Goal: Task Accomplishment & Management: Manage account settings

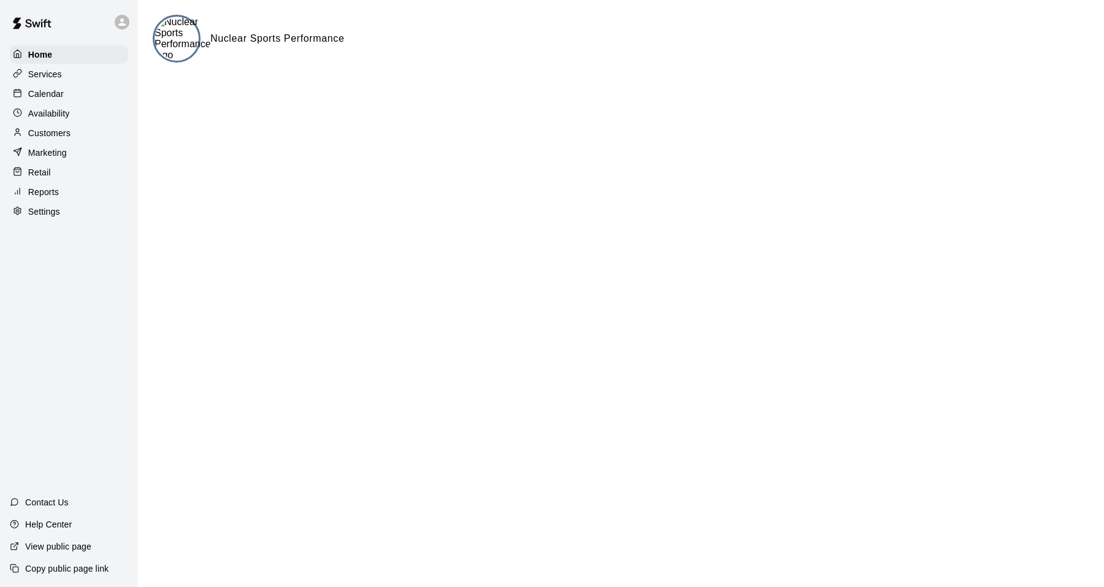
click at [48, 90] on p "Calendar" at bounding box center [46, 94] width 36 height 12
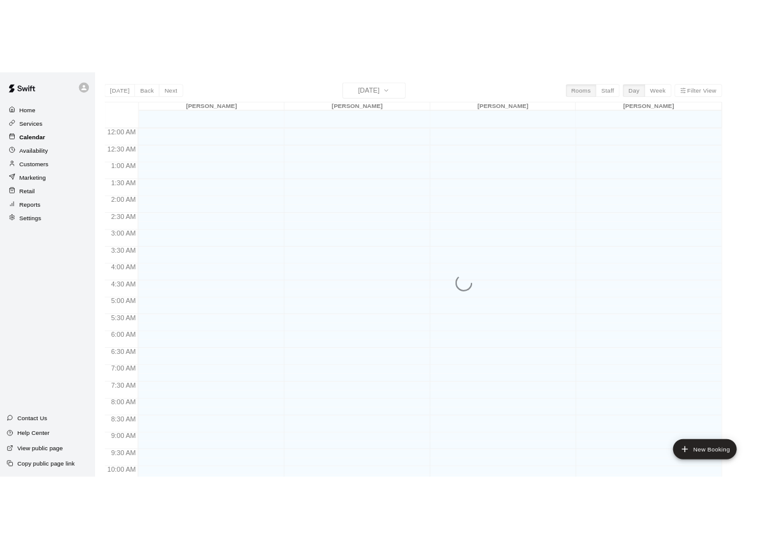
scroll to position [620, 0]
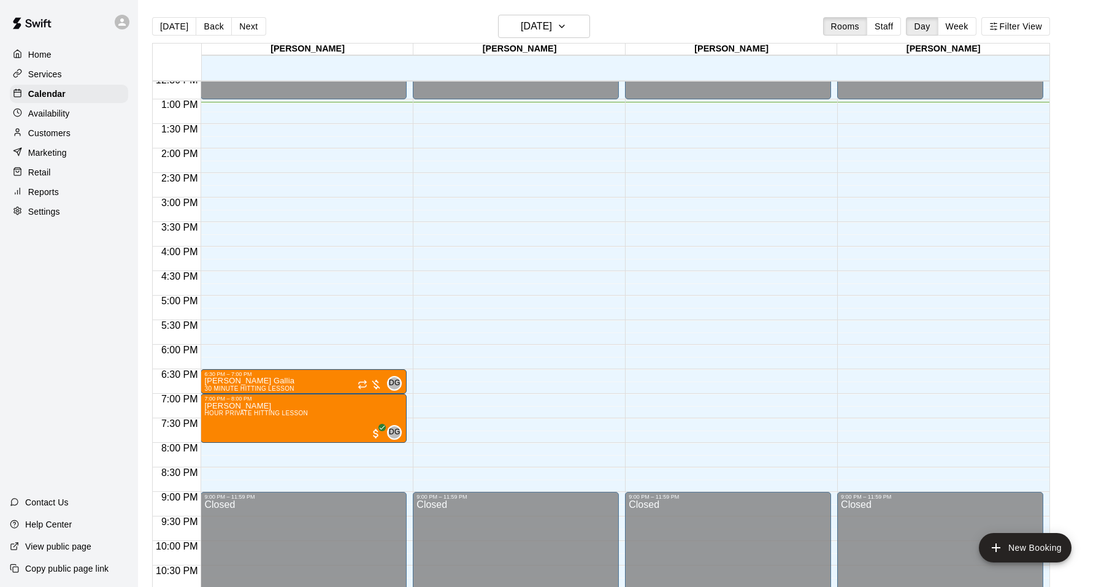
click at [47, 218] on div "Settings" at bounding box center [69, 211] width 118 height 18
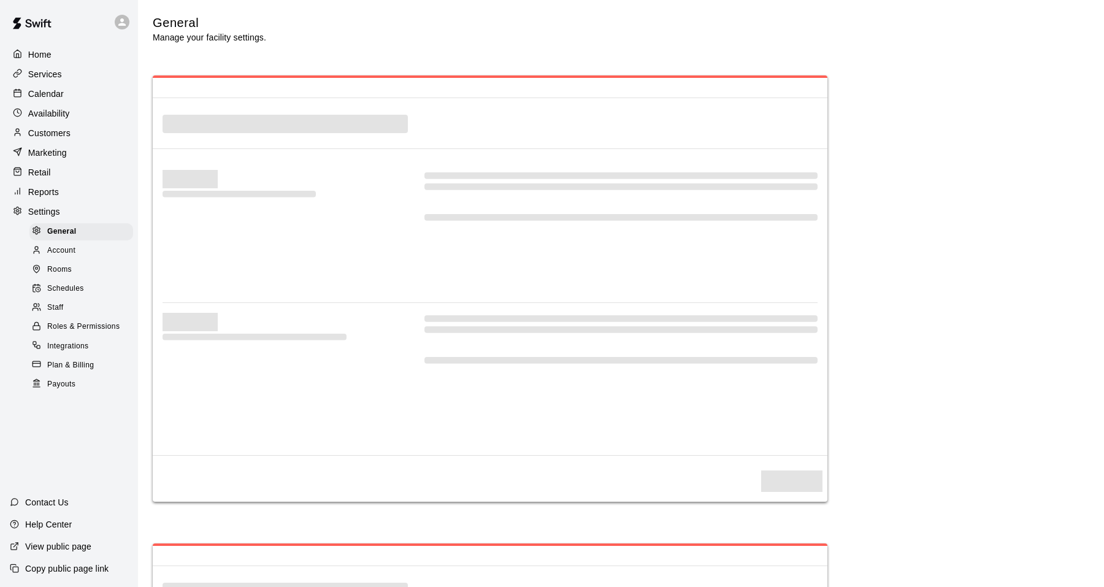
select select "**"
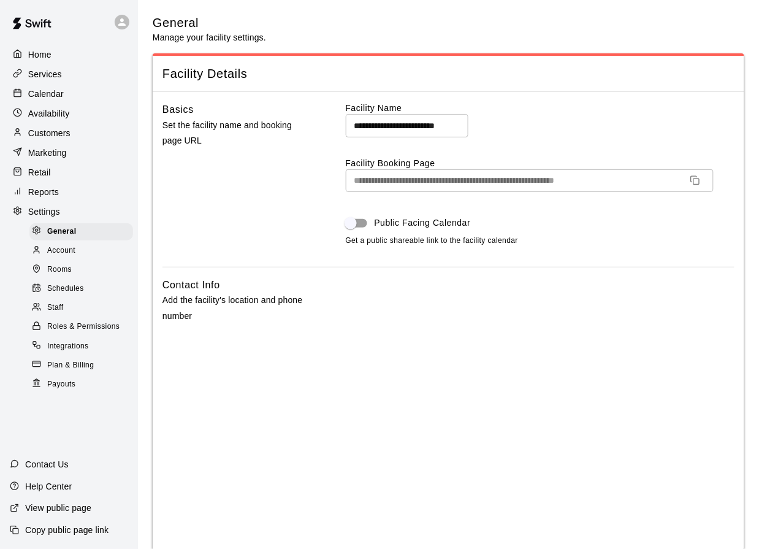
click at [50, 174] on p "Retail" at bounding box center [39, 172] width 23 height 12
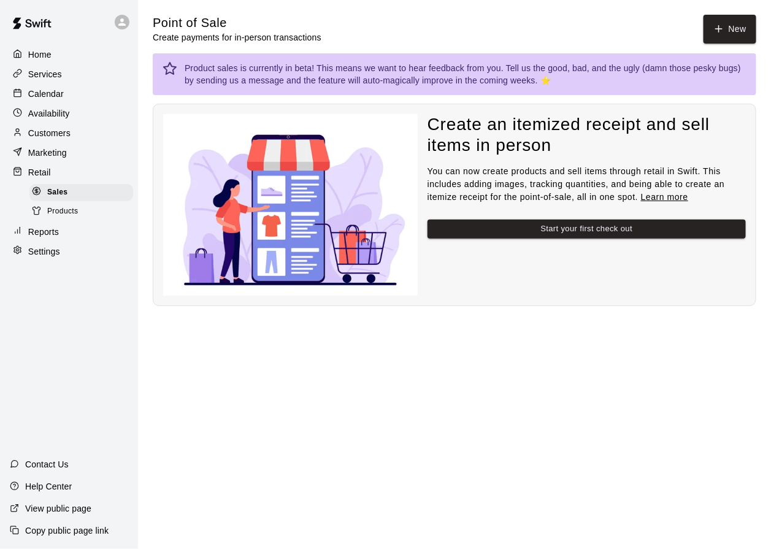
click at [58, 232] on p "Reports" at bounding box center [43, 232] width 31 height 12
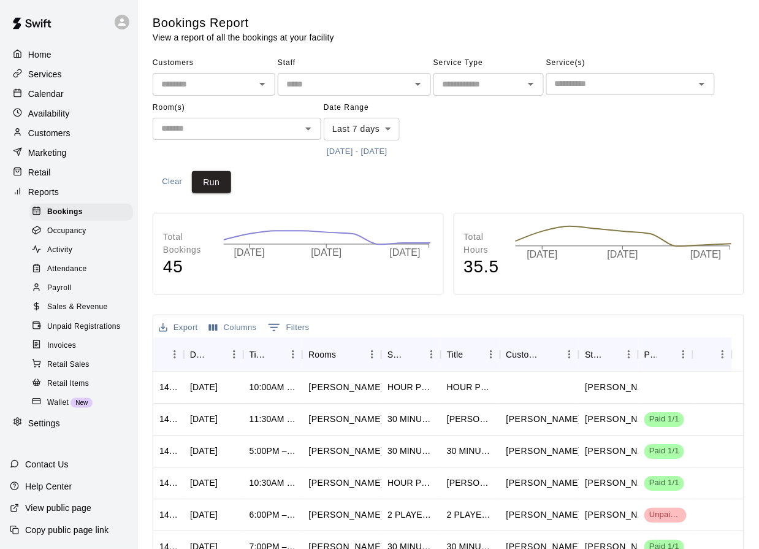
click at [82, 318] on div "Unpaid Registrations" at bounding box center [81, 326] width 104 height 17
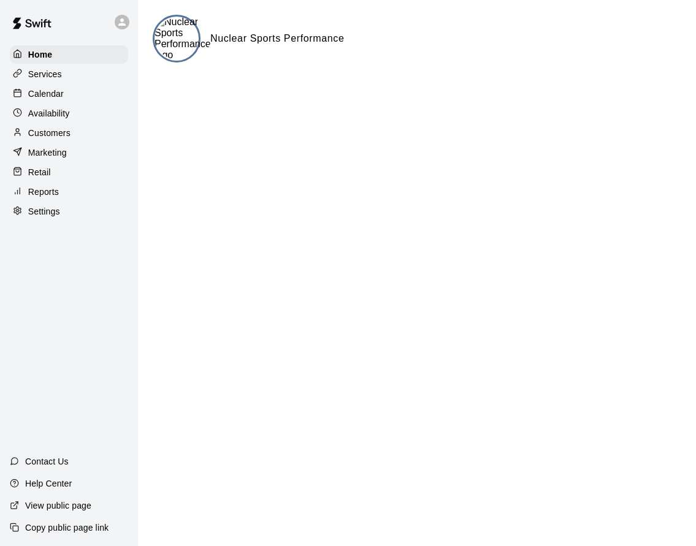
click at [48, 93] on p "Calendar" at bounding box center [46, 94] width 36 height 12
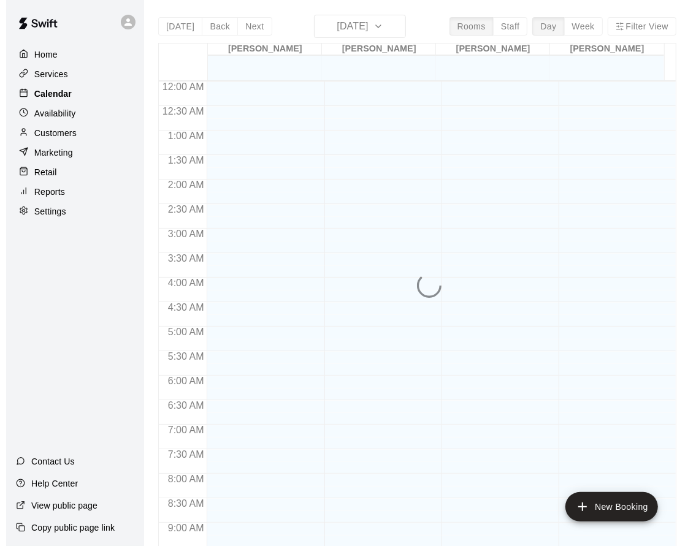
scroll to position [643, 0]
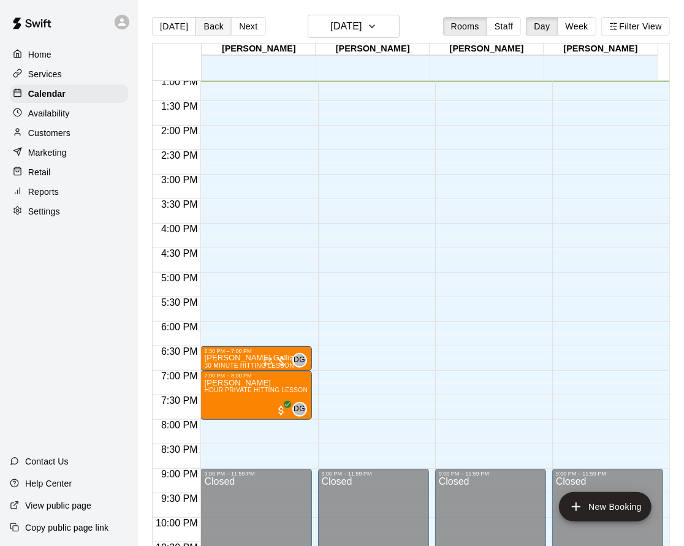
click at [221, 26] on button "Back" at bounding box center [214, 26] width 36 height 18
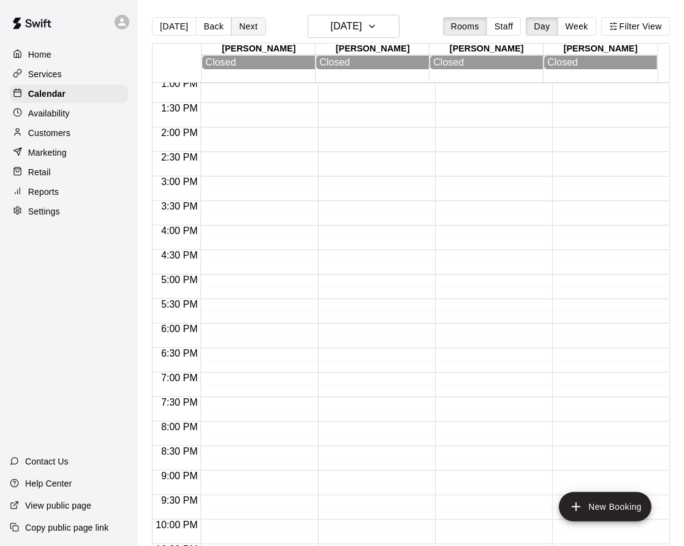
click at [250, 28] on button "Next" at bounding box center [248, 26] width 34 height 18
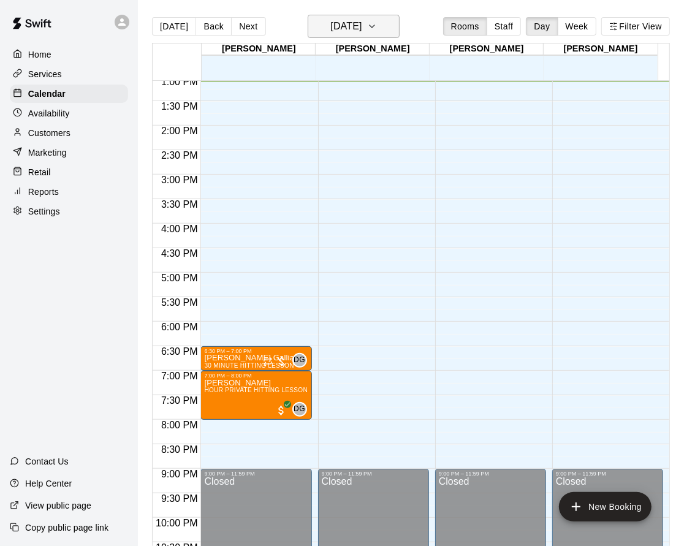
click at [342, 34] on h6 "Monday Sep 15" at bounding box center [345, 26] width 31 height 17
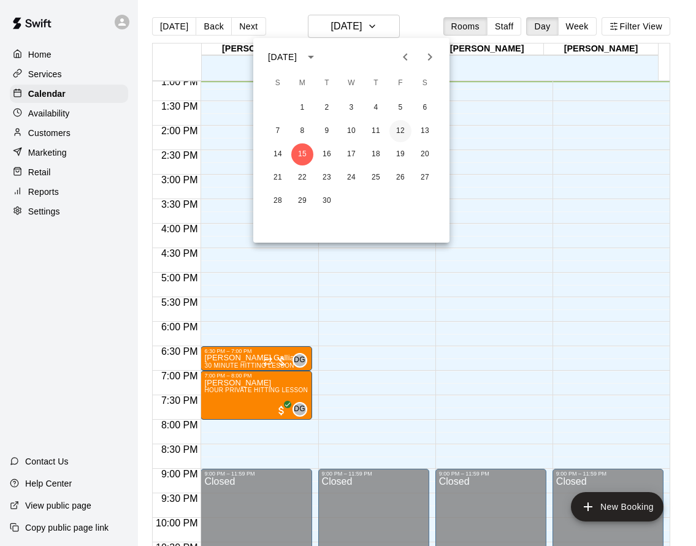
click at [400, 120] on button "12" at bounding box center [400, 131] width 22 height 22
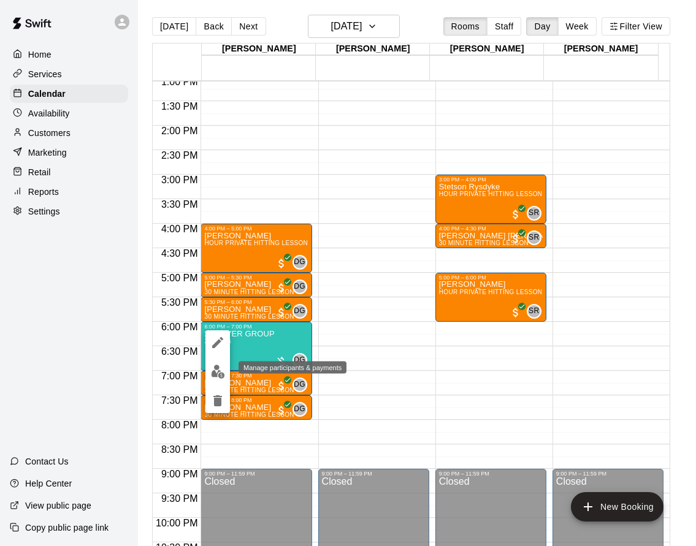
click at [225, 373] on button "edit" at bounding box center [217, 372] width 25 height 24
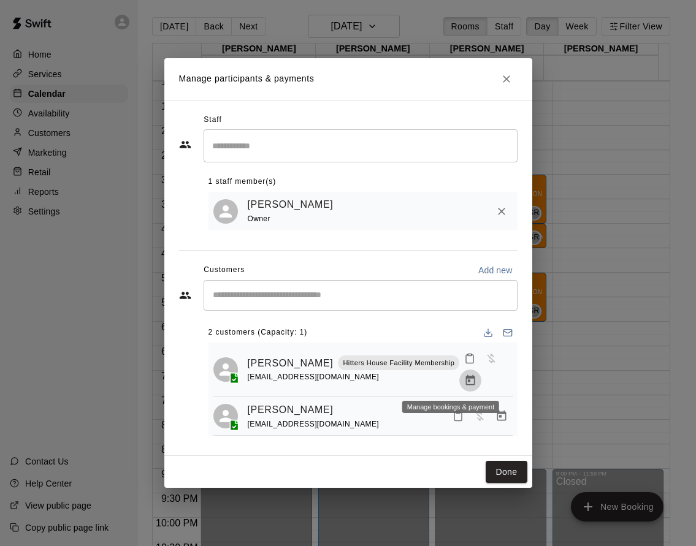
click at [464, 387] on icon "Manage bookings & payment" at bounding box center [470, 381] width 12 height 12
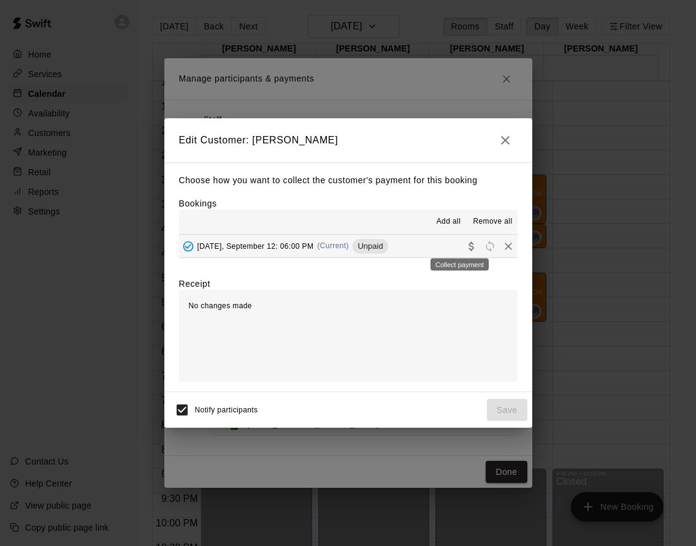
click at [465, 245] on icon "Collect payment" at bounding box center [471, 246] width 12 height 12
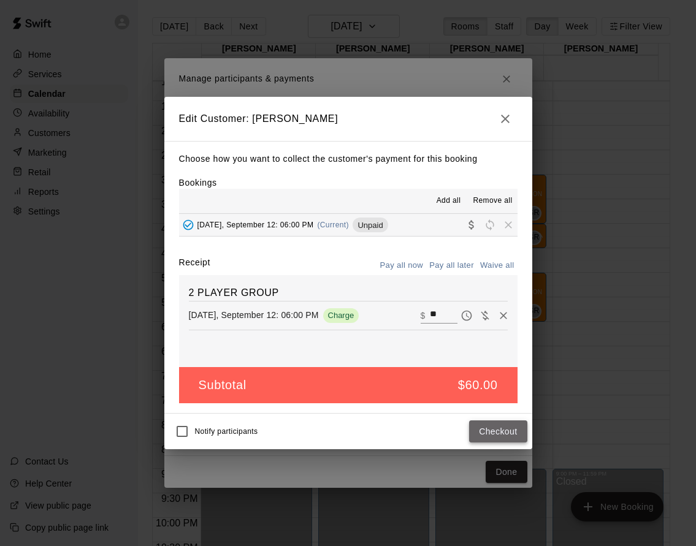
click at [507, 430] on button "Checkout" at bounding box center [498, 432] width 58 height 23
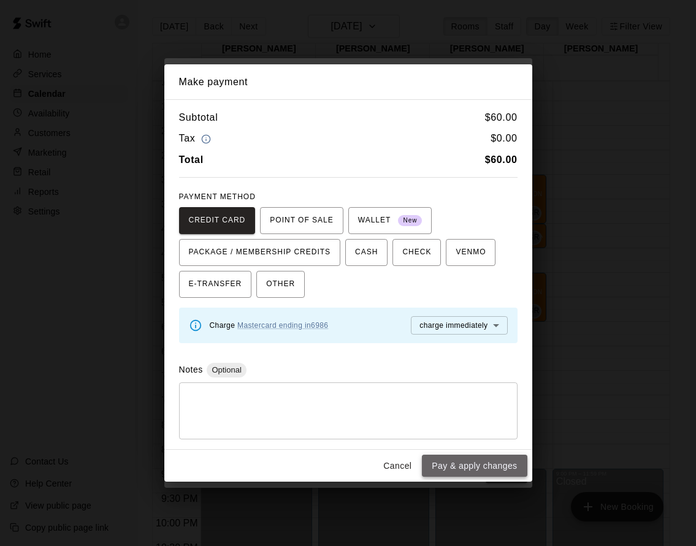
click at [494, 462] on button "Pay & apply changes" at bounding box center [474, 466] width 105 height 23
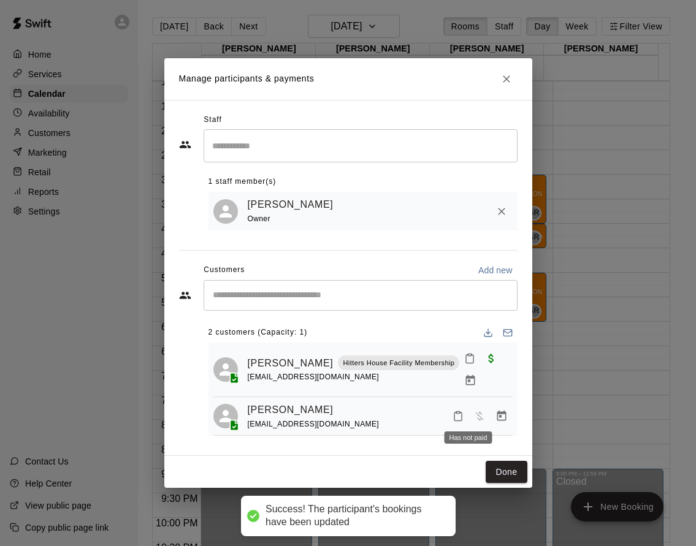
click at [470, 420] on span "Has not paid" at bounding box center [479, 415] width 22 height 10
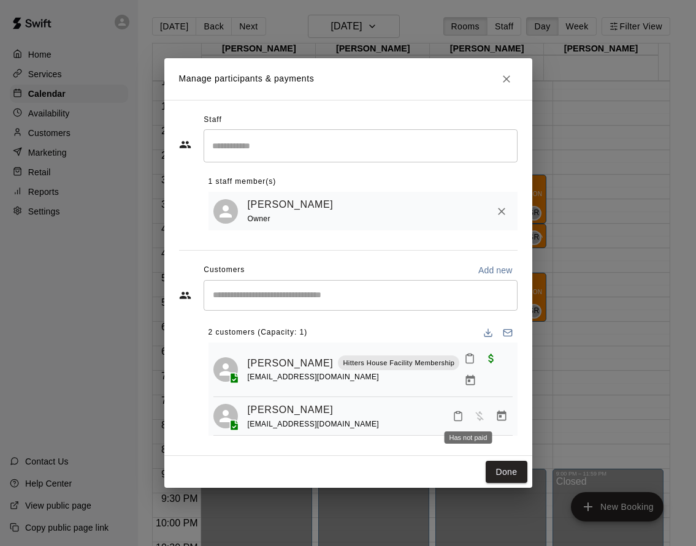
click at [468, 421] on span "Has not paid" at bounding box center [479, 415] width 22 height 10
click at [497, 420] on icon "Manage bookings & payment" at bounding box center [501, 416] width 9 height 10
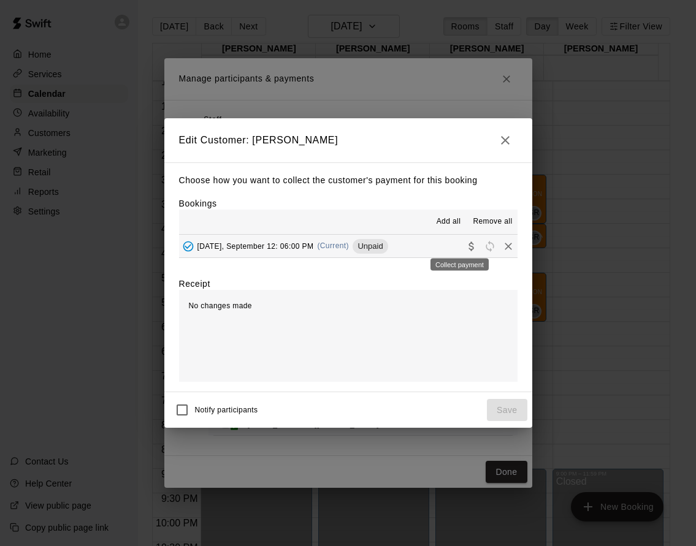
click at [465, 246] on icon "Collect payment" at bounding box center [471, 246] width 12 height 12
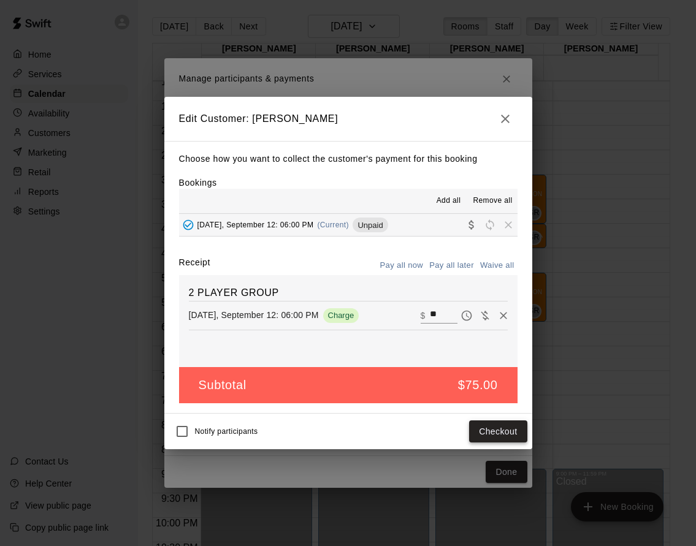
click at [486, 426] on button "Checkout" at bounding box center [498, 432] width 58 height 23
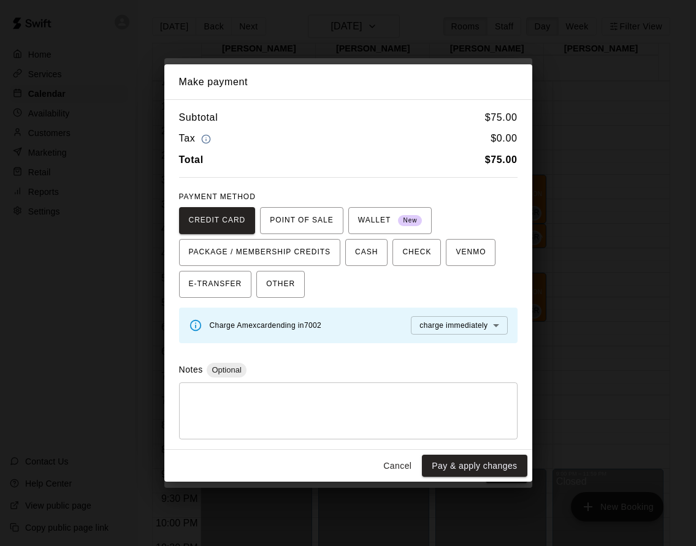
click at [399, 465] on button "Cancel" at bounding box center [397, 466] width 39 height 23
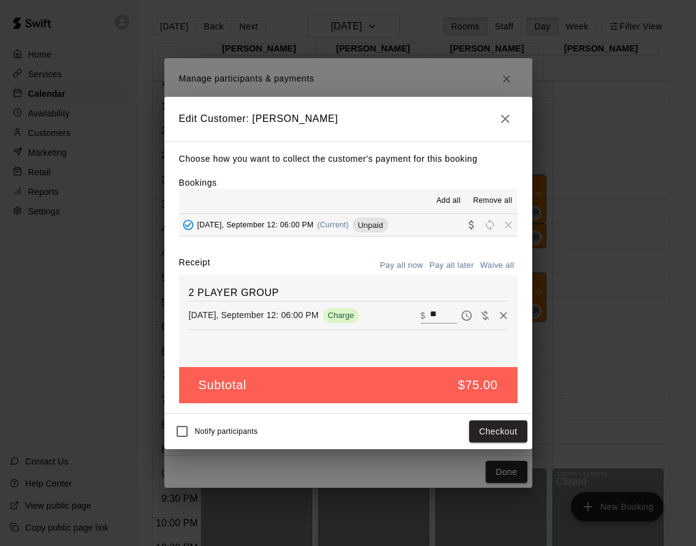
click at [430, 316] on input "**" at bounding box center [443, 316] width 27 height 16
type input "**"
click at [431, 417] on div "Notify participants Checkout" at bounding box center [348, 432] width 368 height 36
click at [493, 426] on button "Checkout" at bounding box center [498, 432] width 58 height 23
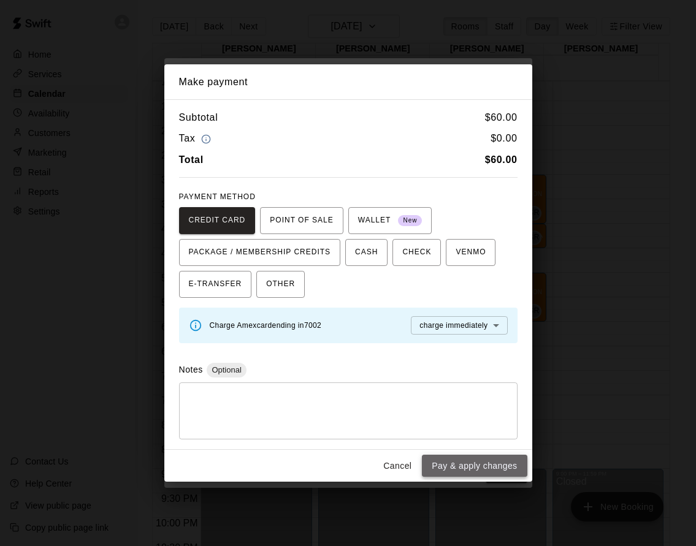
click at [479, 462] on button "Pay & apply changes" at bounding box center [474, 466] width 105 height 23
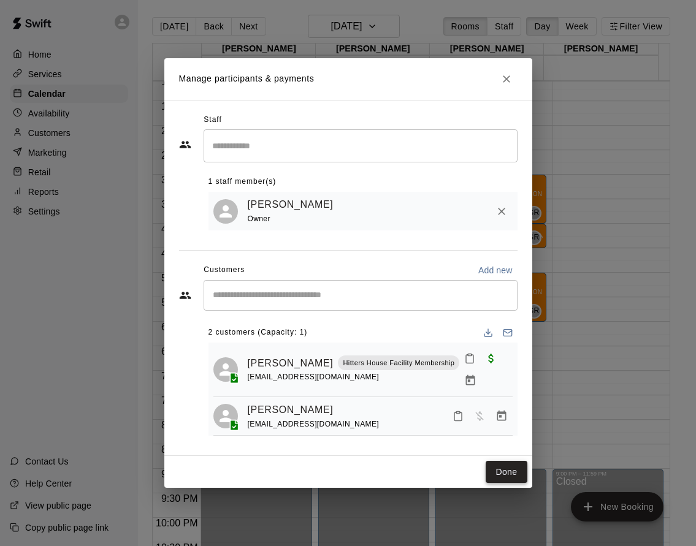
click at [500, 475] on button "Done" at bounding box center [506, 472] width 41 height 23
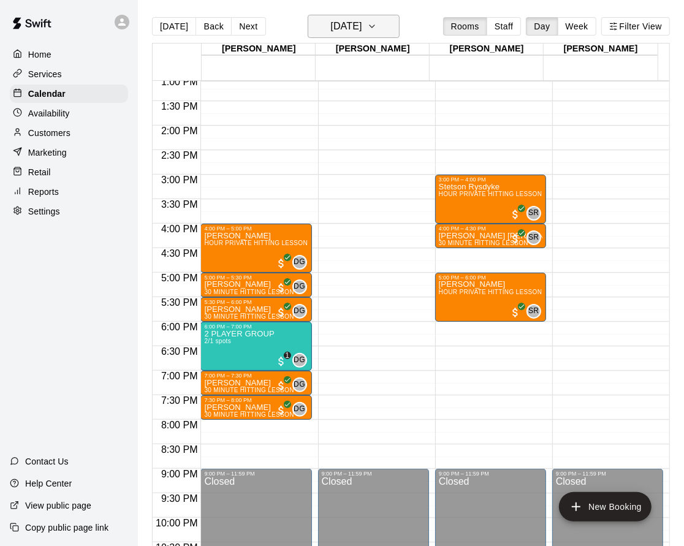
click at [362, 34] on h6 "Friday Sep 12" at bounding box center [345, 26] width 31 height 17
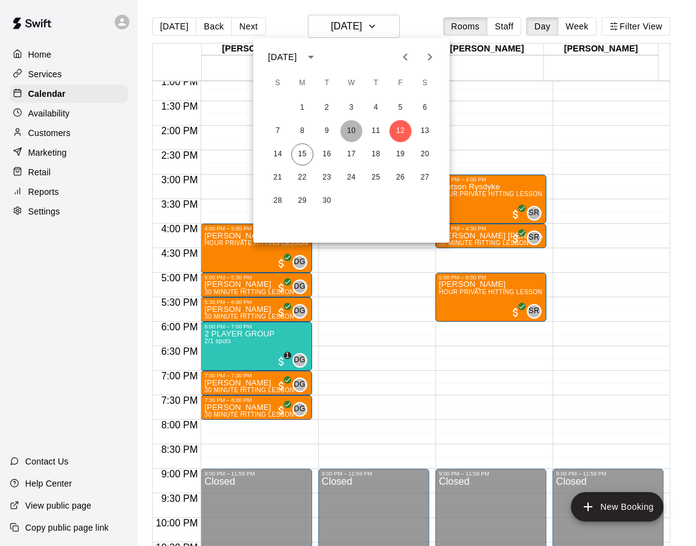
click at [349, 136] on button "10" at bounding box center [351, 131] width 22 height 22
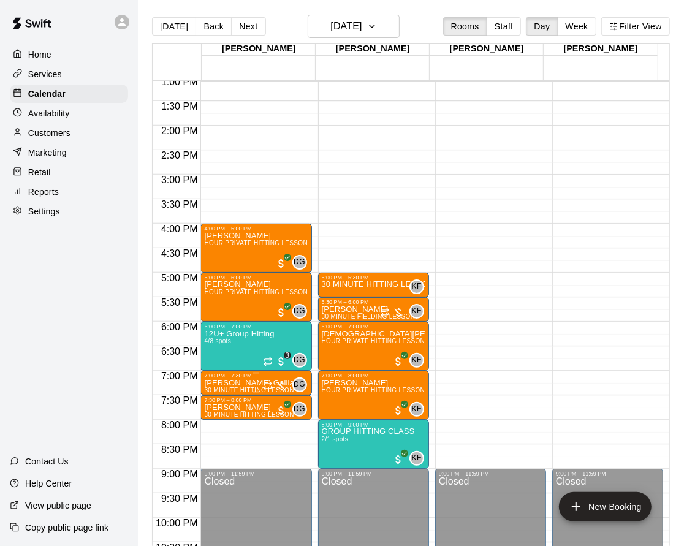
click at [251, 388] on span "30 MINUTE HITTING LESSON" at bounding box center [249, 390] width 90 height 7
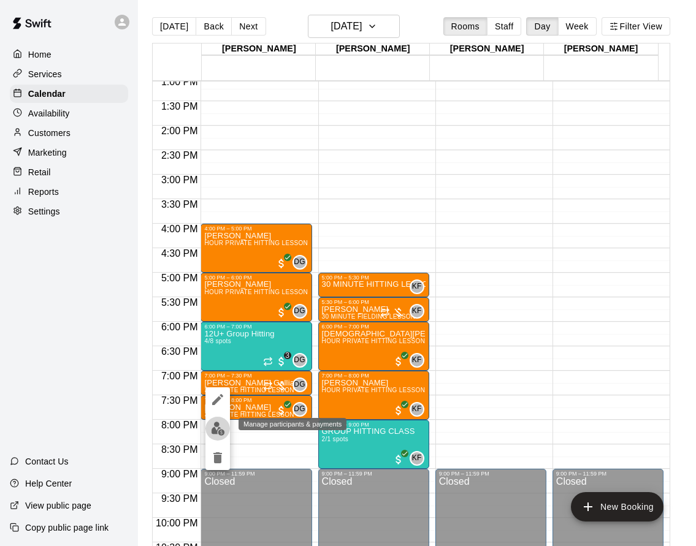
click at [212, 429] on img "edit" at bounding box center [218, 429] width 14 height 14
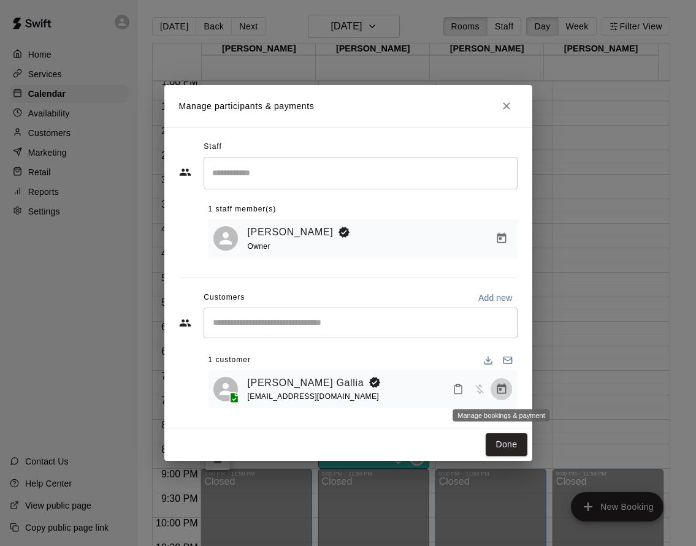
click at [498, 388] on icon "Manage bookings & payment" at bounding box center [501, 389] width 9 height 10
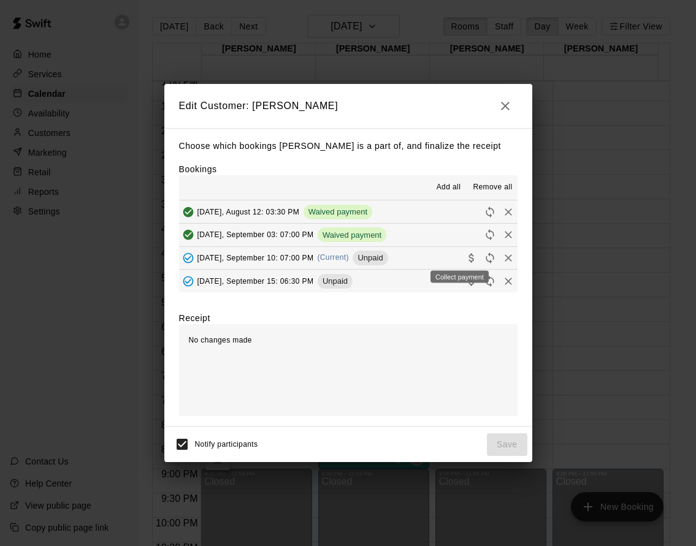
click at [468, 261] on icon "Collect payment" at bounding box center [470, 257] width 5 height 9
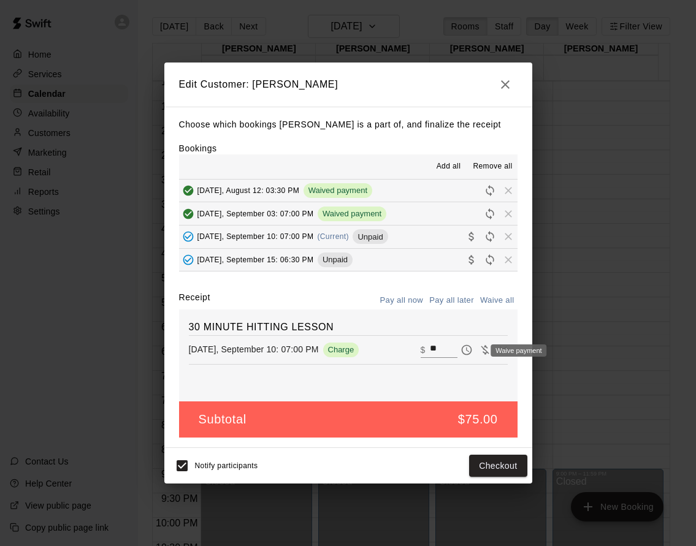
click at [479, 351] on icon "Waive payment" at bounding box center [485, 350] width 12 height 12
type input "*"
click at [492, 461] on button "Save" at bounding box center [507, 466] width 40 height 23
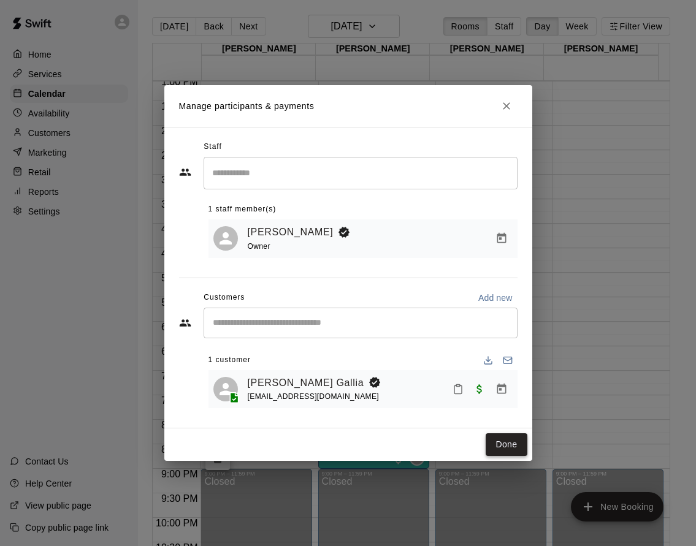
click at [503, 442] on button "Done" at bounding box center [506, 444] width 41 height 23
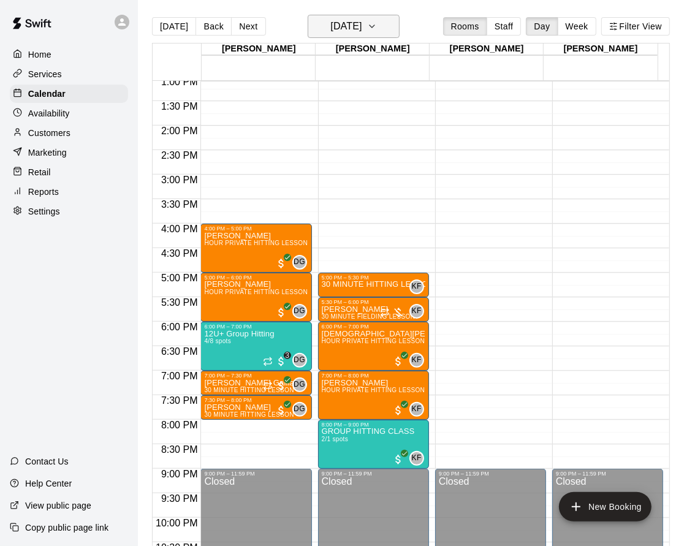
click at [377, 26] on icon "button" at bounding box center [372, 26] width 10 height 15
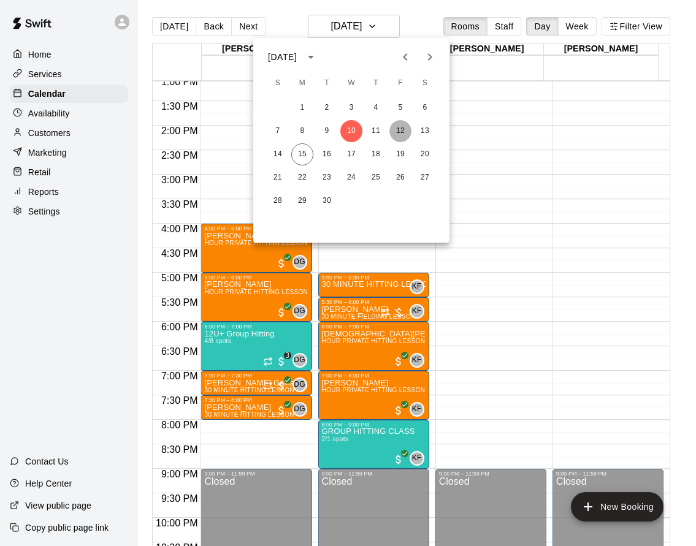
click at [402, 129] on button "12" at bounding box center [400, 131] width 22 height 22
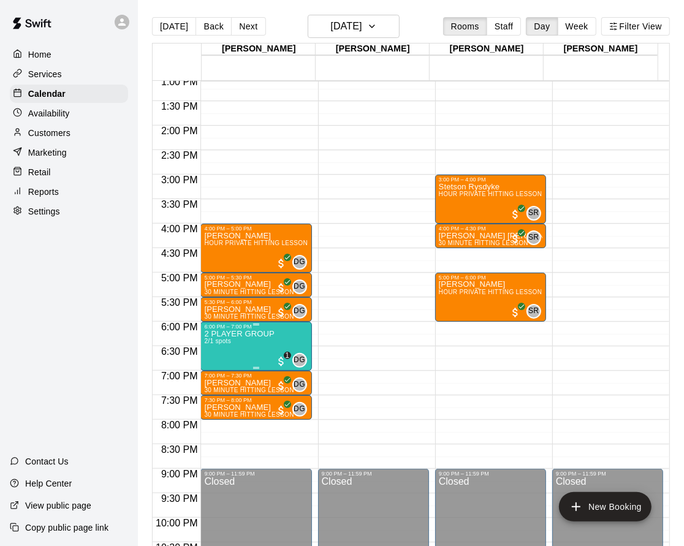
click at [235, 329] on div "6:00 PM – 7:00 PM" at bounding box center [256, 327] width 104 height 6
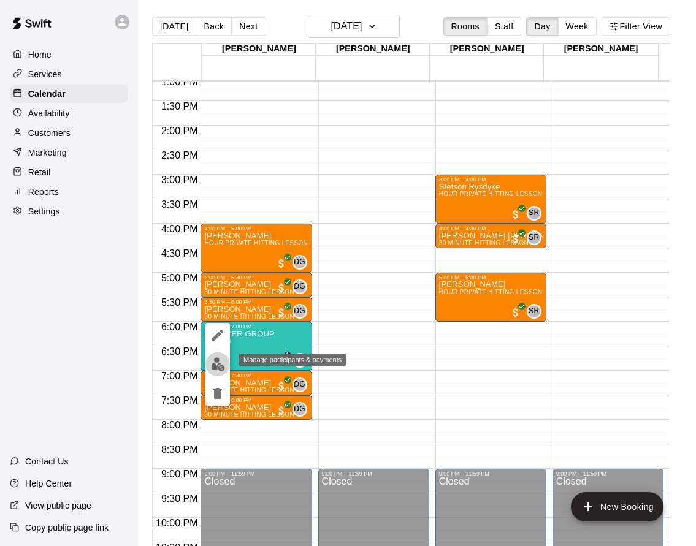
click at [226, 360] on button "edit" at bounding box center [217, 365] width 25 height 24
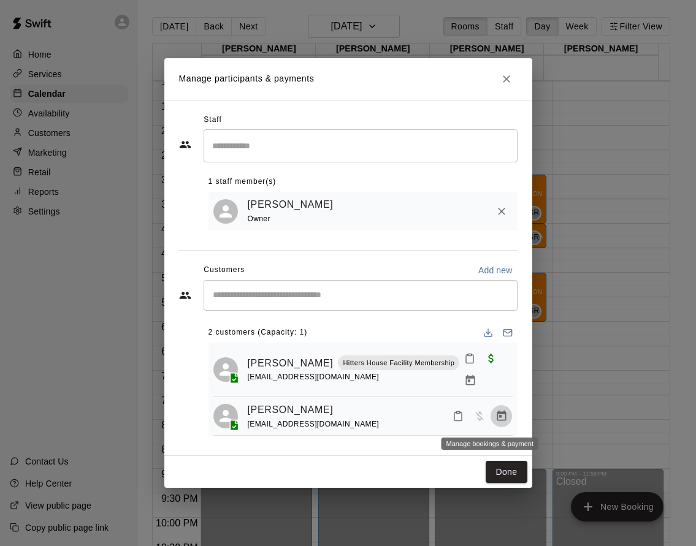
click at [495, 418] on icon "Manage bookings & payment" at bounding box center [501, 416] width 12 height 12
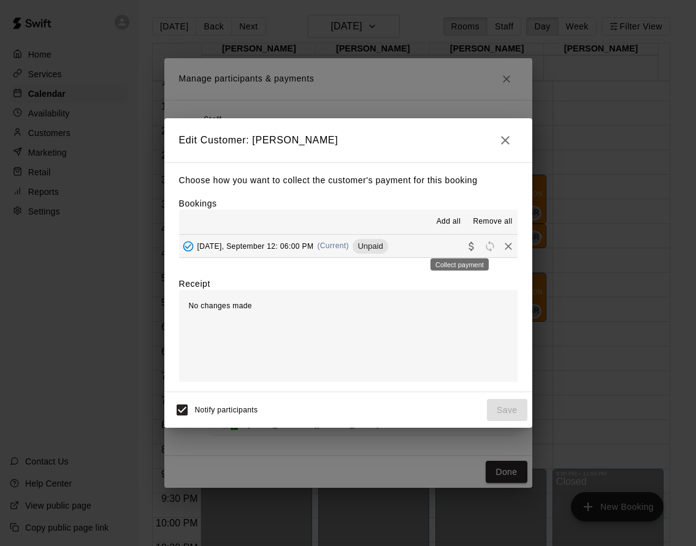
click at [468, 245] on icon "Collect payment" at bounding box center [470, 246] width 5 height 9
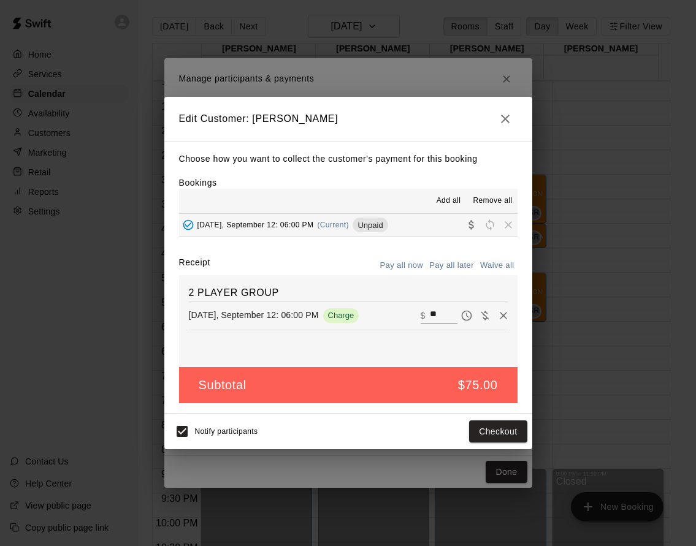
click at [422, 328] on div "2 PLAYER GROUP Friday, September 12: 06:00 PM Charge ​ $ **" at bounding box center [348, 321] width 338 height 92
click at [430, 316] on input "**" at bounding box center [443, 316] width 27 height 16
type input "**"
click at [508, 430] on button "Checkout" at bounding box center [498, 432] width 58 height 23
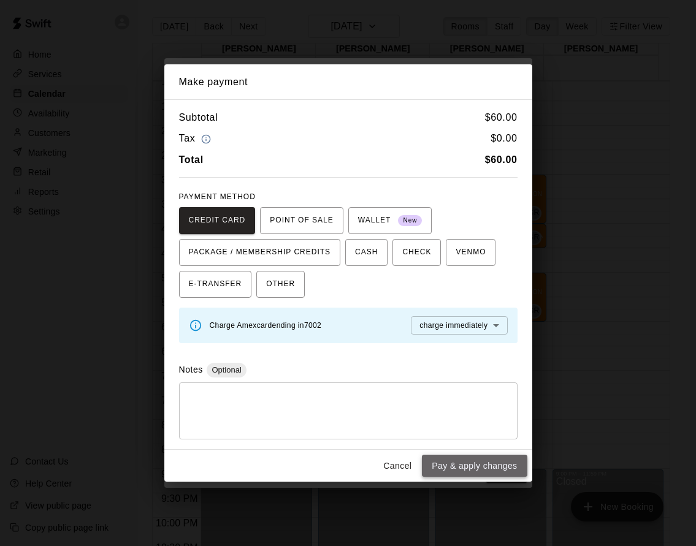
click at [472, 463] on button "Pay & apply changes" at bounding box center [474, 466] width 105 height 23
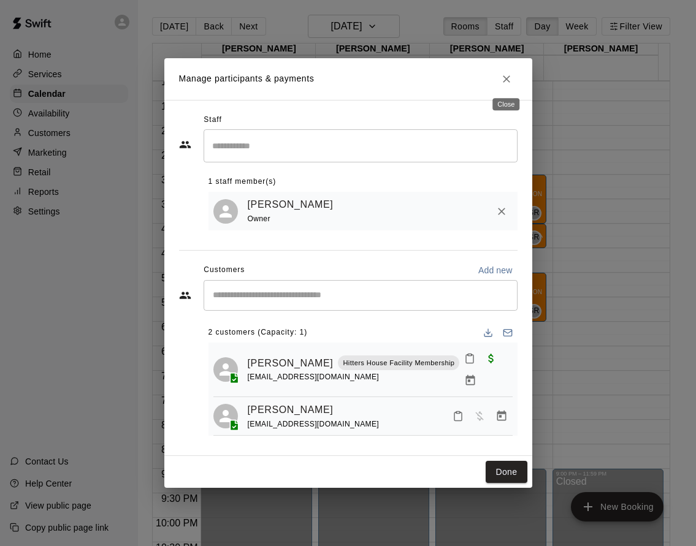
click at [499, 75] on button "Close" at bounding box center [506, 79] width 22 height 22
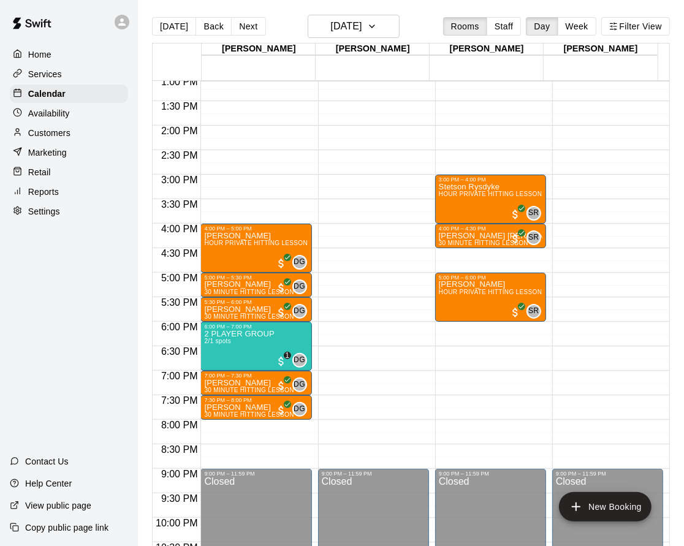
click at [364, 7] on main "Today Back Next Friday Sep 12 Rooms Staff Day Week Filter View Dustin 12 Fri Ky…" at bounding box center [411, 283] width 546 height 566
click at [362, 19] on h6 "Friday Sep 12" at bounding box center [345, 26] width 31 height 17
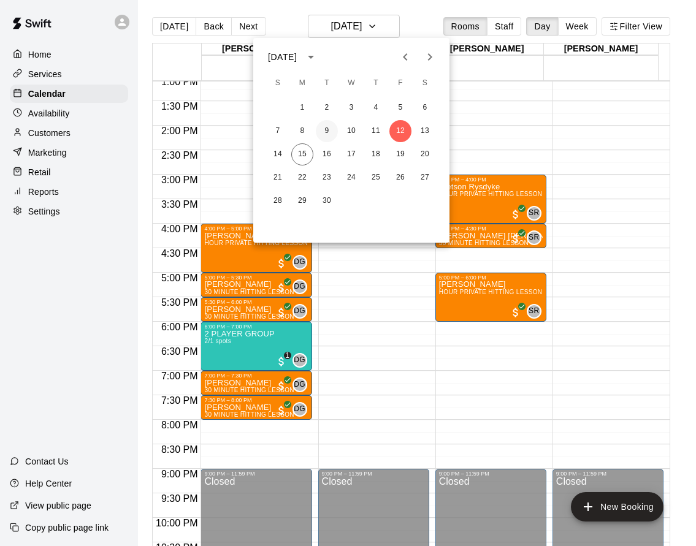
click at [330, 132] on button "9" at bounding box center [327, 131] width 22 height 22
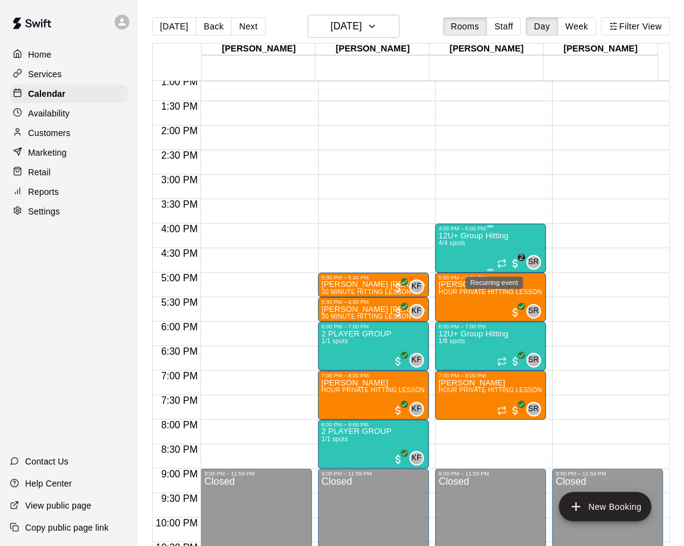
click at [497, 259] on icon "Recurring event" at bounding box center [502, 264] width 10 height 10
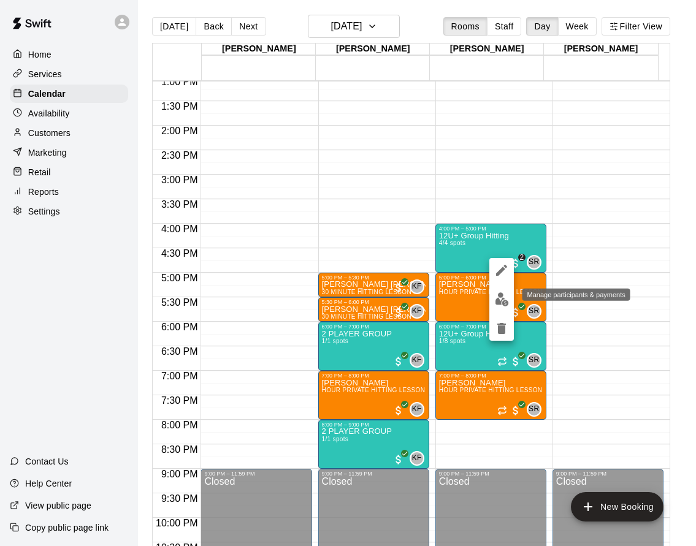
click at [507, 298] on img "edit" at bounding box center [502, 299] width 14 height 14
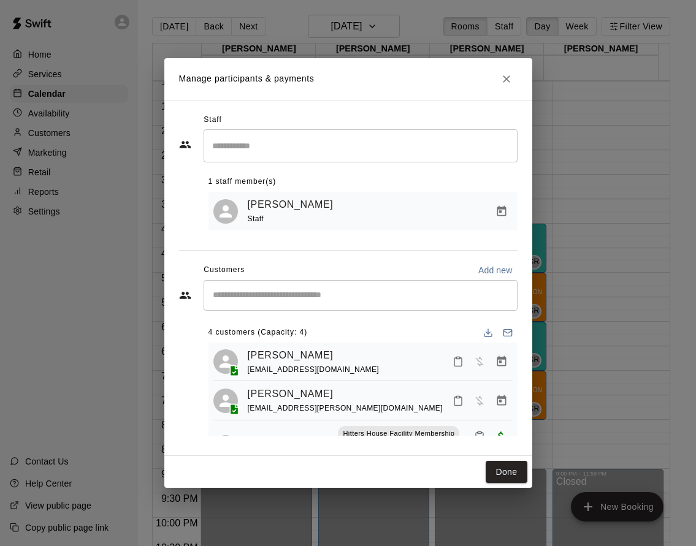
scroll to position [26, 0]
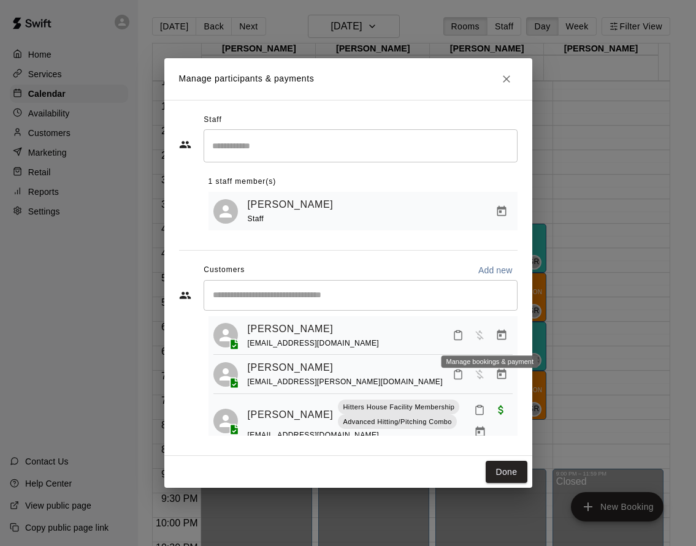
click at [497, 332] on icon "Manage bookings & payment" at bounding box center [501, 335] width 9 height 10
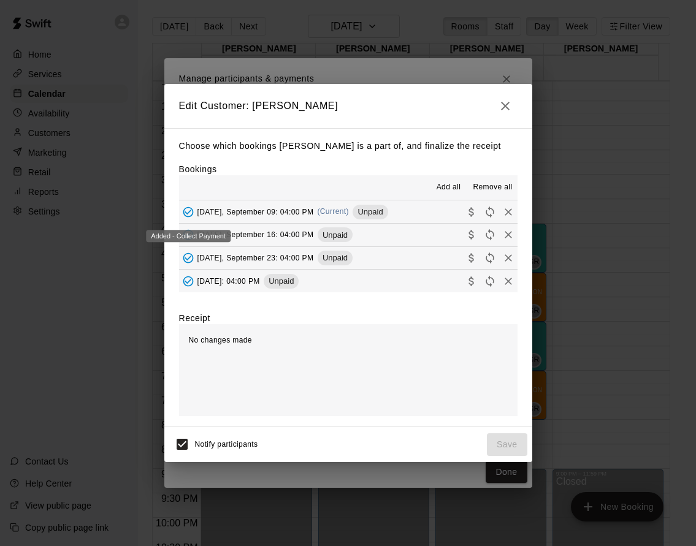
click at [191, 217] on icon "Added - Collect Payment" at bounding box center [188, 212] width 12 height 12
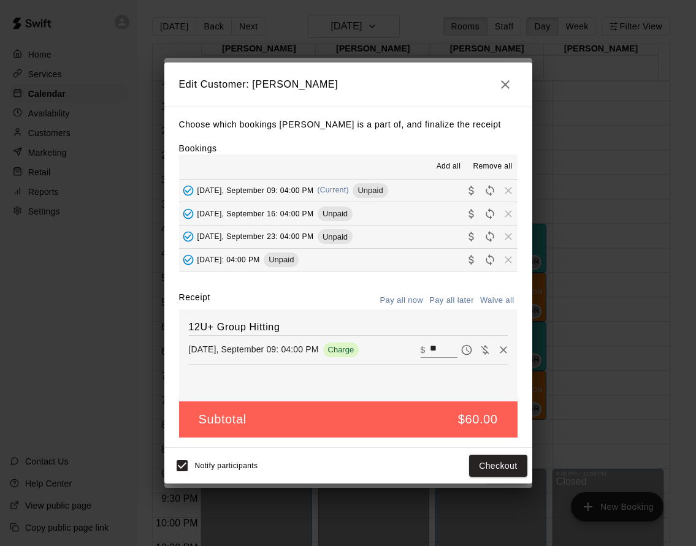
click at [493, 301] on button "Waive all" at bounding box center [497, 300] width 40 height 19
type input "*"
click at [493, 301] on button "Waive all" at bounding box center [497, 300] width 40 height 19
click at [500, 467] on button "Save" at bounding box center [507, 466] width 40 height 23
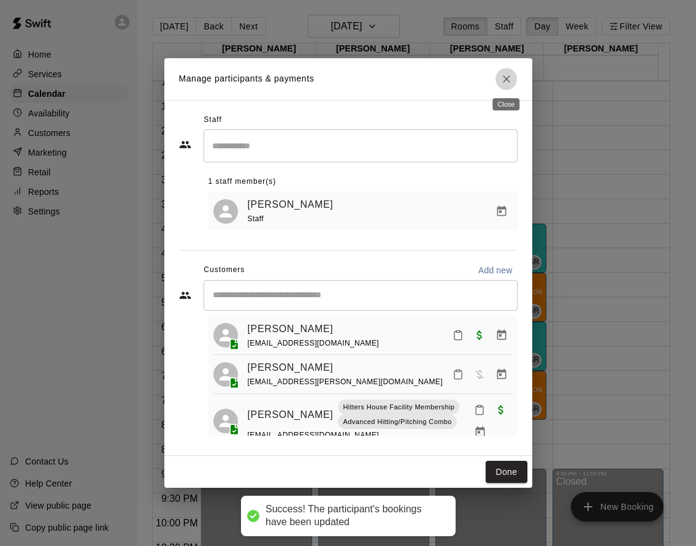
click at [508, 75] on icon "Close" at bounding box center [506, 79] width 12 height 12
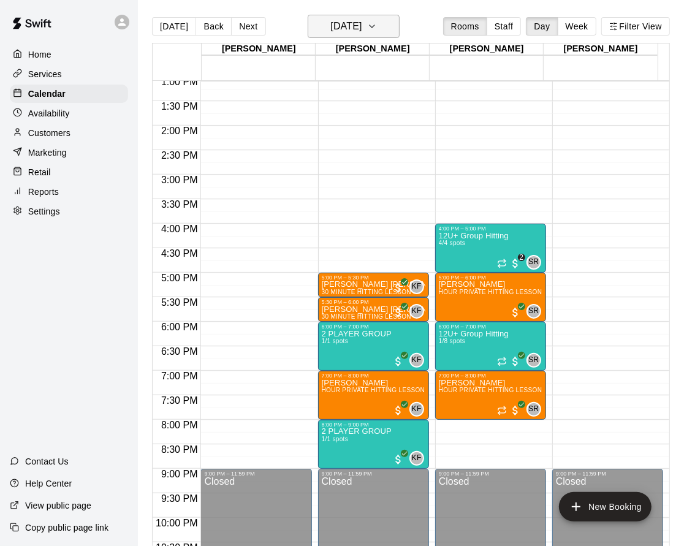
click at [362, 28] on h6 "Tuesday Sep 09" at bounding box center [345, 26] width 31 height 17
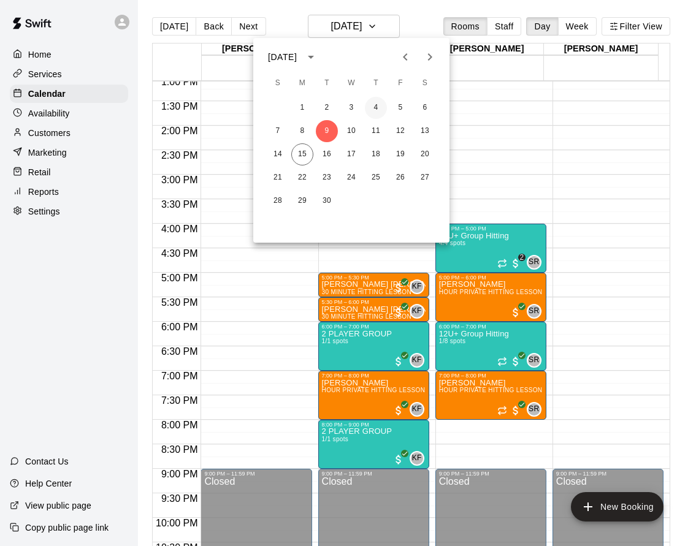
click at [375, 111] on button "4" at bounding box center [376, 108] width 22 height 22
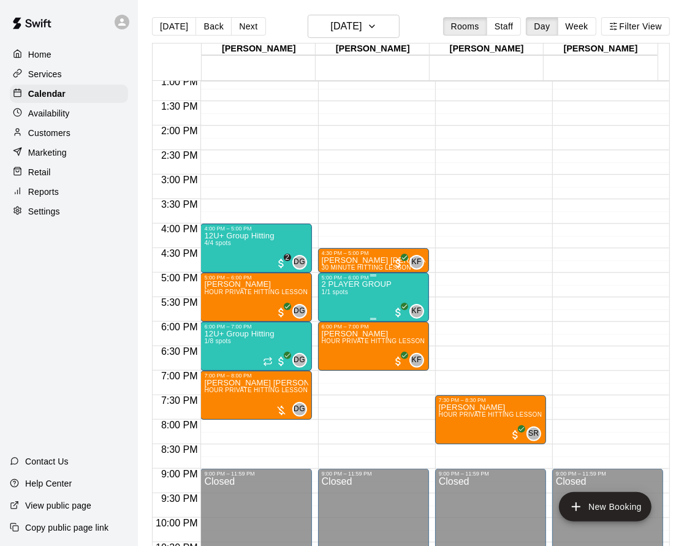
click at [347, 289] on div "2 PLAYER GROUP 1/1 spots" at bounding box center [357, 554] width 70 height 546
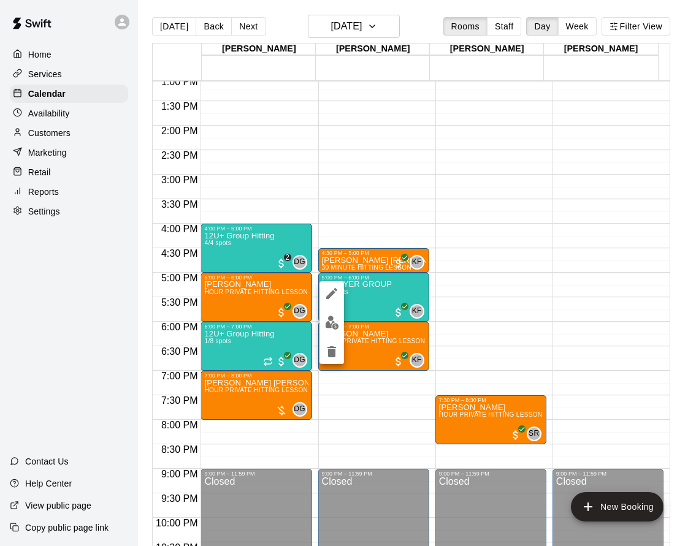
click at [231, 257] on div at bounding box center [348, 273] width 696 height 546
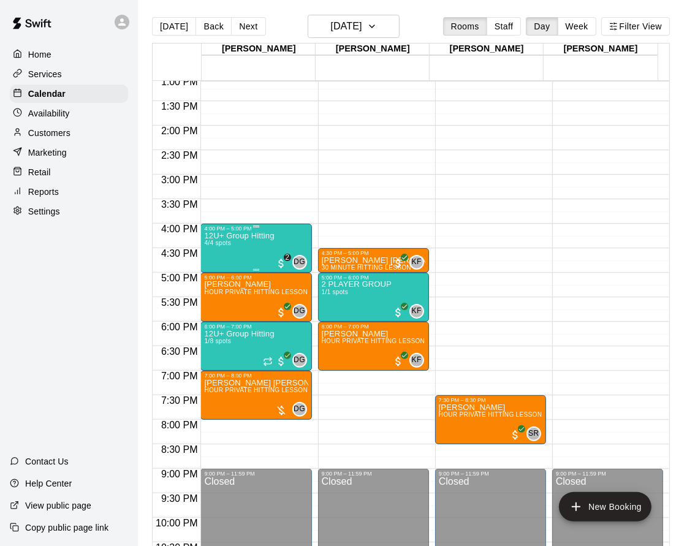
click at [247, 248] on div "12U+ Group Hitting 4/4 spots" at bounding box center [239, 505] width 70 height 546
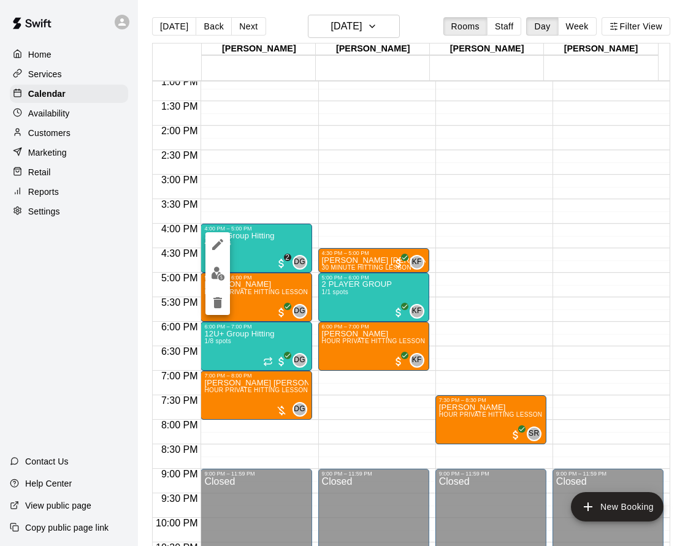
click at [221, 267] on img "edit" at bounding box center [218, 274] width 14 height 14
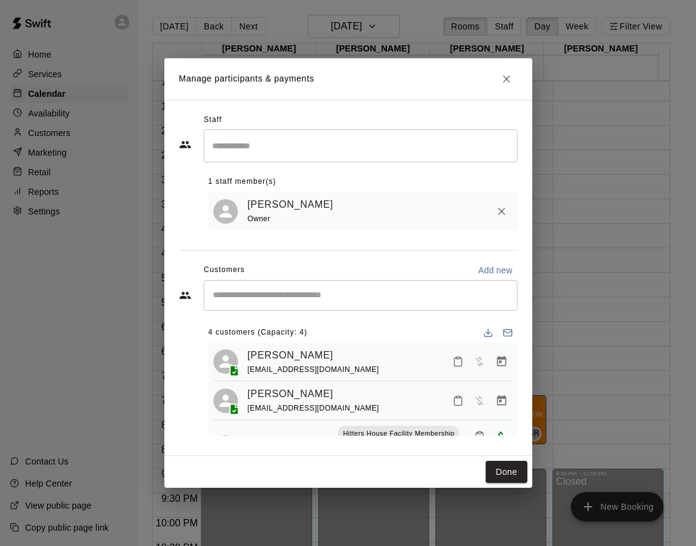
scroll to position [35, 0]
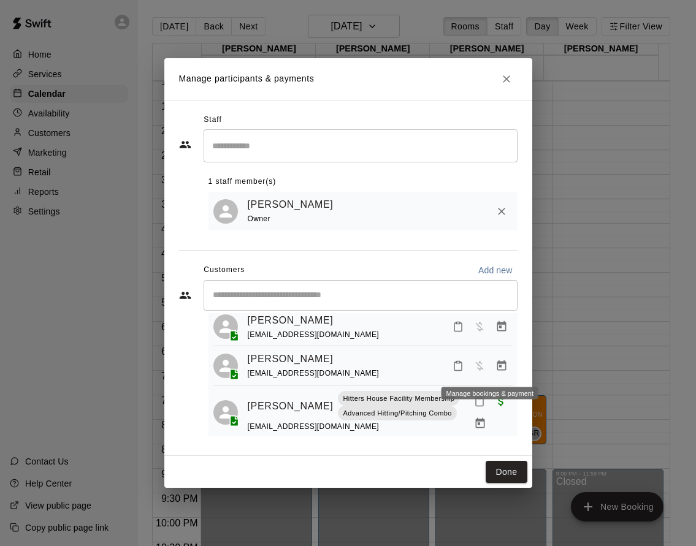
click at [495, 372] on icon "Manage bookings & payment" at bounding box center [501, 366] width 12 height 12
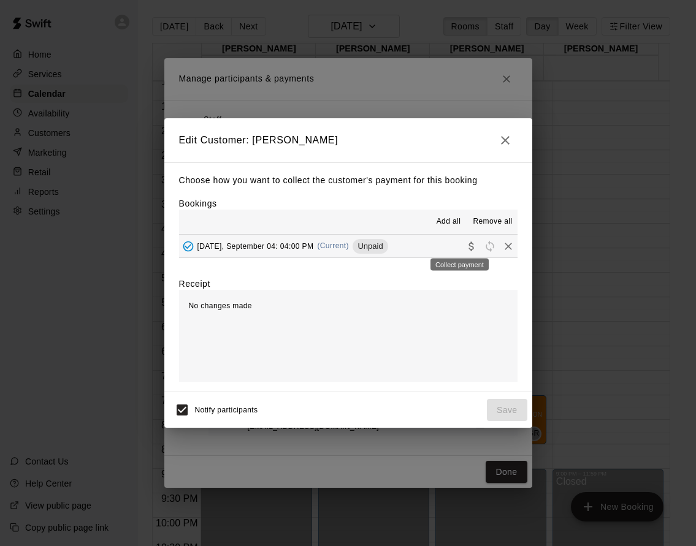
click at [465, 246] on icon "Collect payment" at bounding box center [471, 246] width 12 height 12
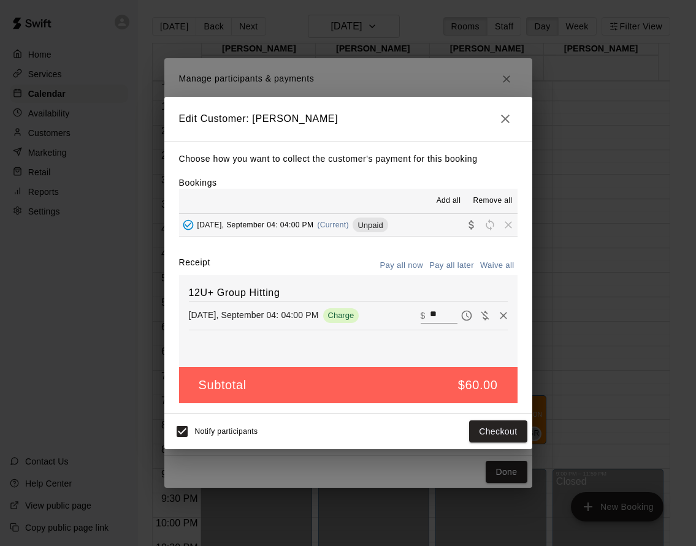
click at [495, 270] on button "Waive all" at bounding box center [497, 265] width 40 height 19
type input "*"
click at [510, 434] on button "Save" at bounding box center [507, 432] width 40 height 23
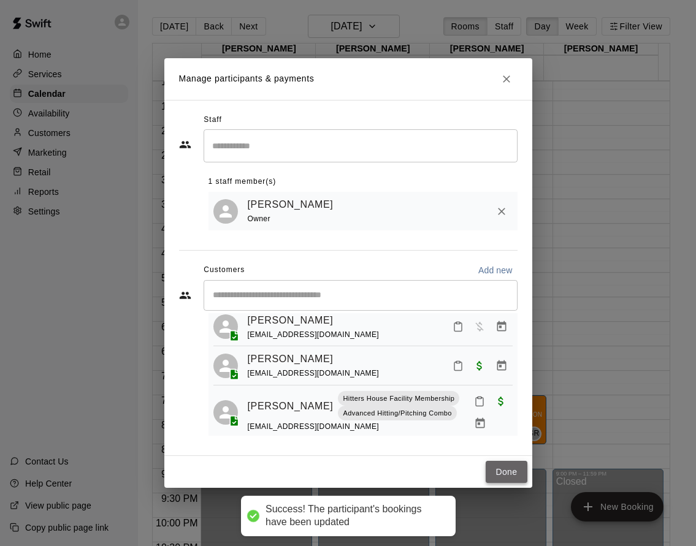
click at [505, 476] on button "Done" at bounding box center [506, 472] width 41 height 23
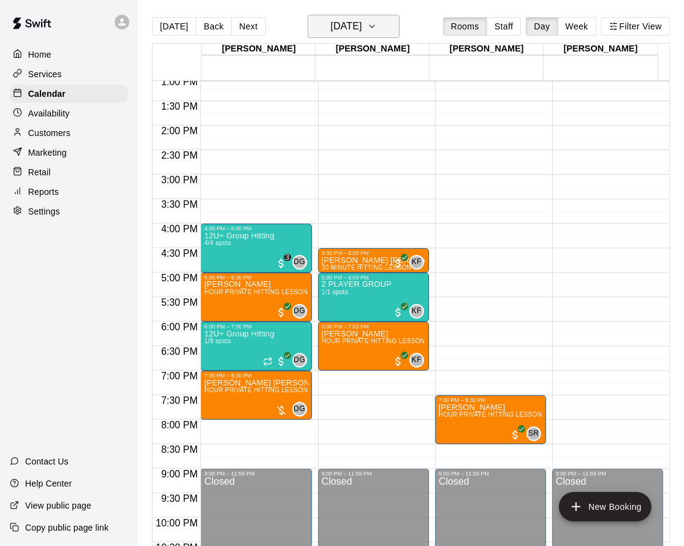
click at [335, 31] on h6 "Thursday Sep 04" at bounding box center [345, 26] width 31 height 17
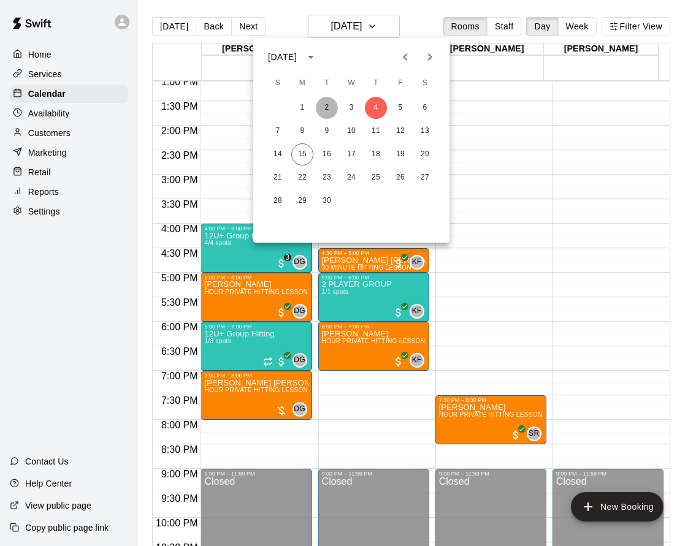
click at [323, 105] on button "2" at bounding box center [327, 108] width 22 height 22
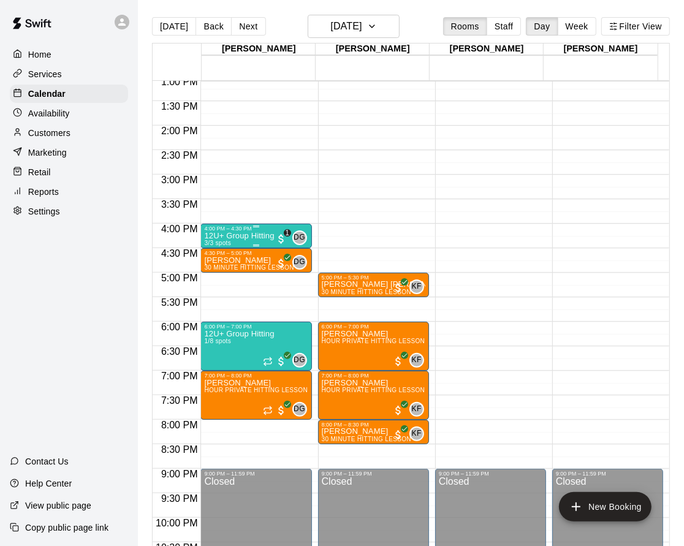
click at [263, 240] on div "12U+ Group Hitting 3/3 spots" at bounding box center [239, 505] width 70 height 546
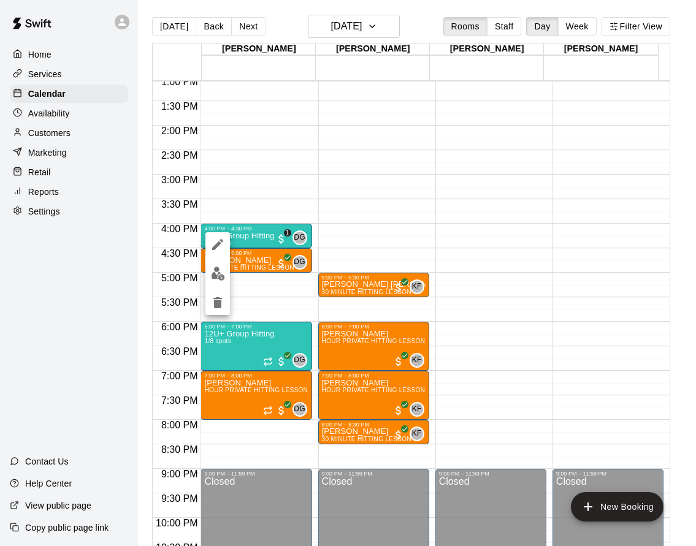
click at [224, 279] on img "edit" at bounding box center [218, 274] width 14 height 14
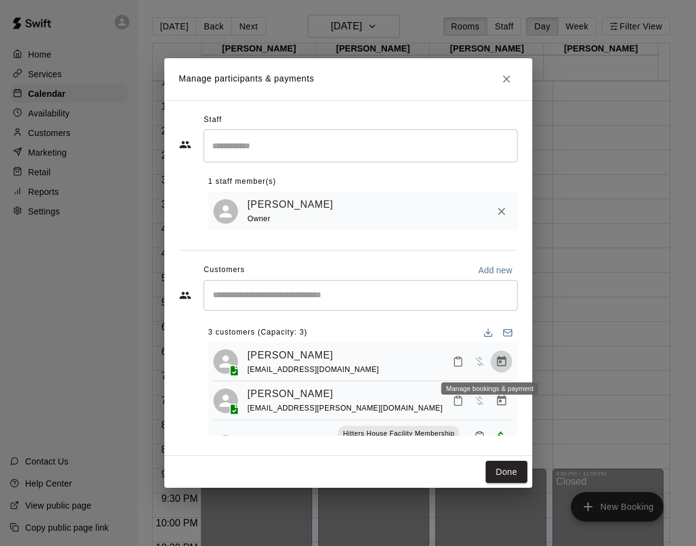
click at [495, 358] on icon "Manage bookings & payment" at bounding box center [501, 362] width 12 height 12
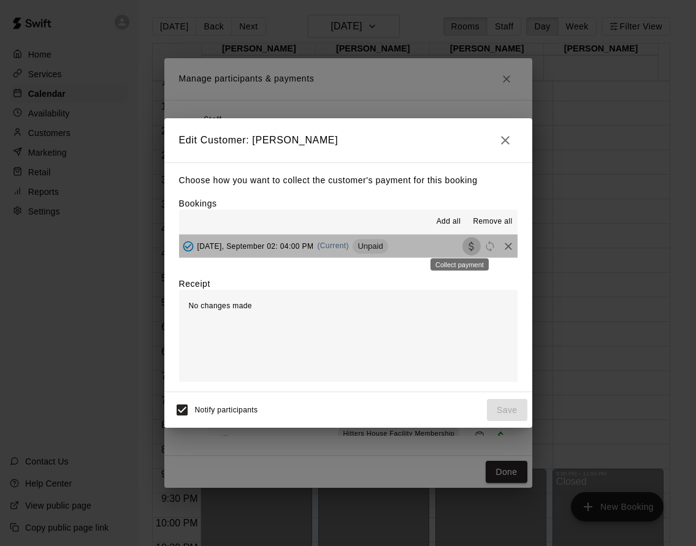
click at [467, 245] on button "Collect payment" at bounding box center [471, 246] width 18 height 18
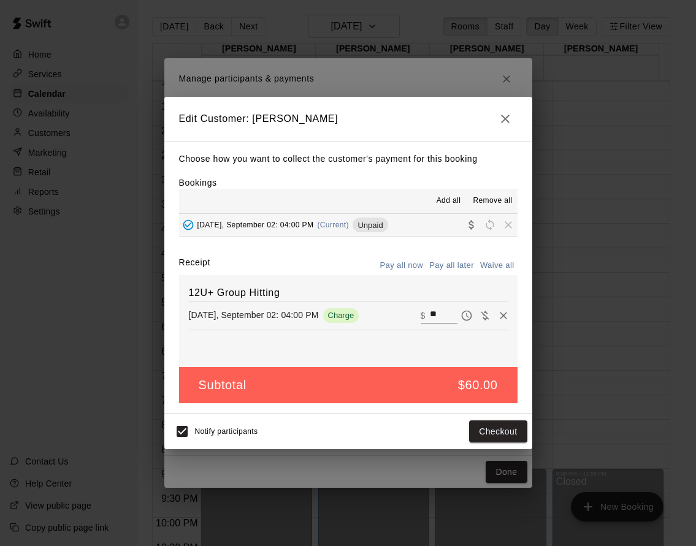
click at [485, 265] on button "Waive all" at bounding box center [497, 265] width 40 height 19
type input "*"
click at [510, 421] on button "Save" at bounding box center [507, 432] width 40 height 23
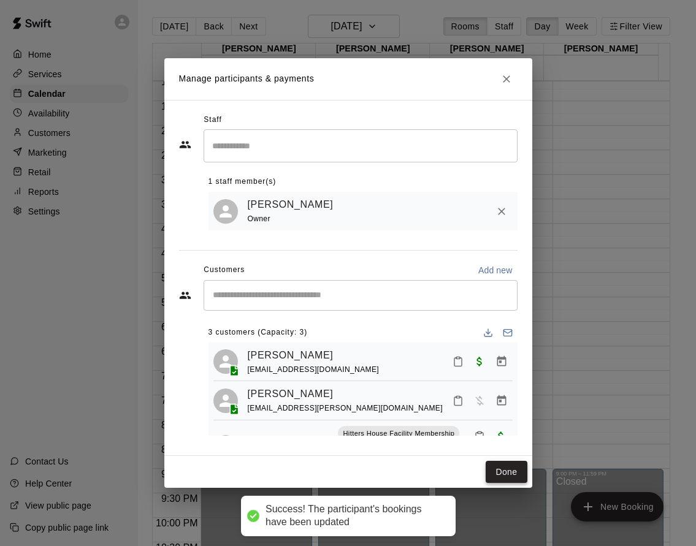
click at [501, 465] on button "Done" at bounding box center [506, 472] width 41 height 23
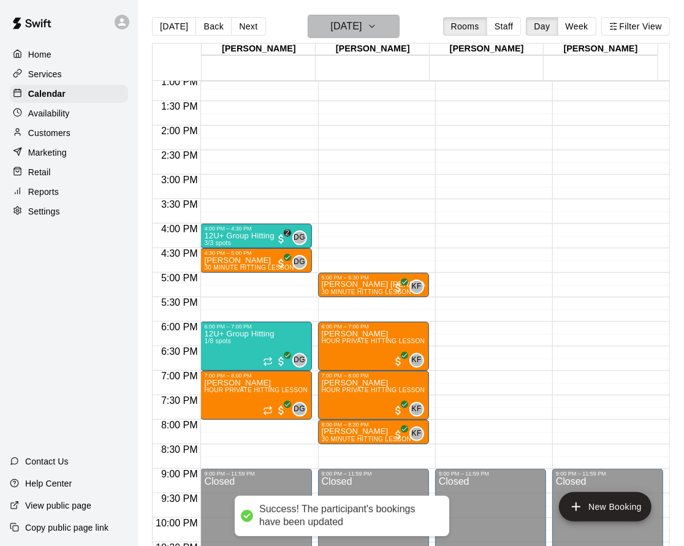
click at [349, 32] on h6 "Tuesday Sep 02" at bounding box center [345, 26] width 31 height 17
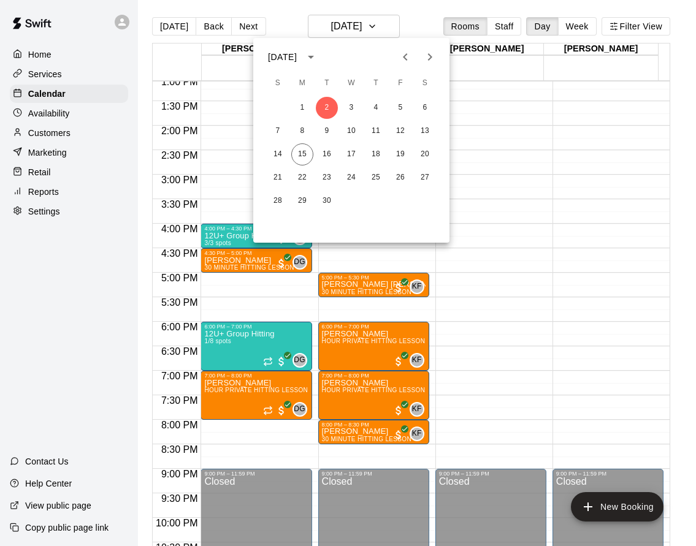
click at [392, 61] on div "September 2025" at bounding box center [351, 57] width 196 height 18
click at [400, 55] on icon "Previous month" at bounding box center [405, 57] width 15 height 15
click at [381, 200] on button "28" at bounding box center [376, 201] width 22 height 22
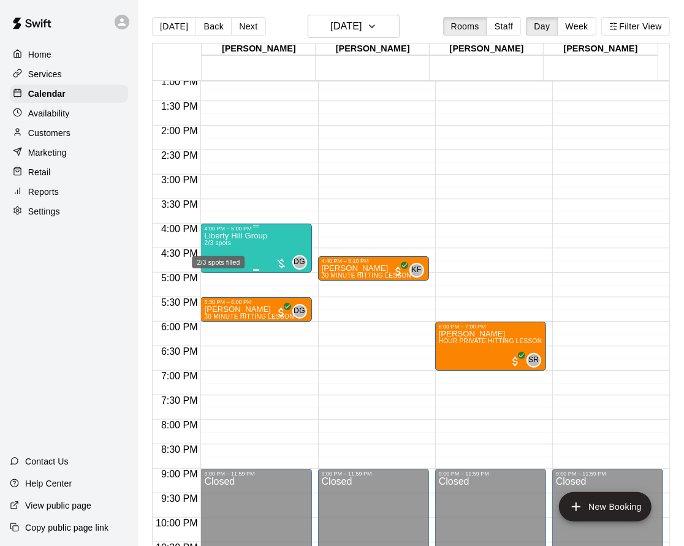
click at [229, 245] on span "2/3 spots" at bounding box center [217, 243] width 27 height 7
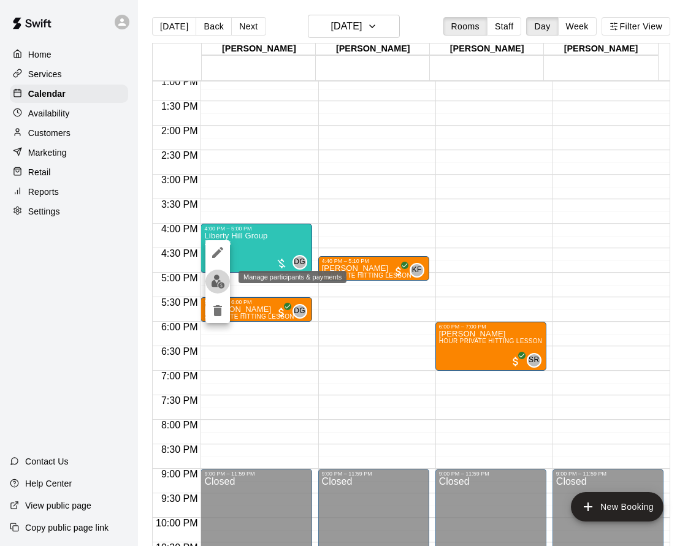
click at [226, 278] on button "edit" at bounding box center [217, 282] width 25 height 24
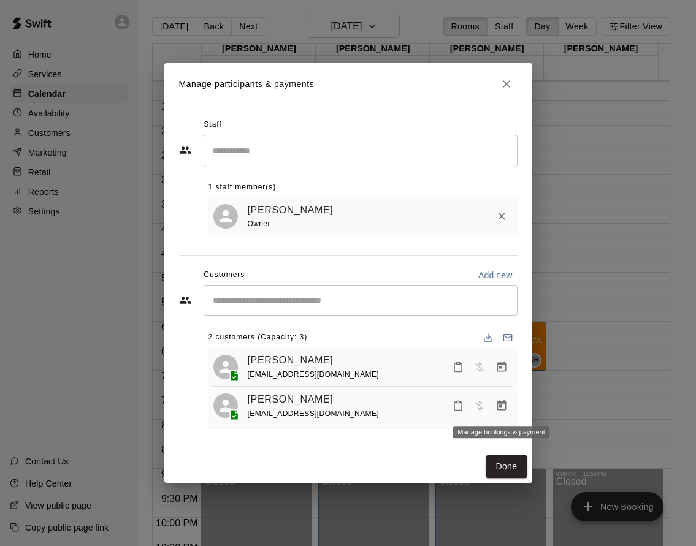
click at [500, 405] on icon "Manage bookings & payment" at bounding box center [501, 405] width 9 height 10
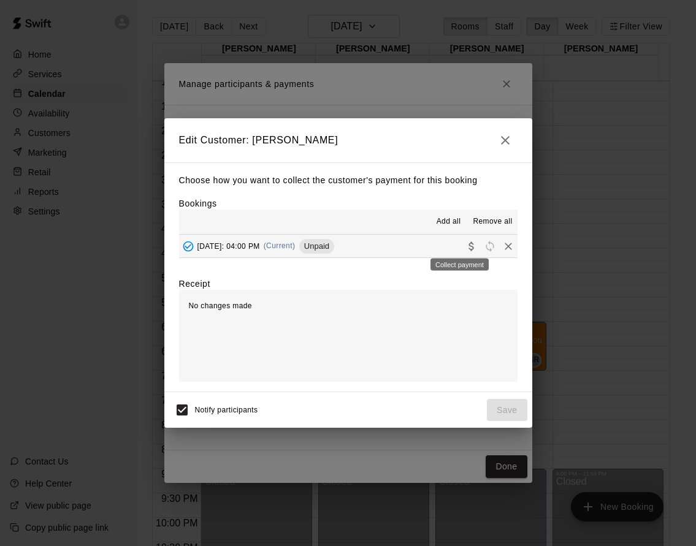
click at [468, 243] on icon "Collect payment" at bounding box center [470, 246] width 5 height 9
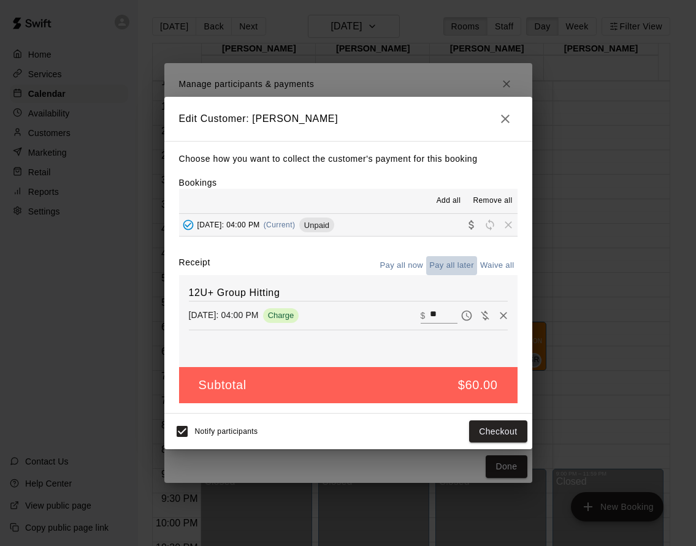
click at [460, 271] on button "Pay all later" at bounding box center [451, 265] width 51 height 19
click at [484, 261] on button "Waive all" at bounding box center [497, 265] width 40 height 19
type input "*"
click at [500, 258] on button "Waive all" at bounding box center [497, 265] width 40 height 19
drag, startPoint x: 500, startPoint y: 418, endPoint x: 502, endPoint y: 439, distance: 21.5
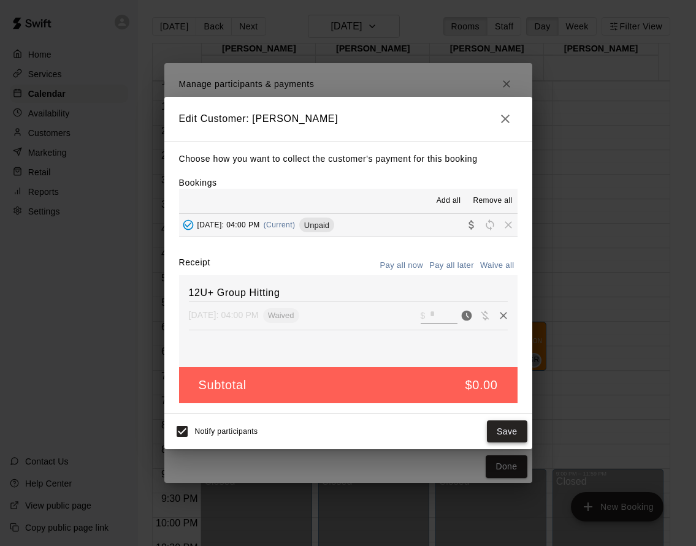
click at [500, 419] on div "Notify participants Save" at bounding box center [348, 432] width 368 height 36
click at [502, 440] on button "Save" at bounding box center [507, 432] width 40 height 23
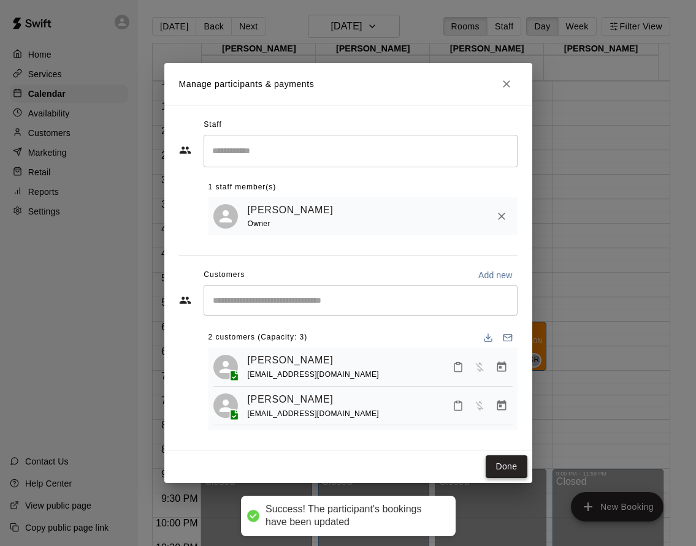
click at [506, 469] on button "Done" at bounding box center [506, 467] width 41 height 23
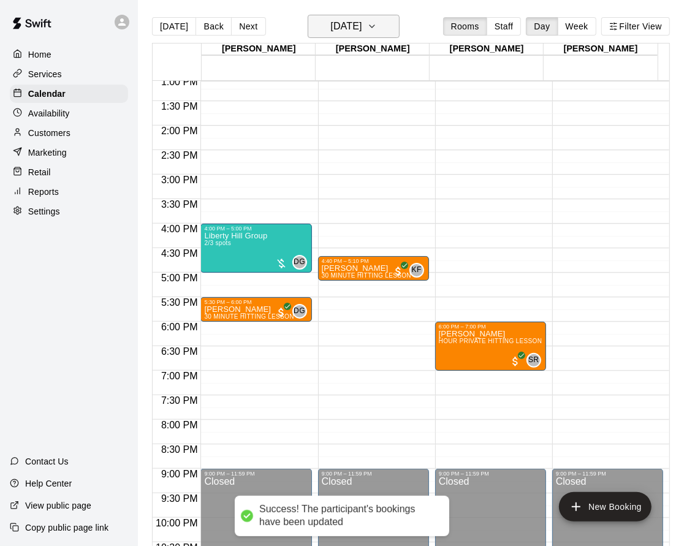
click at [356, 25] on h6 "Thursday Aug 28" at bounding box center [345, 26] width 31 height 17
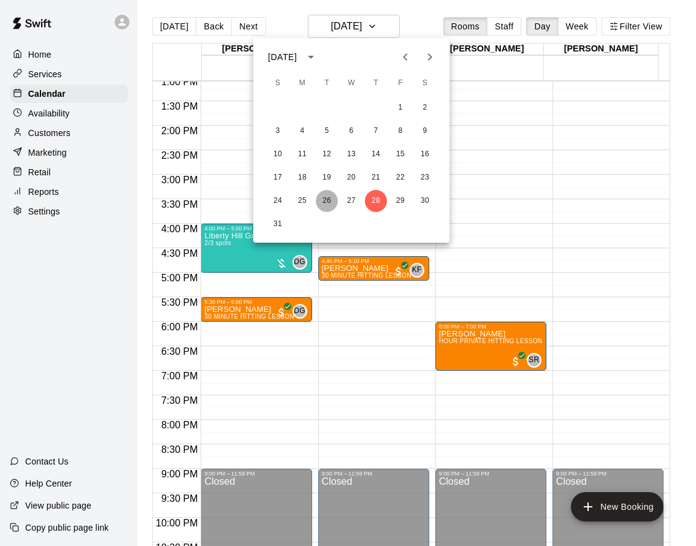
click at [330, 201] on button "26" at bounding box center [327, 201] width 22 height 22
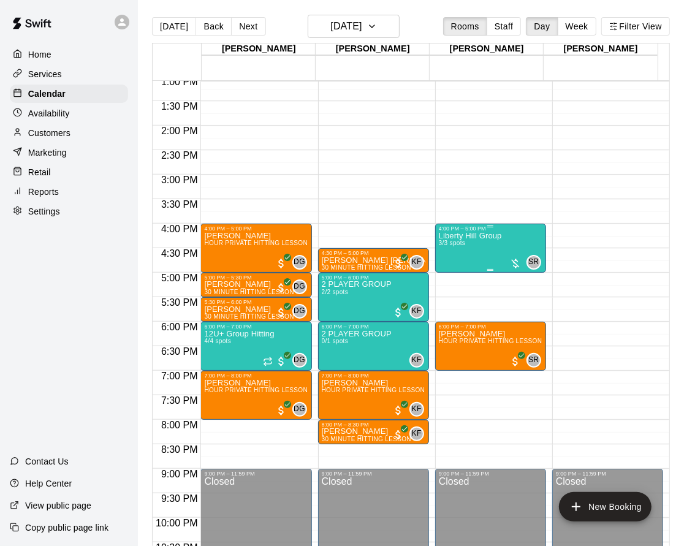
click at [467, 241] on div "Liberty Hill Group 3/3 spots" at bounding box center [470, 505] width 63 height 546
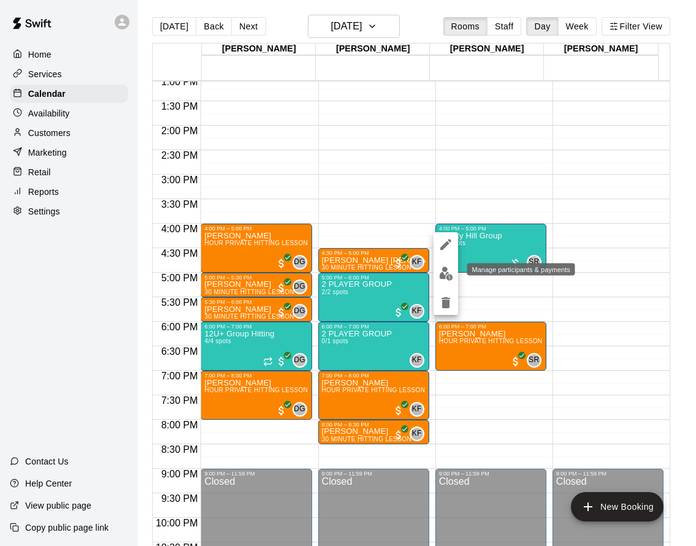
click at [448, 281] on button "edit" at bounding box center [445, 274] width 25 height 24
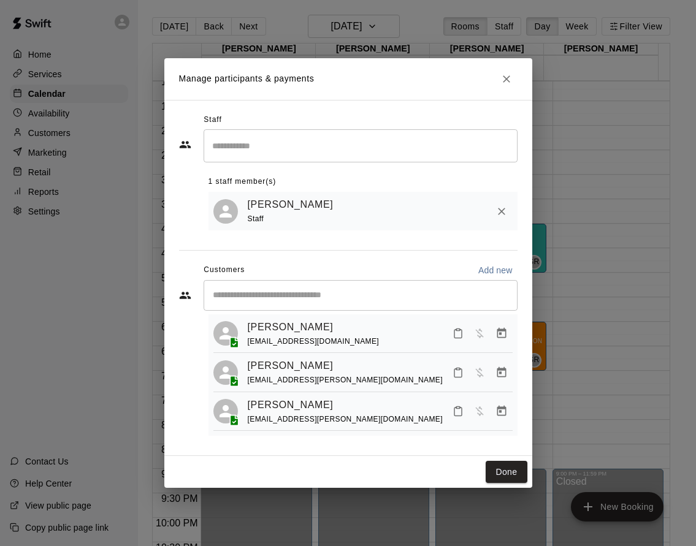
scroll to position [31, 0]
click at [497, 408] on icon "Manage bookings & payment" at bounding box center [501, 410] width 9 height 10
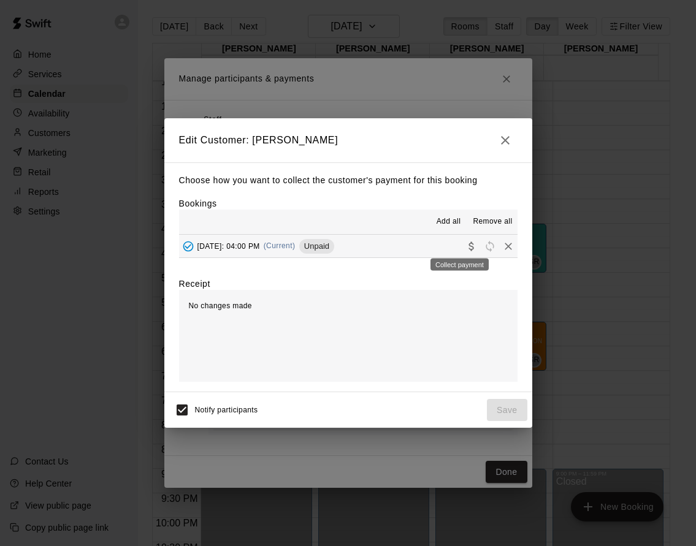
click at [465, 246] on icon "Collect payment" at bounding box center [471, 246] width 12 height 12
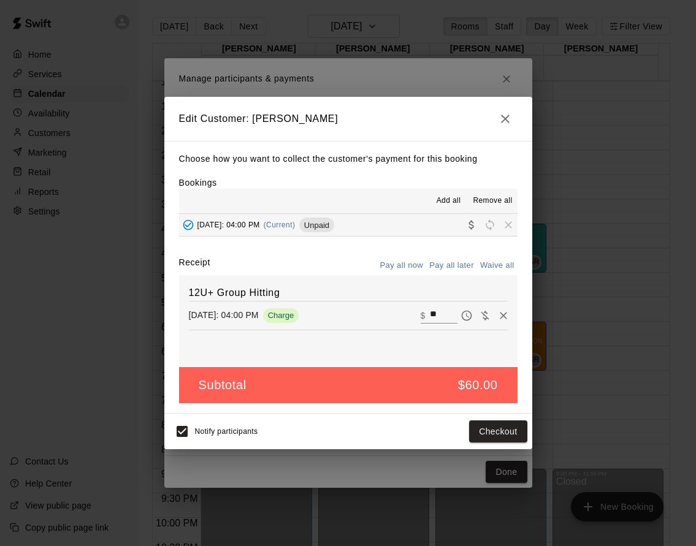
click at [485, 269] on button "Waive all" at bounding box center [497, 265] width 40 height 19
type input "*"
click at [511, 422] on button "Save" at bounding box center [507, 432] width 40 height 23
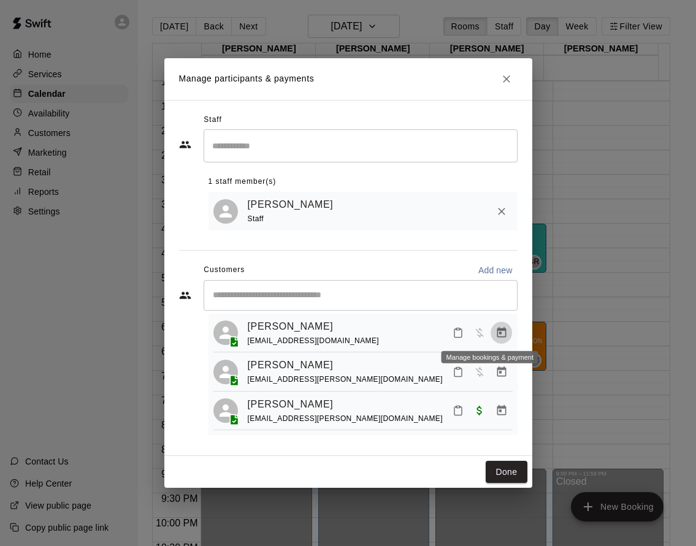
click at [495, 332] on icon "Manage bookings & payment" at bounding box center [501, 333] width 12 height 12
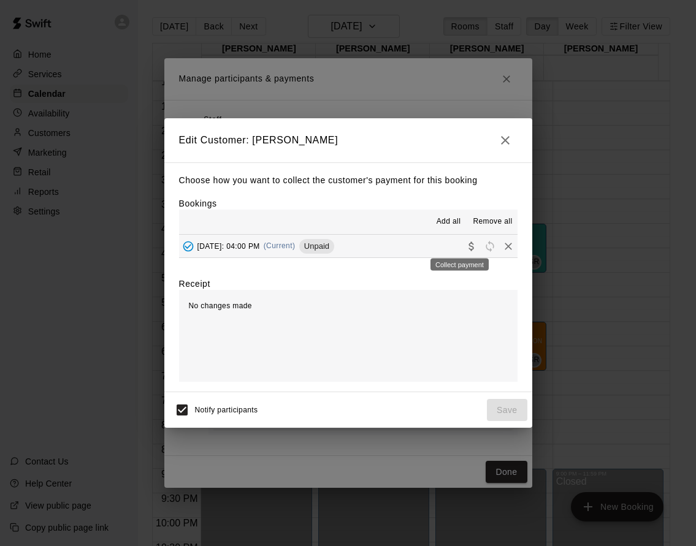
click at [465, 243] on icon "Collect payment" at bounding box center [471, 246] width 12 height 12
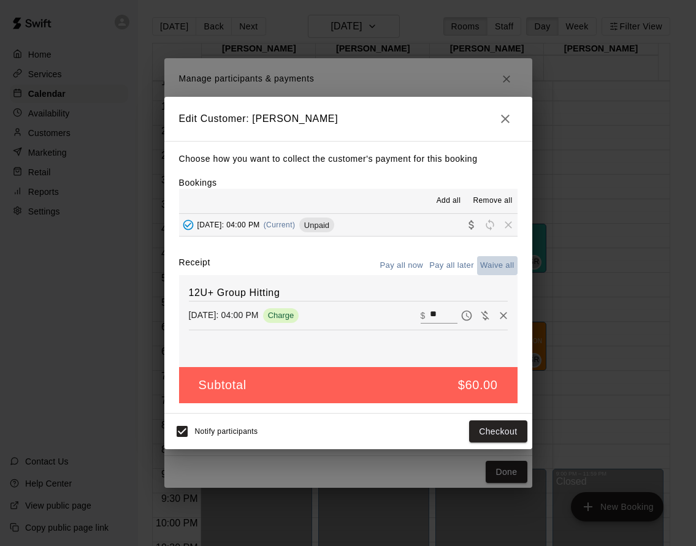
click at [489, 257] on button "Waive all" at bounding box center [497, 265] width 40 height 19
type input "*"
click at [505, 438] on button "Save" at bounding box center [507, 432] width 40 height 23
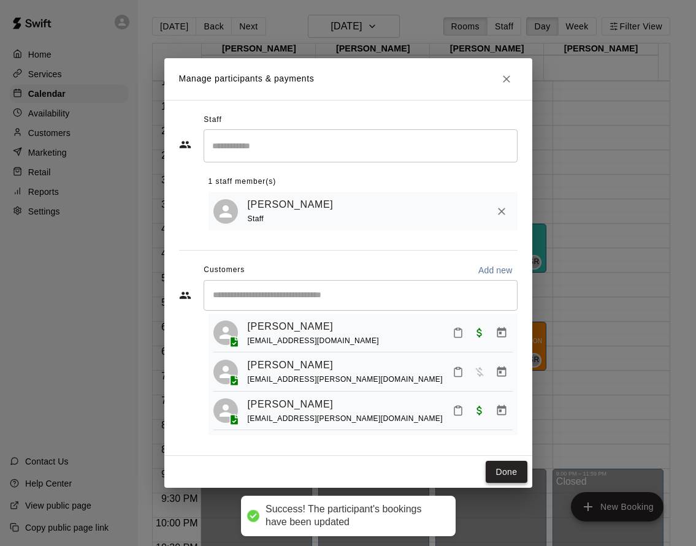
click at [510, 474] on button "Done" at bounding box center [506, 472] width 41 height 23
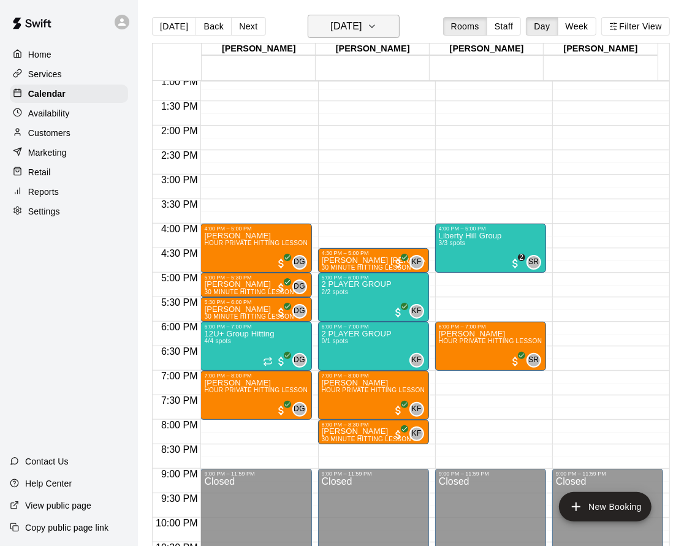
click at [358, 32] on h6 "Tuesday Aug 26" at bounding box center [345, 26] width 31 height 17
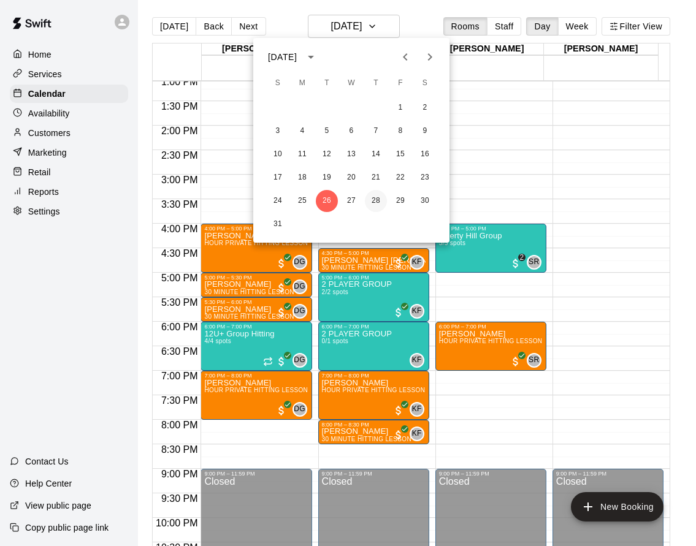
click at [380, 198] on button "28" at bounding box center [376, 201] width 22 height 22
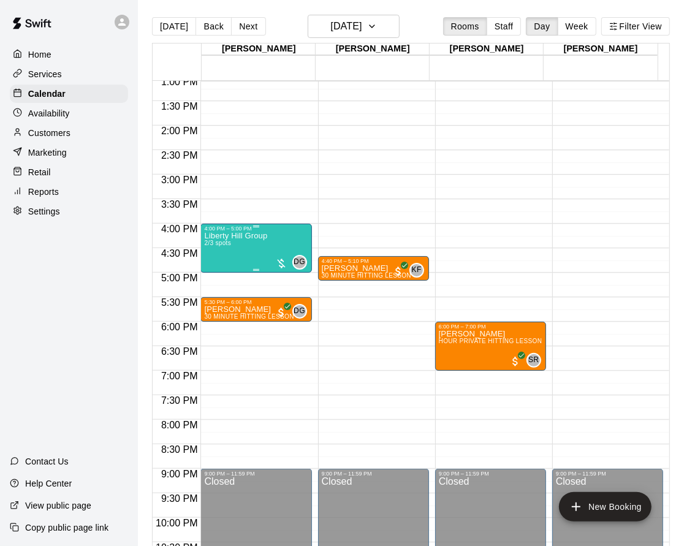
click at [269, 240] on div "Liberty Hill Group 2/3 spots DG 0" at bounding box center [256, 505] width 104 height 546
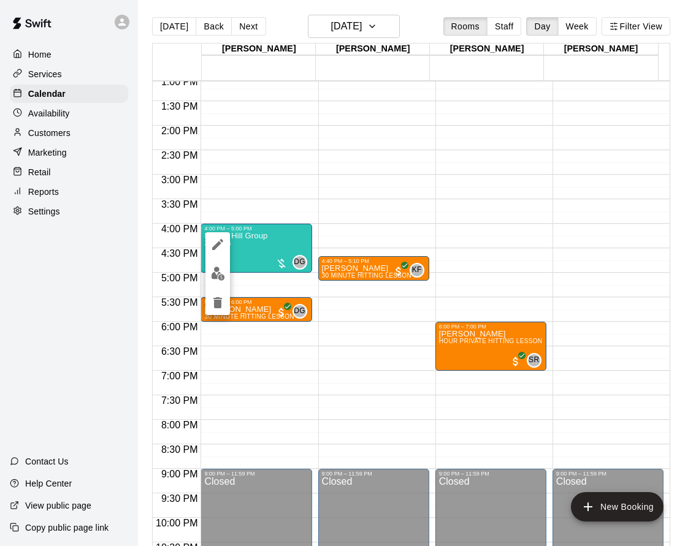
click at [217, 280] on img "edit" at bounding box center [218, 274] width 14 height 14
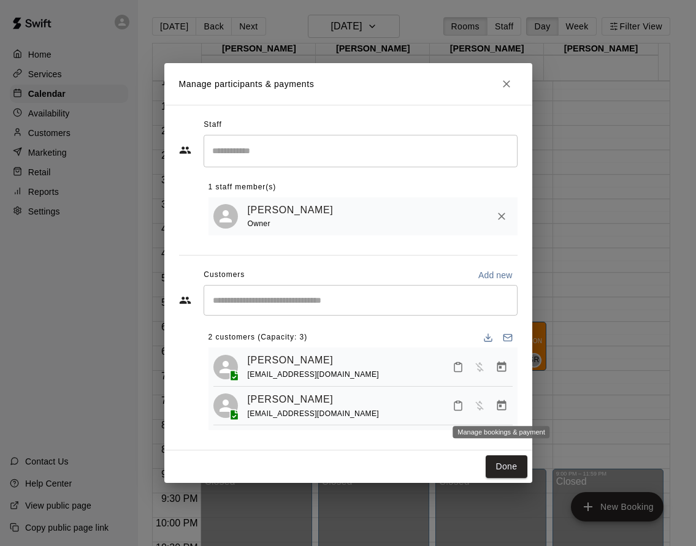
click at [509, 409] on button "Manage bookings & payment" at bounding box center [502, 406] width 22 height 22
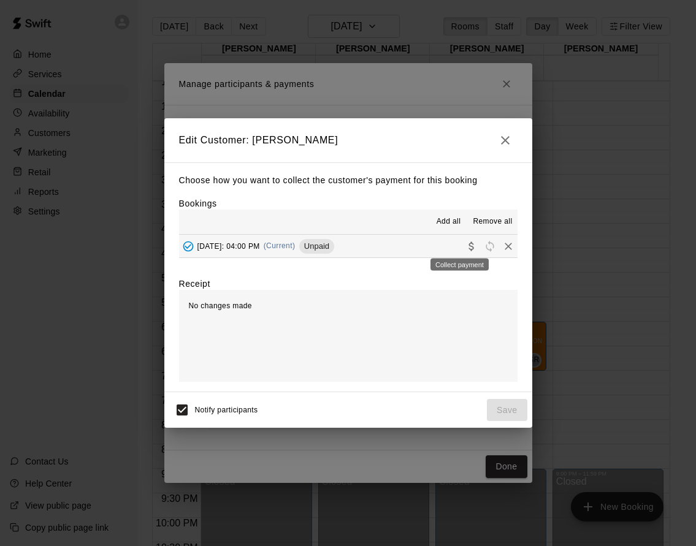
click at [465, 245] on icon "Collect payment" at bounding box center [471, 246] width 12 height 12
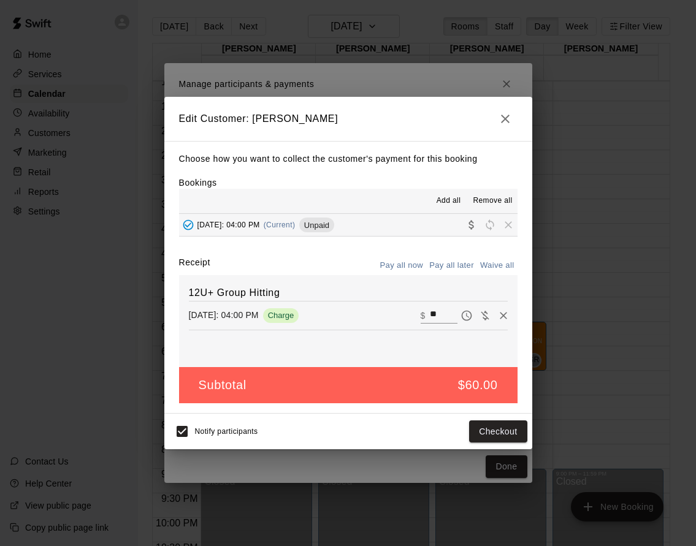
click at [485, 268] on button "Waive all" at bounding box center [497, 265] width 40 height 19
type input "*"
click at [511, 419] on div "Notify participants Save" at bounding box center [348, 432] width 358 height 26
click at [511, 423] on button "Save" at bounding box center [507, 432] width 40 height 23
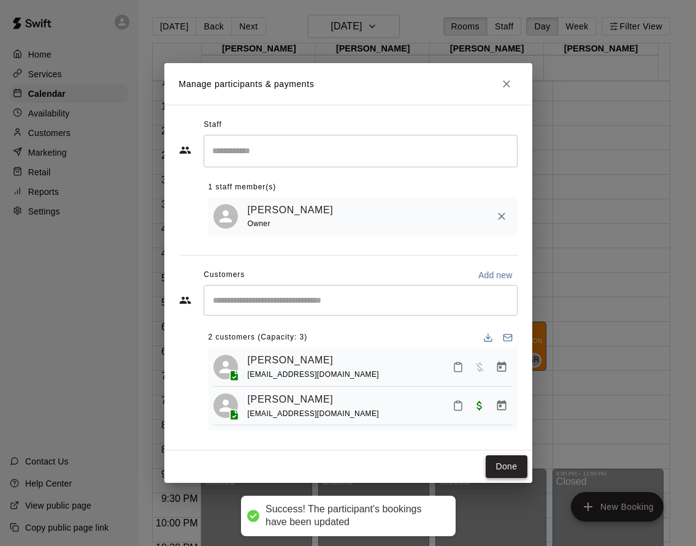
click at [502, 462] on button "Done" at bounding box center [506, 467] width 41 height 23
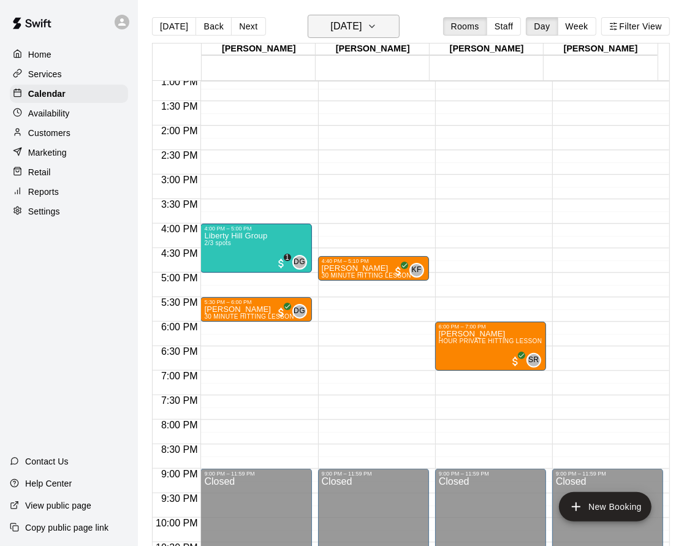
click at [375, 28] on icon "button" at bounding box center [372, 26] width 5 height 2
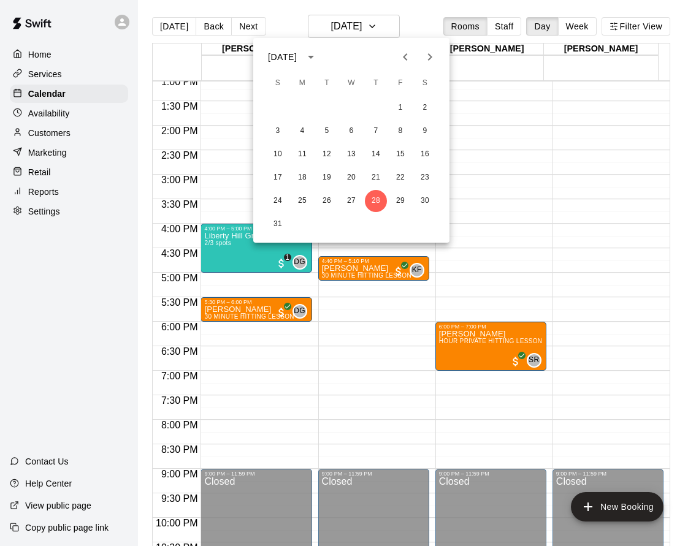
click at [426, 60] on icon "Next month" at bounding box center [429, 57] width 15 height 15
click at [377, 131] on button "11" at bounding box center [376, 131] width 22 height 22
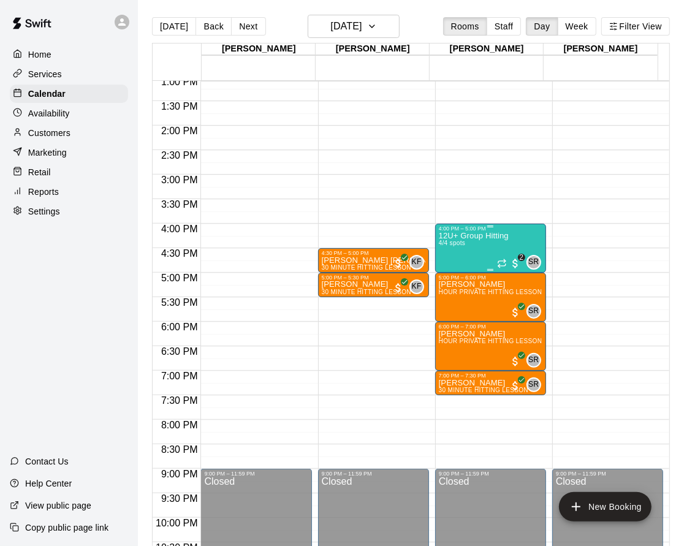
click at [446, 258] on div "12U+ Group Hitting 4/4 spots" at bounding box center [474, 505] width 70 height 546
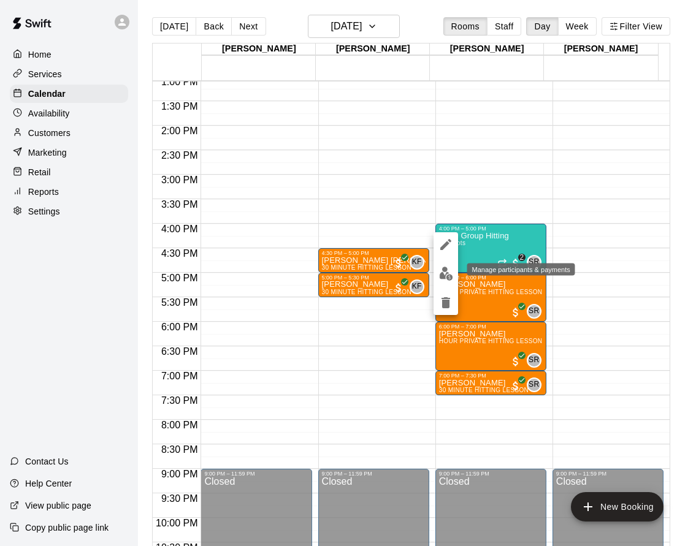
click at [446, 271] on img "edit" at bounding box center [446, 274] width 14 height 14
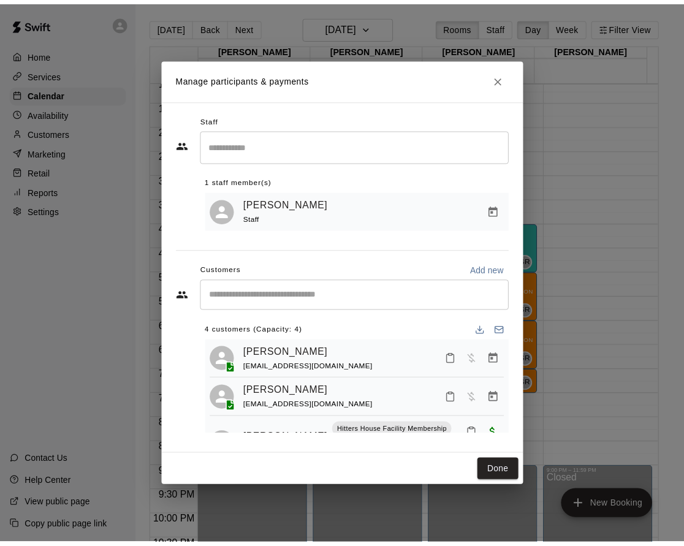
scroll to position [3, 0]
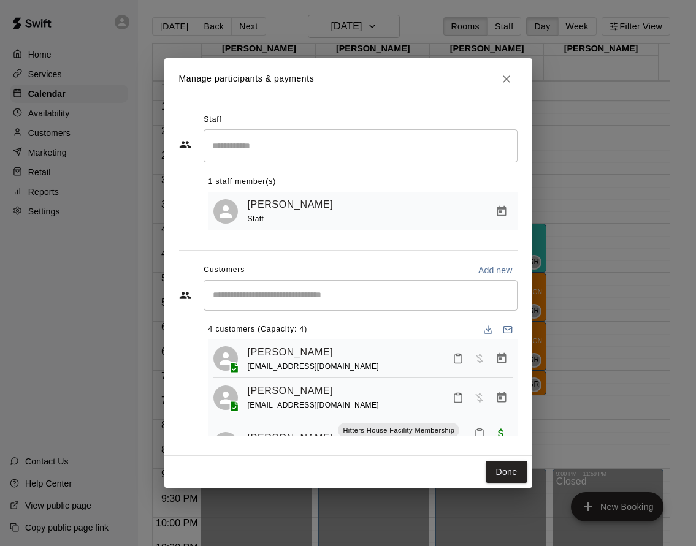
click at [495, 406] on button "Manage bookings & payment" at bounding box center [502, 398] width 22 height 22
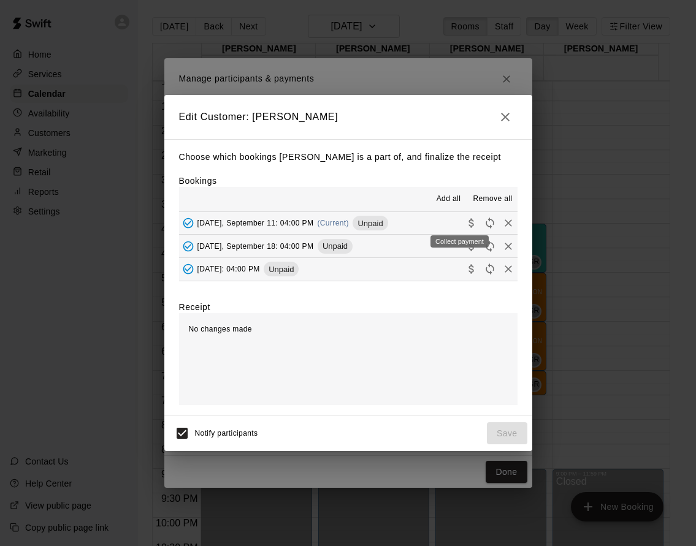
drag, startPoint x: 464, startPoint y: 233, endPoint x: 497, endPoint y: 296, distance: 70.5
click at [484, 269] on body "Home Services Calendar Availability Customers Marketing Retail Reports Settings…" at bounding box center [348, 283] width 696 height 566
click at [465, 220] on icon "Collect payment" at bounding box center [471, 223] width 12 height 12
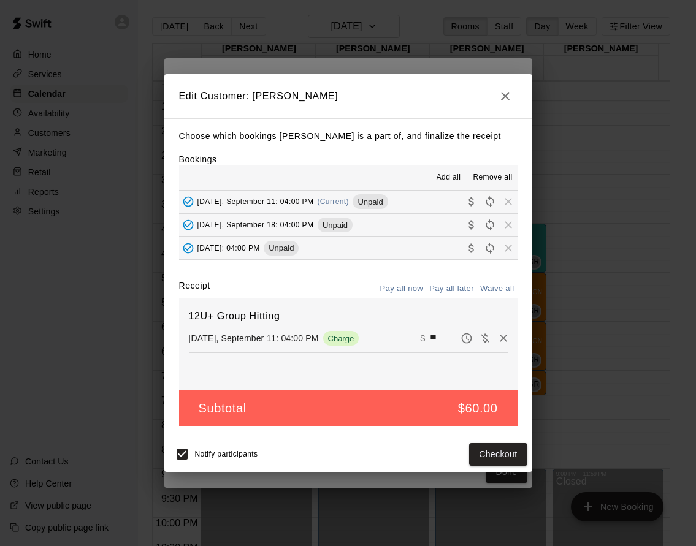
click at [495, 290] on button "Waive all" at bounding box center [497, 289] width 40 height 19
type input "*"
click at [511, 452] on button "Save" at bounding box center [507, 454] width 40 height 23
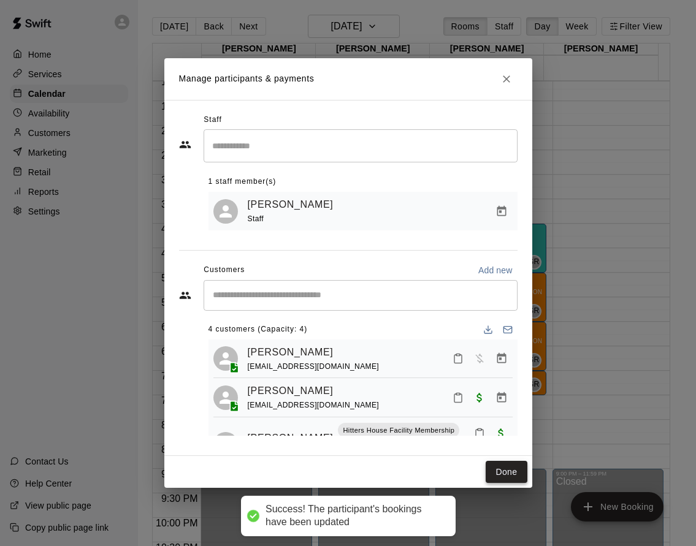
click at [510, 468] on button "Done" at bounding box center [506, 472] width 41 height 23
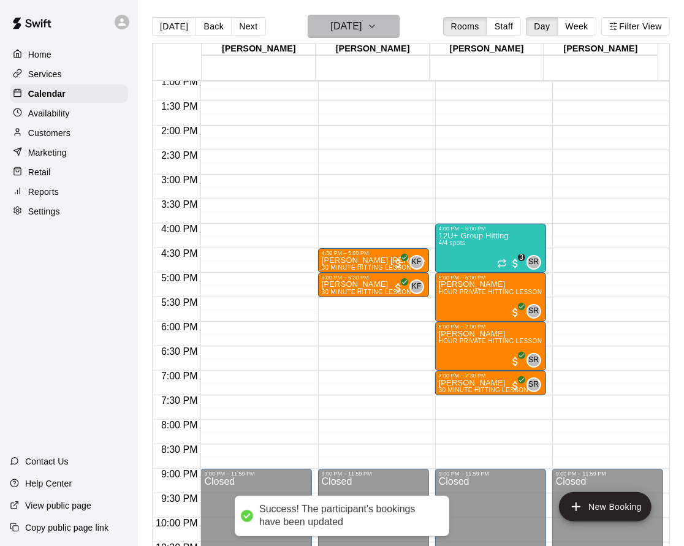
click at [362, 23] on h6 "Thursday Sep 11" at bounding box center [345, 26] width 31 height 17
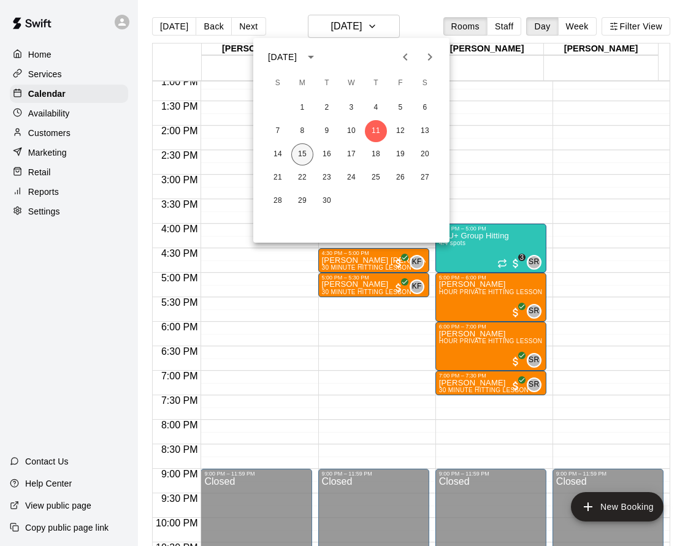
click at [299, 149] on button "15" at bounding box center [302, 154] width 22 height 22
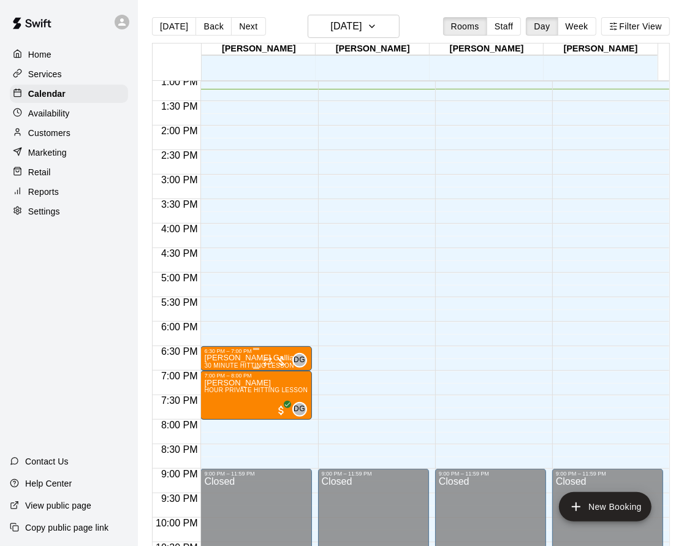
click at [223, 363] on span "30 MINUTE HITTING LESSON" at bounding box center [249, 365] width 90 height 7
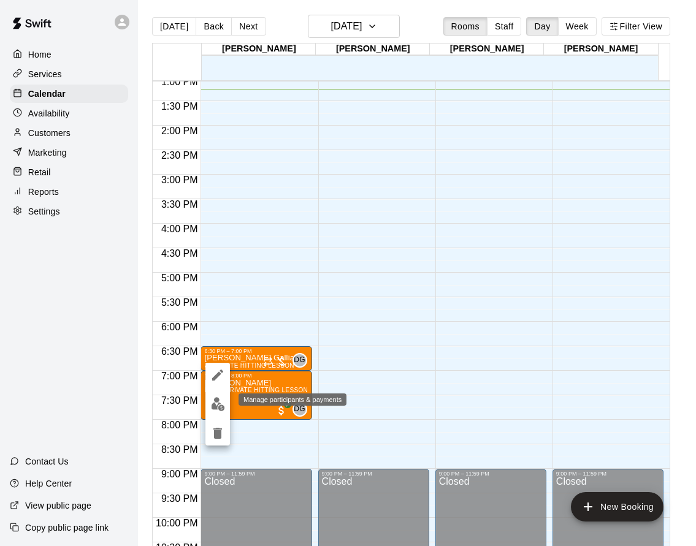
click at [213, 403] on img "edit" at bounding box center [218, 404] width 14 height 14
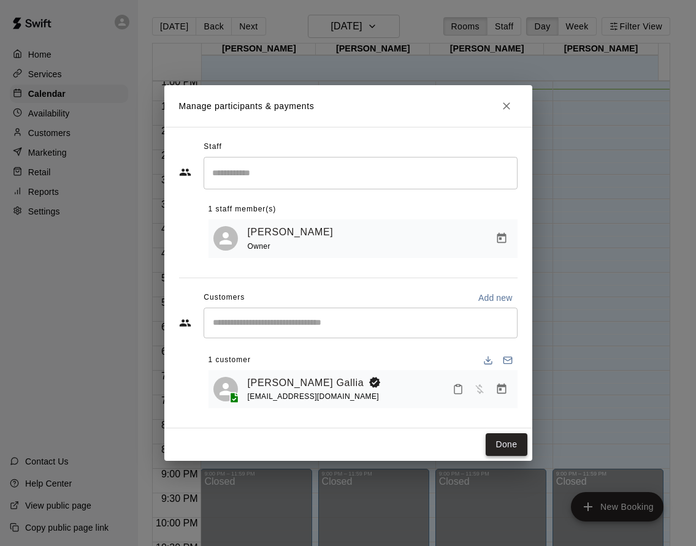
click at [507, 450] on button "Done" at bounding box center [506, 444] width 41 height 23
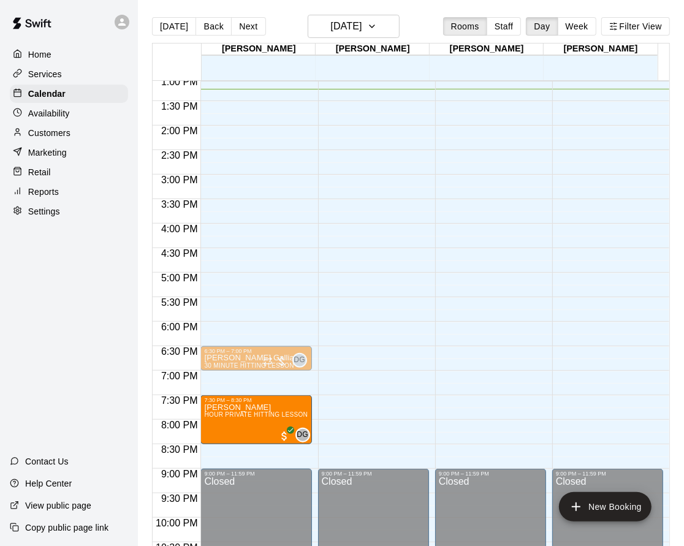
drag, startPoint x: 254, startPoint y: 404, endPoint x: 253, endPoint y: 430, distance: 26.4
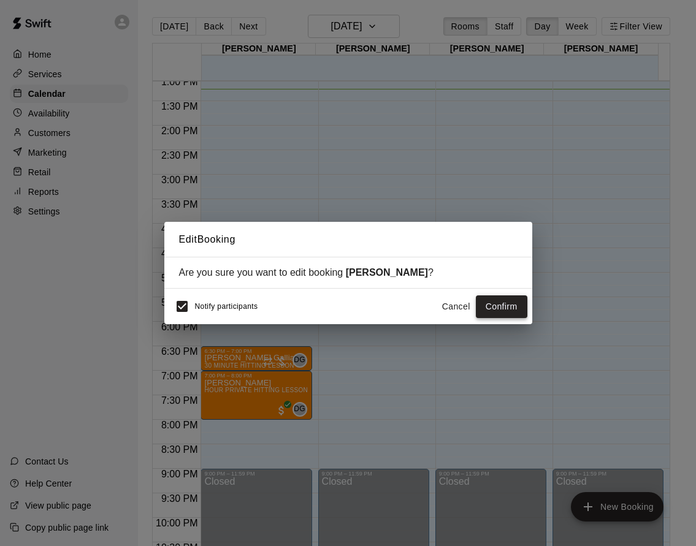
click at [519, 299] on button "Confirm" at bounding box center [502, 307] width 52 height 23
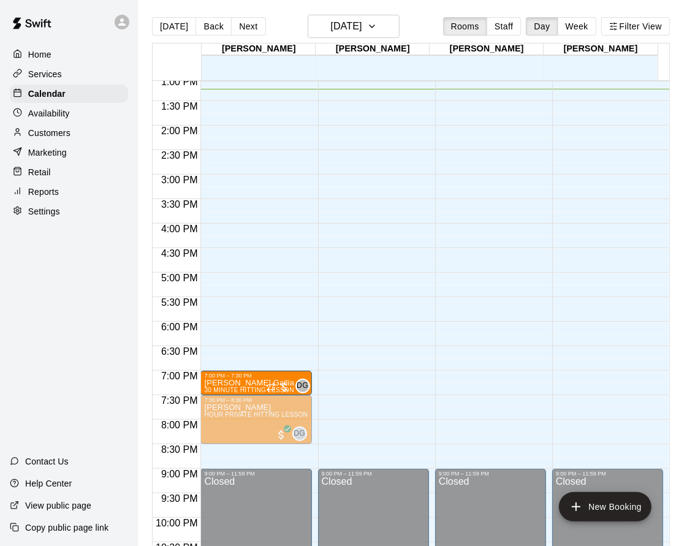
drag, startPoint x: 256, startPoint y: 362, endPoint x: 253, endPoint y: 390, distance: 28.3
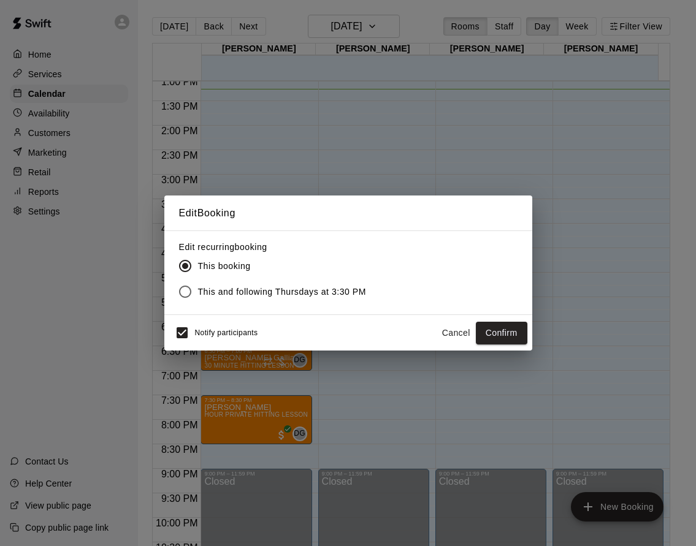
click at [513, 332] on button "Confirm" at bounding box center [502, 333] width 52 height 23
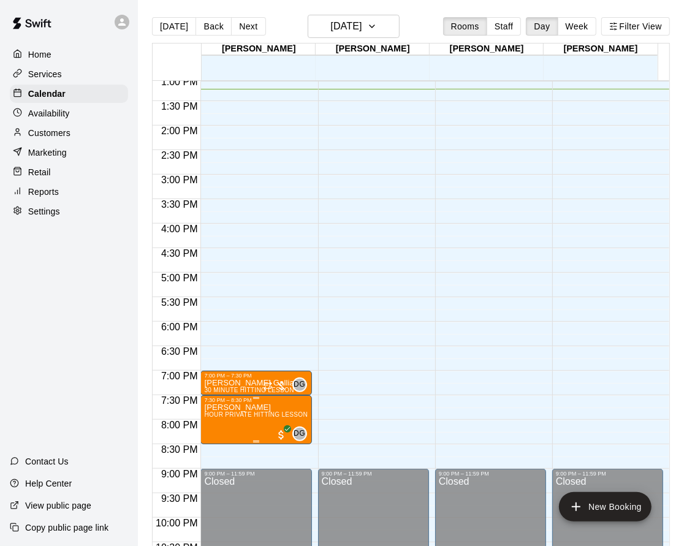
click at [243, 411] on span "HOUR PRIVATE HITTING LESSON" at bounding box center [256, 414] width 104 height 7
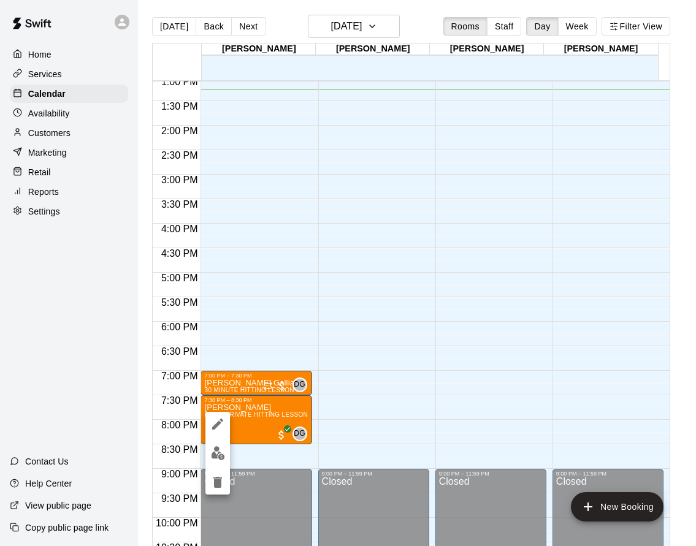
click at [218, 447] on img "edit" at bounding box center [218, 453] width 14 height 14
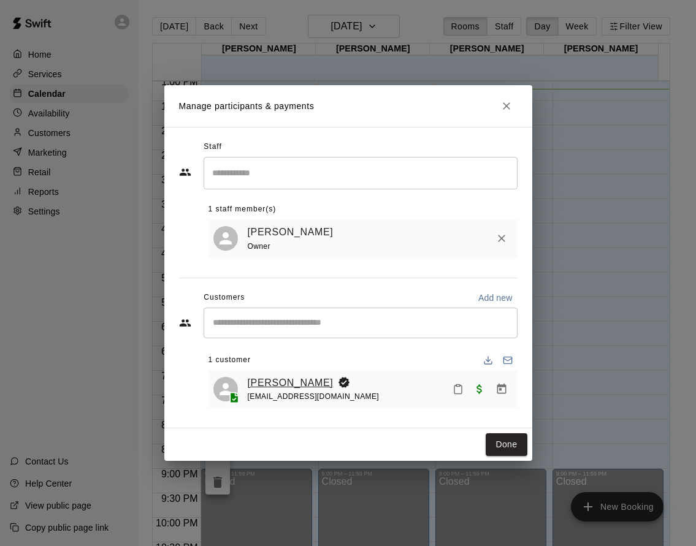
click at [280, 378] on link "[PERSON_NAME]" at bounding box center [291, 383] width 86 height 16
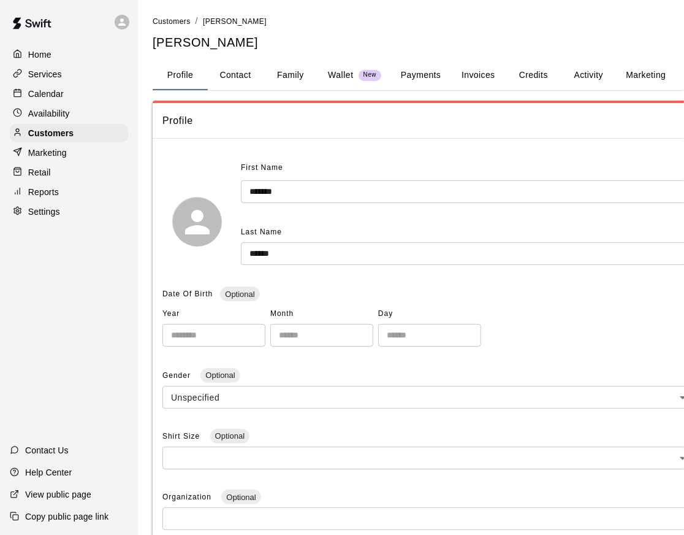
click at [244, 63] on button "Contact" at bounding box center [235, 75] width 55 height 29
select select "**"
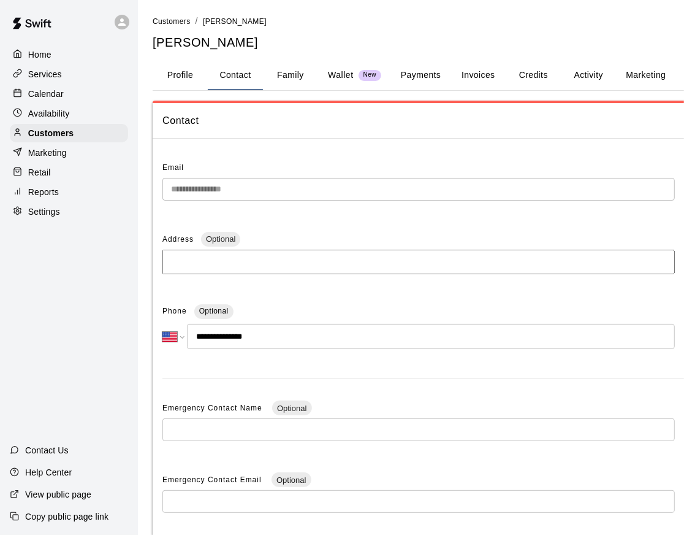
click at [241, 66] on button "Contact" at bounding box center [235, 75] width 55 height 29
click at [258, 338] on input "**********" at bounding box center [431, 336] width 488 height 25
click at [52, 85] on div "Calendar" at bounding box center [69, 94] width 118 height 18
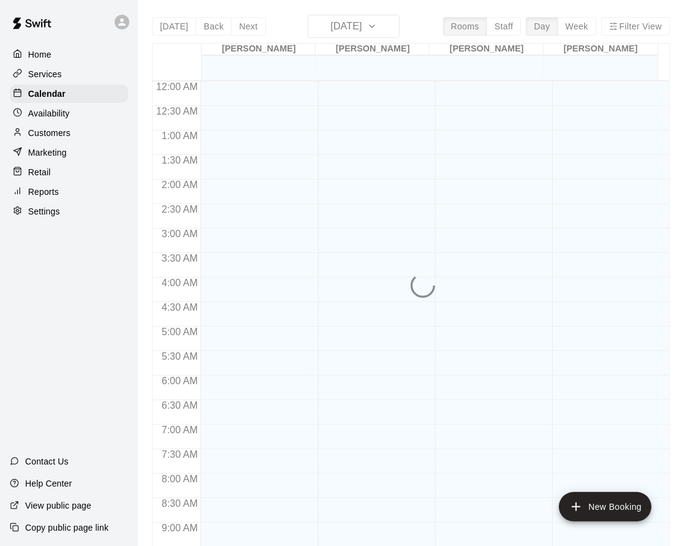
scroll to position [651, 0]
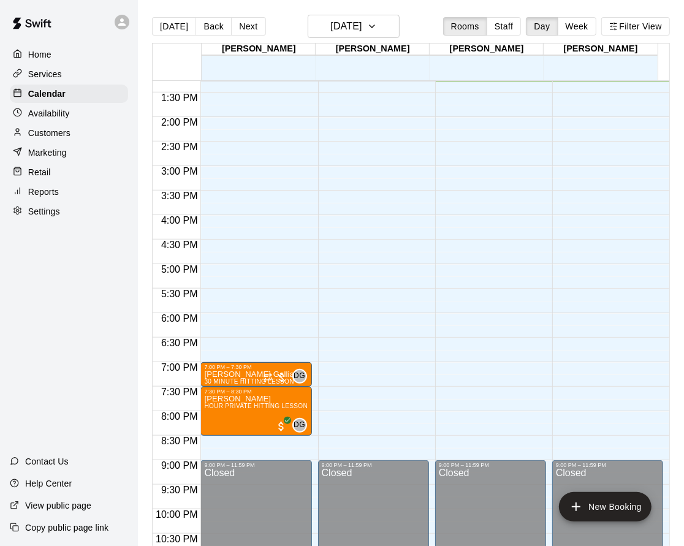
click at [255, 318] on div "12:00 AM – 1:00 PM Closed 7:00 PM – 7:30 PM Miller Gallia 30 MINUTE HITTING LES…" at bounding box center [255, 18] width 111 height 1177
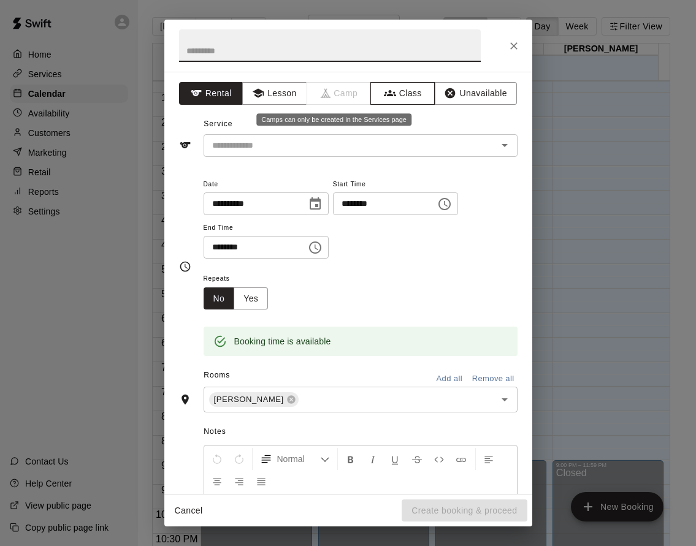
click at [393, 88] on button "Class" at bounding box center [402, 93] width 64 height 23
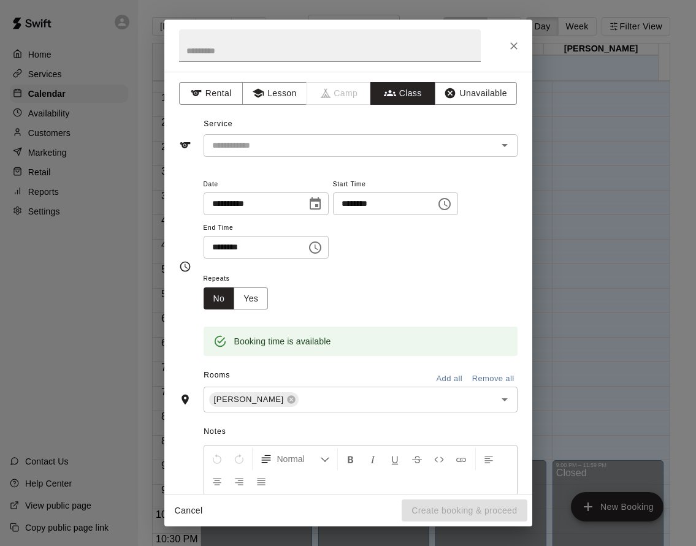
click at [380, 129] on div "Service ​" at bounding box center [348, 136] width 338 height 42
click at [390, 145] on div "​" at bounding box center [361, 145] width 314 height 23
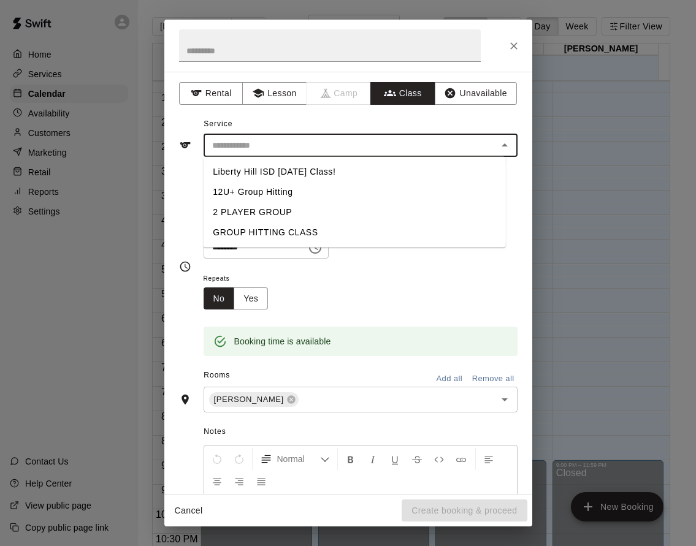
click at [500, 45] on div at bounding box center [348, 46] width 368 height 52
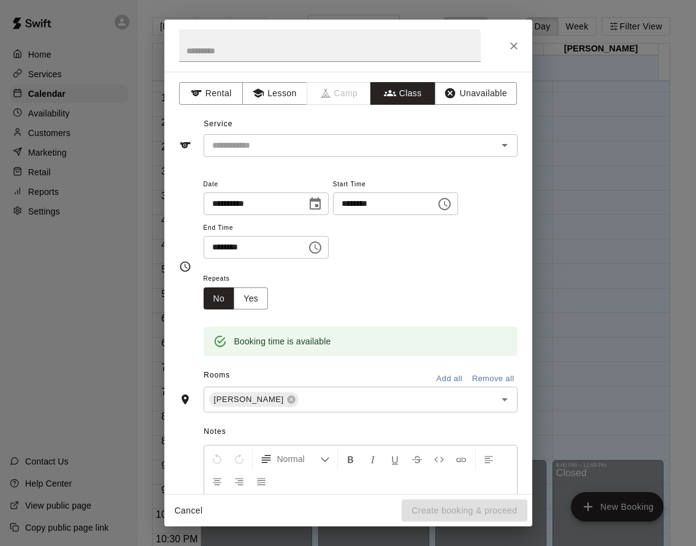
click at [508, 47] on icon "Close" at bounding box center [514, 46] width 12 height 12
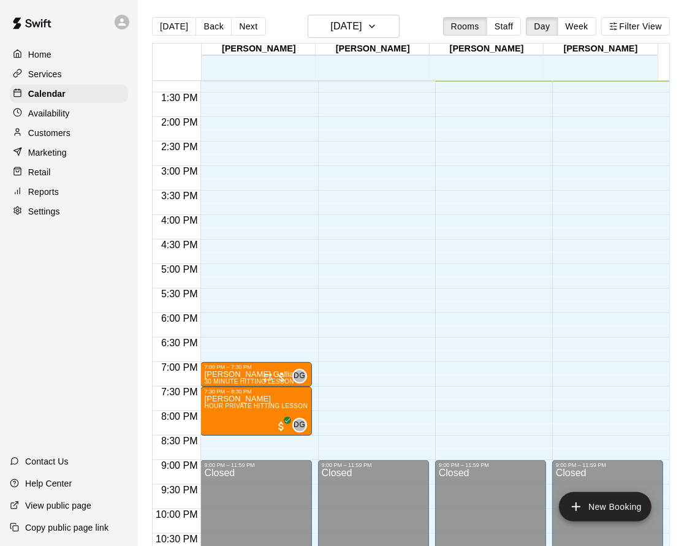
click at [64, 78] on div "Services" at bounding box center [69, 74] width 118 height 18
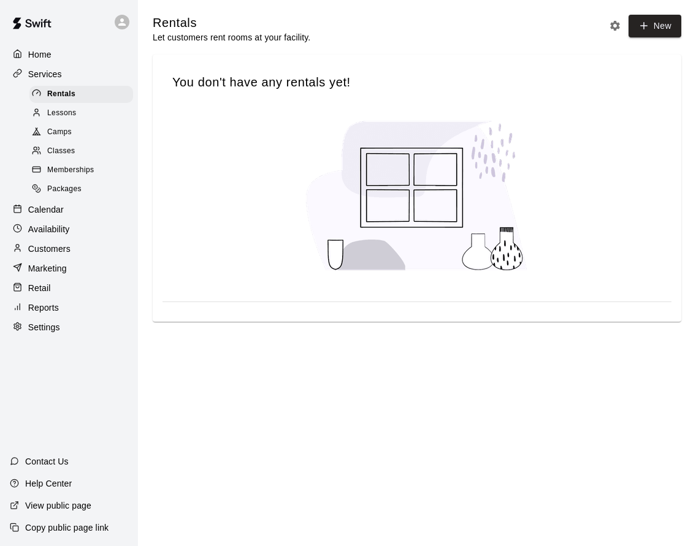
click at [71, 142] on link "Classes" at bounding box center [83, 151] width 109 height 19
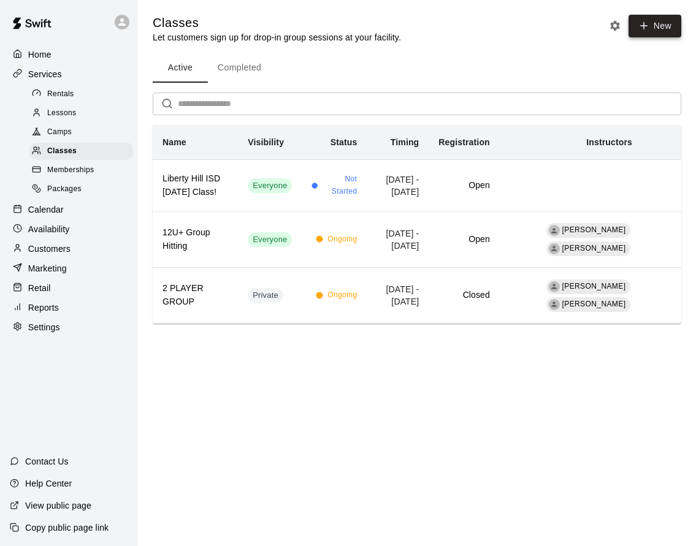
click at [665, 29] on button "New" at bounding box center [654, 26] width 53 height 23
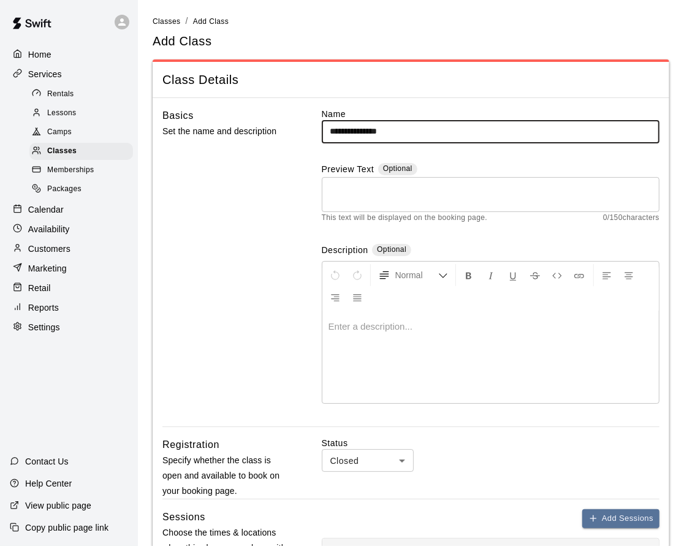
type input "**********"
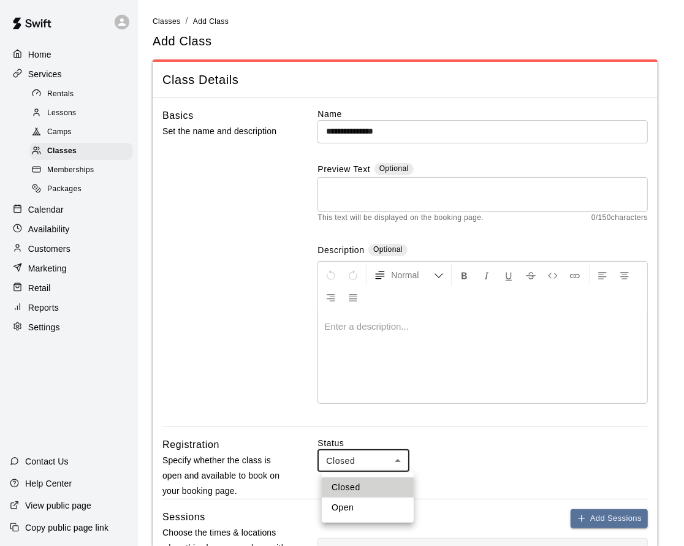
click at [375, 453] on body "**********" at bounding box center [342, 520] width 684 height 1040
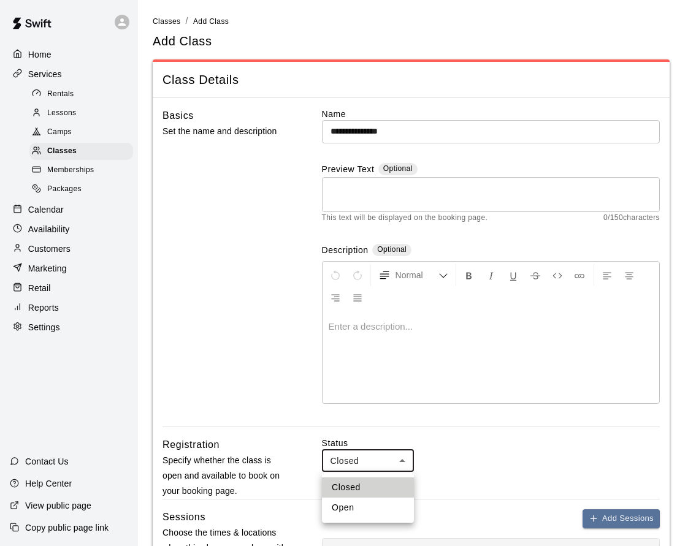
click at [284, 459] on div at bounding box center [348, 273] width 696 height 546
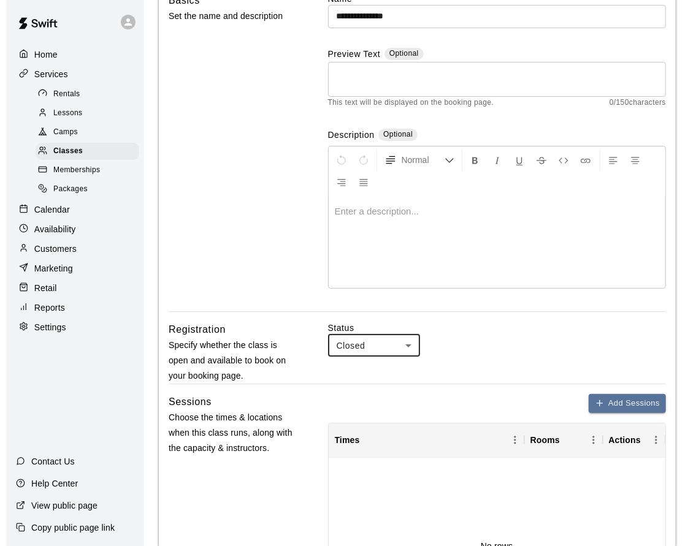
scroll to position [440, 0]
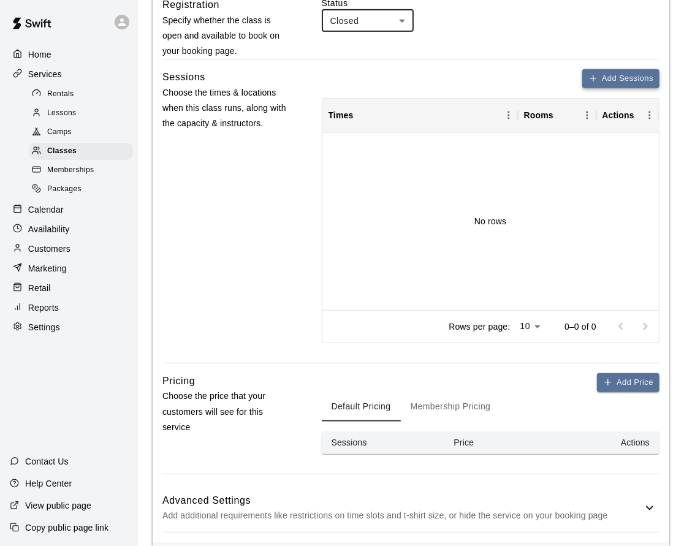
click at [630, 77] on button "Add Sessions" at bounding box center [620, 78] width 77 height 19
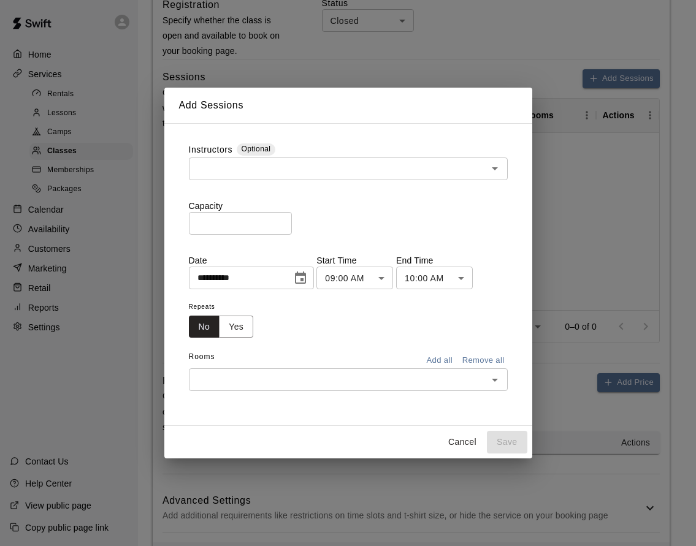
click at [380, 166] on input "text" at bounding box center [338, 168] width 291 height 15
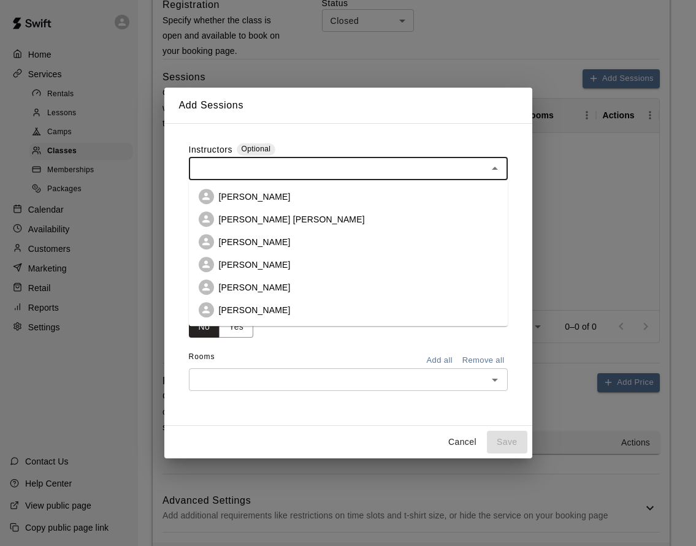
click at [319, 307] on li "Dustin Geiger" at bounding box center [348, 310] width 319 height 23
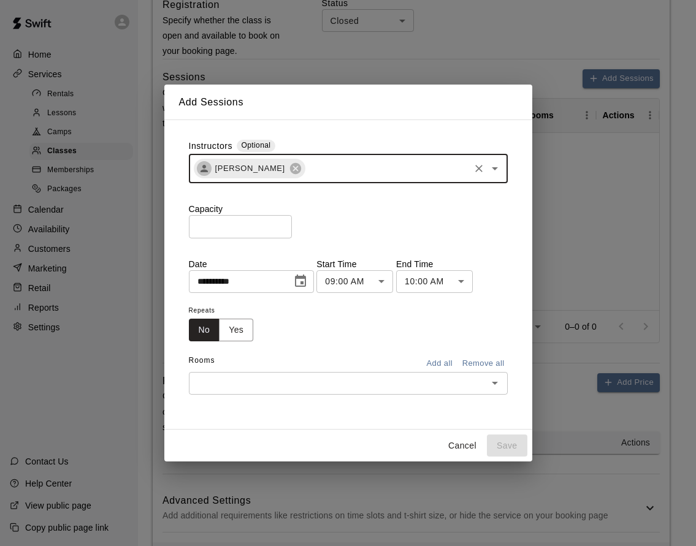
click at [233, 232] on input "*" at bounding box center [240, 226] width 103 height 23
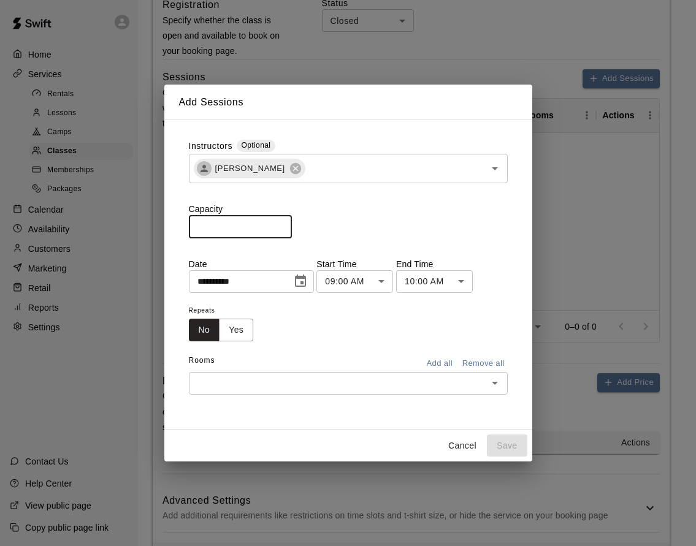
type input "*"
type input "**"
click at [372, 278] on body "**********" at bounding box center [348, 80] width 696 height 1040
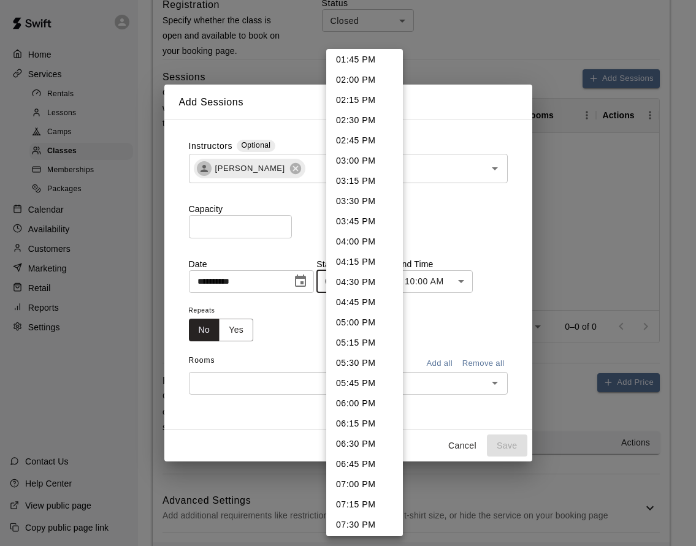
scroll to position [1123, 0]
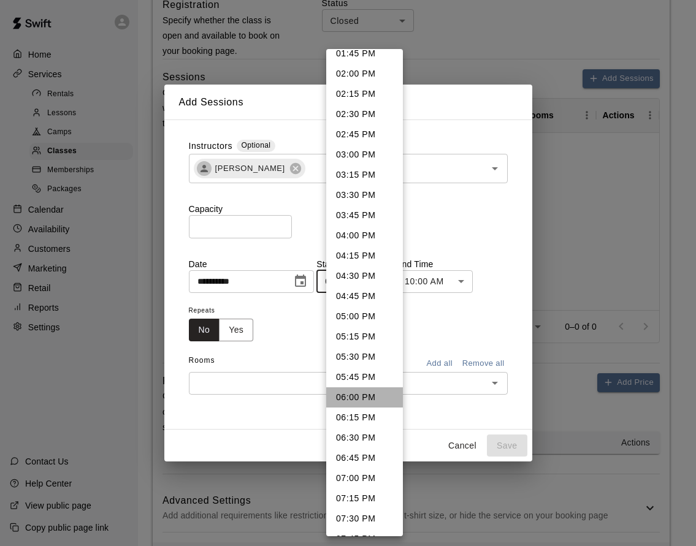
click at [365, 396] on li "06:00 PM" at bounding box center [364, 398] width 77 height 20
type input "********"
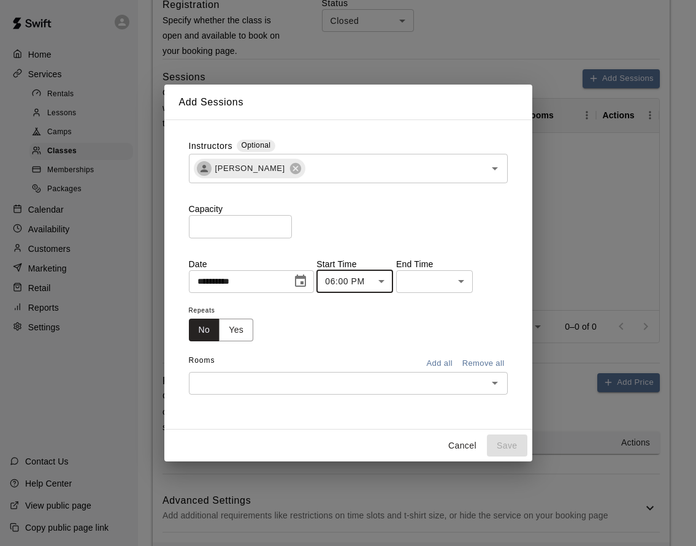
click at [469, 269] on body "**********" at bounding box center [348, 80] width 696 height 1040
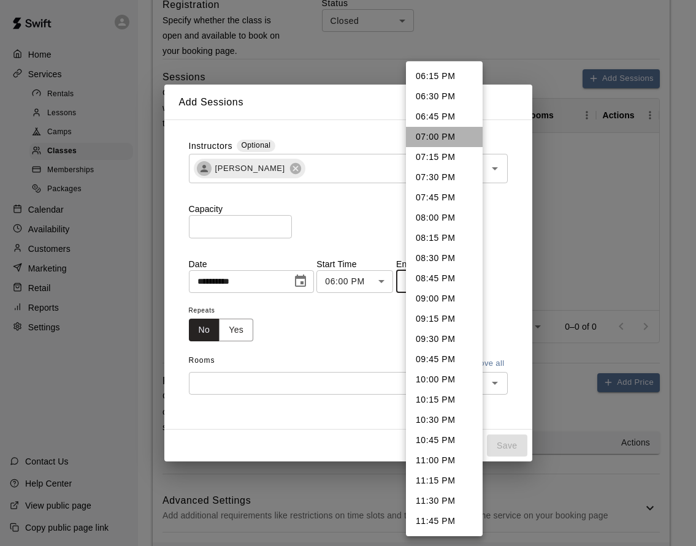
click at [431, 136] on li "07:00 PM" at bounding box center [444, 137] width 77 height 20
type input "********"
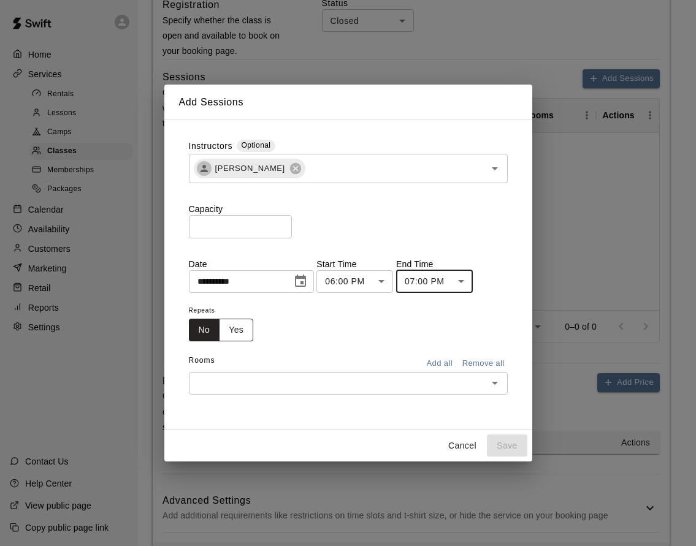
click at [238, 334] on button "Yes" at bounding box center [236, 330] width 34 height 23
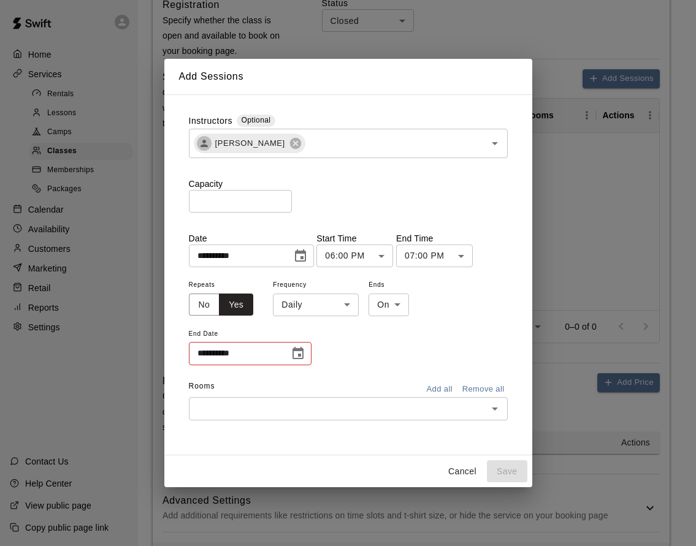
click at [387, 299] on body "**********" at bounding box center [348, 80] width 696 height 1040
click at [393, 352] on li "After" at bounding box center [389, 352] width 40 height 20
type input "*****"
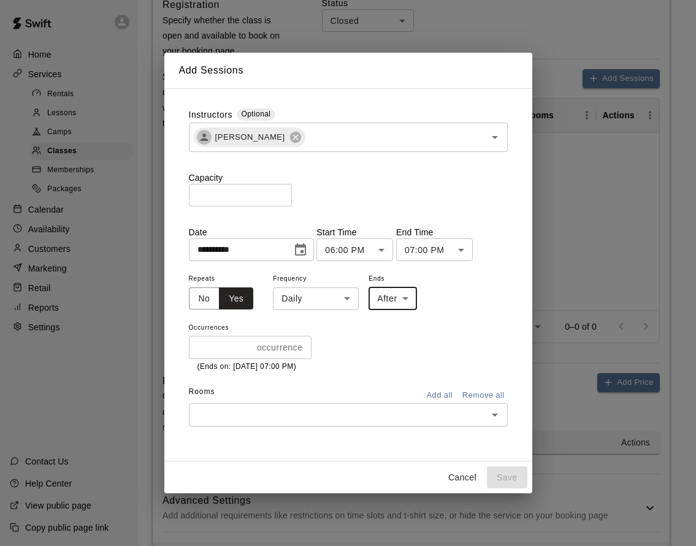
click at [213, 349] on input "*" at bounding box center [220, 347] width 63 height 23
click at [246, 343] on input "*" at bounding box center [220, 347] width 63 height 23
type input "*"
click at [246, 343] on input "*" at bounding box center [218, 347] width 59 height 23
click at [336, 302] on body "**********" at bounding box center [348, 80] width 696 height 1040
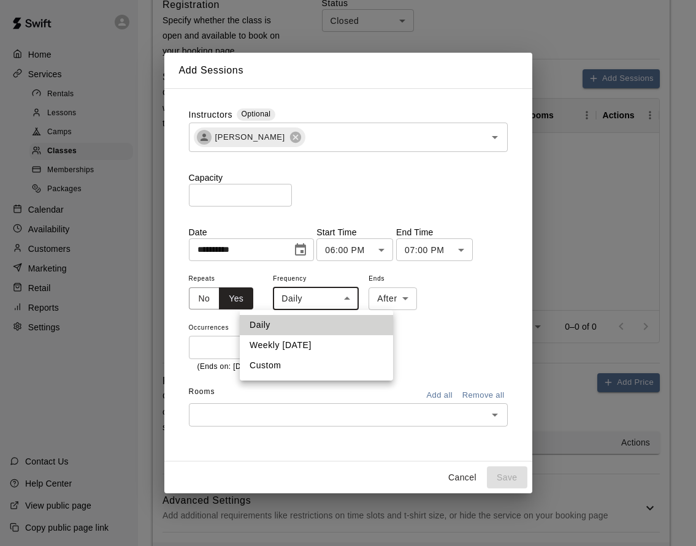
click at [331, 348] on li "Weekly on Monday" at bounding box center [316, 345] width 153 height 20
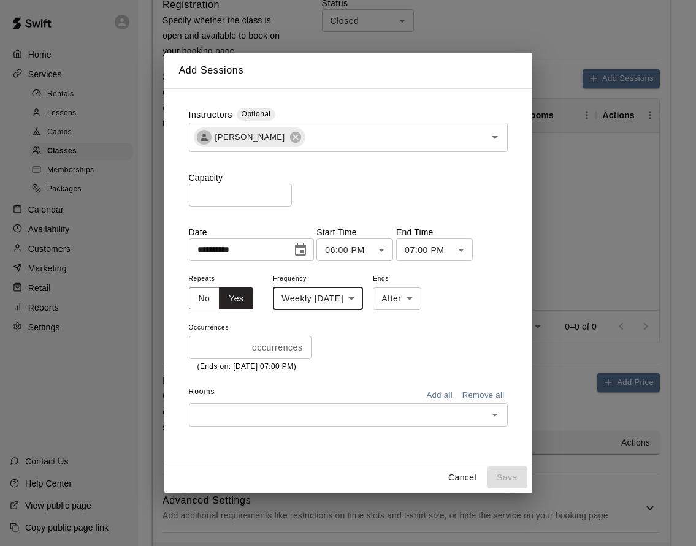
click at [395, 342] on div "Repeats No Yes Frequency Weekly on Monday ****** ​ Ends After ***** ​ Occurrenc…" at bounding box center [348, 322] width 319 height 102
click at [356, 429] on div "**********" at bounding box center [348, 275] width 338 height 353
click at [355, 423] on div "​" at bounding box center [348, 414] width 319 height 23
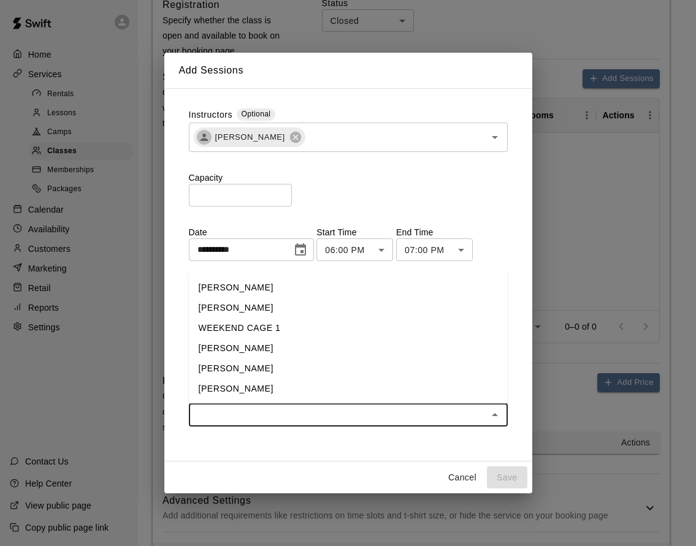
click at [259, 291] on li "[PERSON_NAME]" at bounding box center [348, 287] width 319 height 20
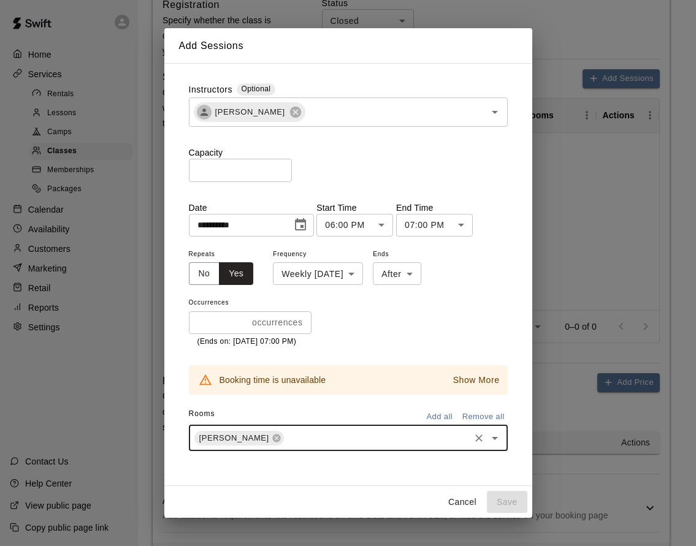
click at [477, 377] on p "Show More" at bounding box center [476, 380] width 47 height 13
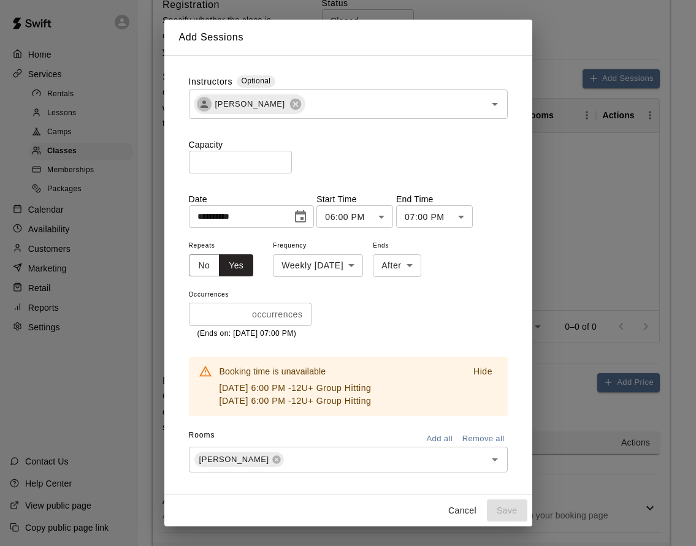
click at [477, 377] on p "Hide" at bounding box center [482, 371] width 19 height 13
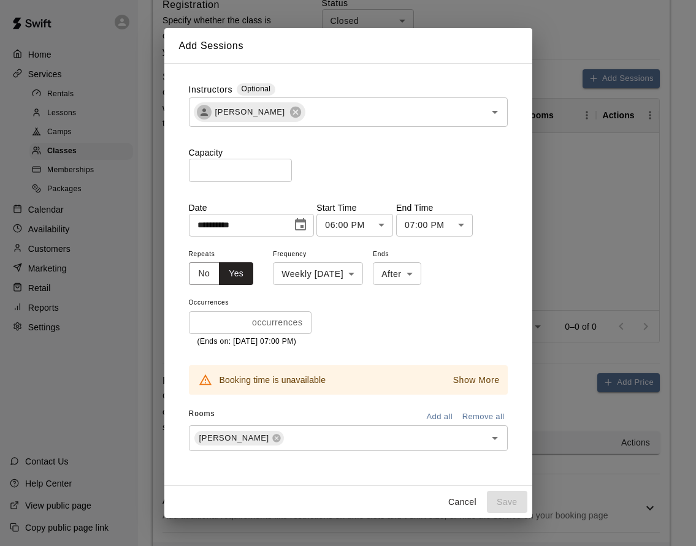
click at [350, 278] on body "**********" at bounding box center [348, 80] width 696 height 1040
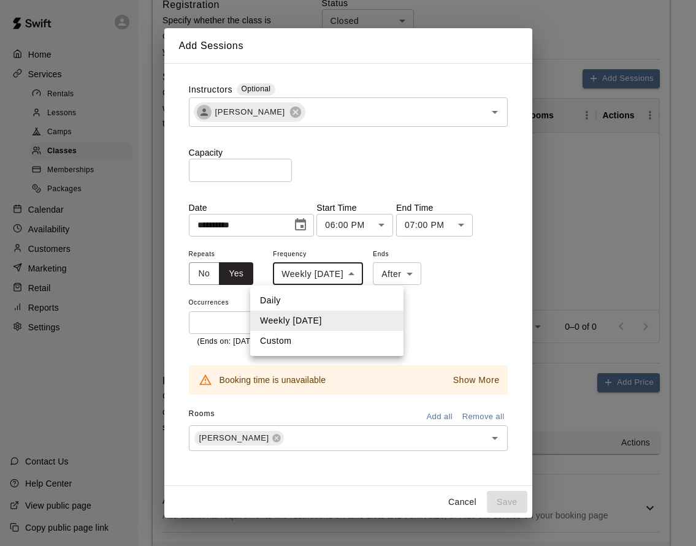
click at [342, 297] on li "Daily" at bounding box center [326, 301] width 153 height 20
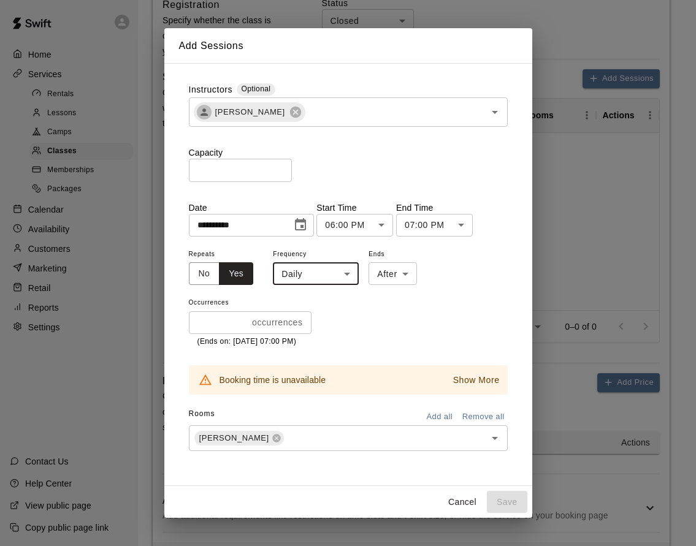
click at [340, 286] on div "Repeats No Yes Frequency Daily ***** ​ Ends After ***** ​ Occurrences * occurre…" at bounding box center [348, 297] width 319 height 102
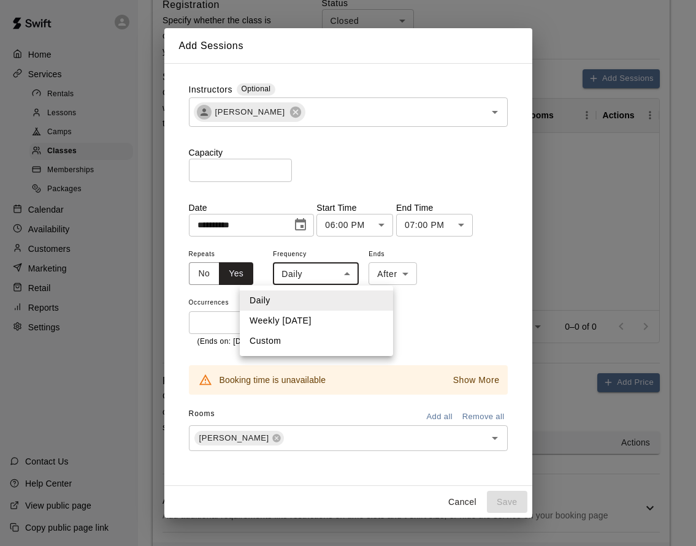
click at [342, 275] on body "**********" at bounding box center [348, 80] width 696 height 1040
click at [324, 314] on li "Weekly on Monday" at bounding box center [316, 321] width 153 height 20
type input "******"
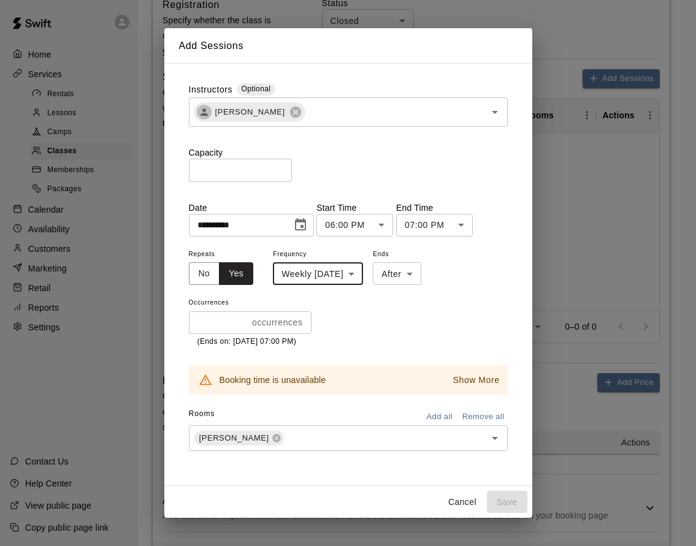
click at [474, 509] on button "Cancel" at bounding box center [462, 502] width 39 height 23
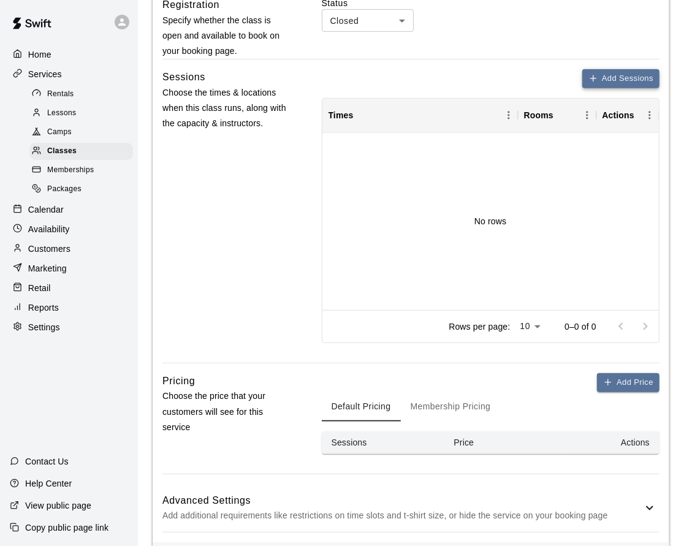
click at [594, 83] on icon "button" at bounding box center [594, 79] width 10 height 10
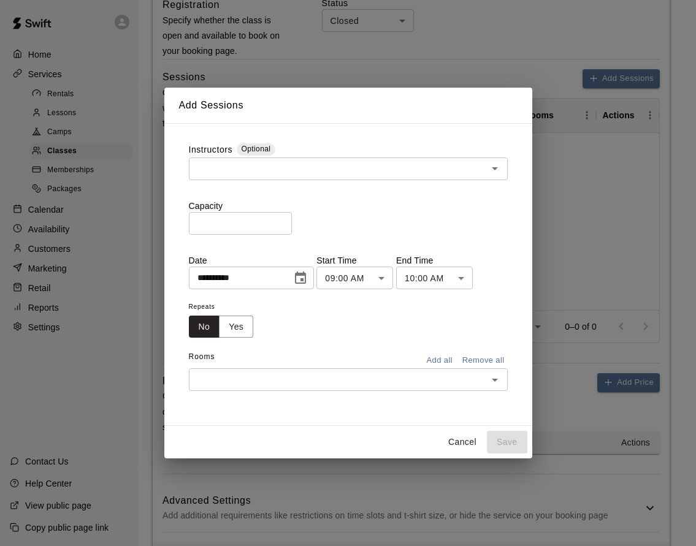
click at [237, 158] on div "​" at bounding box center [348, 169] width 319 height 23
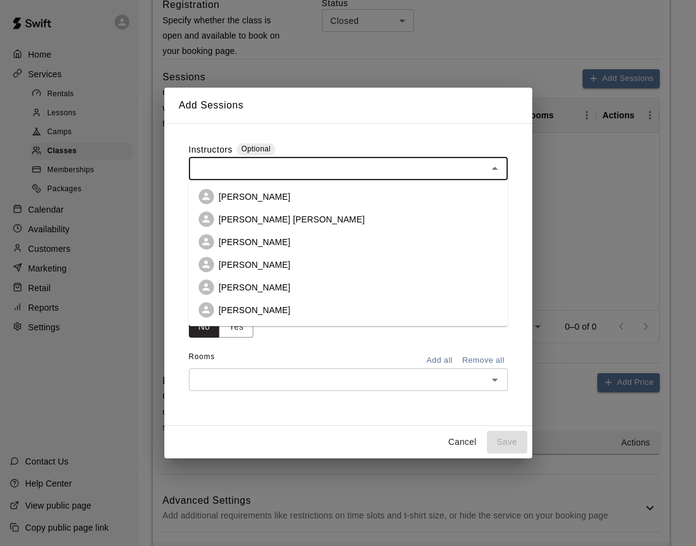
click at [246, 303] on li "Dustin Geiger" at bounding box center [348, 310] width 319 height 23
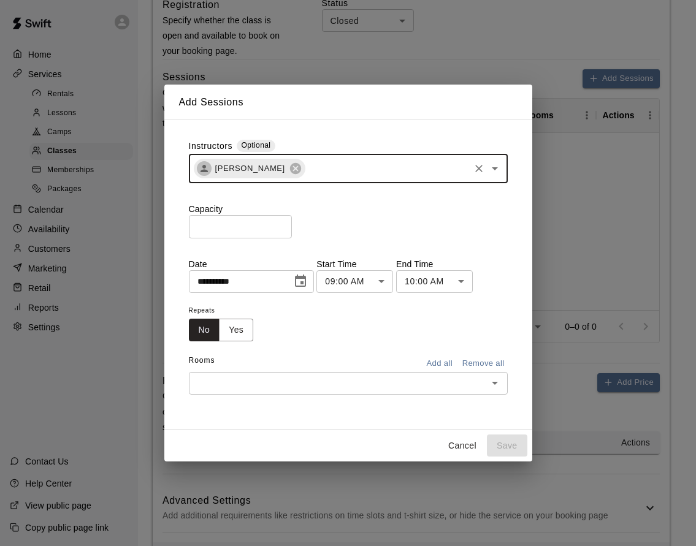
click at [361, 288] on body "**********" at bounding box center [348, 80] width 696 height 1040
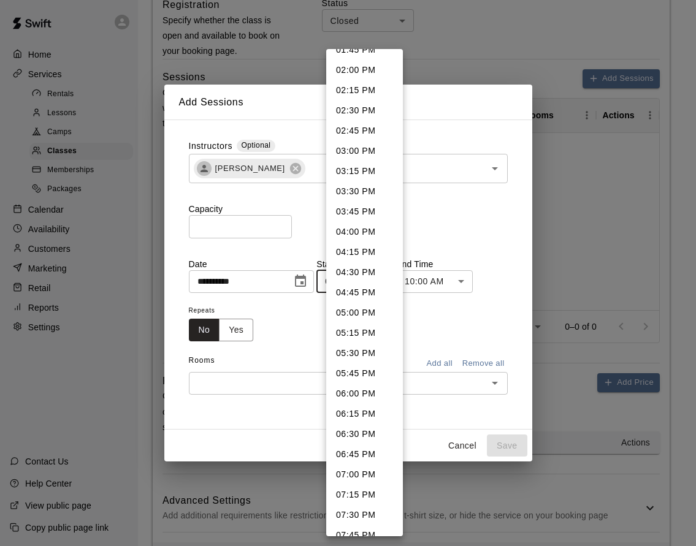
scroll to position [1133, 0]
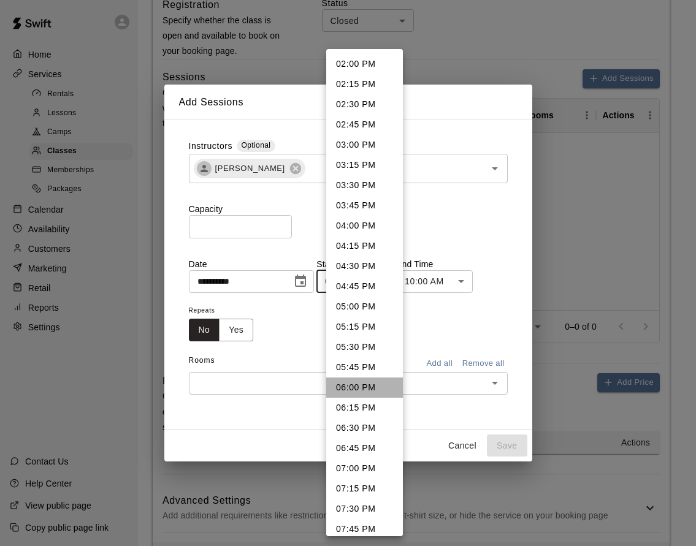
click at [376, 390] on li "06:00 PM" at bounding box center [364, 388] width 77 height 20
type input "********"
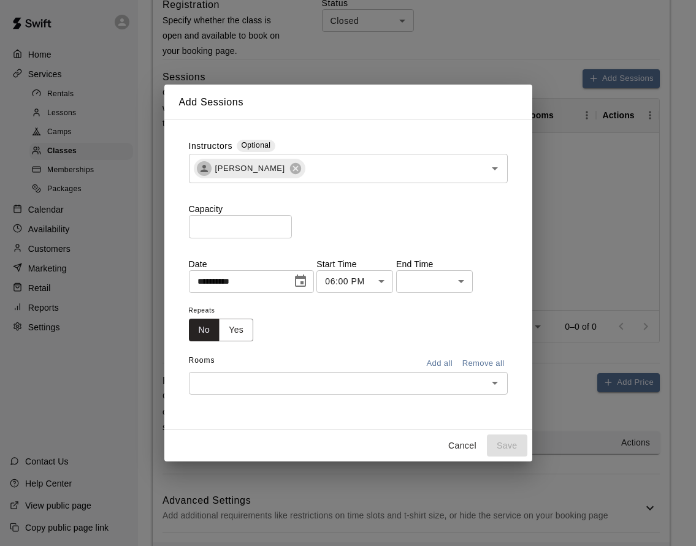
click at [448, 291] on body "**********" at bounding box center [348, 80] width 696 height 1040
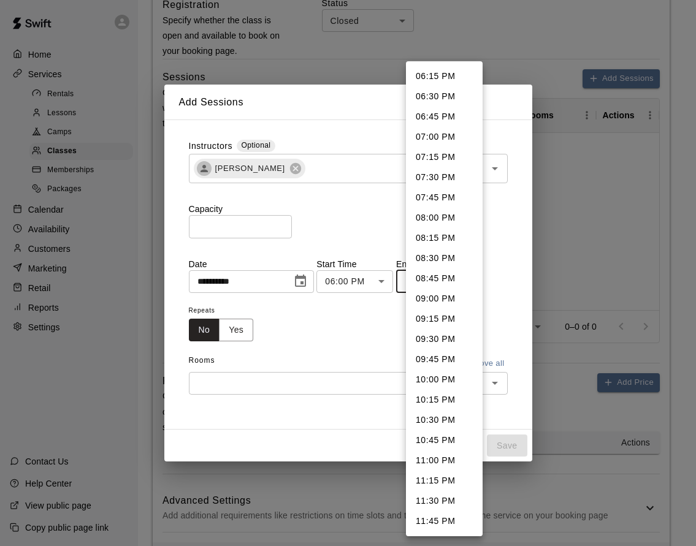
click at [430, 131] on li "07:00 PM" at bounding box center [444, 137] width 77 height 20
type input "********"
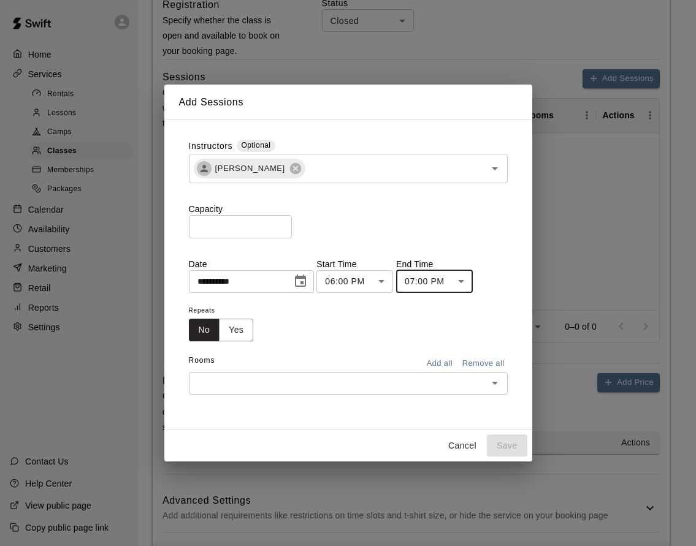
click at [251, 236] on input "*" at bounding box center [240, 226] width 103 height 23
type input "**"
click at [234, 332] on button "Yes" at bounding box center [236, 330] width 34 height 23
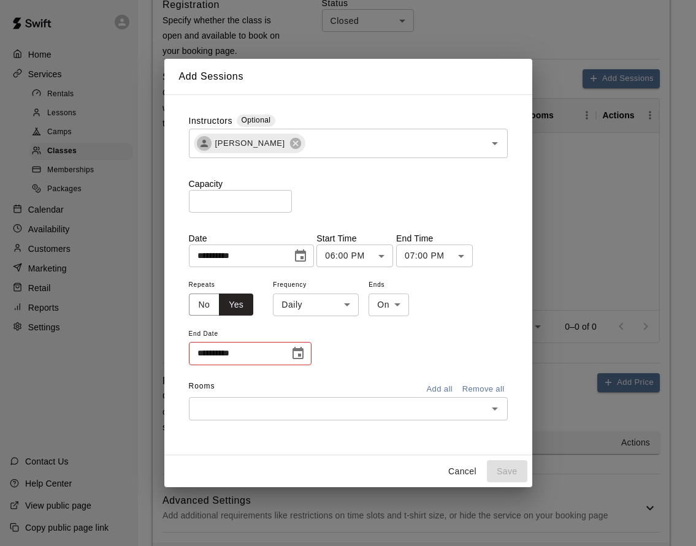
click at [364, 290] on div "**********" at bounding box center [348, 322] width 319 height 90
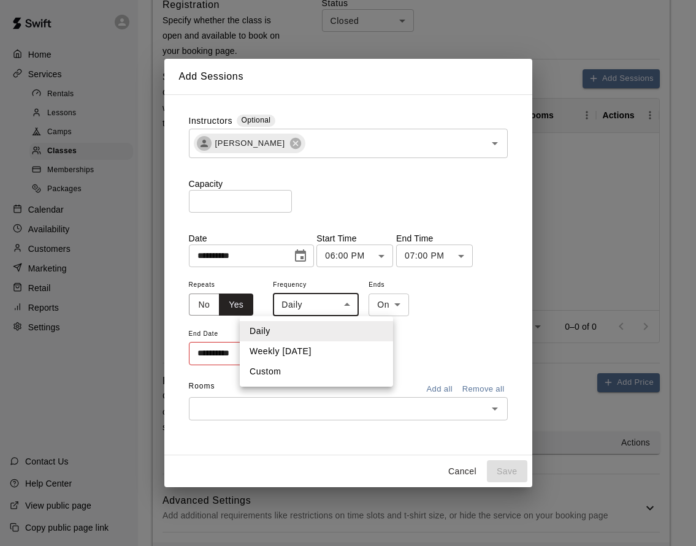
click at [336, 310] on body "**********" at bounding box center [348, 80] width 696 height 1040
click at [330, 354] on li "Weekly on Monday" at bounding box center [316, 352] width 153 height 20
type input "******"
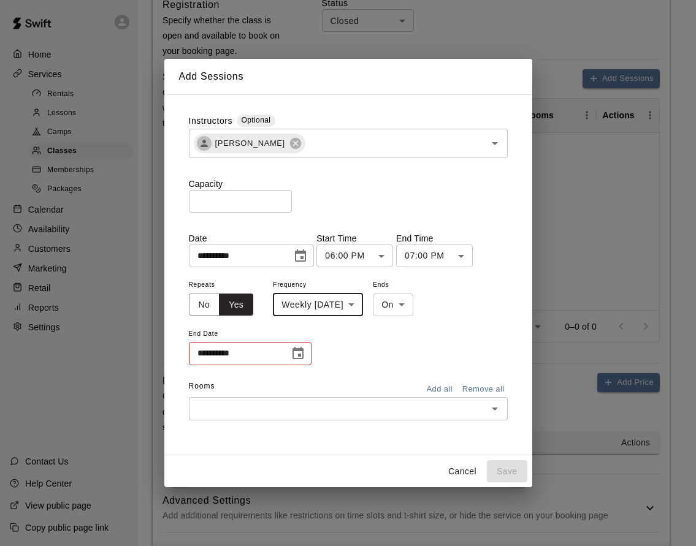
click at [294, 353] on icon "Choose date" at bounding box center [298, 353] width 15 height 15
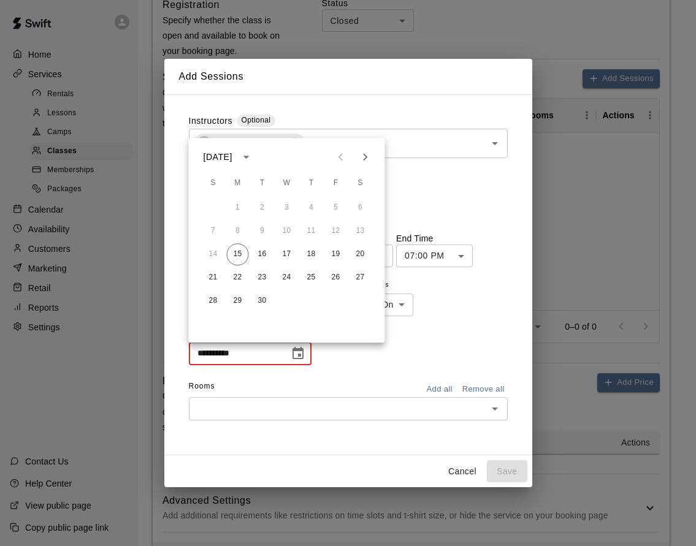
click at [414, 316] on div "**********" at bounding box center [348, 322] width 319 height 90
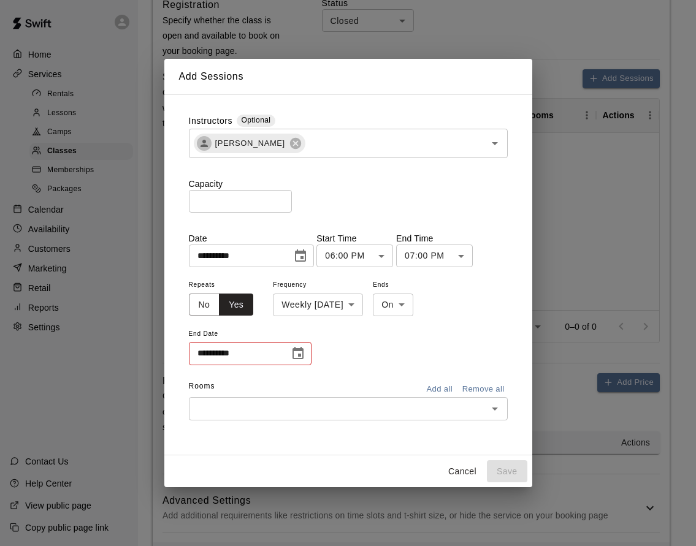
click at [414, 305] on body "**********" at bounding box center [348, 80] width 696 height 1040
click at [417, 346] on li "After" at bounding box center [410, 352] width 40 height 20
type input "*****"
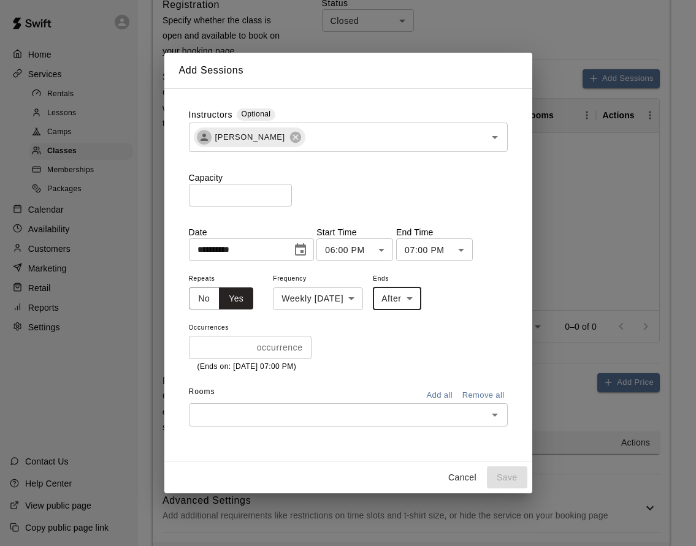
click at [231, 348] on input "*" at bounding box center [220, 347] width 63 height 23
type input "*"
click at [250, 345] on input "*" at bounding box center [220, 347] width 63 height 23
click at [250, 345] on div "* occurrences ​" at bounding box center [250, 347] width 123 height 23
click at [293, 406] on div "​" at bounding box center [348, 414] width 319 height 23
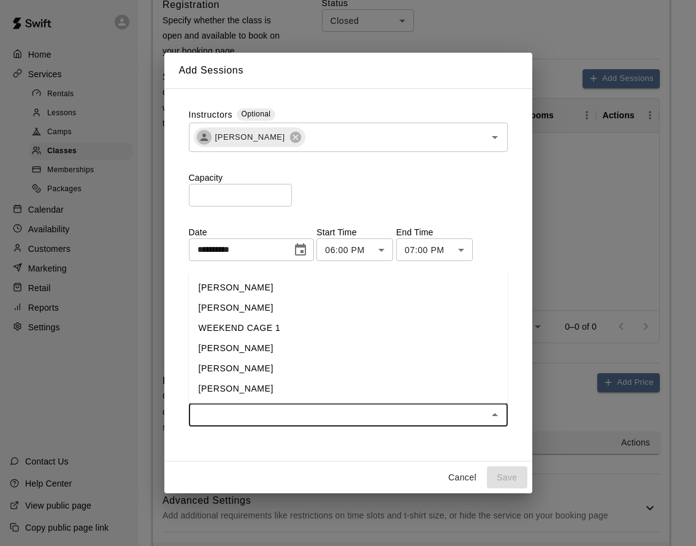
click at [247, 292] on li "[PERSON_NAME]" at bounding box center [348, 287] width 319 height 20
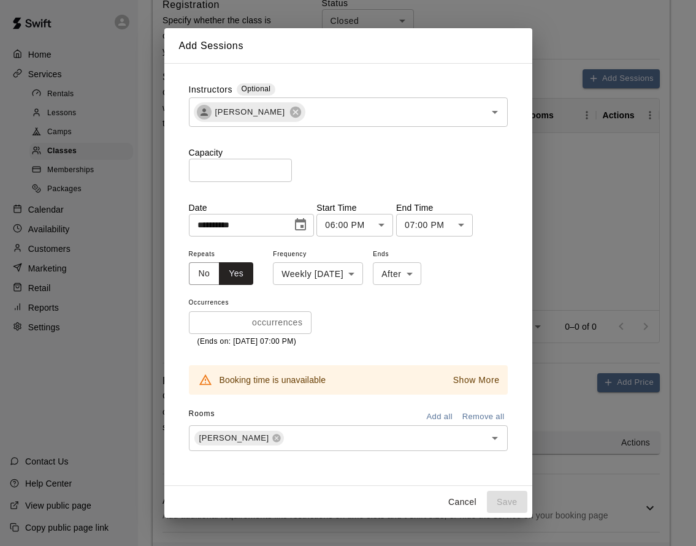
drag, startPoint x: 508, startPoint y: 398, endPoint x: 478, endPoint y: 373, distance: 39.3
click at [508, 398] on div "**********" at bounding box center [348, 275] width 338 height 402
click at [475, 373] on button "Show More" at bounding box center [476, 381] width 53 height 18
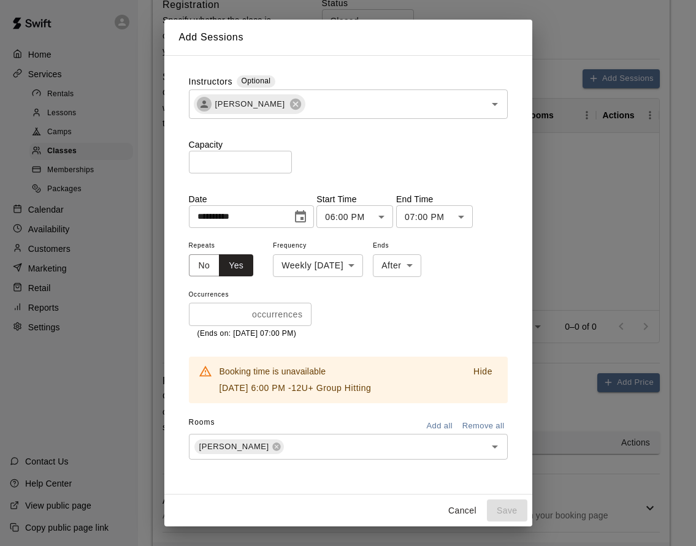
click at [486, 376] on p "Hide" at bounding box center [482, 371] width 19 height 13
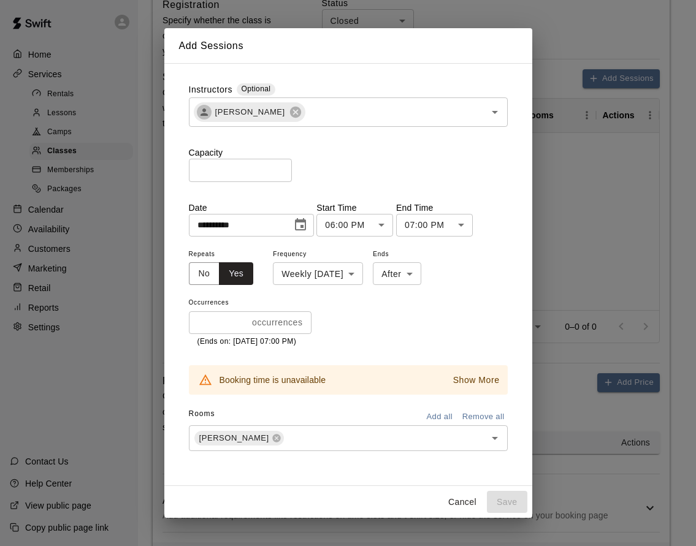
click at [482, 377] on p "Show More" at bounding box center [476, 380] width 47 height 13
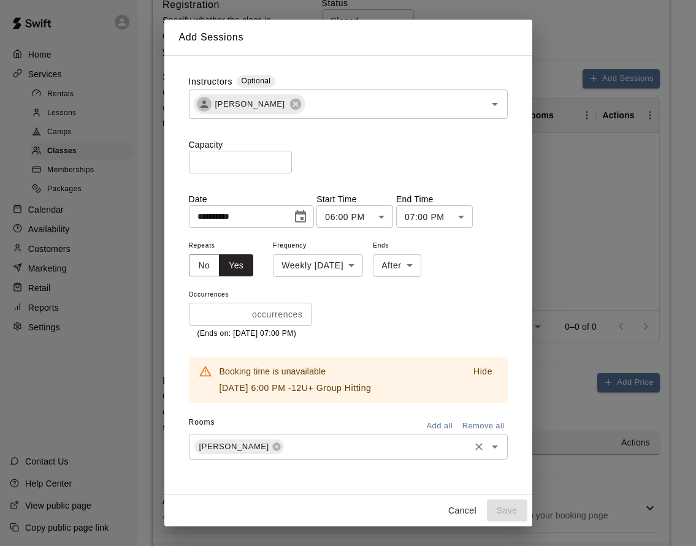
click at [379, 454] on input "text" at bounding box center [377, 447] width 182 height 15
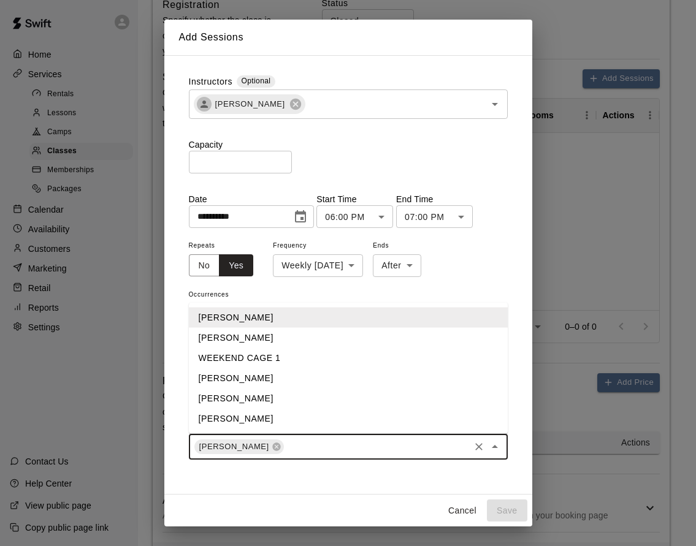
click at [229, 456] on div "Dustin ​" at bounding box center [348, 447] width 319 height 26
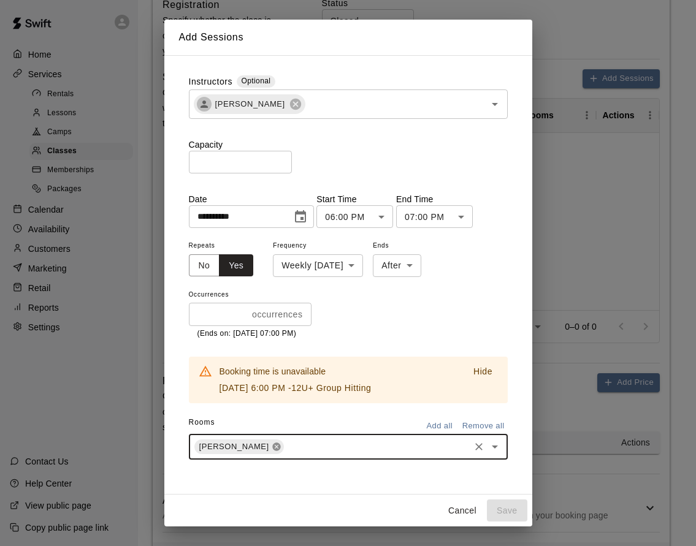
click at [272, 448] on icon at bounding box center [277, 447] width 10 height 10
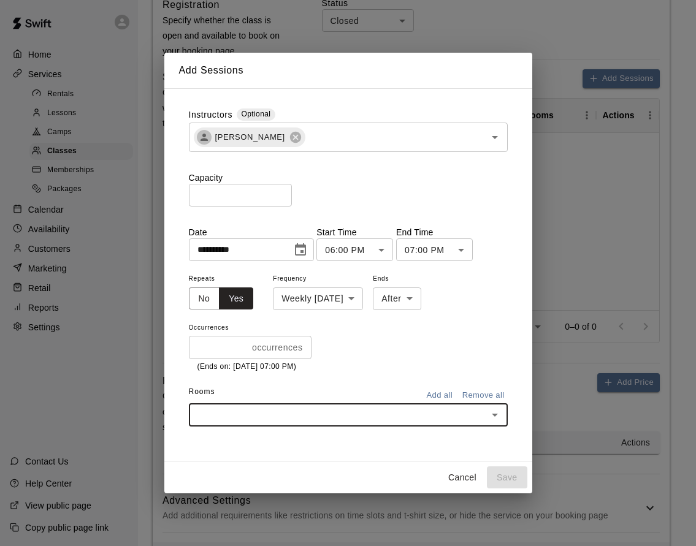
click at [308, 421] on input "text" at bounding box center [338, 414] width 291 height 15
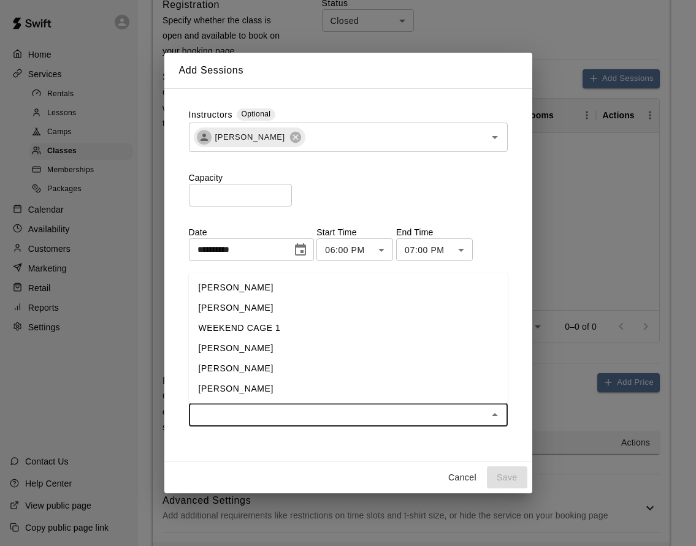
click at [247, 290] on li "[PERSON_NAME]" at bounding box center [348, 287] width 319 height 20
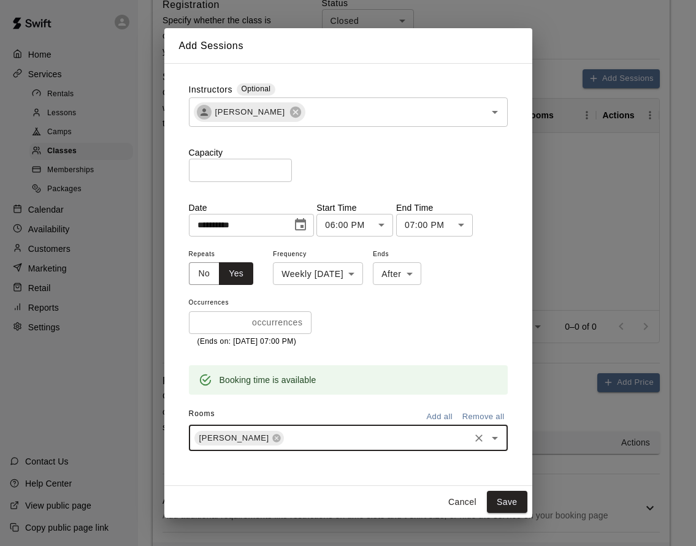
click at [417, 338] on div "Repeats No Yes Frequency Weekly on Monday ****** ​ Ends After ***** ​ Occurrenc…" at bounding box center [348, 297] width 319 height 102
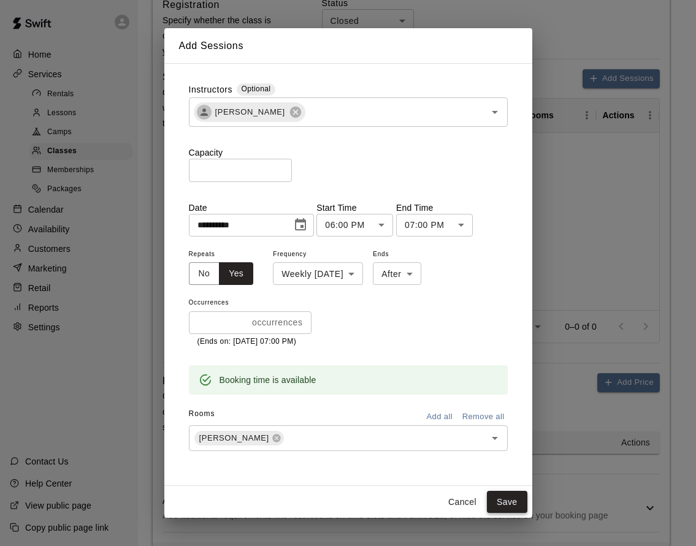
click at [507, 498] on button "Save" at bounding box center [507, 502] width 40 height 23
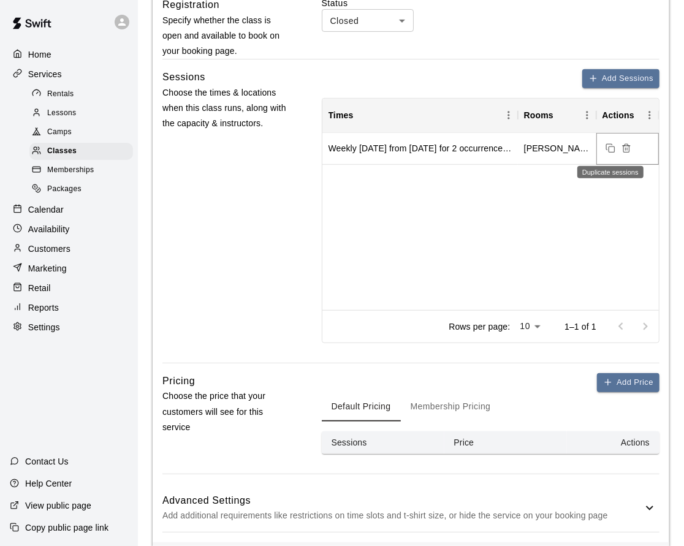
click at [605, 149] on button "Duplicate sessions" at bounding box center [611, 148] width 16 height 16
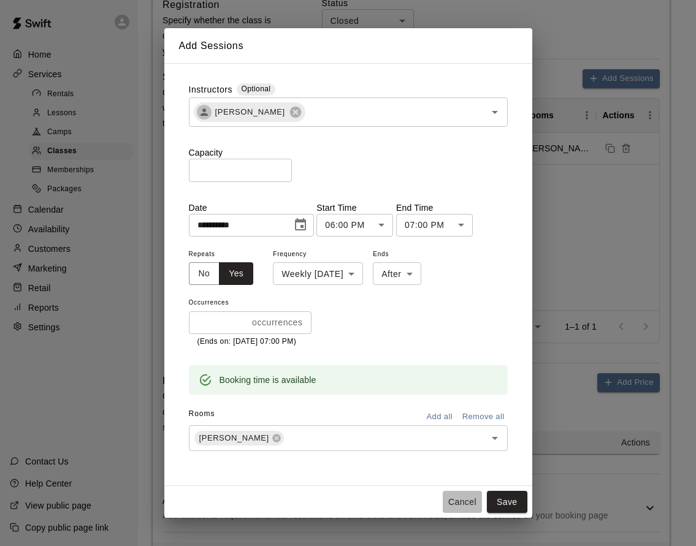
click at [460, 504] on button "Cancel" at bounding box center [462, 502] width 39 height 23
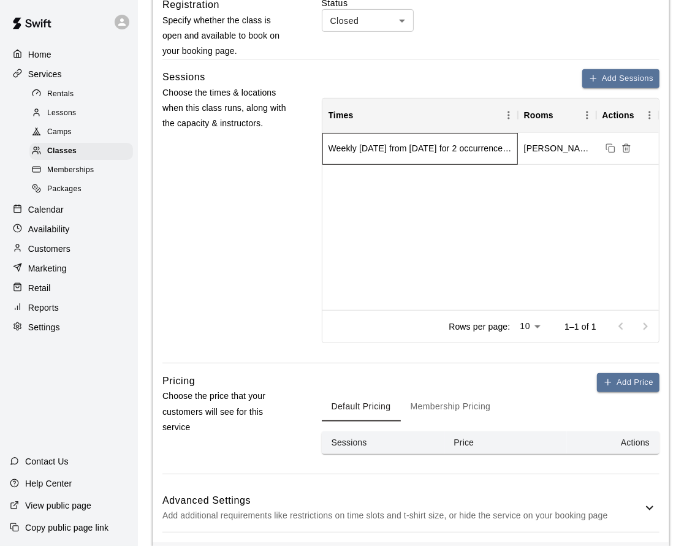
click at [403, 139] on div "Weekly on Monday from 9/15/2025 for 2 occurrences at 6:00 PM" at bounding box center [421, 149] width 196 height 32
click at [390, 156] on div "Weekly on Monday from 9/15/2025 for 2 occurrences at 6:00 PM" at bounding box center [421, 149] width 196 height 32
drag, startPoint x: 390, startPoint y: 156, endPoint x: 456, endPoint y: 150, distance: 66.5
click at [391, 156] on div "Weekly on Monday from 9/15/2025 for 2 occurrences at 6:00 PM" at bounding box center [421, 149] width 196 height 32
click at [628, 148] on icon "Delete sessions" at bounding box center [627, 148] width 10 height 10
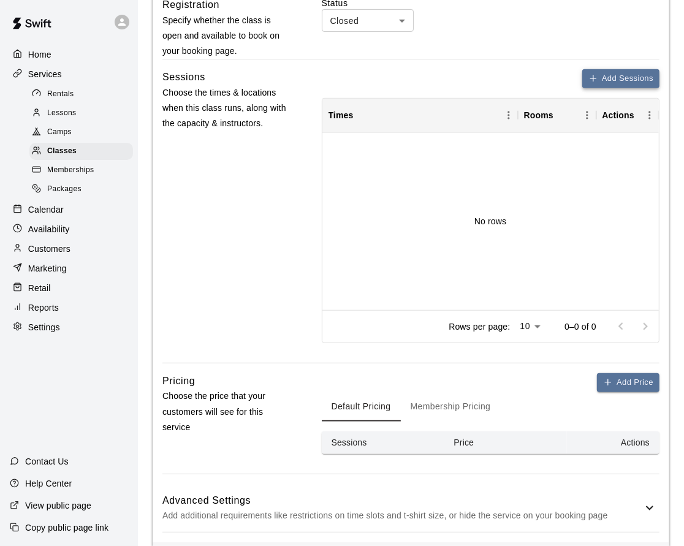
click at [612, 83] on button "Add Sessions" at bounding box center [620, 78] width 77 height 19
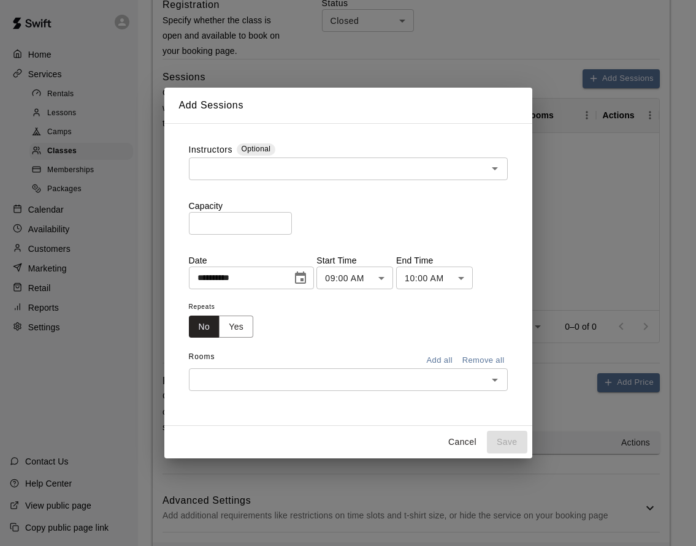
click at [263, 156] on div "Instructors Optional" at bounding box center [348, 150] width 319 height 14
click at [262, 164] on input "text" at bounding box center [338, 168] width 291 height 15
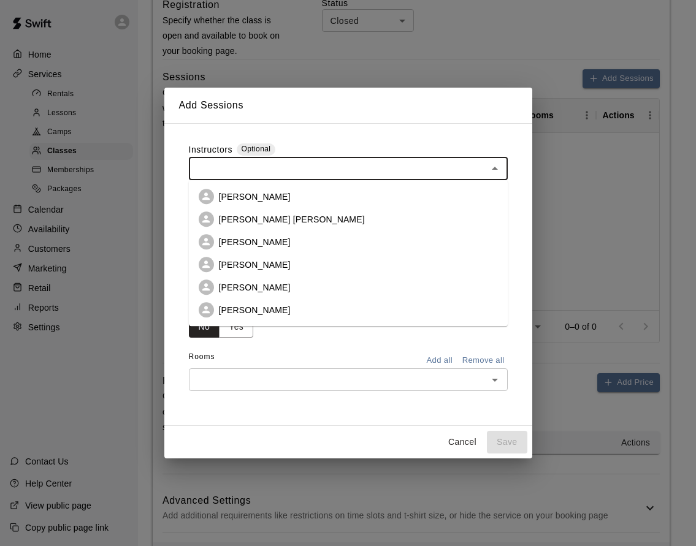
click at [259, 304] on p "Dustin Geiger" at bounding box center [255, 310] width 72 height 12
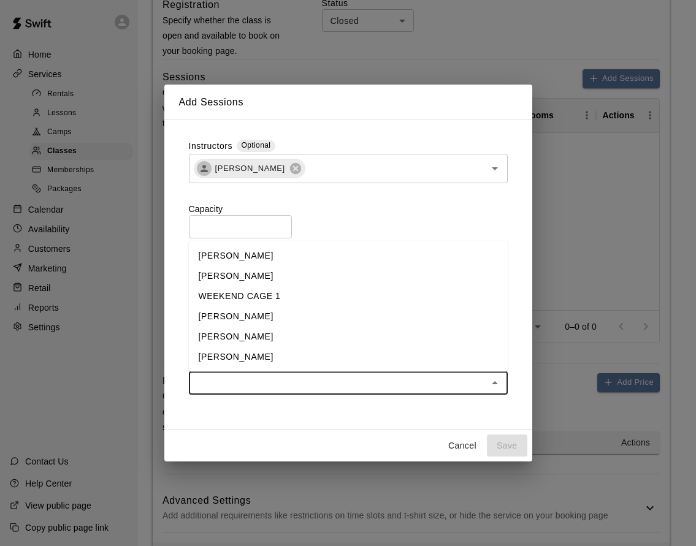
click at [273, 386] on input "text" at bounding box center [338, 383] width 291 height 15
click at [260, 255] on li "[PERSON_NAME]" at bounding box center [348, 255] width 319 height 20
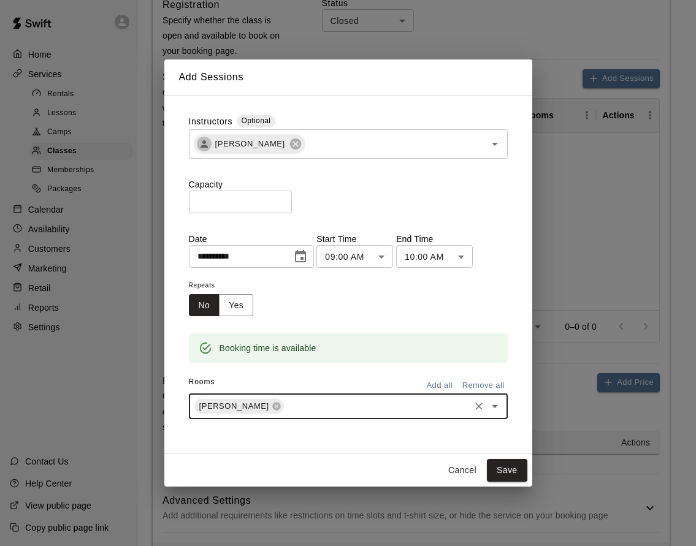
click at [357, 259] on body "**********" at bounding box center [348, 80] width 696 height 1040
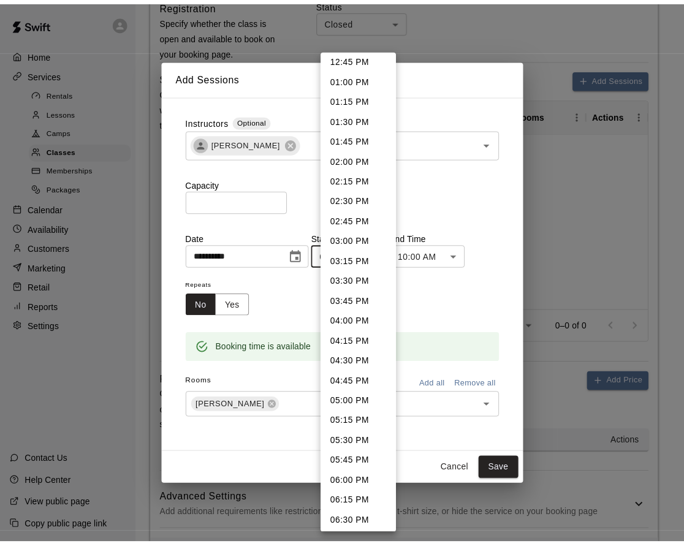
scroll to position [1055, 0]
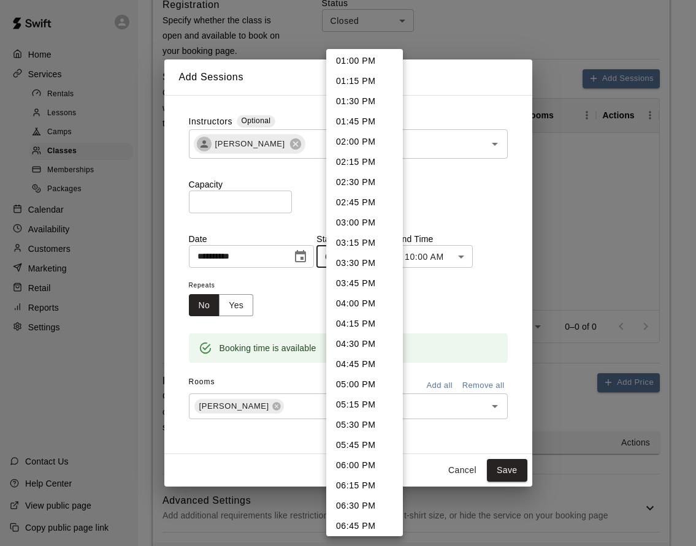
click at [371, 470] on li "06:00 PM" at bounding box center [364, 466] width 77 height 20
type input "********"
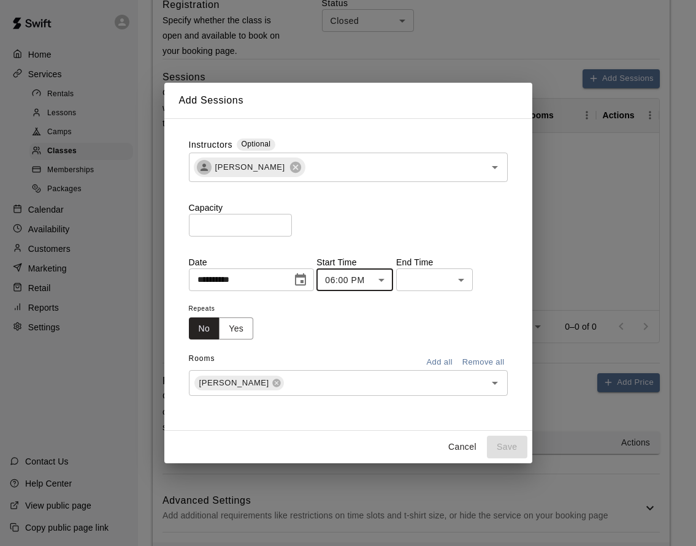
click at [451, 273] on body "**********" at bounding box center [348, 80] width 696 height 1040
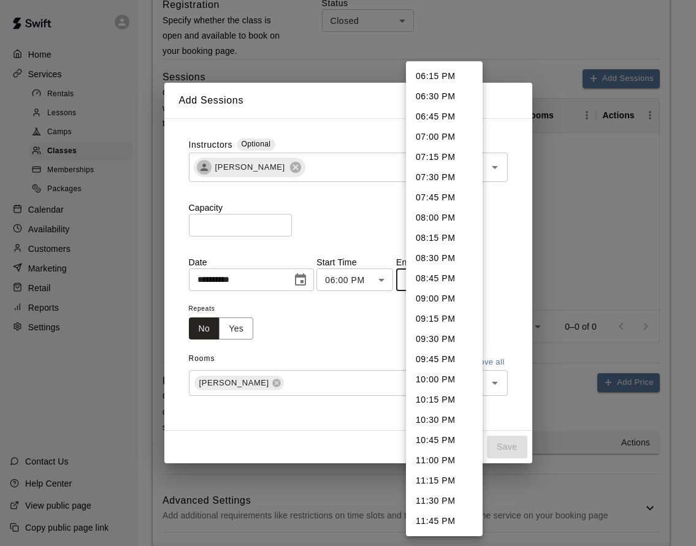
click at [436, 139] on li "07:00 PM" at bounding box center [444, 137] width 77 height 20
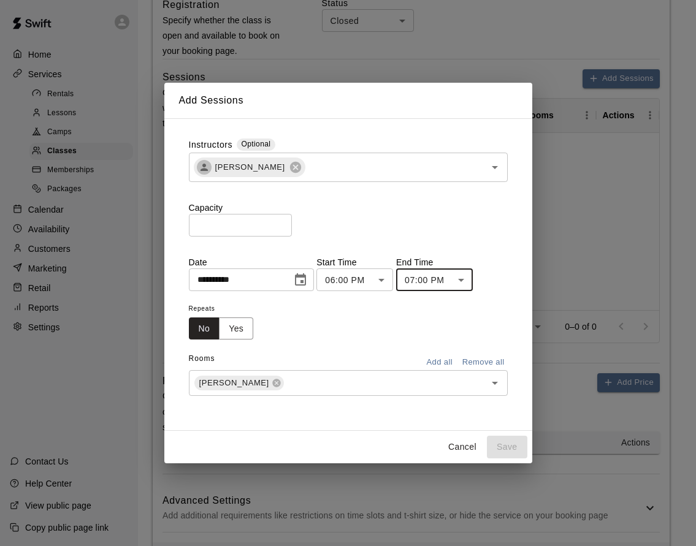
type input "********"
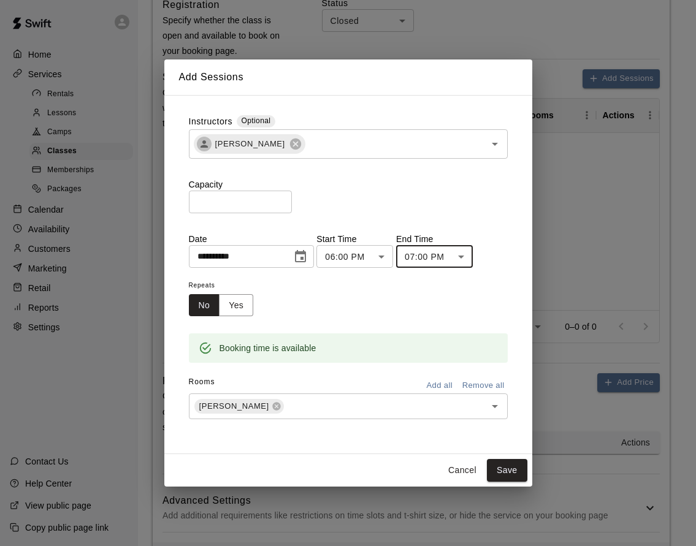
click at [371, 339] on div "Booking time is available" at bounding box center [348, 348] width 319 height 29
click at [260, 208] on input "*" at bounding box center [240, 202] width 103 height 23
type input "**"
click at [244, 314] on button "Yes" at bounding box center [236, 305] width 34 height 23
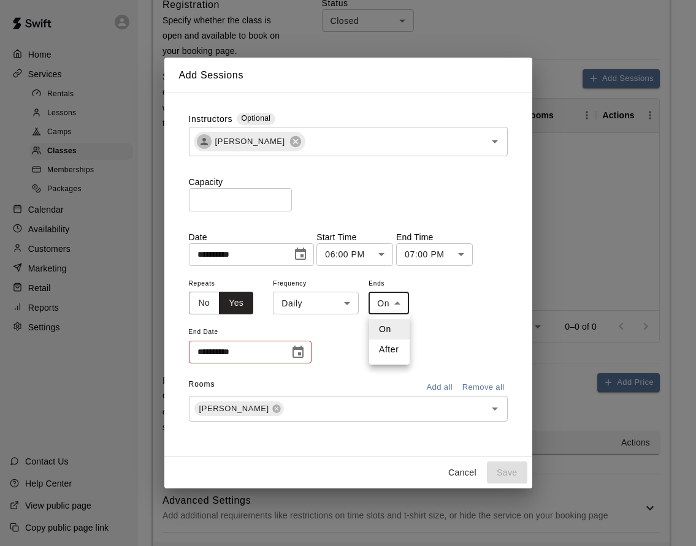
click at [393, 294] on body "**********" at bounding box center [348, 80] width 696 height 1040
drag, startPoint x: 392, startPoint y: 361, endPoint x: 392, endPoint y: 348, distance: 13.5
click at [392, 361] on ul "On After" at bounding box center [389, 340] width 40 height 50
click at [392, 348] on li "After" at bounding box center [389, 350] width 40 height 20
type input "*****"
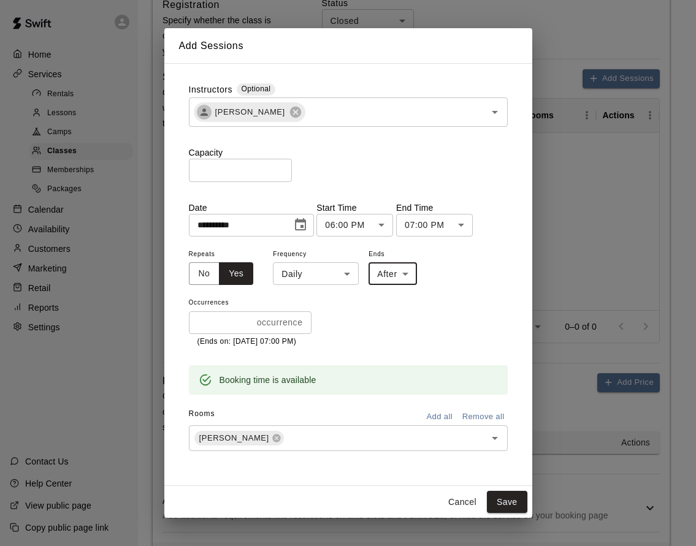
click at [231, 330] on input "*" at bounding box center [220, 322] width 63 height 23
click at [248, 321] on input "*" at bounding box center [220, 322] width 63 height 23
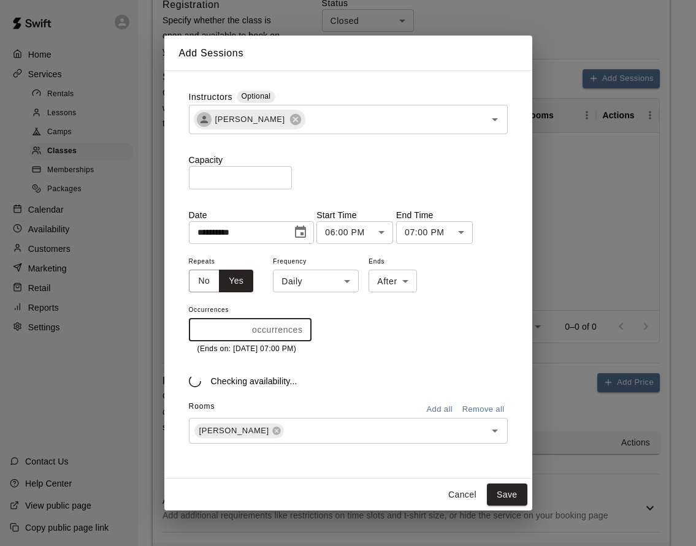
click at [248, 321] on div "* occurrences ​" at bounding box center [250, 330] width 123 height 23
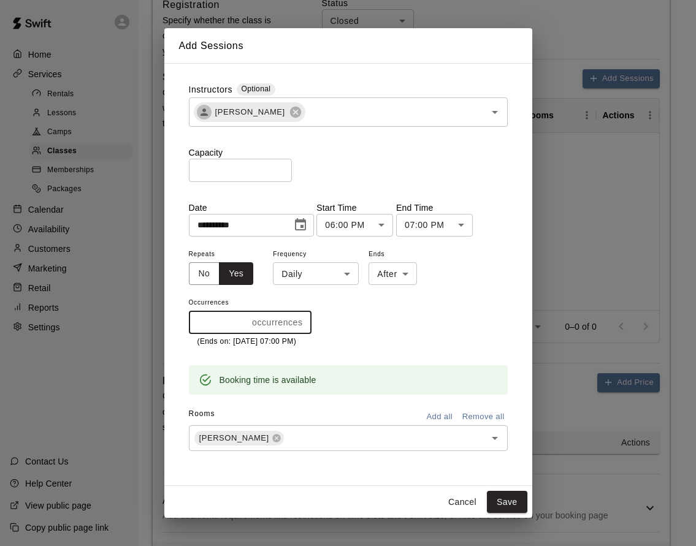
click at [245, 330] on input "*" at bounding box center [218, 322] width 59 height 23
click at [245, 324] on input "*" at bounding box center [218, 322] width 59 height 23
click at [244, 323] on input "*" at bounding box center [220, 322] width 63 height 23
click at [246, 320] on input "*" at bounding box center [220, 322] width 63 height 23
click at [245, 323] on input "*" at bounding box center [218, 322] width 59 height 23
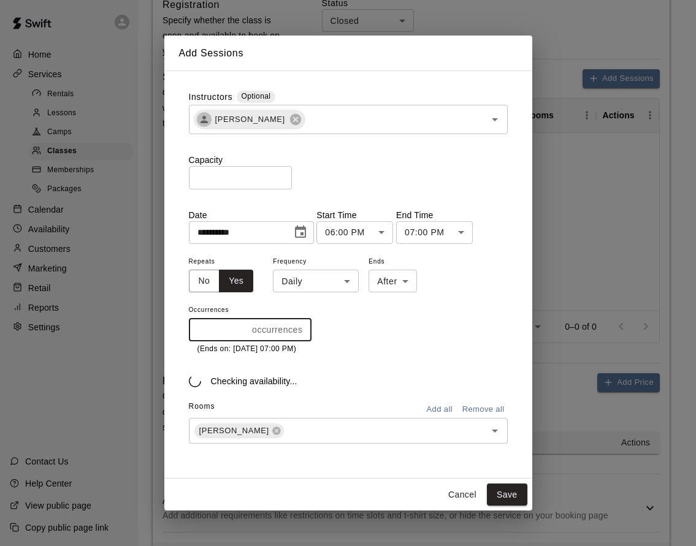
click at [247, 319] on input "*" at bounding box center [218, 330] width 59 height 23
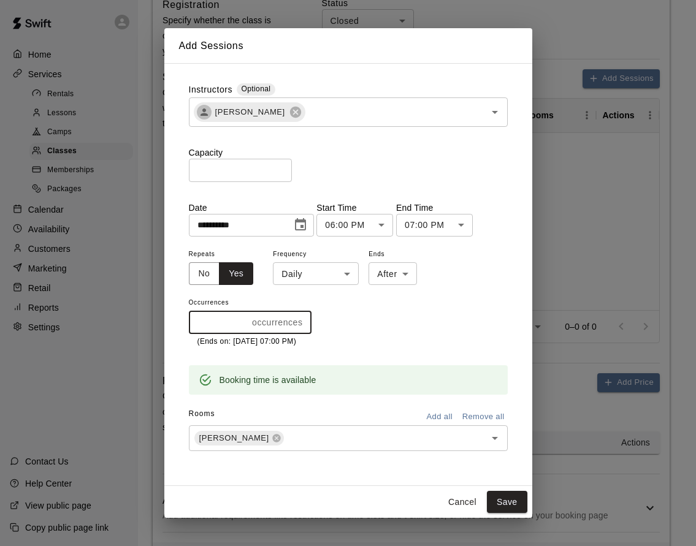
type input "*"
click at [245, 319] on input "*" at bounding box center [218, 322] width 59 height 23
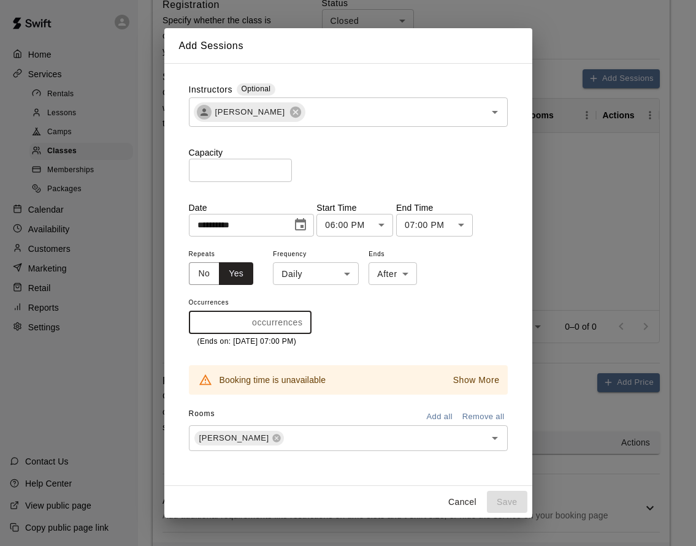
click at [317, 291] on div "Repeats No Yes Frequency Daily ***** ​ Ends After ***** ​ Occurrences * occurre…" at bounding box center [348, 297] width 319 height 102
click at [324, 281] on body "**********" at bounding box center [348, 80] width 696 height 1040
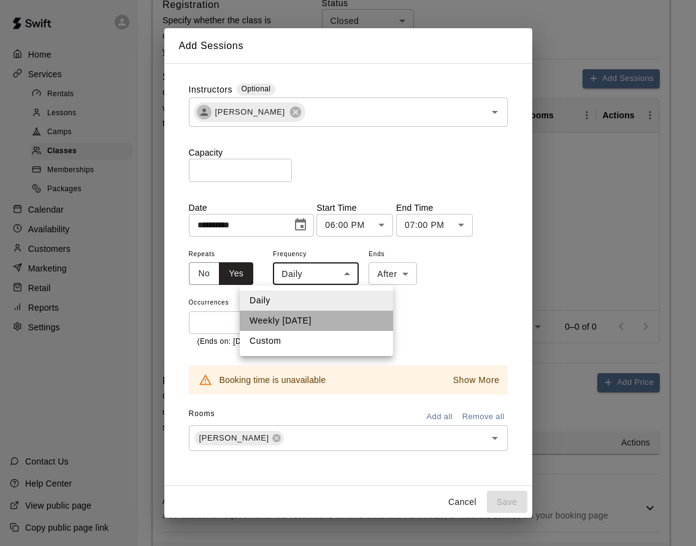
click at [335, 322] on li "Weekly on Monday" at bounding box center [316, 321] width 153 height 20
type input "******"
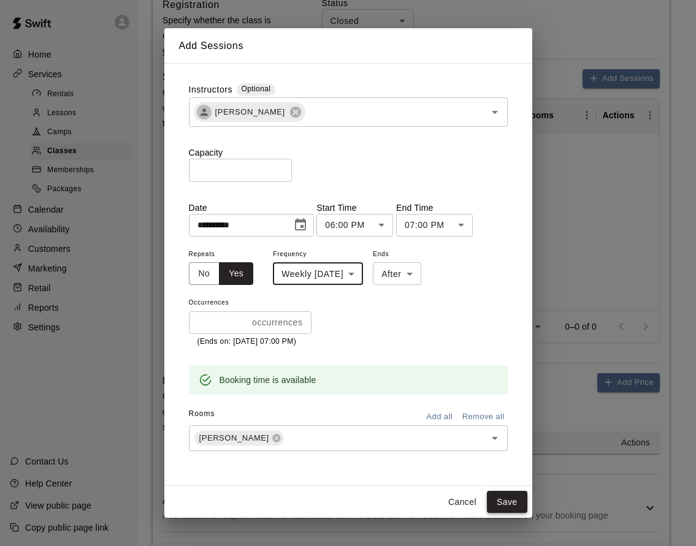
click at [497, 494] on button "Save" at bounding box center [507, 502] width 40 height 23
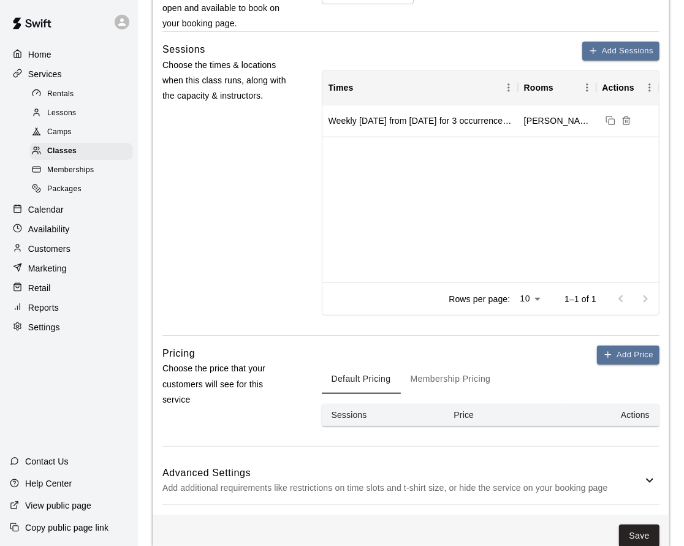
scroll to position [494, 0]
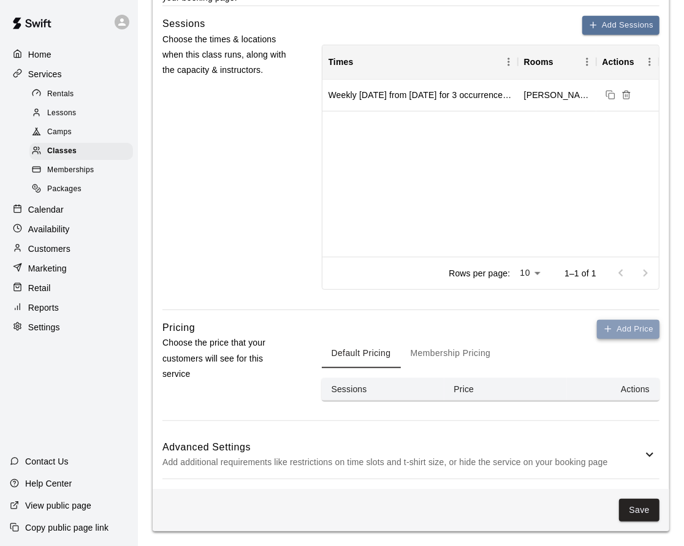
click at [634, 329] on button "Add Price" at bounding box center [628, 329] width 63 height 19
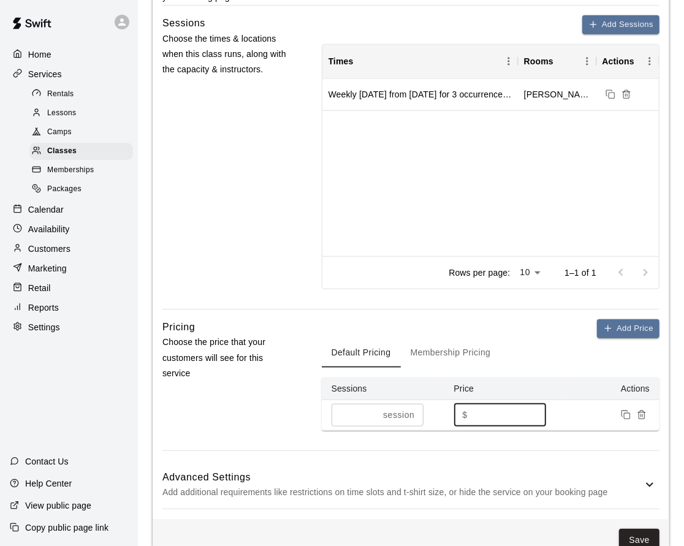
click at [492, 419] on input "*" at bounding box center [510, 415] width 74 height 23
type input "**"
click at [616, 328] on button "Add Price" at bounding box center [628, 328] width 63 height 19
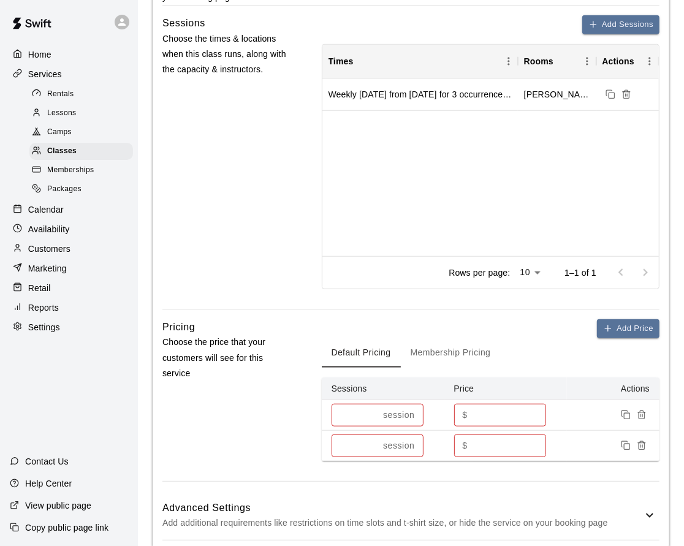
click at [366, 438] on input "*" at bounding box center [355, 446] width 47 height 23
click at [359, 448] on input "*" at bounding box center [355, 446] width 47 height 23
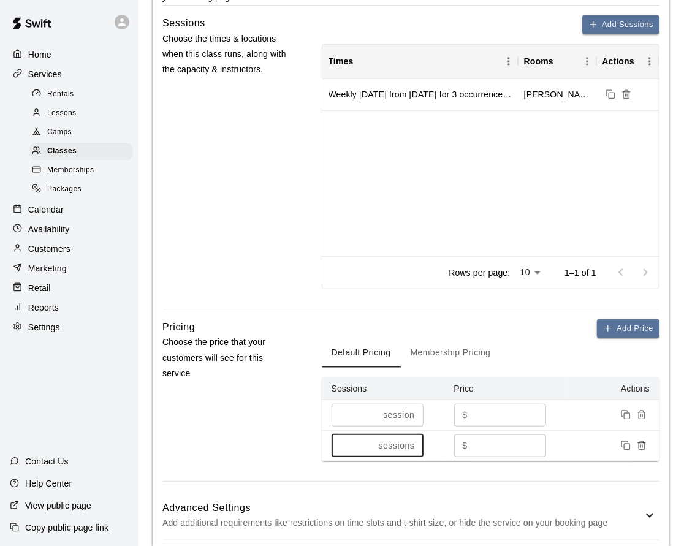
type input "*"
click at [479, 438] on input "*" at bounding box center [510, 446] width 74 height 23
click at [481, 439] on input "*" at bounding box center [510, 446] width 74 height 23
click at [482, 439] on input "*" at bounding box center [510, 446] width 74 height 23
type input "***"
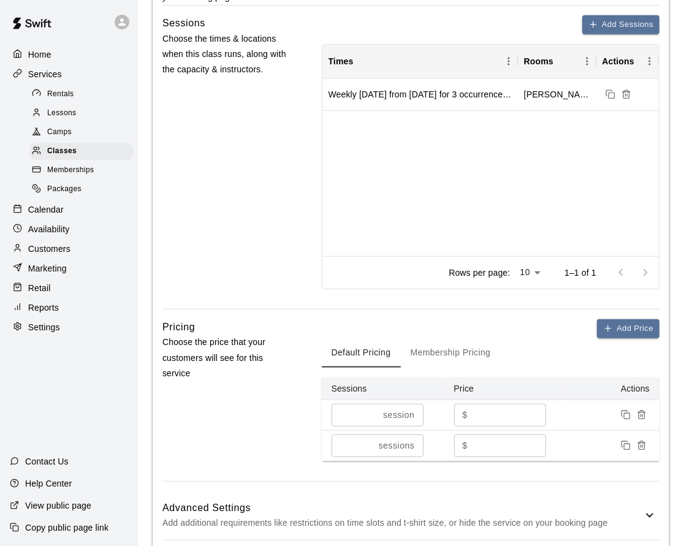
click at [273, 449] on div "Pricing Choose the price that your customers will see for this service" at bounding box center [226, 400] width 129 height 162
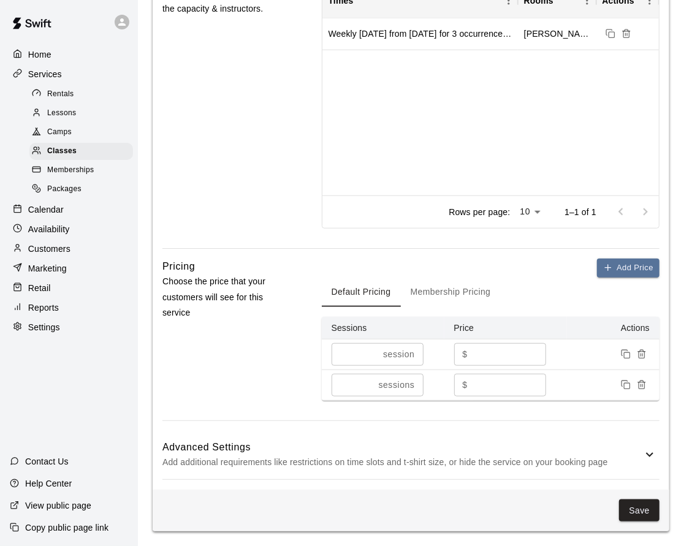
scroll to position [556, 0]
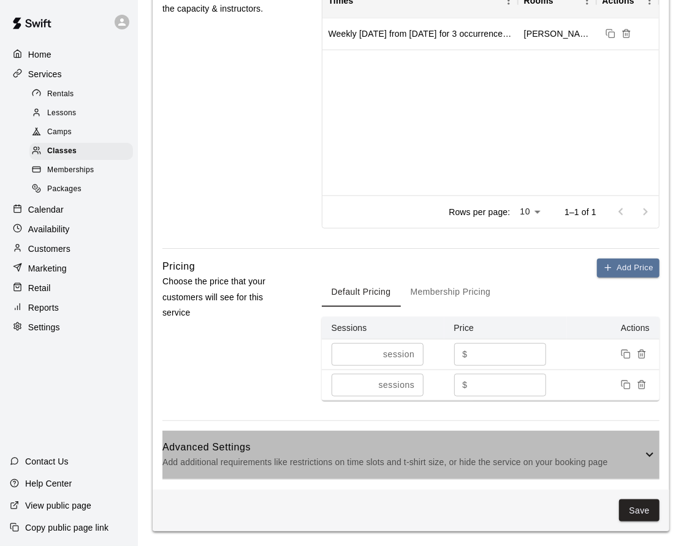
click at [572, 462] on p "Add additional requirements like restrictions on time slots and t-shirt size, o…" at bounding box center [402, 462] width 480 height 15
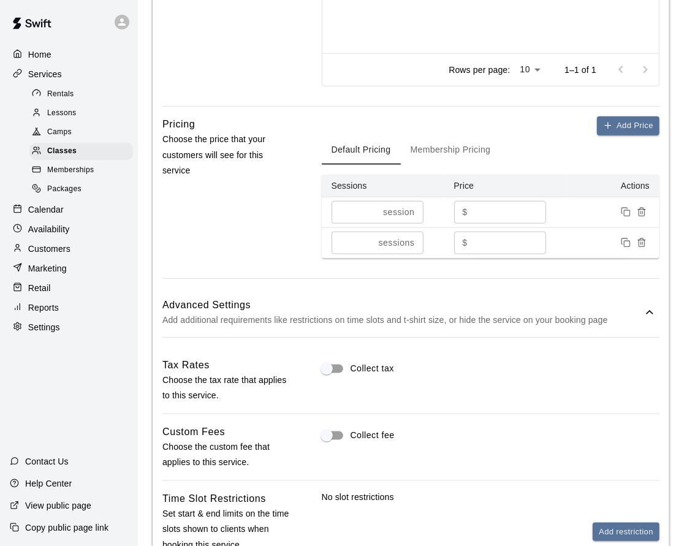
scroll to position [881, 0]
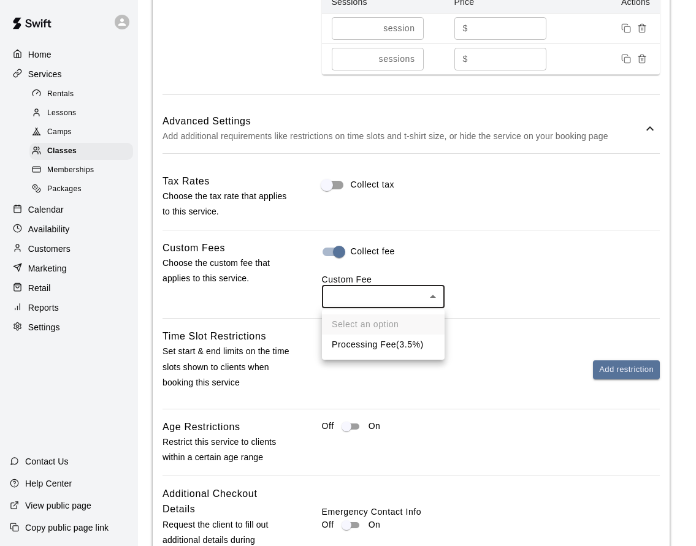
click at [388, 340] on li "Processing Fee ( 3.5% )" at bounding box center [383, 345] width 123 height 20
type input "**"
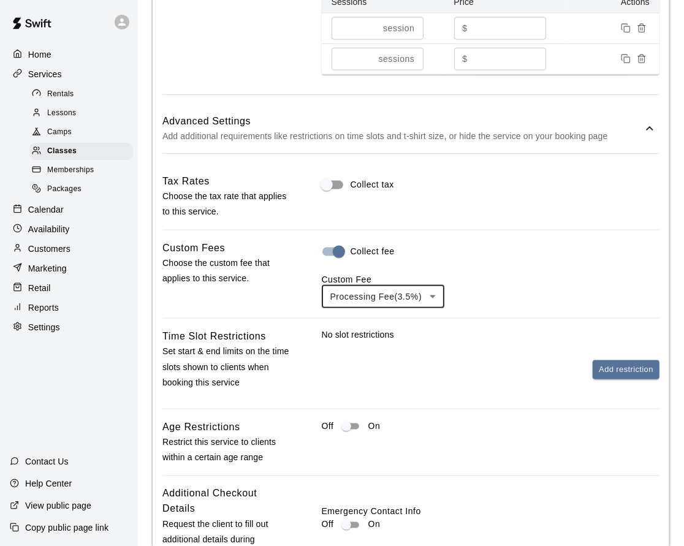
click at [291, 299] on div "Custom Fees Choose the custom fee that applies to this service." at bounding box center [226, 274] width 129 height 68
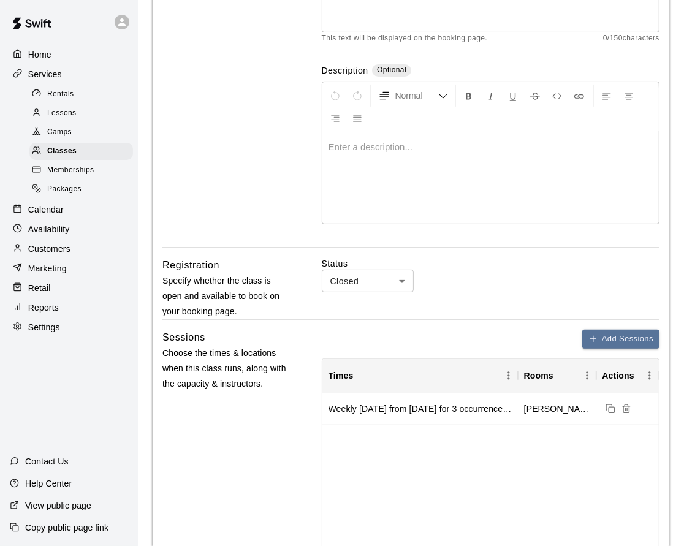
scroll to position [0, 0]
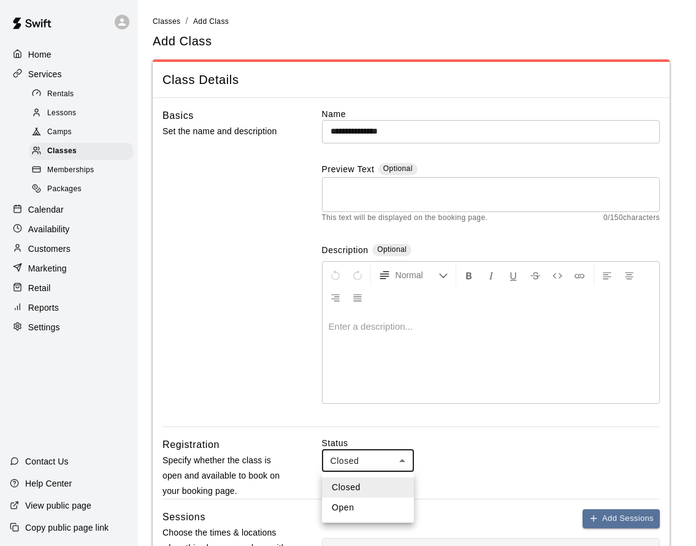
click at [359, 496] on li "Closed" at bounding box center [368, 488] width 92 height 20
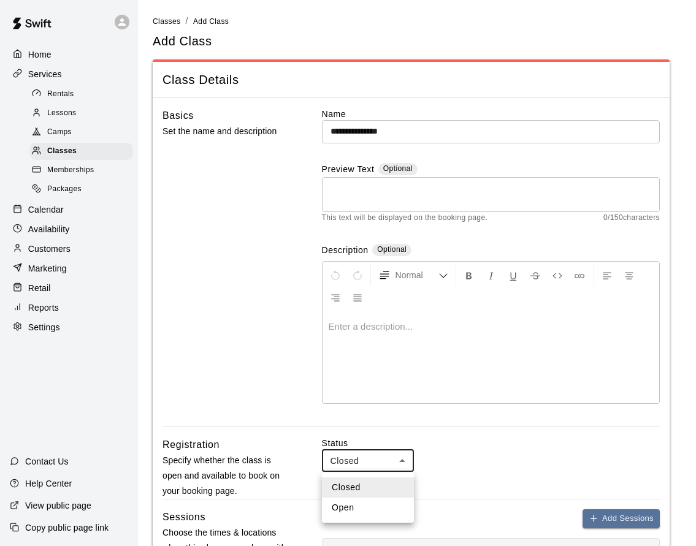
click at [372, 503] on li "Open" at bounding box center [368, 508] width 92 height 20
type input "****"
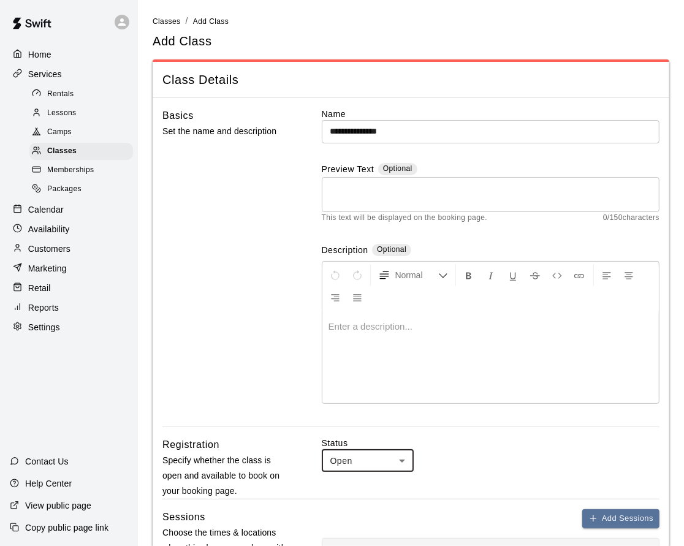
click at [358, 132] on input "**********" at bounding box center [491, 131] width 338 height 23
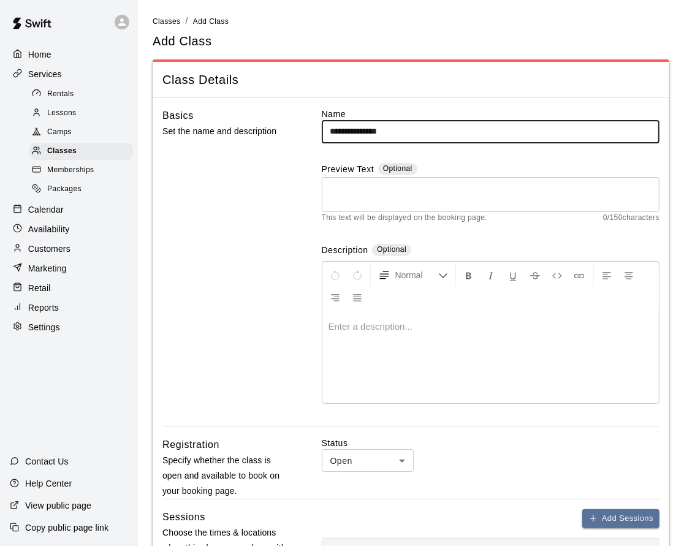
drag, startPoint x: 358, startPoint y: 132, endPoint x: 424, endPoint y: 132, distance: 65.6
click at [424, 132] on input "**********" at bounding box center [491, 131] width 338 height 23
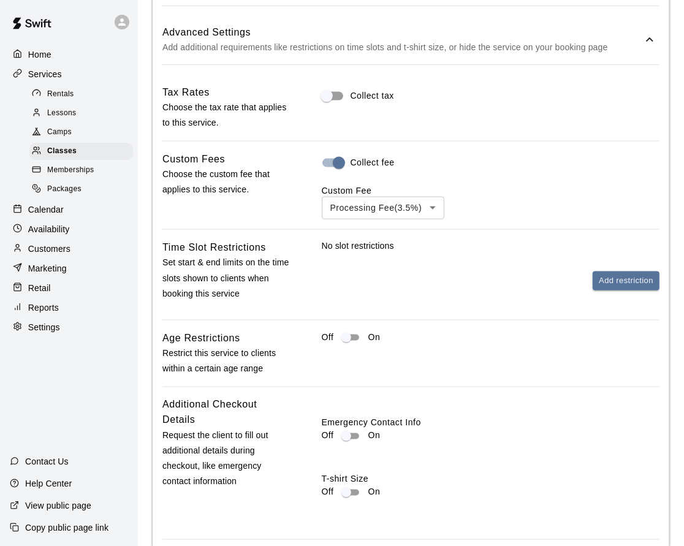
scroll to position [1108, 0]
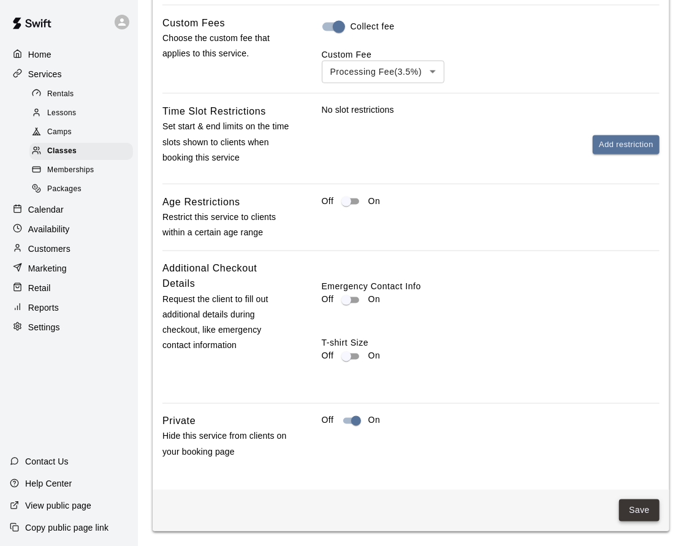
type input "**********"
click at [631, 500] on button "Save" at bounding box center [639, 511] width 40 height 23
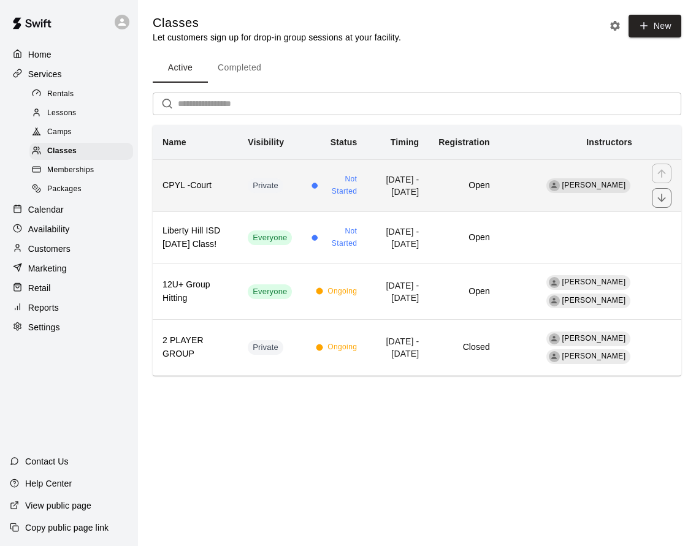
click at [402, 186] on td "Sep 15, 2025 - Sep 29, 2025" at bounding box center [398, 185] width 62 height 52
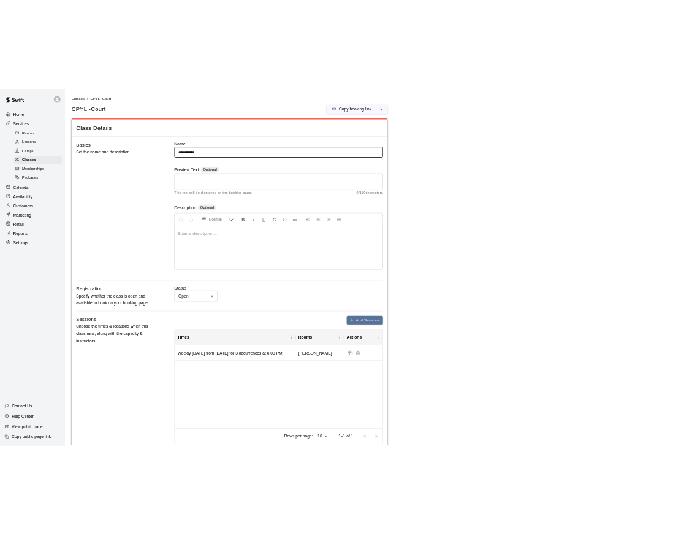
scroll to position [3, 0]
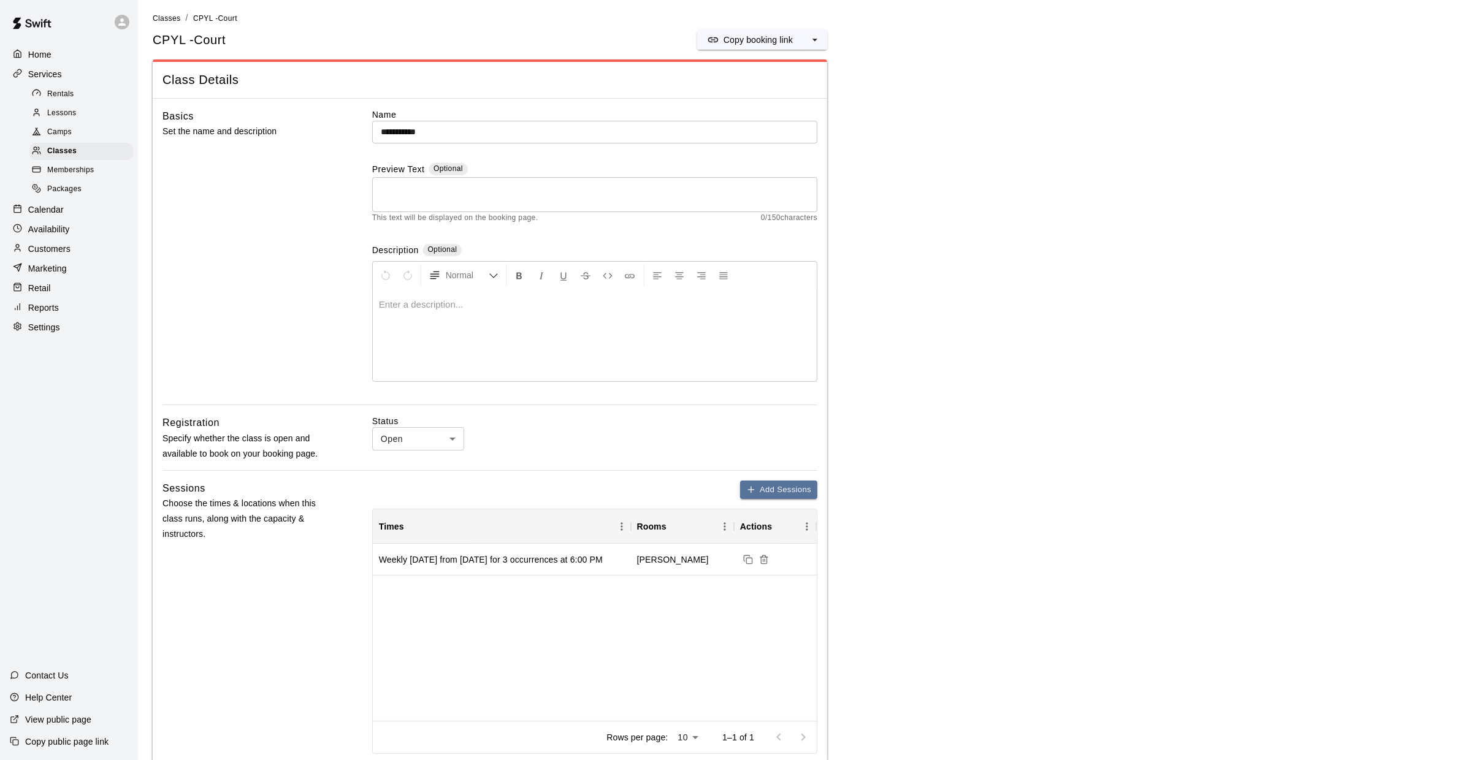
click at [695, 50] on main "**********" at bounding box center [799, 651] width 1293 height 1278
click at [695, 42] on p "Copy booking link" at bounding box center [758, 40] width 69 height 12
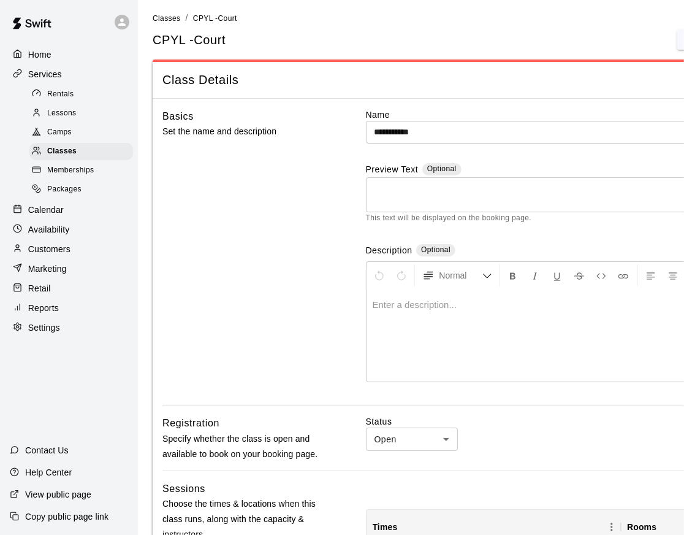
click at [55, 71] on p "Services" at bounding box center [45, 74] width 34 height 12
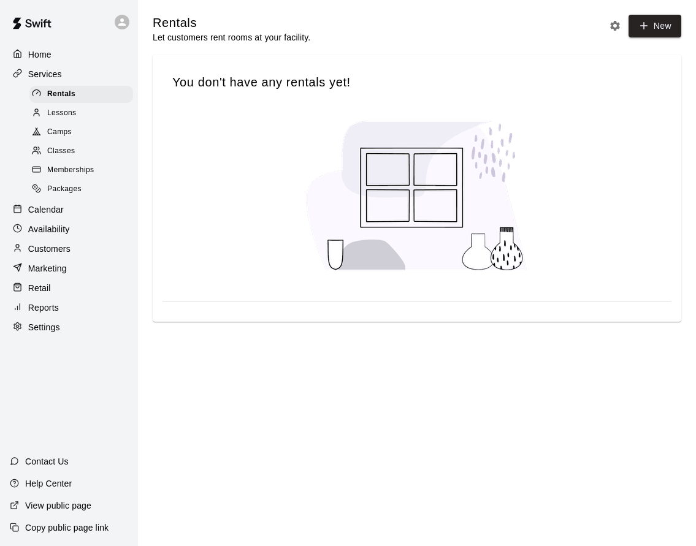
click at [50, 213] on p "Calendar" at bounding box center [46, 210] width 36 height 12
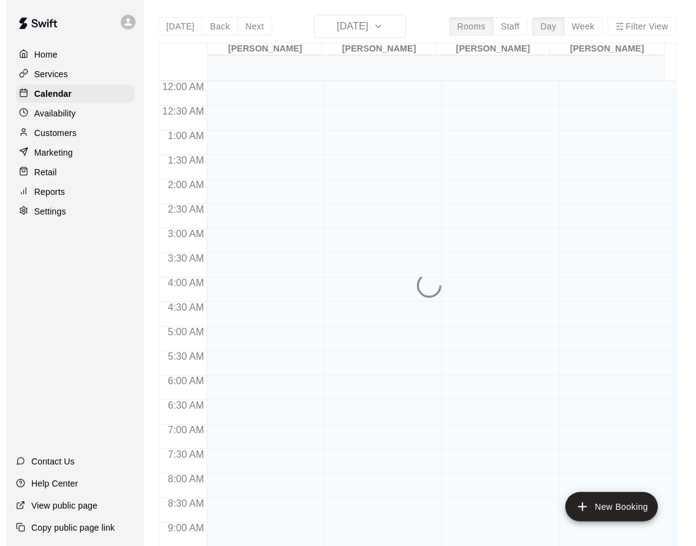
scroll to position [657, 0]
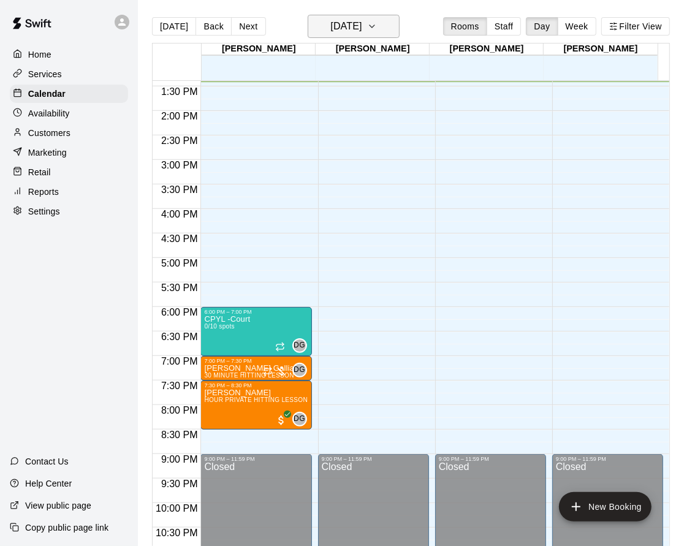
click at [369, 17] on button "[DATE]" at bounding box center [354, 26] width 92 height 23
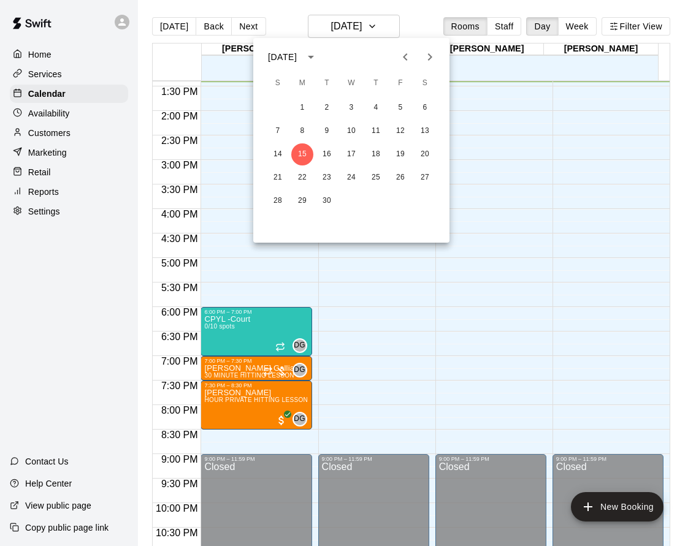
click at [338, 125] on div "7 8 9 10 11 12 13" at bounding box center [351, 131] width 196 height 22
click at [351, 128] on button "10" at bounding box center [351, 131] width 22 height 22
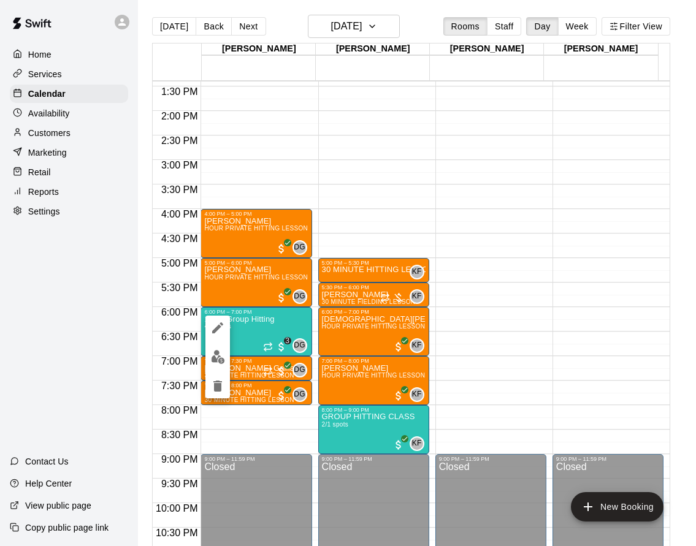
click at [220, 356] on img "edit" at bounding box center [218, 357] width 14 height 14
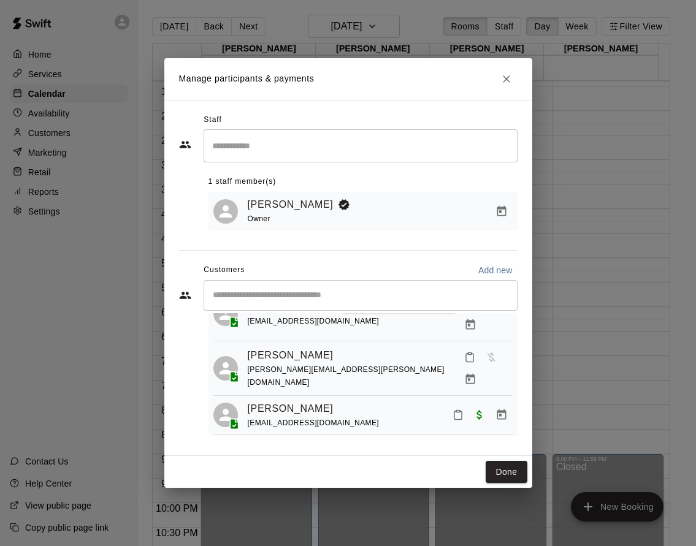
scroll to position [72, 0]
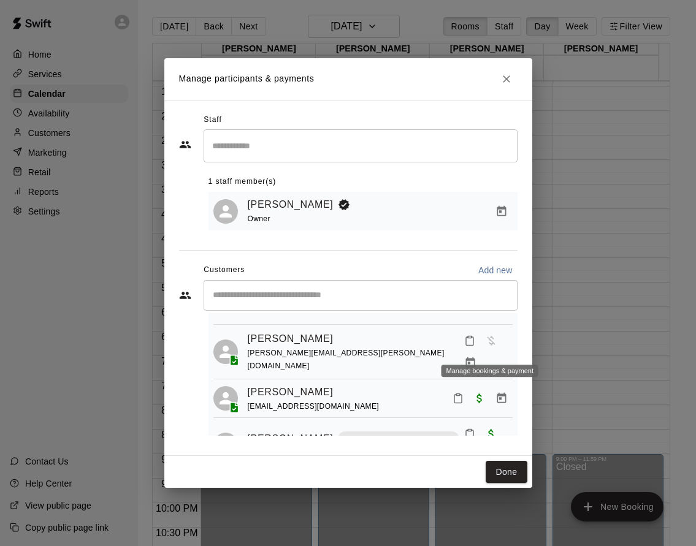
click at [475, 357] on icon "Manage bookings & payment" at bounding box center [469, 362] width 9 height 10
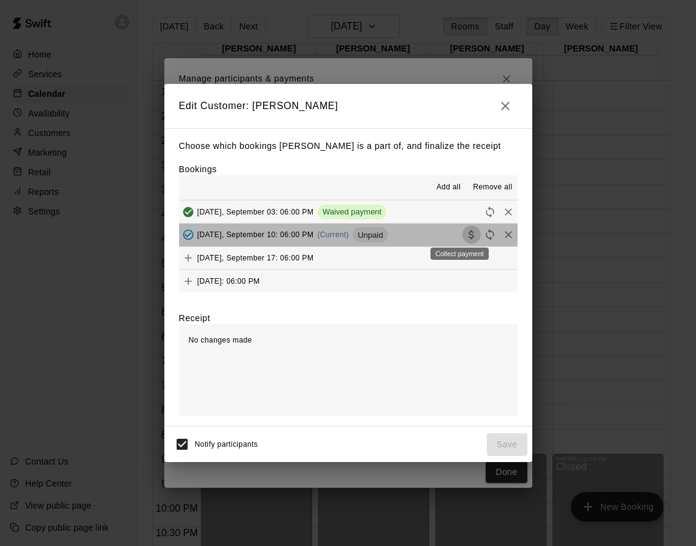
click at [465, 237] on icon "Collect payment" at bounding box center [471, 235] width 12 height 12
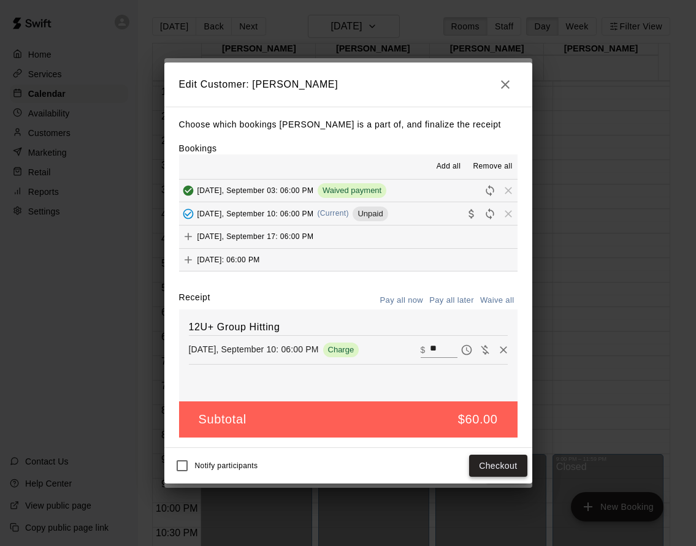
click at [511, 470] on button "Checkout" at bounding box center [498, 466] width 58 height 23
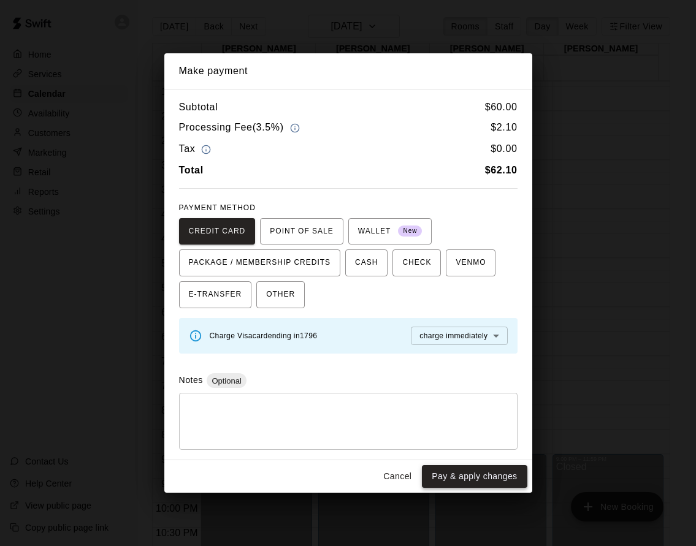
click at [506, 481] on button "Pay & apply changes" at bounding box center [474, 476] width 105 height 23
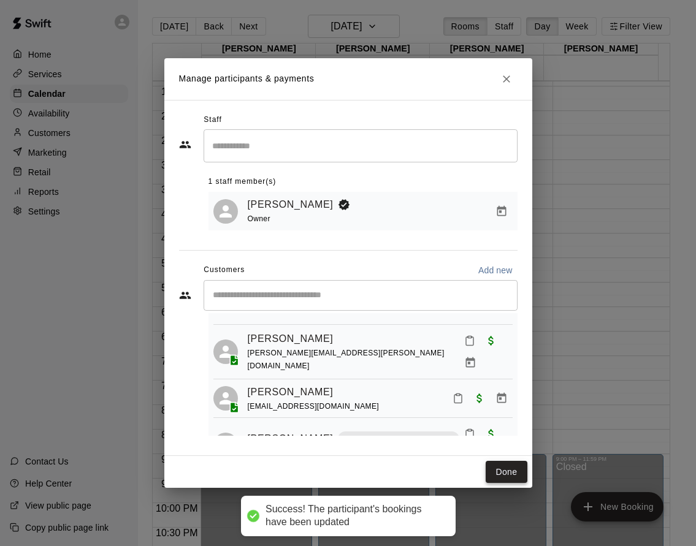
click at [514, 483] on button "Done" at bounding box center [506, 472] width 41 height 23
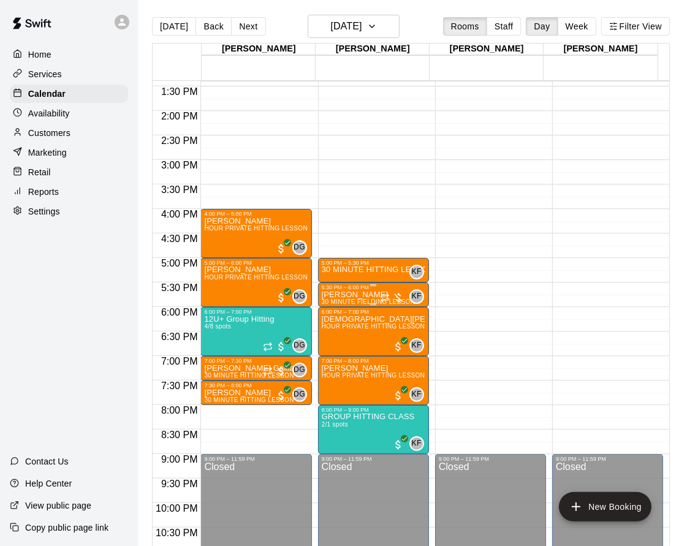
click at [362, 295] on p "Max Villarreal" at bounding box center [369, 295] width 94 height 0
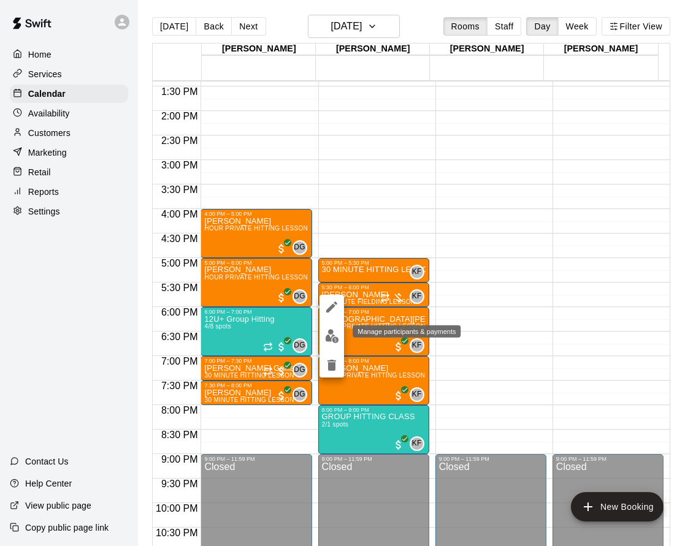
click at [326, 331] on img "edit" at bounding box center [332, 336] width 14 height 14
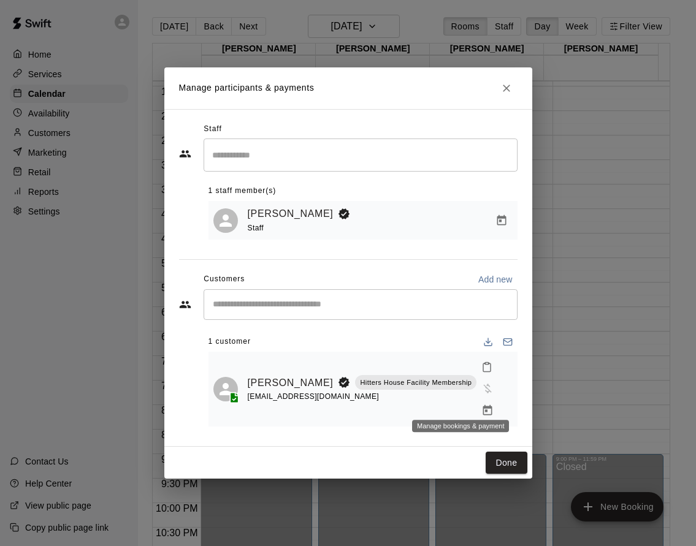
click at [476, 402] on button "Manage bookings & payment" at bounding box center [487, 411] width 22 height 22
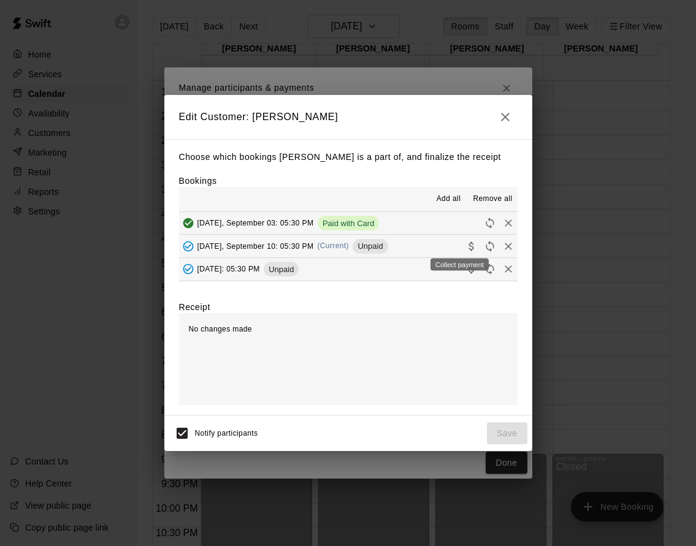
click at [465, 244] on icon "Collect payment" at bounding box center [471, 246] width 12 height 12
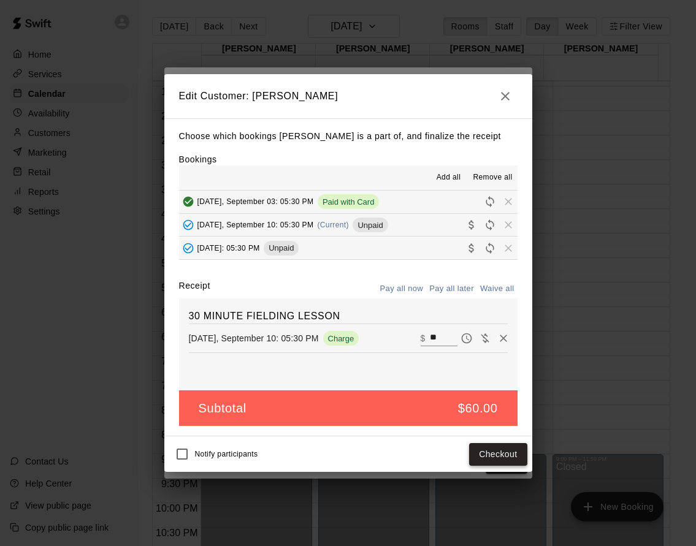
click at [492, 455] on button "Checkout" at bounding box center [498, 454] width 58 height 23
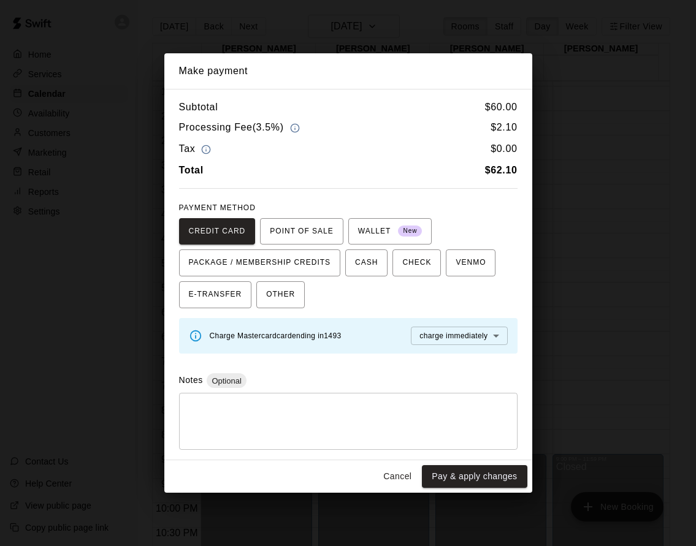
click at [475, 478] on button "Pay & apply changes" at bounding box center [474, 476] width 105 height 23
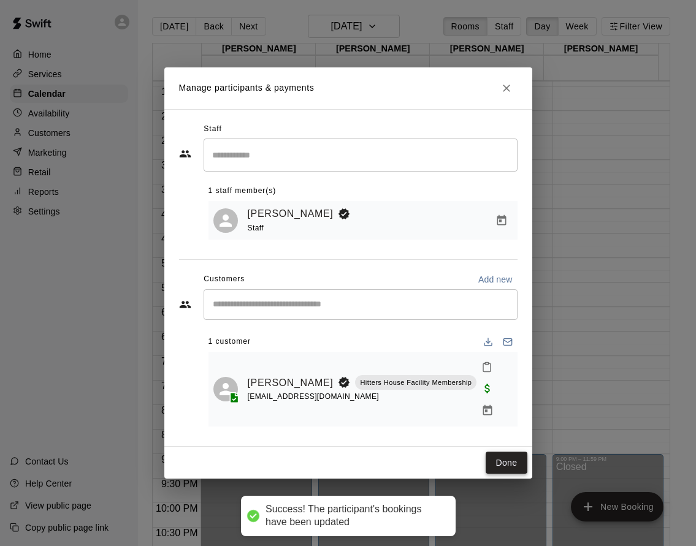
click at [495, 452] on button "Done" at bounding box center [506, 463] width 41 height 23
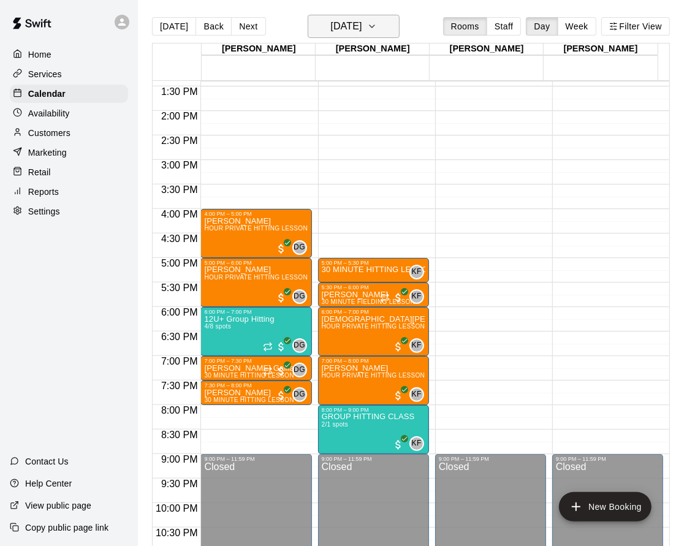
click at [362, 28] on h6 "Wednesday Sep 10" at bounding box center [345, 26] width 31 height 17
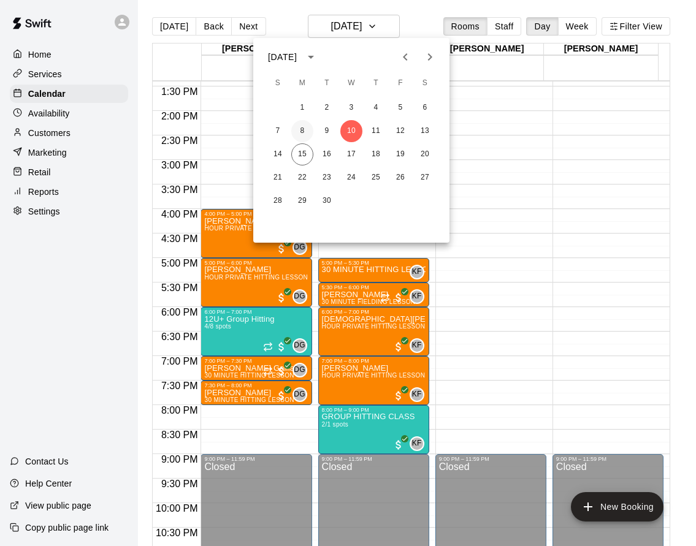
click at [298, 132] on button "8" at bounding box center [302, 131] width 22 height 22
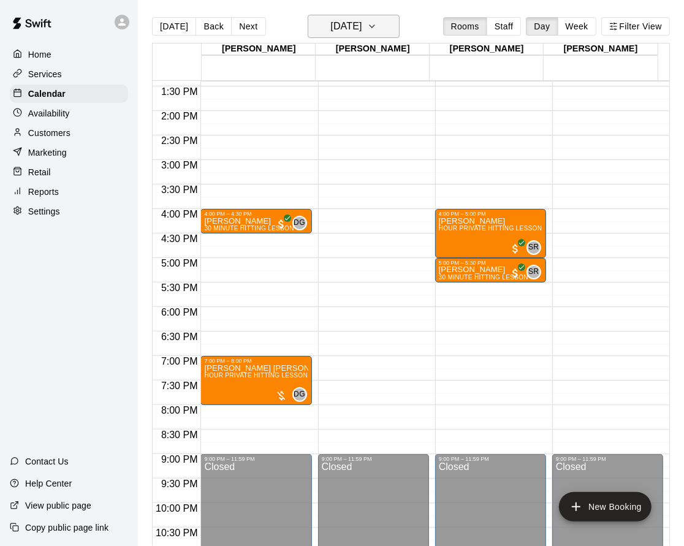
click at [381, 37] on button "Monday Sep 08" at bounding box center [354, 26] width 92 height 23
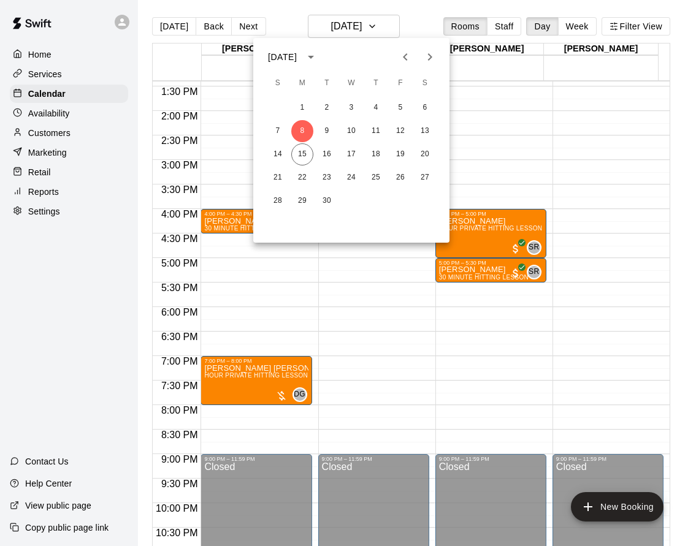
click at [381, 29] on div at bounding box center [348, 273] width 696 height 546
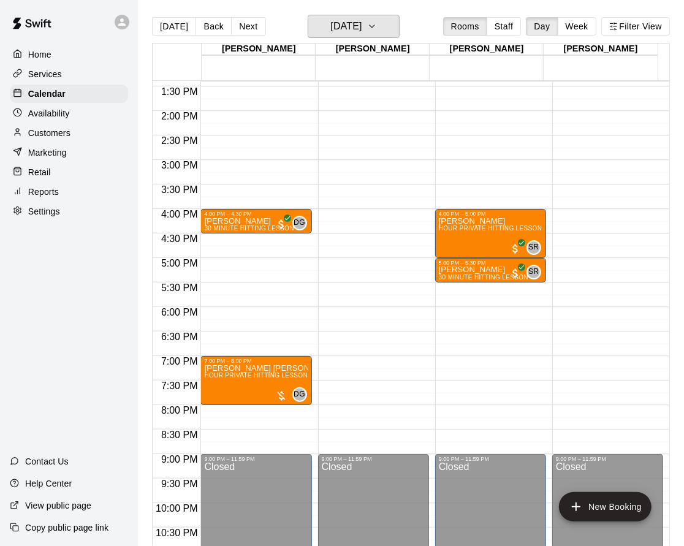
click at [381, 29] on button "Monday Sep 08" at bounding box center [354, 26] width 92 height 23
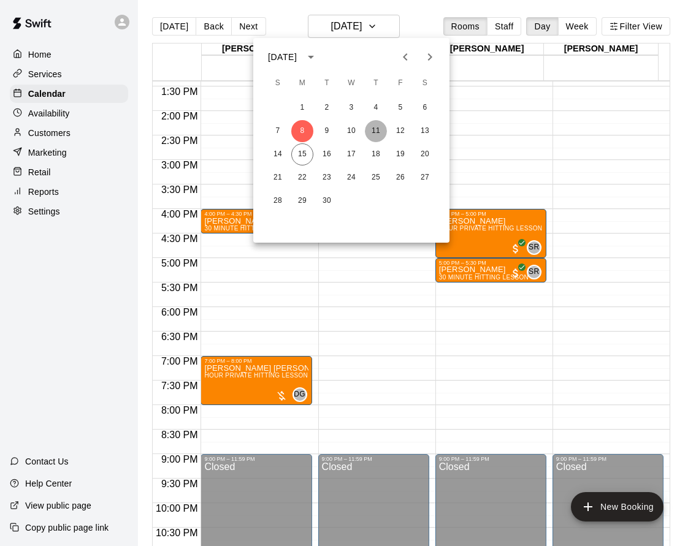
click at [380, 126] on button "11" at bounding box center [376, 131] width 22 height 22
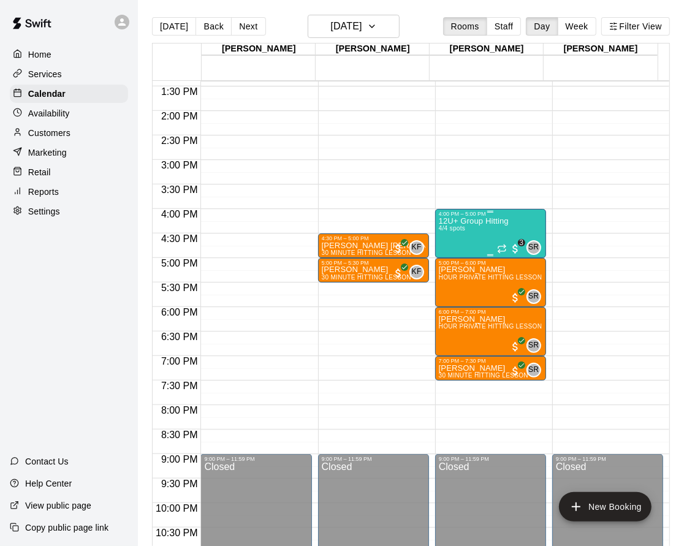
click at [475, 221] on p "12U+ Group Hitting" at bounding box center [474, 221] width 70 height 0
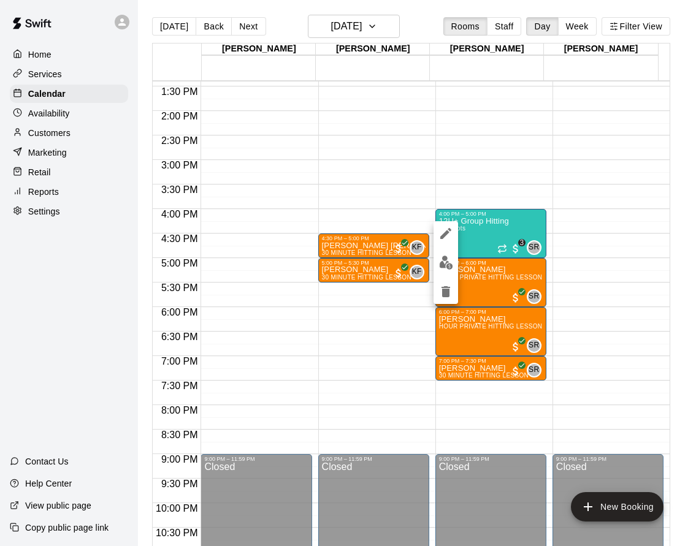
click at [451, 258] on img "edit" at bounding box center [446, 263] width 14 height 14
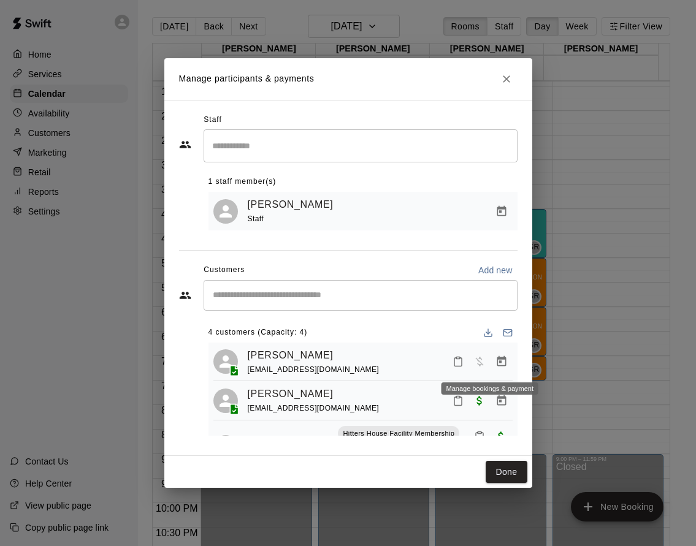
click at [495, 356] on icon "Manage bookings & payment" at bounding box center [501, 362] width 12 height 12
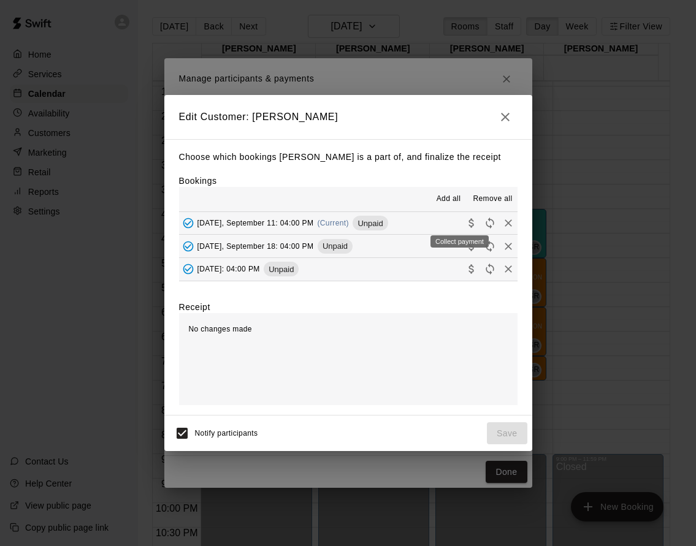
click at [461, 229] on div "Collect payment" at bounding box center [459, 238] width 61 height 22
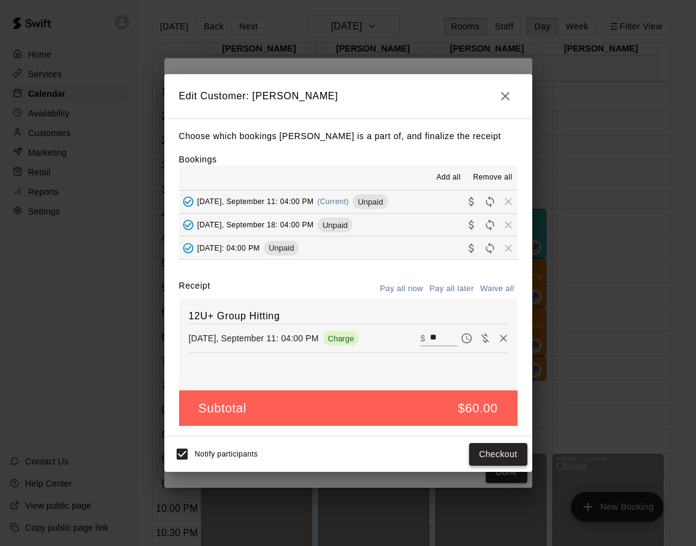
click at [482, 447] on button "Checkout" at bounding box center [498, 454] width 58 height 23
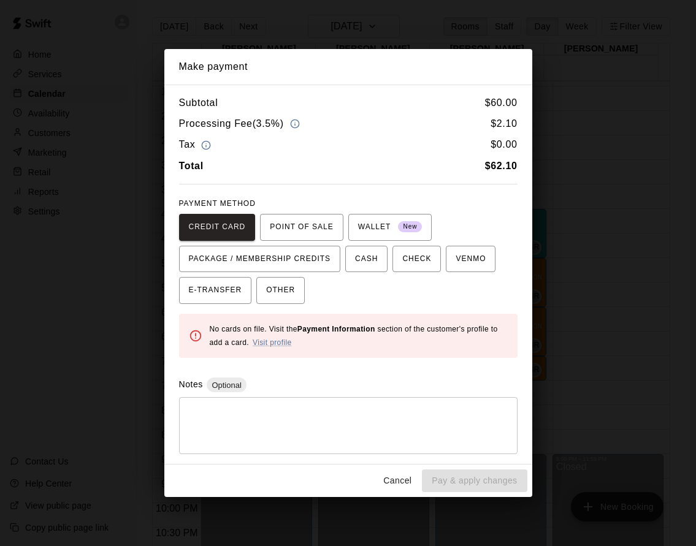
click at [399, 474] on button "Cancel" at bounding box center [397, 481] width 39 height 23
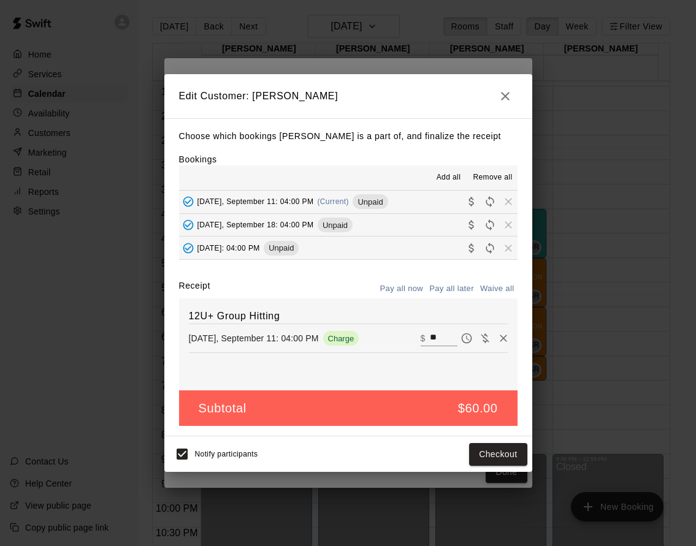
click at [494, 298] on button "Waive all" at bounding box center [497, 289] width 40 height 19
type input "*"
click at [501, 459] on button "Save" at bounding box center [507, 454] width 40 height 23
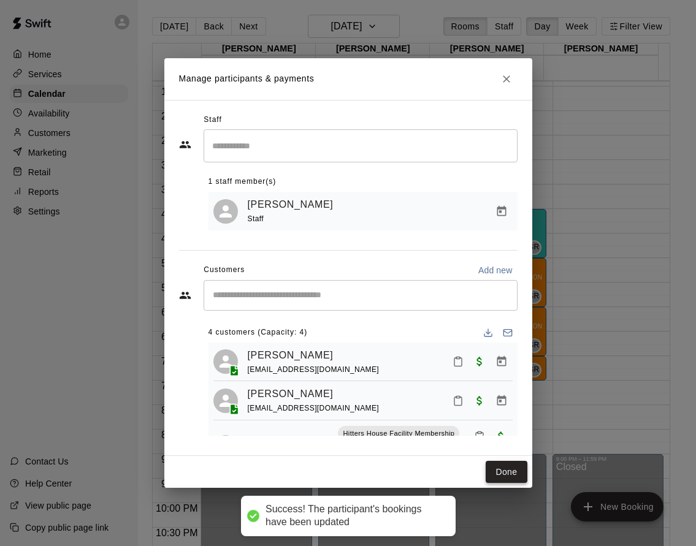
click at [506, 469] on button "Done" at bounding box center [506, 472] width 41 height 23
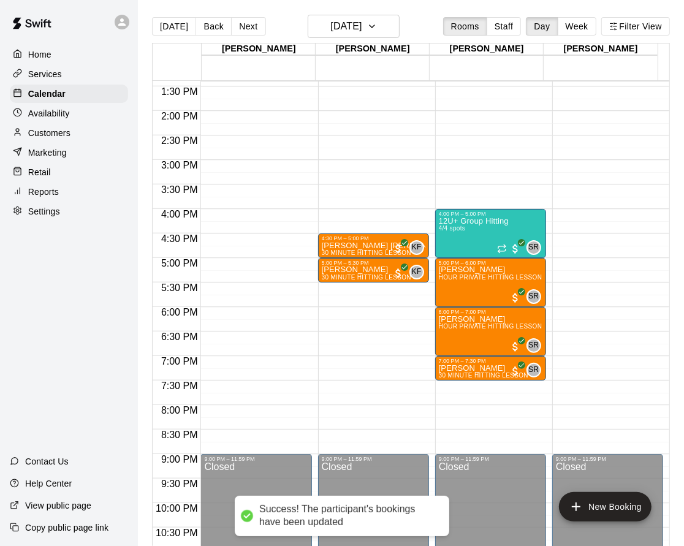
click at [375, 44] on div "[PERSON_NAME]" at bounding box center [373, 50] width 114 height 12
click at [381, 19] on button "Thursday Sep 11" at bounding box center [354, 26] width 92 height 23
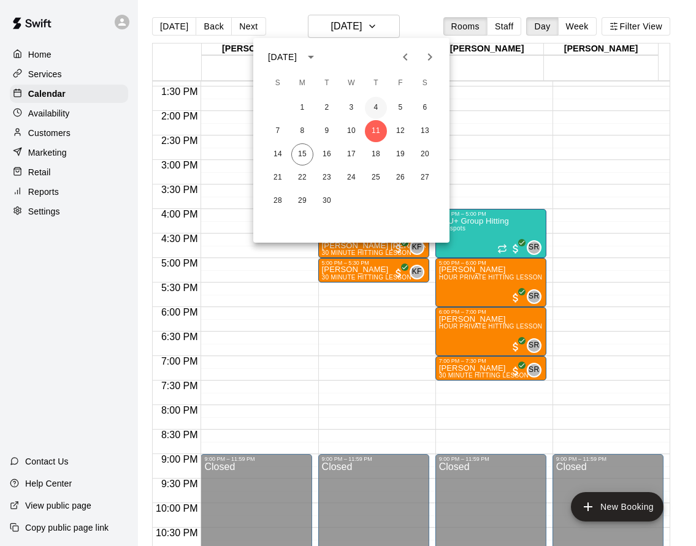
click at [375, 102] on button "4" at bounding box center [376, 108] width 22 height 22
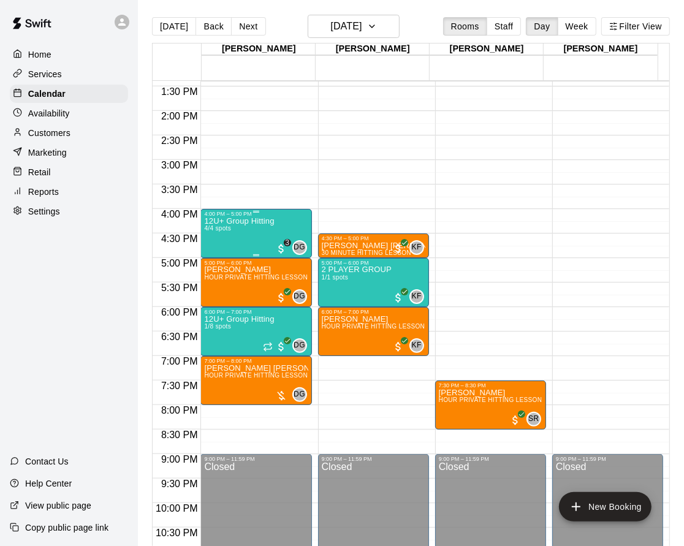
click at [246, 231] on div "12U+ Group Hitting 4/4 spots" at bounding box center [239, 490] width 70 height 546
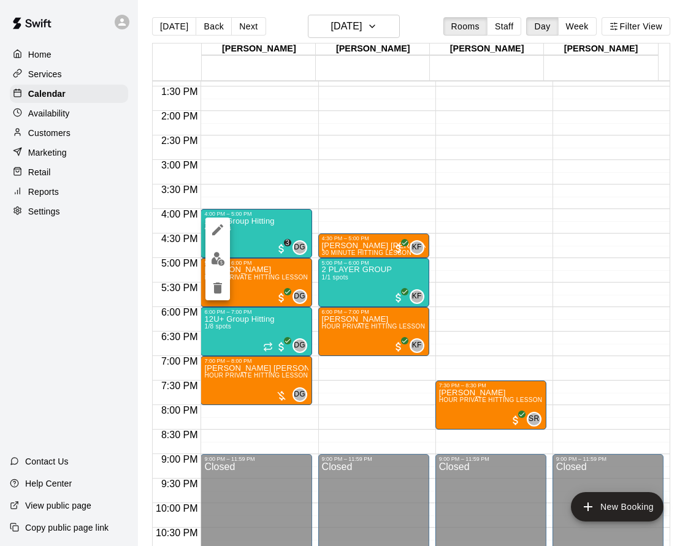
click at [211, 264] on img "edit" at bounding box center [218, 259] width 14 height 14
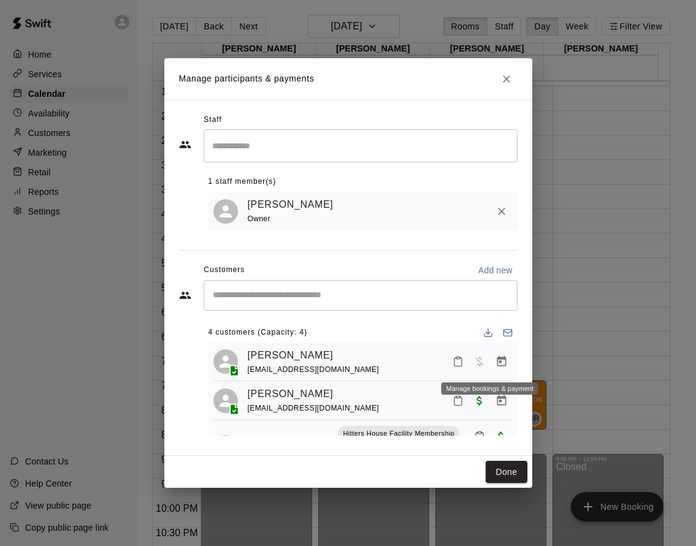
click at [495, 361] on icon "Manage bookings & payment" at bounding box center [501, 362] width 12 height 12
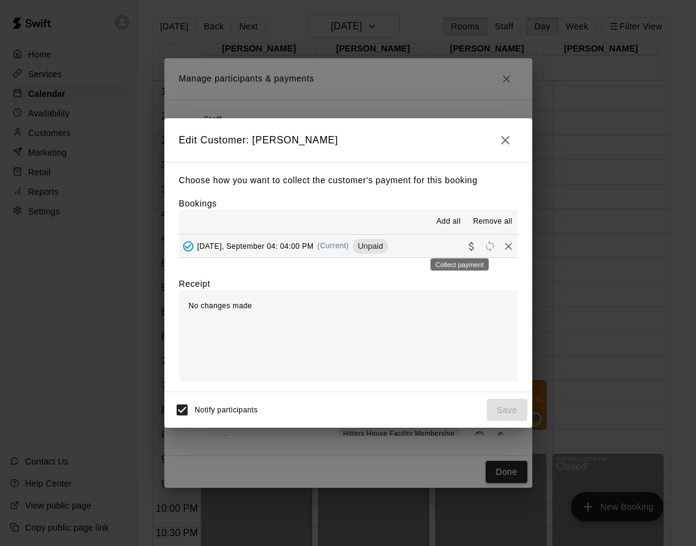
click at [468, 244] on icon "Collect payment" at bounding box center [470, 246] width 5 height 9
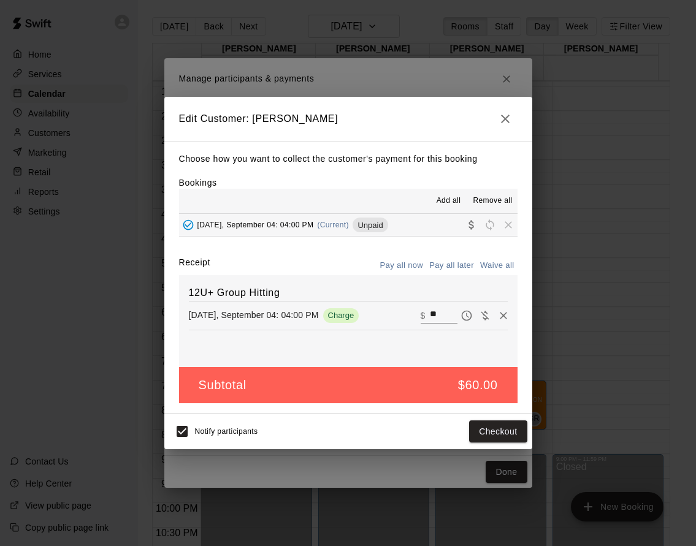
click at [508, 265] on button "Waive all" at bounding box center [497, 265] width 40 height 19
type input "*"
click at [502, 424] on button "Save" at bounding box center [507, 432] width 40 height 23
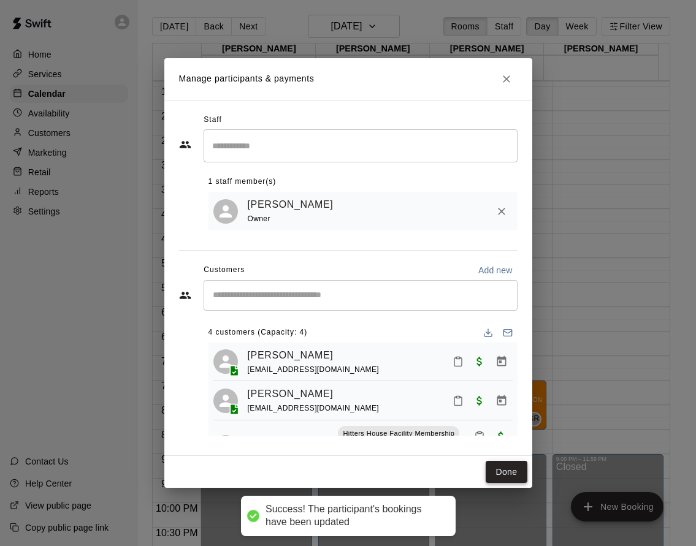
click at [516, 464] on button "Done" at bounding box center [506, 472] width 41 height 23
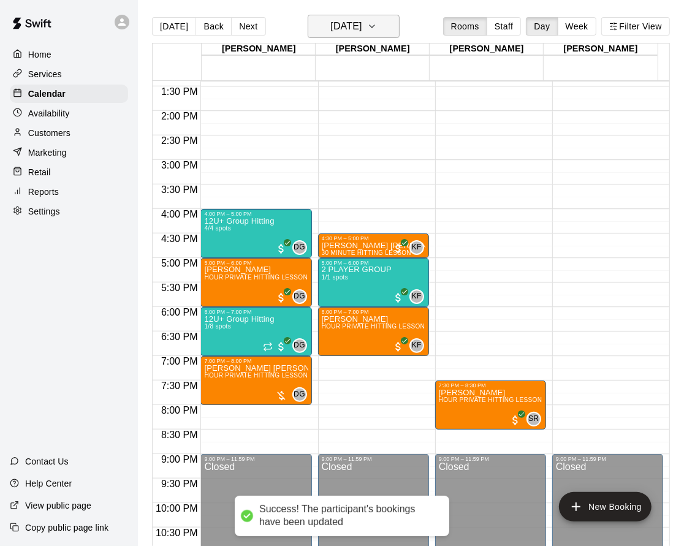
click at [362, 26] on h6 "Thursday Sep 04" at bounding box center [345, 26] width 31 height 17
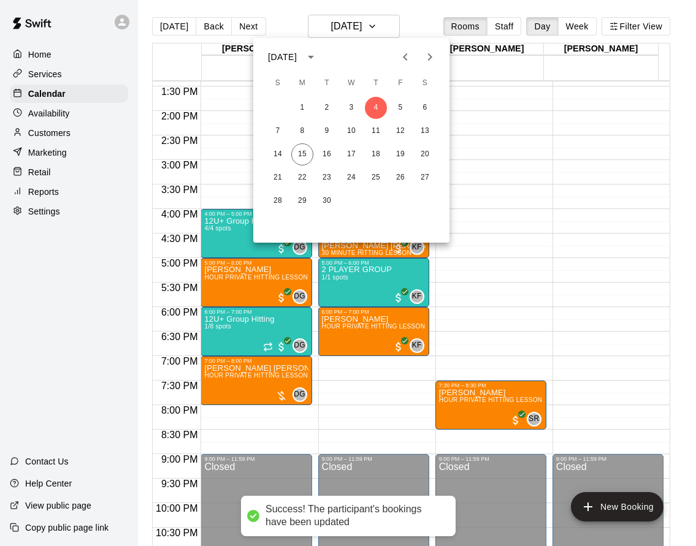
click at [400, 59] on icon "Previous month" at bounding box center [405, 57] width 15 height 15
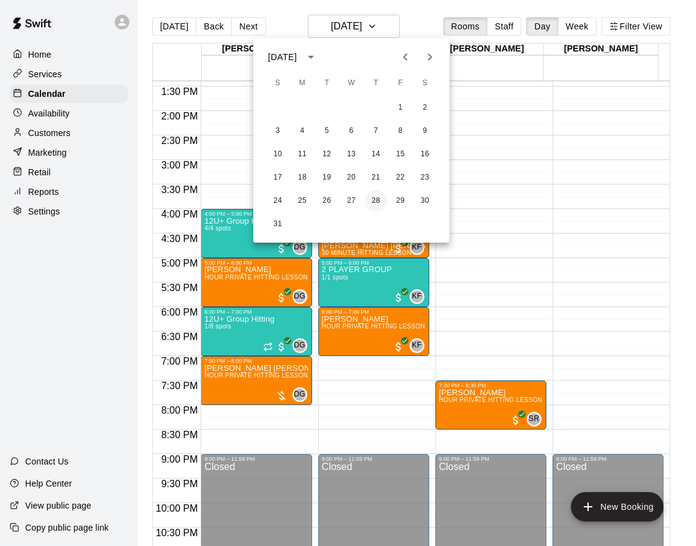
click at [383, 199] on button "28" at bounding box center [376, 201] width 22 height 22
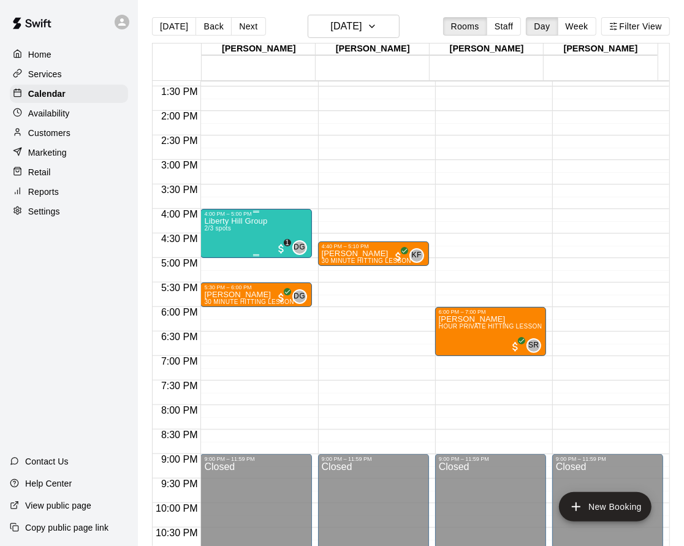
click at [279, 234] on div "Liberty Hill Group 2/3 spots DG 0 1" at bounding box center [256, 490] width 104 height 546
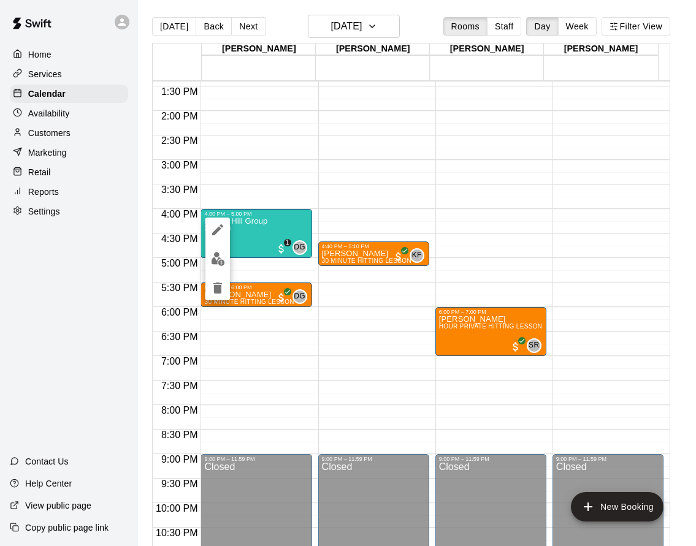
click at [223, 259] on img "edit" at bounding box center [218, 259] width 14 height 14
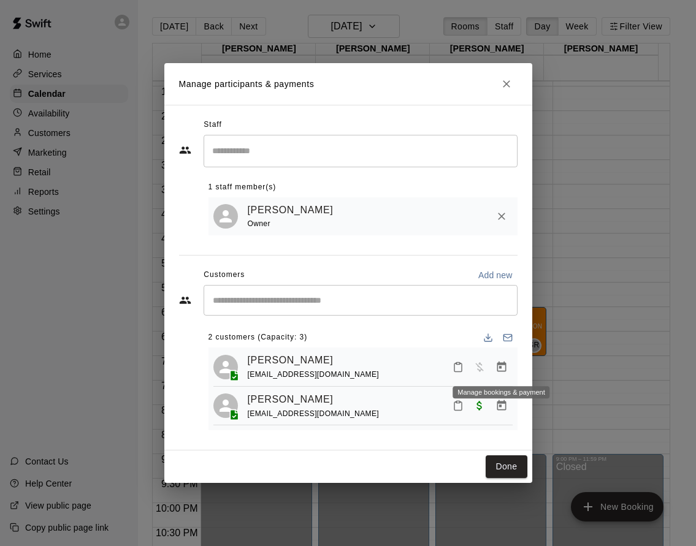
click at [500, 364] on icon "Manage bookings & payment" at bounding box center [501, 366] width 9 height 10
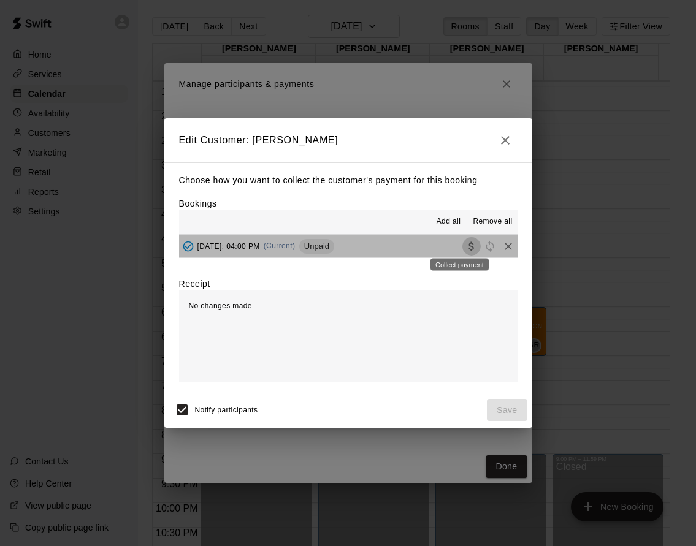
click at [468, 248] on icon "Collect payment" at bounding box center [470, 246] width 5 height 9
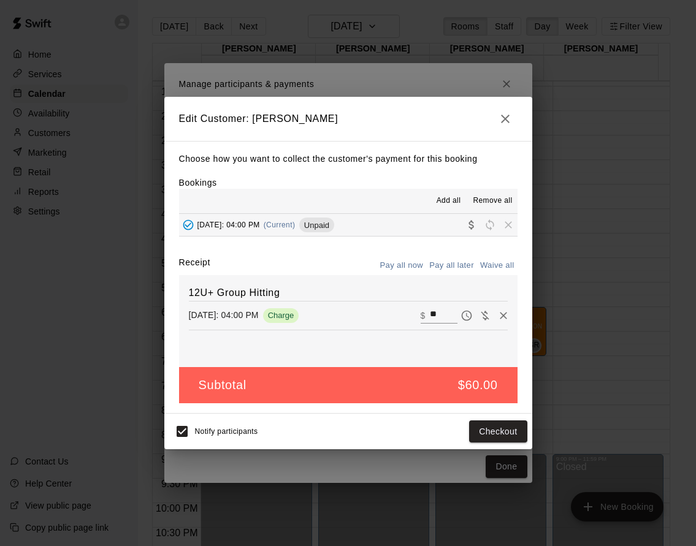
click at [496, 270] on button "Waive all" at bounding box center [497, 265] width 40 height 19
type input "*"
click at [516, 437] on button "Save" at bounding box center [507, 432] width 40 height 23
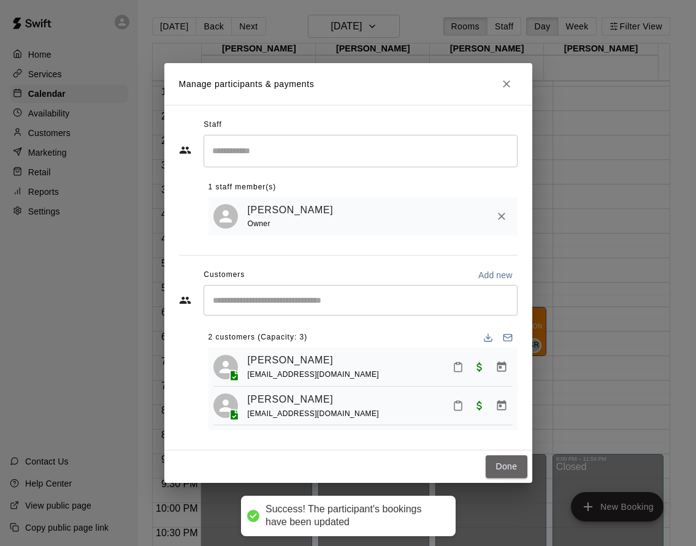
click at [510, 469] on button "Done" at bounding box center [506, 467] width 41 height 23
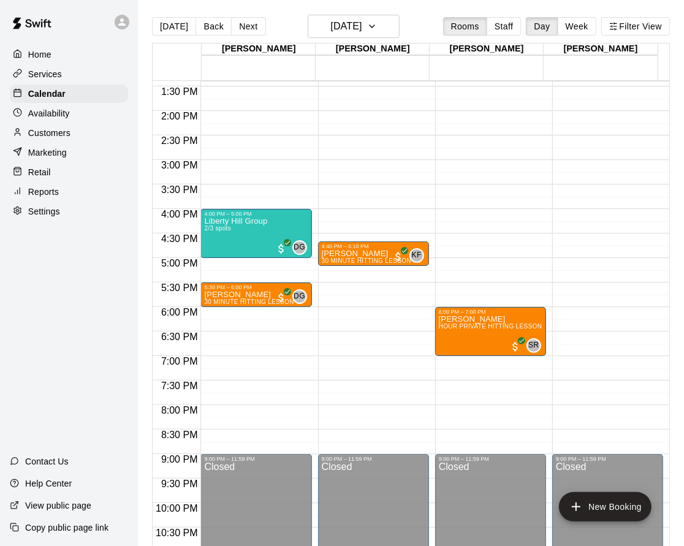
click at [366, 12] on main "Today Back Next Thursday Aug 28 Rooms Staff Day Week Filter View Dustin 28 Thu …" at bounding box center [411, 283] width 546 height 566
click at [362, 26] on h6 "Thursday Aug 28" at bounding box center [345, 26] width 31 height 17
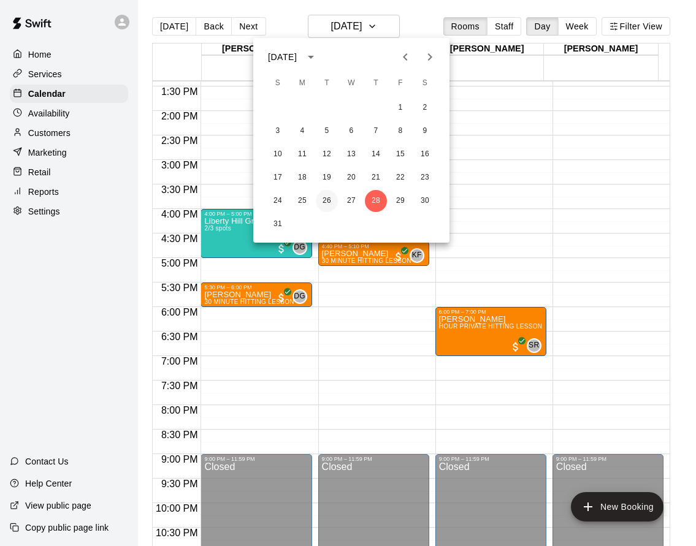
click at [332, 200] on button "26" at bounding box center [327, 201] width 22 height 22
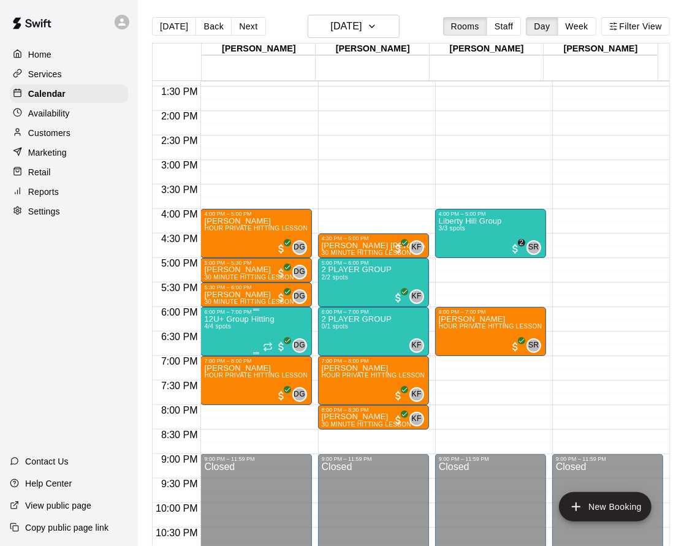
click at [270, 319] on p "12U+ Group Hitting" at bounding box center [239, 319] width 70 height 0
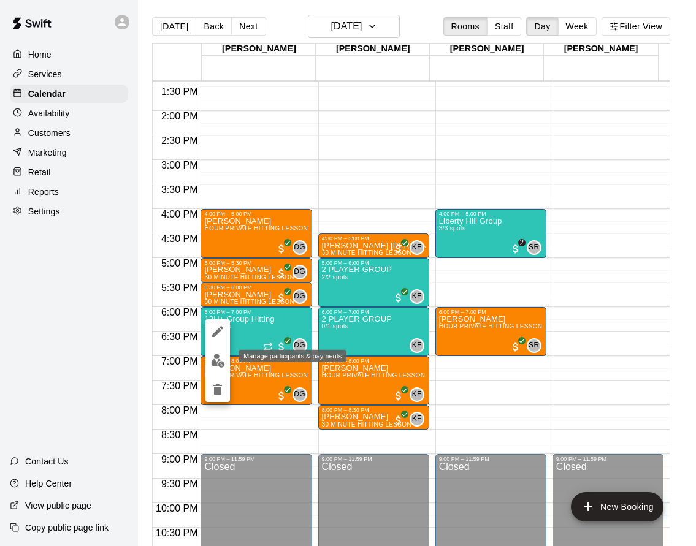
click at [211, 361] on img "edit" at bounding box center [218, 361] width 14 height 14
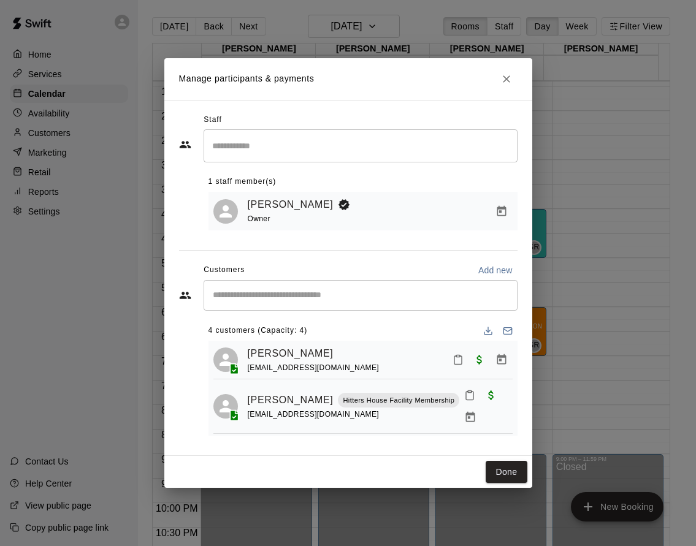
scroll to position [0, 0]
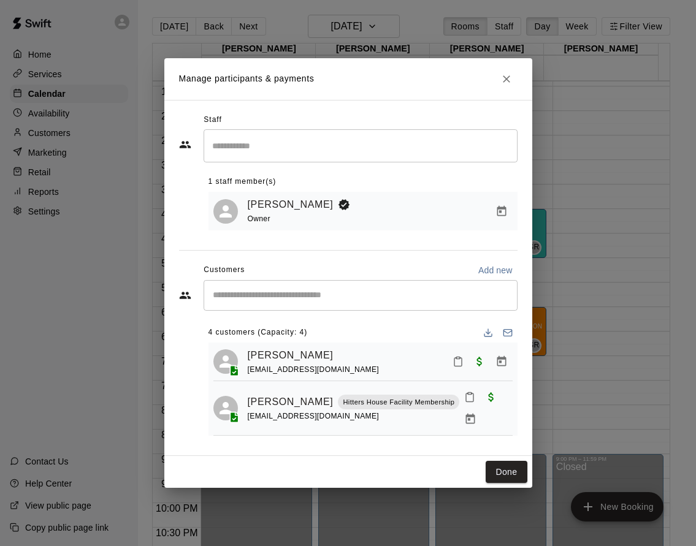
click at [508, 77] on icon "Close" at bounding box center [506, 79] width 12 height 12
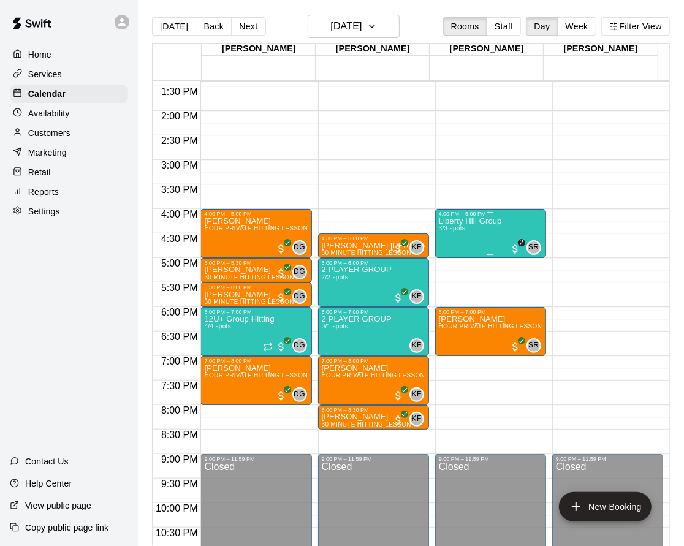
click at [483, 239] on div "Liberty Hill Group 3/3 spots" at bounding box center [470, 490] width 63 height 546
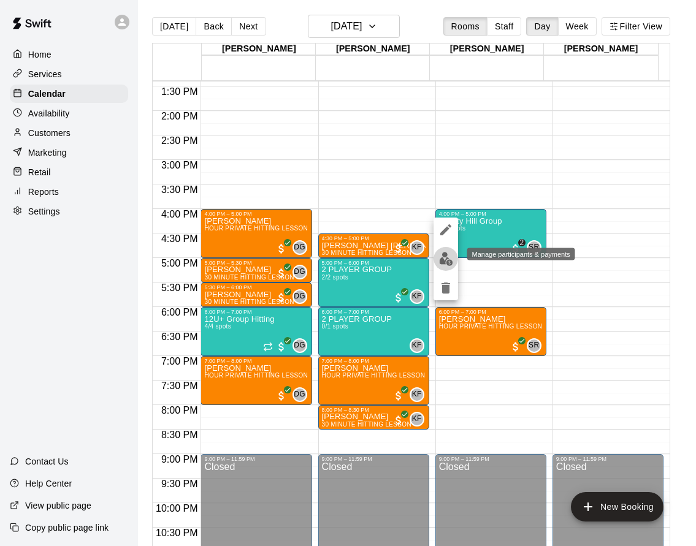
click at [450, 265] on img "edit" at bounding box center [446, 259] width 14 height 14
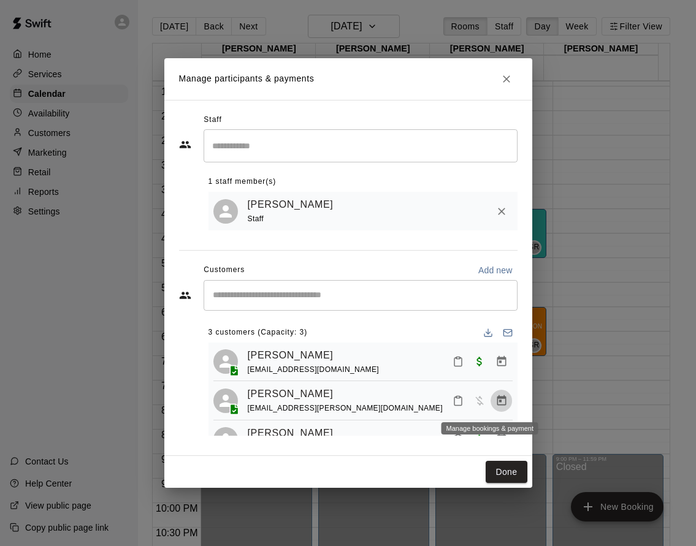
click at [495, 402] on icon "Manage bookings & payment" at bounding box center [501, 401] width 12 height 12
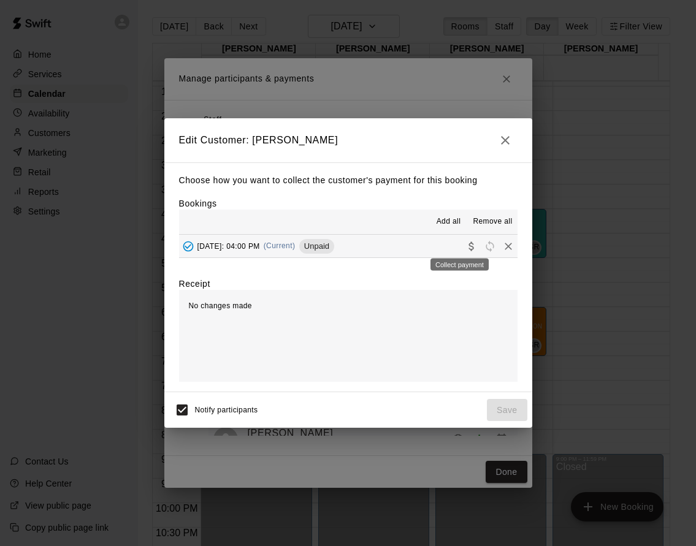
click at [462, 250] on div "Collect payment" at bounding box center [459, 261] width 61 height 22
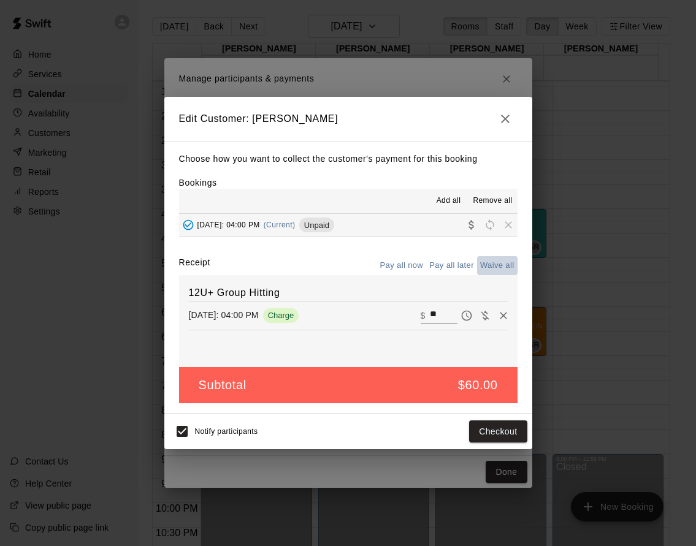
click at [503, 269] on button "Waive all" at bounding box center [497, 265] width 40 height 19
type input "*"
click at [503, 424] on button "Save" at bounding box center [507, 432] width 40 height 23
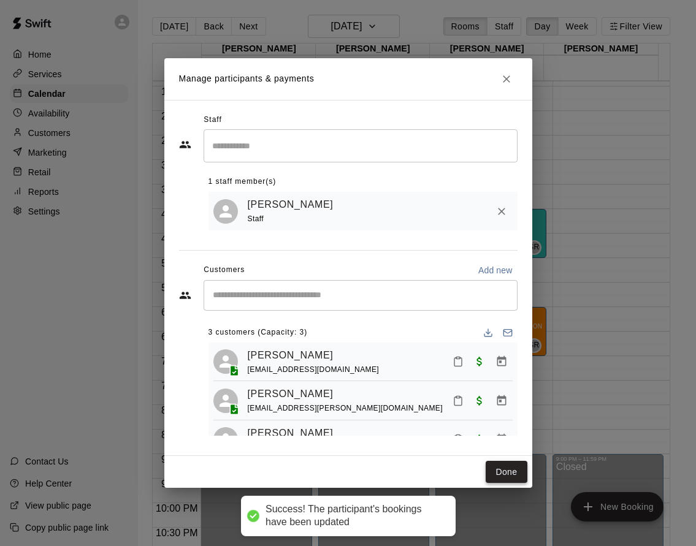
click at [505, 473] on button "Done" at bounding box center [506, 472] width 41 height 23
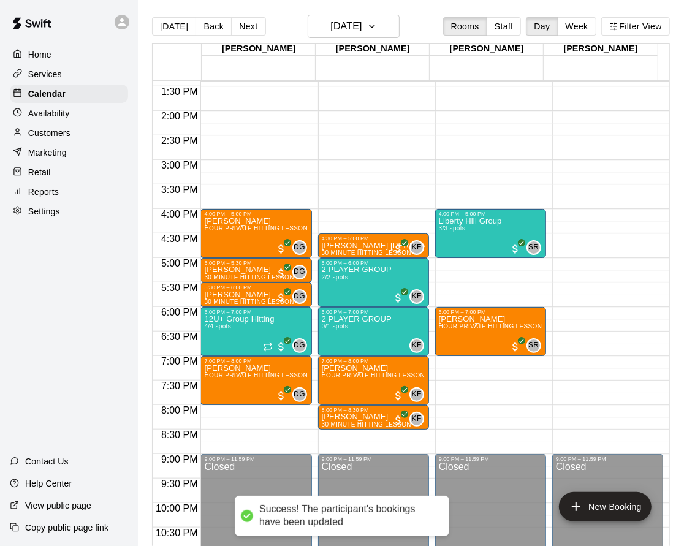
click at [353, 13] on main "Today Back Next Tuesday Aug 26 Rooms Staff Day Week Filter View Dustin 26 Tue K…" at bounding box center [411, 283] width 546 height 566
click at [353, 31] on h6 "Tuesday Aug 26" at bounding box center [345, 26] width 31 height 17
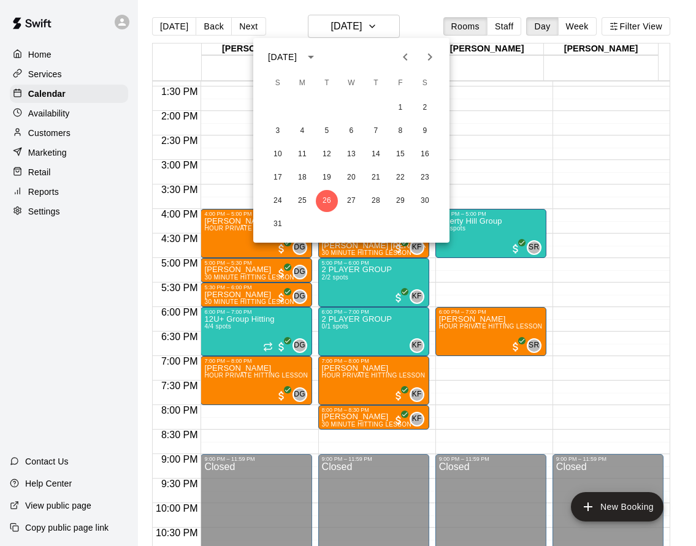
click at [427, 48] on button "Next month" at bounding box center [430, 57] width 25 height 25
click at [326, 105] on button "2" at bounding box center [327, 108] width 22 height 22
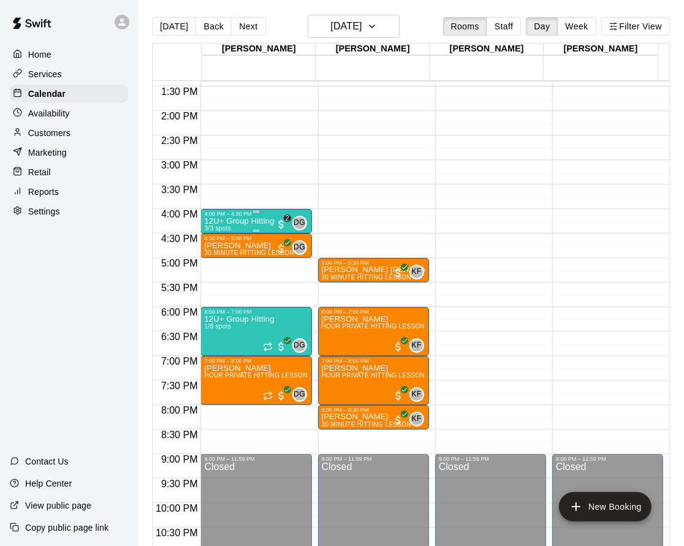
click at [258, 210] on div "4:00 PM – 4:30 PM 12U+ Group Hitting 3/3 spots DG 0 2" at bounding box center [255, 221] width 111 height 25
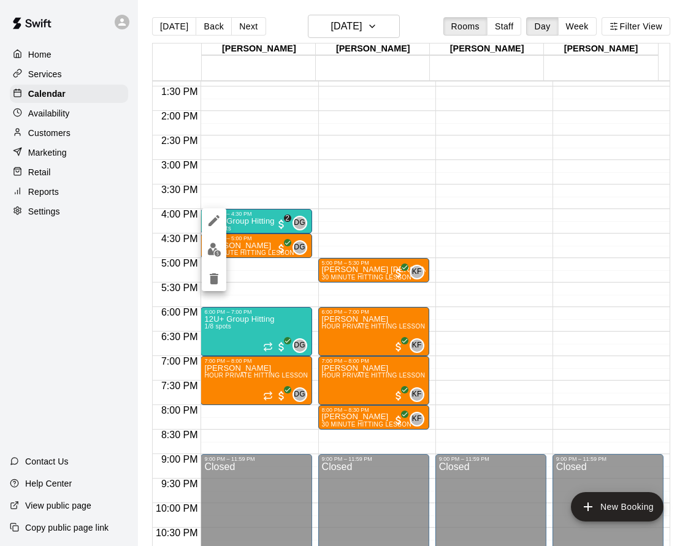
click at [198, 245] on div at bounding box center [348, 273] width 696 height 546
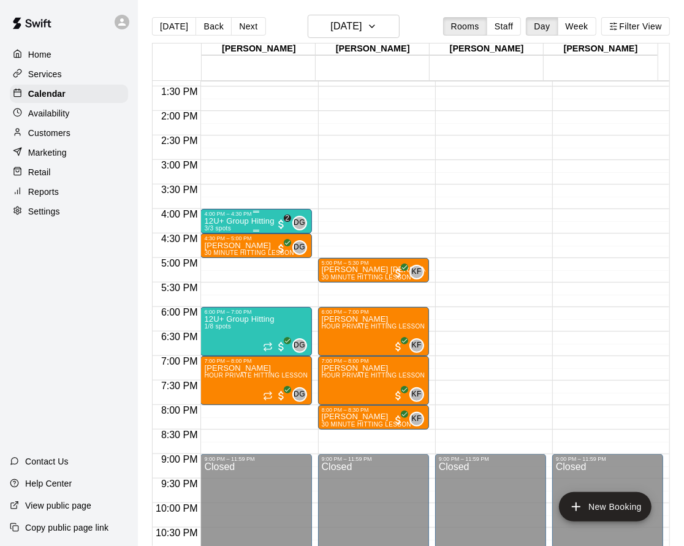
click at [234, 221] on p "12U+ Group Hitting" at bounding box center [239, 221] width 70 height 0
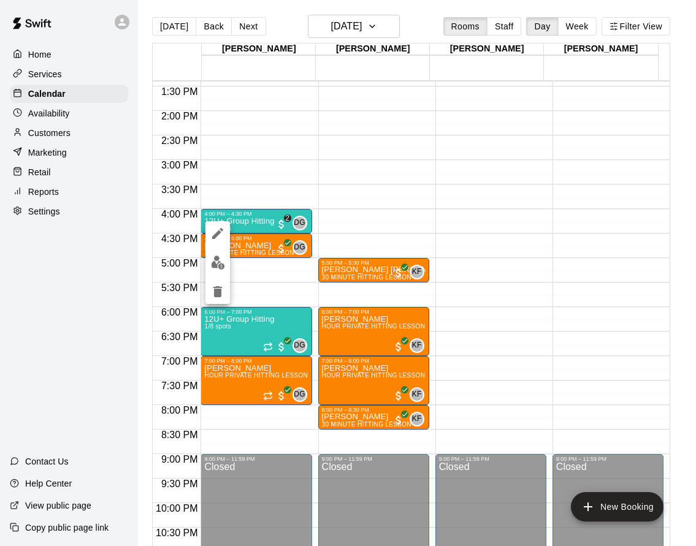
click at [227, 262] on button "edit" at bounding box center [217, 263] width 25 height 24
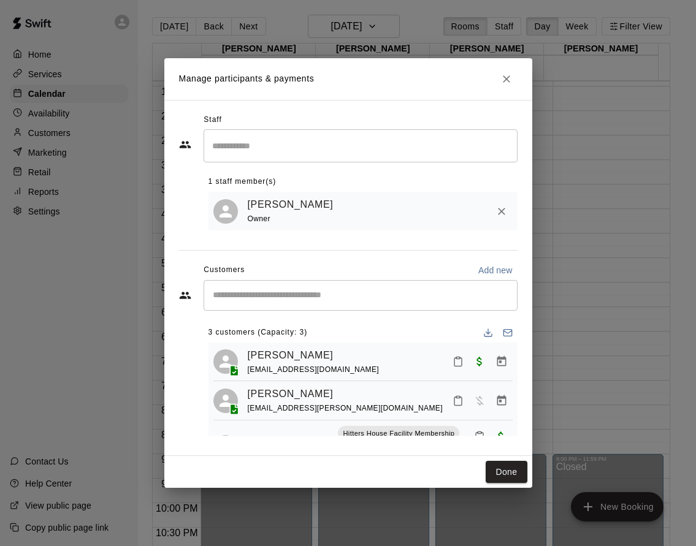
scroll to position [34, 0]
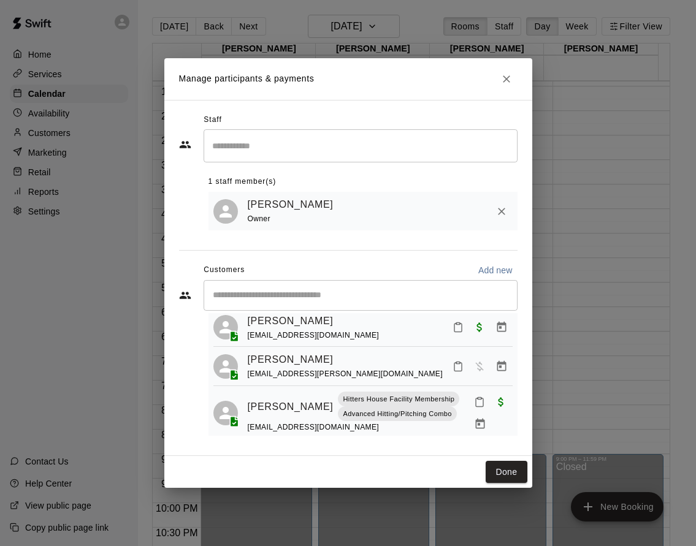
click at [495, 368] on icon "Manage bookings & payment" at bounding box center [501, 367] width 12 height 12
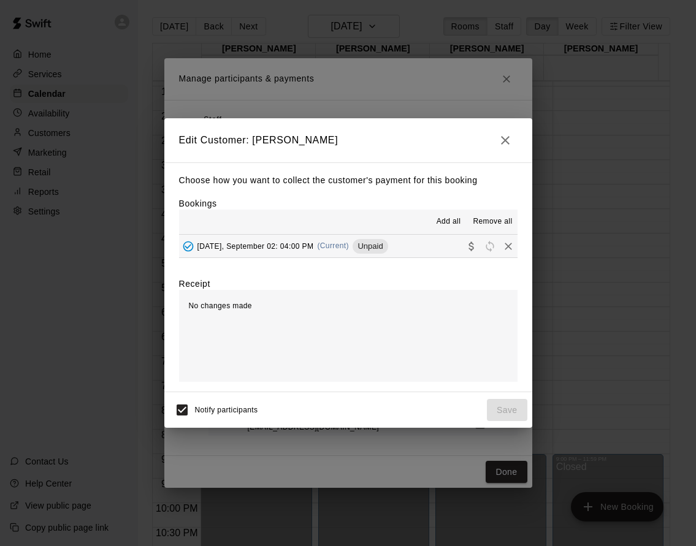
click at [465, 248] on icon "Collect payment" at bounding box center [471, 246] width 12 height 12
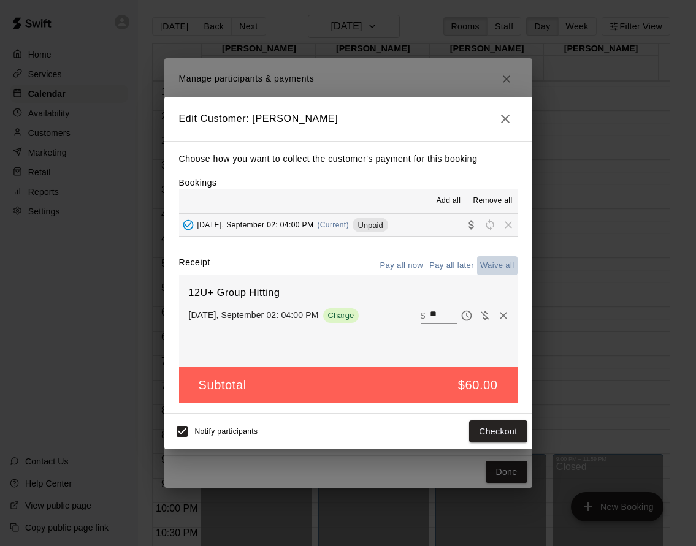
click at [505, 261] on button "Waive all" at bounding box center [497, 265] width 40 height 19
type input "*"
click at [511, 430] on button "Save" at bounding box center [507, 432] width 40 height 23
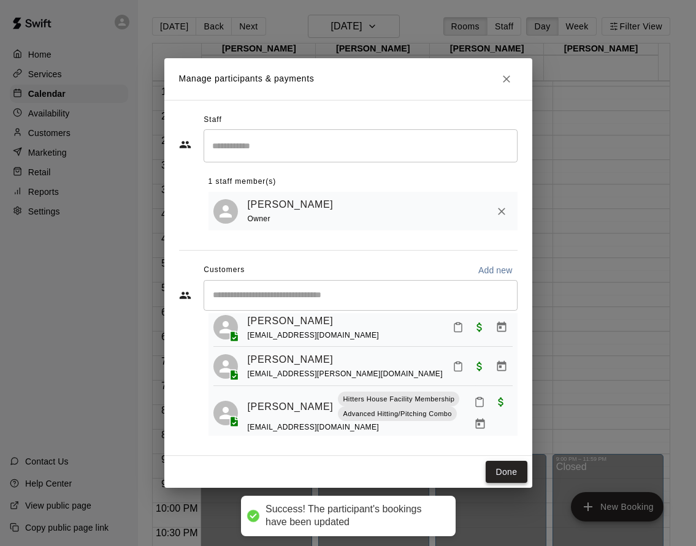
click at [513, 475] on button "Done" at bounding box center [506, 472] width 41 height 23
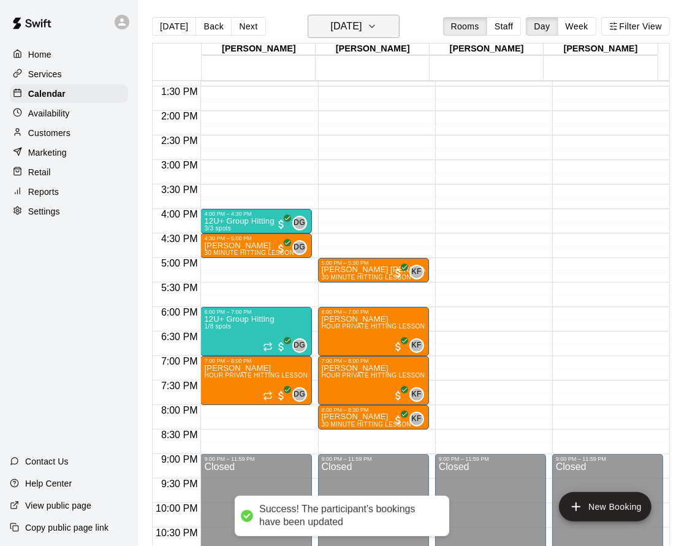
click at [395, 36] on button "Tuesday Sep 02" at bounding box center [354, 26] width 92 height 23
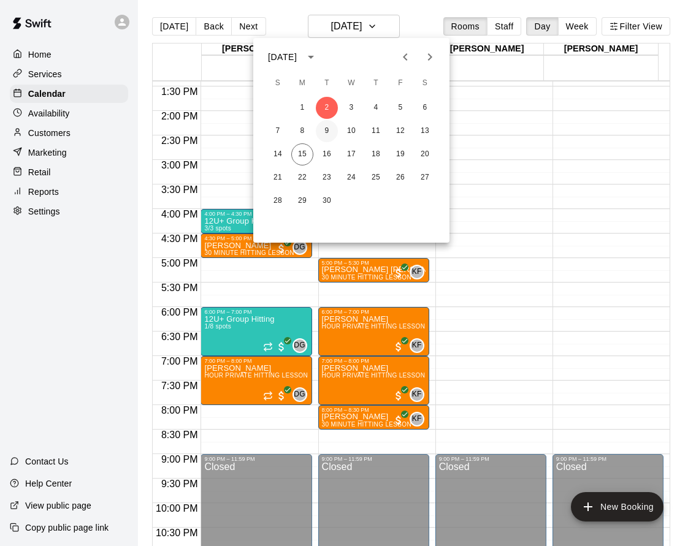
click at [329, 128] on button "9" at bounding box center [327, 131] width 22 height 22
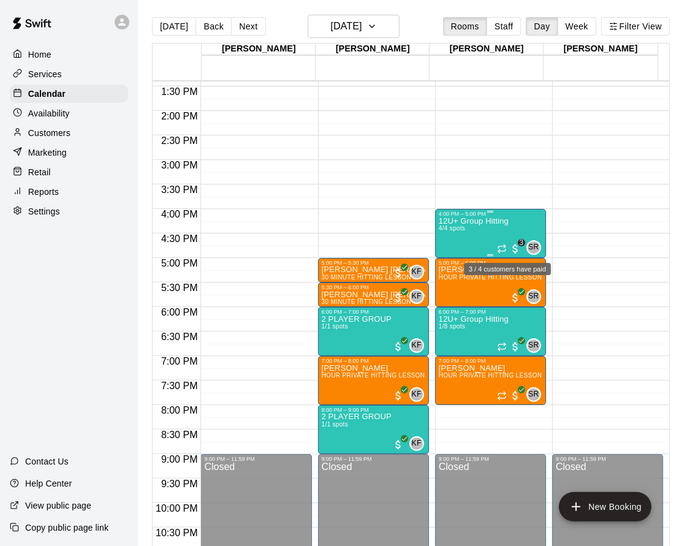
click at [518, 242] on span "3" at bounding box center [521, 242] width 7 height 7
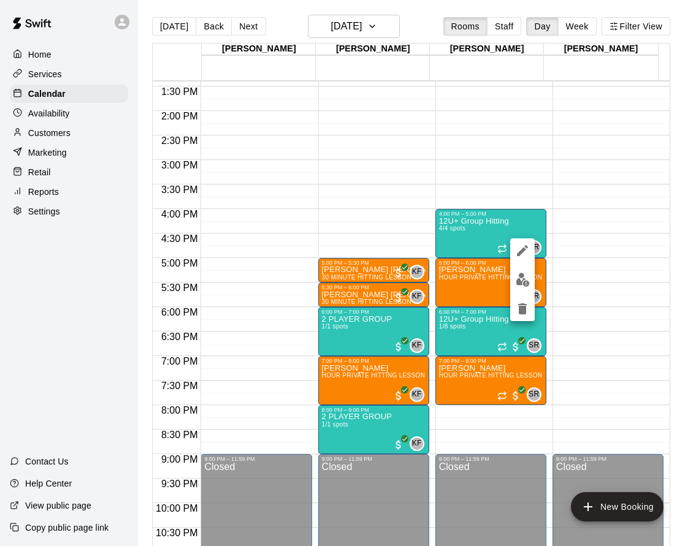
click at [522, 280] on img "edit" at bounding box center [523, 280] width 14 height 14
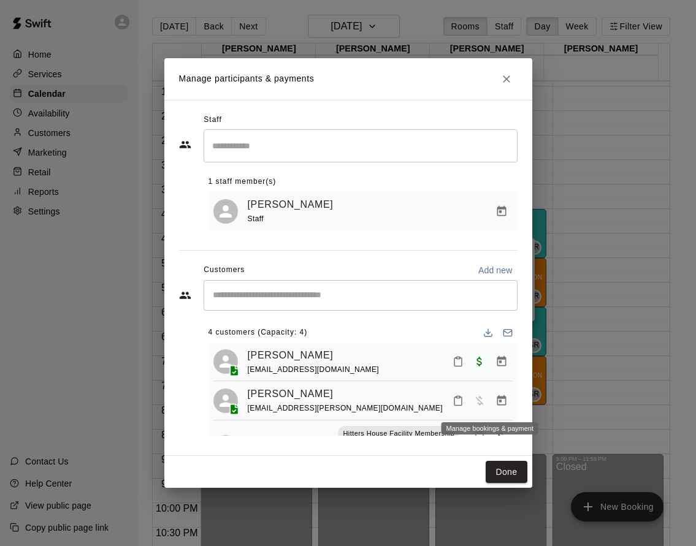
click at [495, 403] on icon "Manage bookings & payment" at bounding box center [501, 401] width 12 height 12
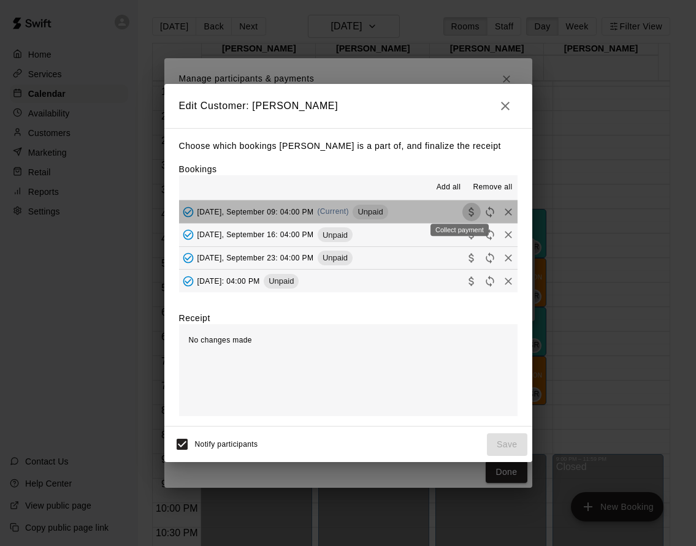
click at [468, 213] on icon "Collect payment" at bounding box center [470, 211] width 5 height 9
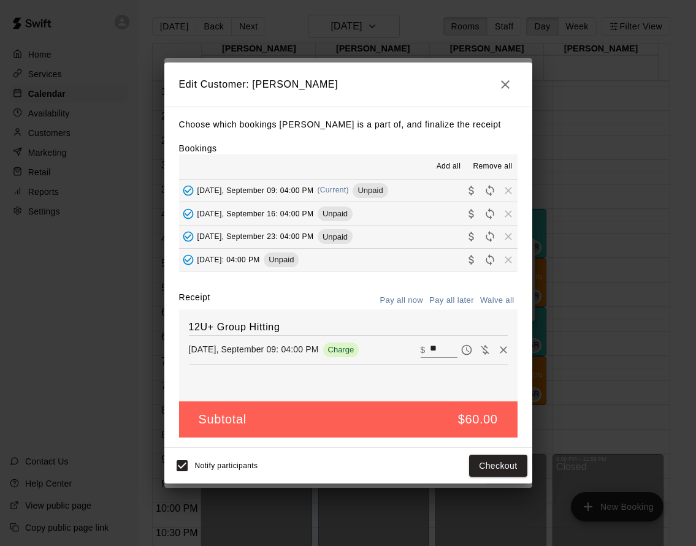
click at [488, 304] on button "Waive all" at bounding box center [497, 300] width 40 height 19
type input "*"
click at [498, 458] on button "Save" at bounding box center [507, 466] width 40 height 23
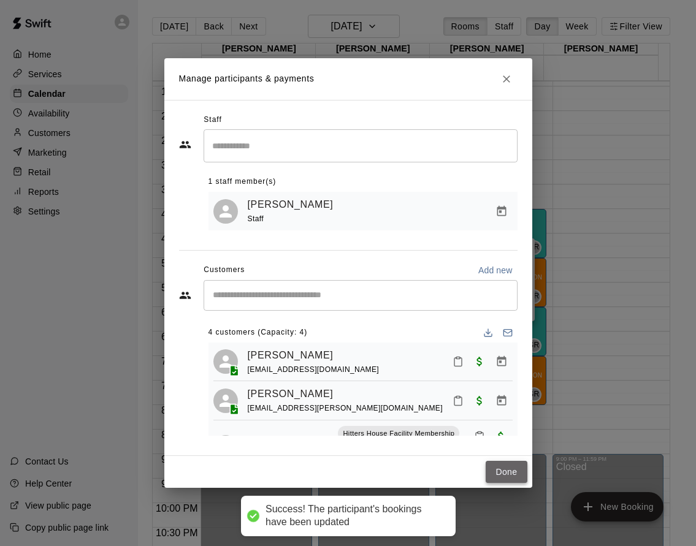
click at [497, 469] on button "Done" at bounding box center [506, 472] width 41 height 23
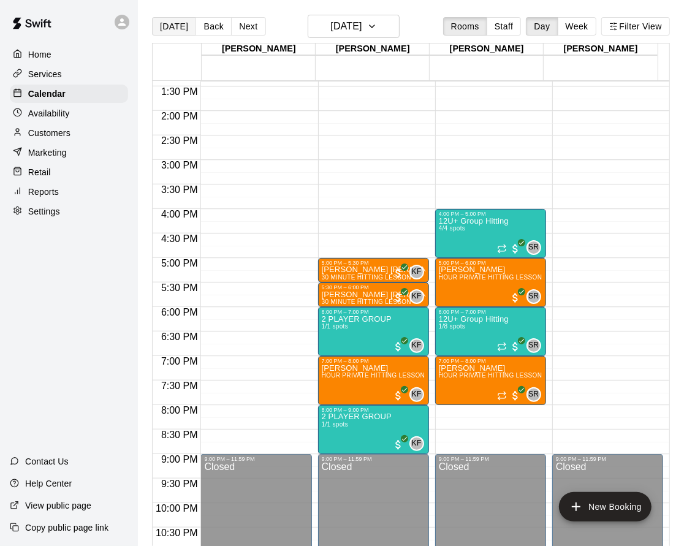
click at [186, 24] on button "[DATE]" at bounding box center [174, 26] width 44 height 18
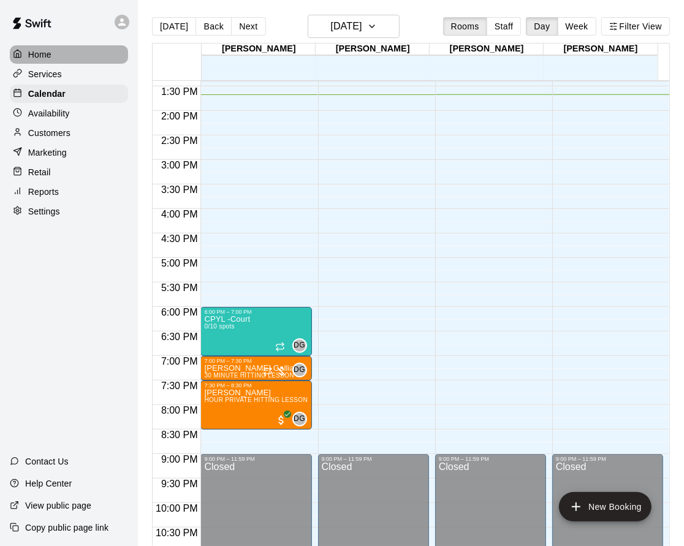
click at [37, 55] on p "Home" at bounding box center [39, 54] width 23 height 12
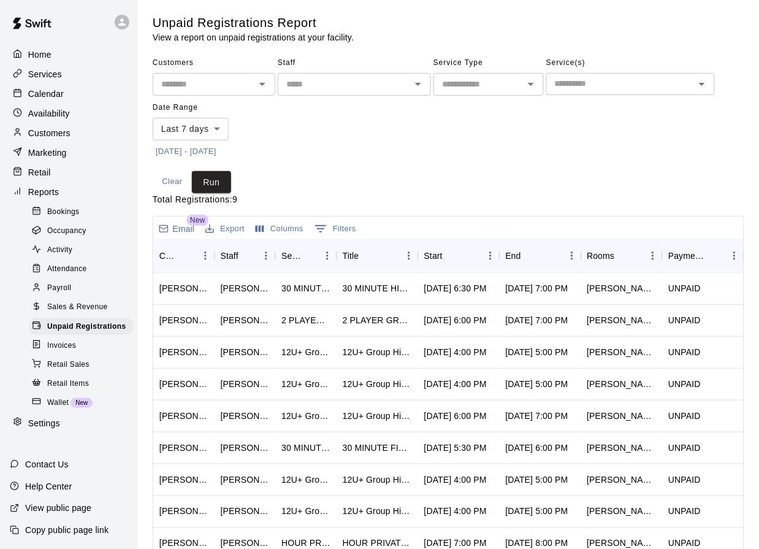
click at [207, 136] on body "Home Services Calendar Availability Customers Marketing Retail Reports Bookings…" at bounding box center [379, 325] width 759 height 650
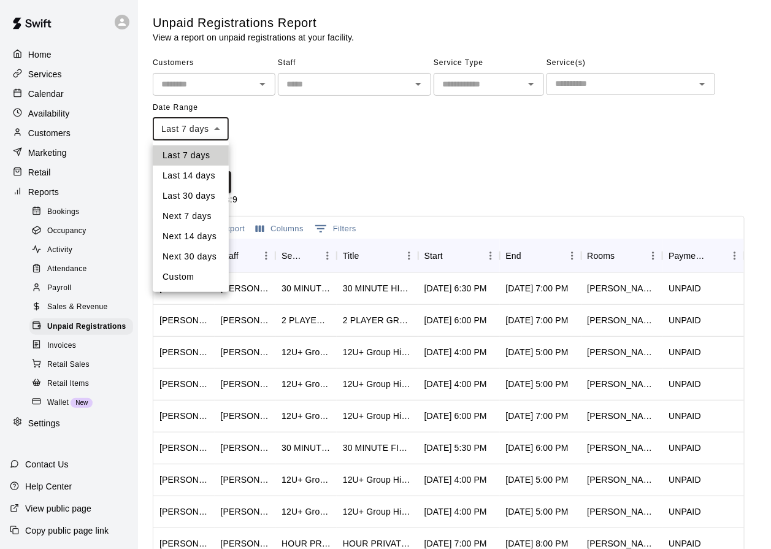
click at [202, 183] on li "Last 14 days" at bounding box center [191, 176] width 76 height 20
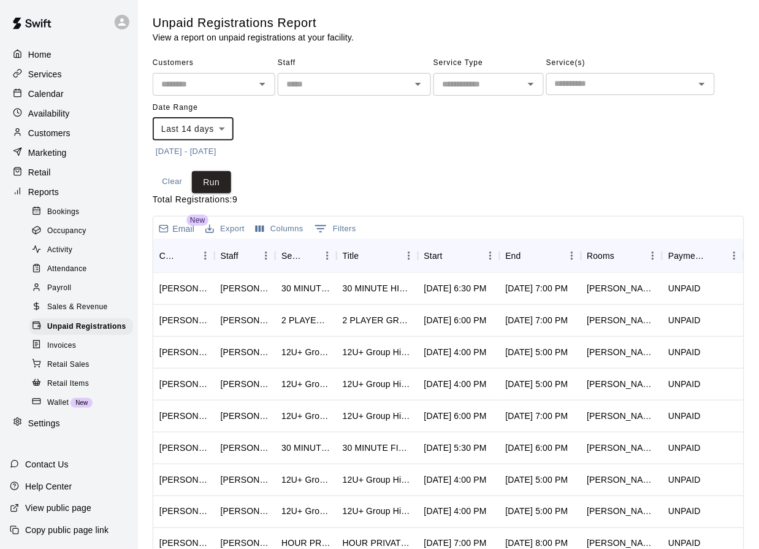
click at [212, 131] on body "Home Services Calendar Availability Customers Marketing Retail Reports Bookings…" at bounding box center [379, 325] width 759 height 650
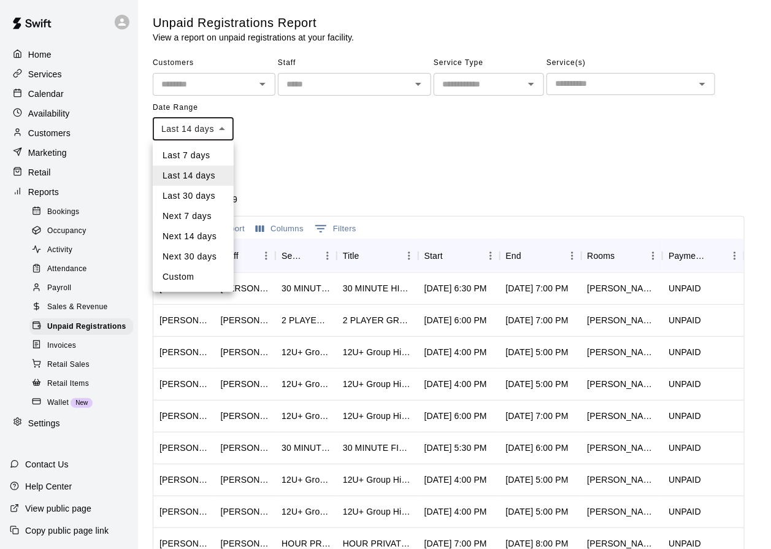
click at [211, 194] on li "Last 30 days" at bounding box center [193, 196] width 81 height 20
type input "*****"
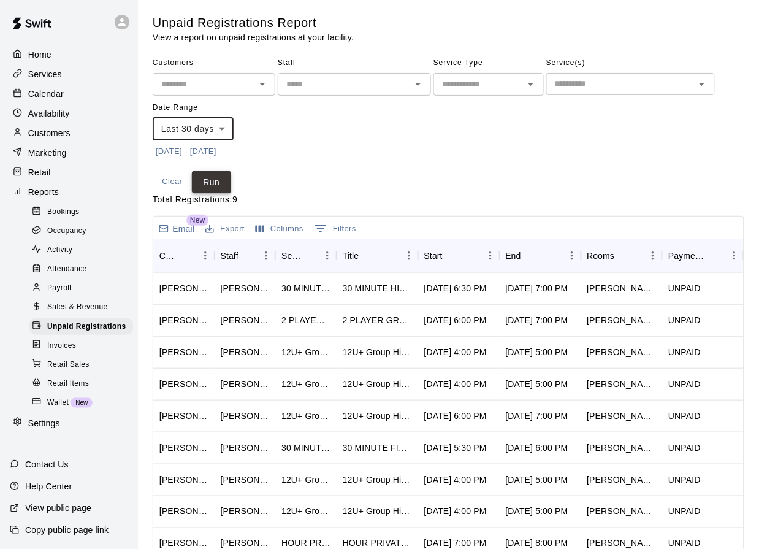
click at [213, 173] on button "Run" at bounding box center [211, 182] width 39 height 23
click at [228, 180] on button "Run" at bounding box center [211, 182] width 39 height 23
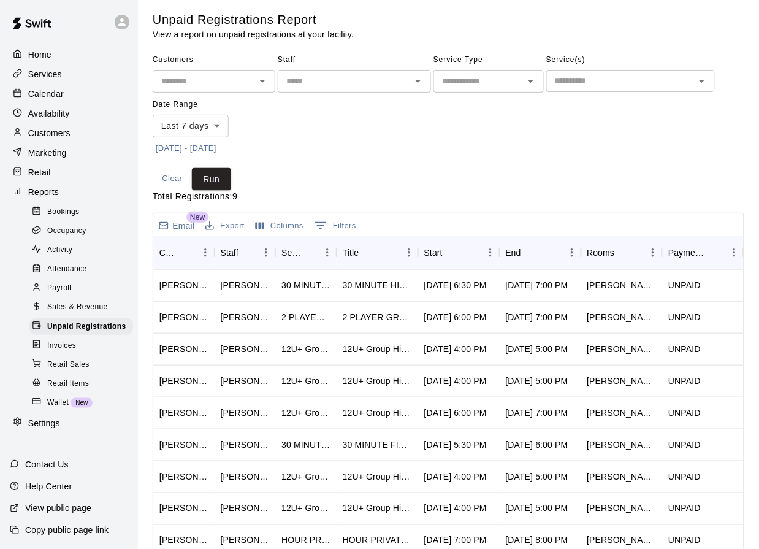
scroll to position [6, 0]
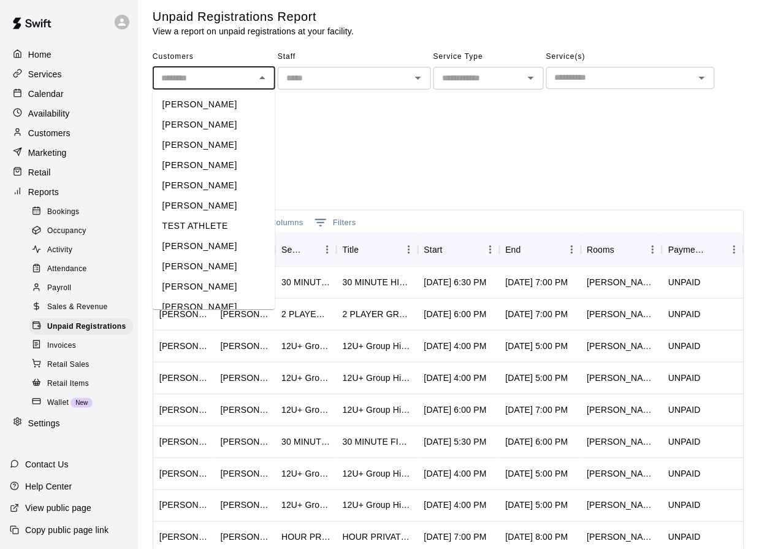
click at [200, 80] on input "text" at bounding box center [203, 78] width 95 height 15
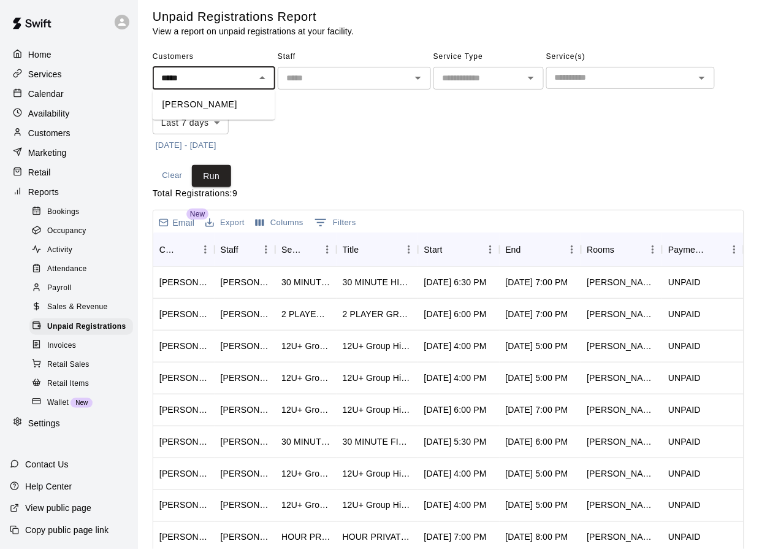
click at [206, 104] on li "[PERSON_NAME]" at bounding box center [214, 104] width 123 height 20
type input "**********"
click at [185, 117] on body "**********" at bounding box center [379, 319] width 759 height 650
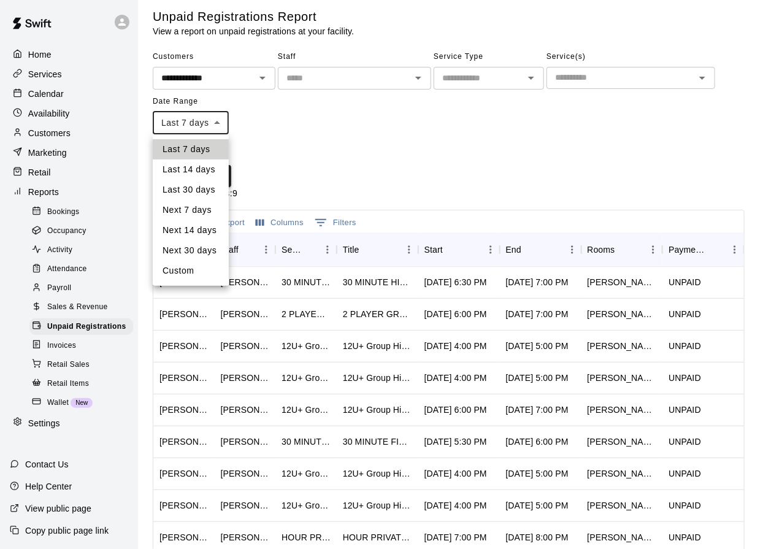
click at [204, 194] on li "Last 30 days" at bounding box center [191, 190] width 76 height 20
type input "*****"
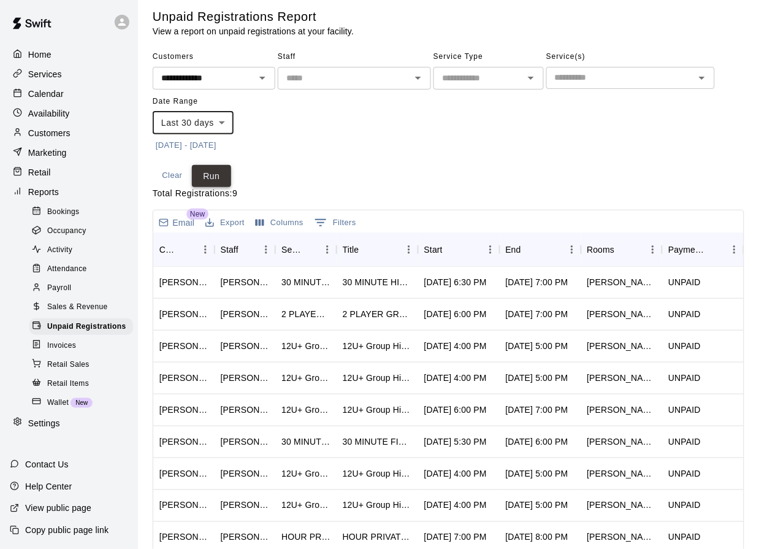
click at [210, 180] on button "Run" at bounding box center [211, 176] width 39 height 23
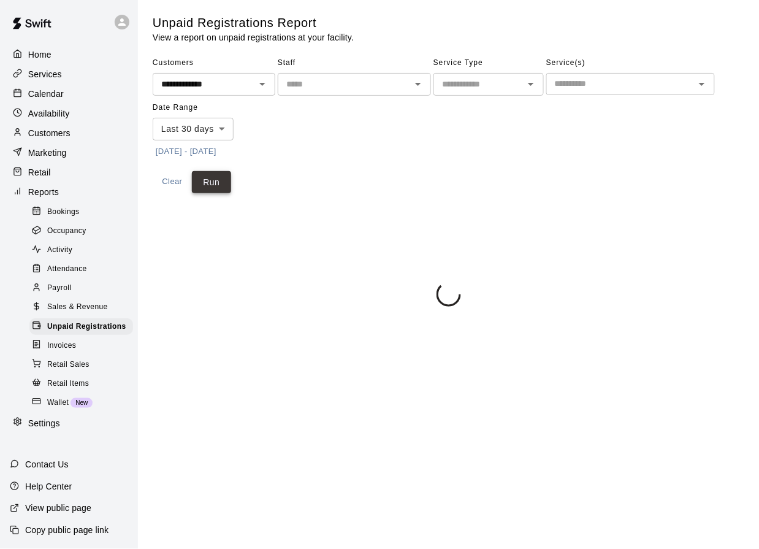
scroll to position [0, 0]
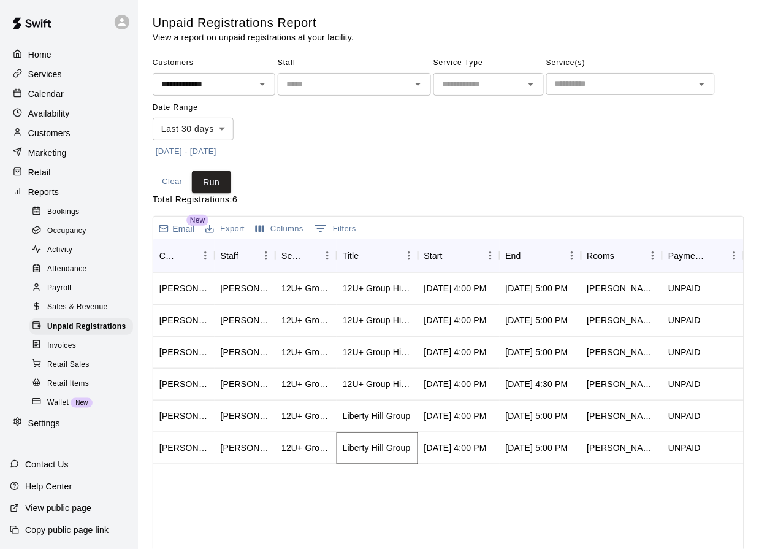
click at [379, 447] on div "Liberty Hill Group" at bounding box center [377, 447] width 68 height 12
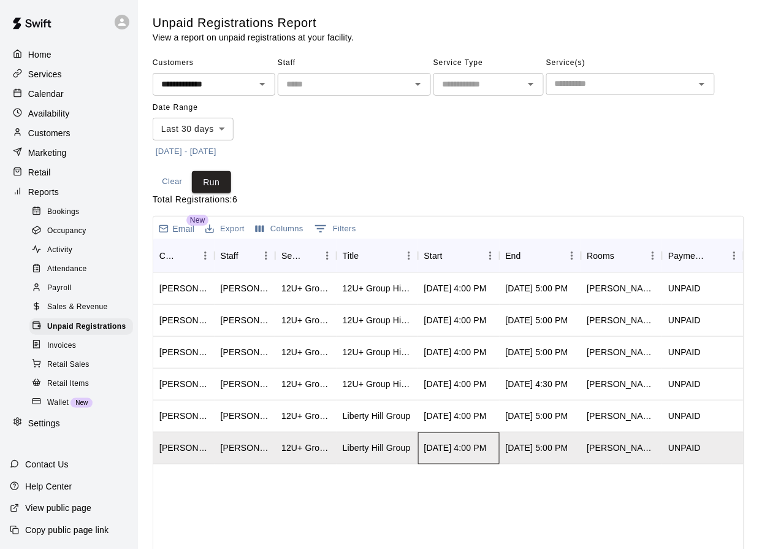
click at [461, 448] on div "[DATE] 4:00 PM" at bounding box center [455, 447] width 63 height 12
click at [496, 171] on div "**********" at bounding box center [449, 123] width 592 height 140
drag, startPoint x: 524, startPoint y: 248, endPoint x: 586, endPoint y: 243, distance: 62.8
click at [540, 251] on div "End" at bounding box center [534, 256] width 57 height 34
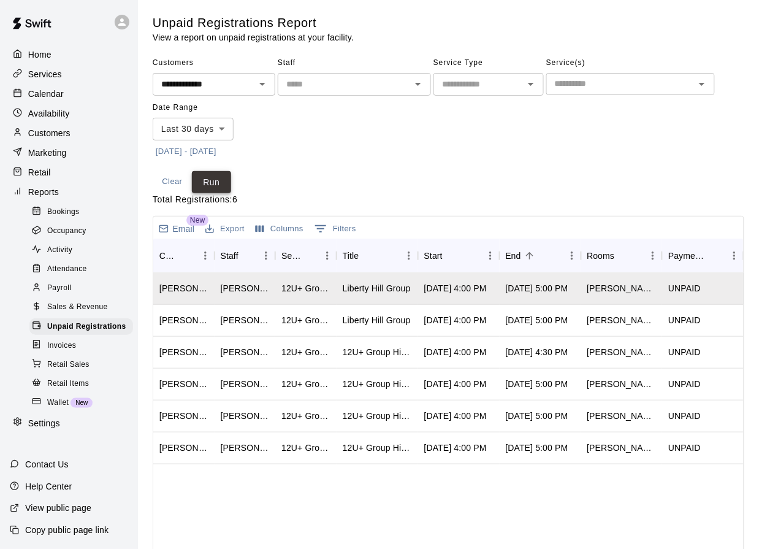
click at [218, 184] on button "Run" at bounding box center [211, 182] width 39 height 23
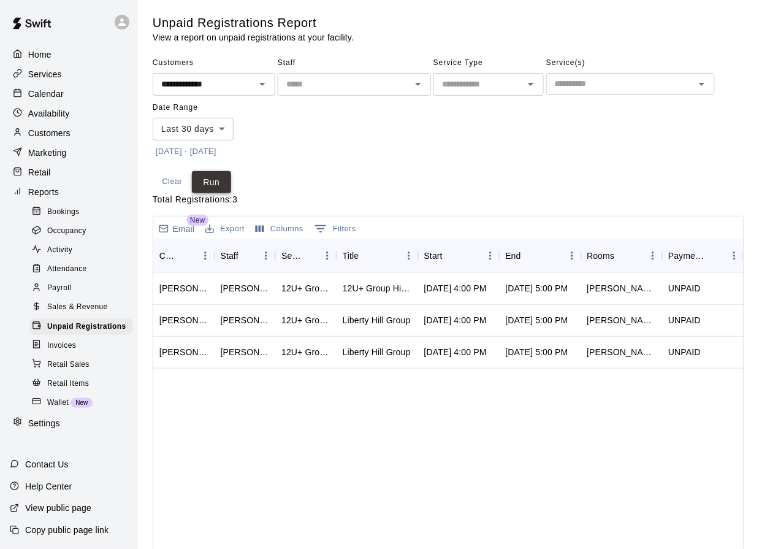
click at [221, 179] on button "Run" at bounding box center [211, 182] width 39 height 23
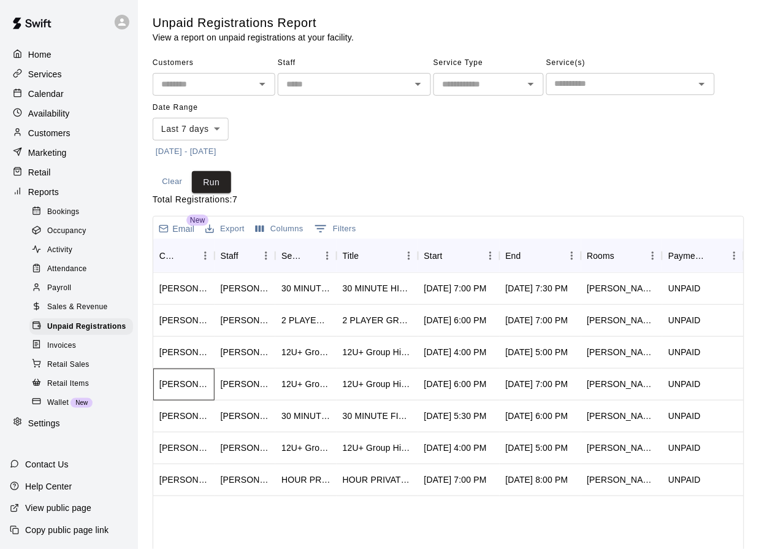
click at [191, 376] on div "[PERSON_NAME] ([PERSON_NAME])" at bounding box center [183, 385] width 61 height 32
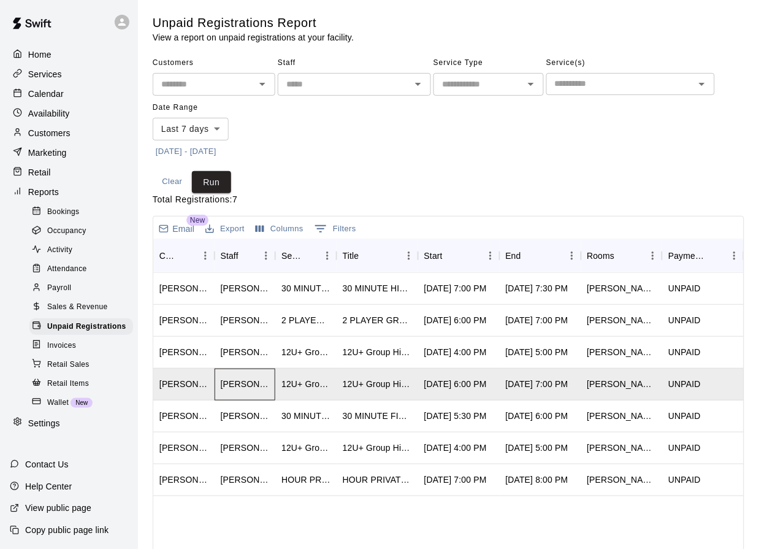
click at [224, 384] on div "[PERSON_NAME]" at bounding box center [245, 384] width 49 height 12
click at [166, 374] on div "[PERSON_NAME] ([PERSON_NAME])" at bounding box center [183, 385] width 61 height 32
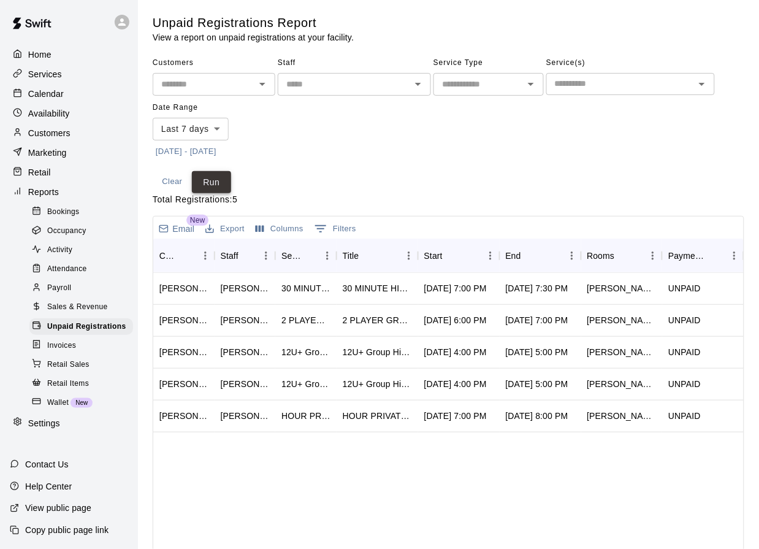
click at [210, 180] on button "Run" at bounding box center [211, 182] width 39 height 23
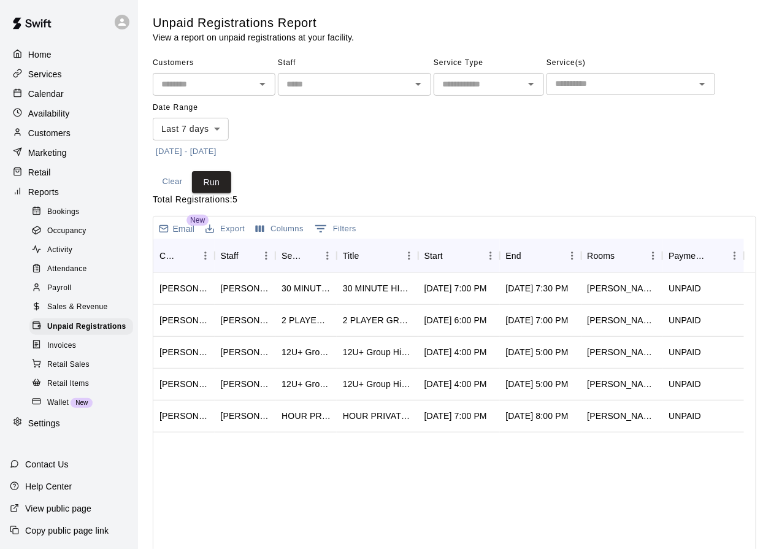
click at [202, 123] on body "Home Services Calendar Availability Customers Marketing Retail Reports Bookings…" at bounding box center [385, 325] width 771 height 650
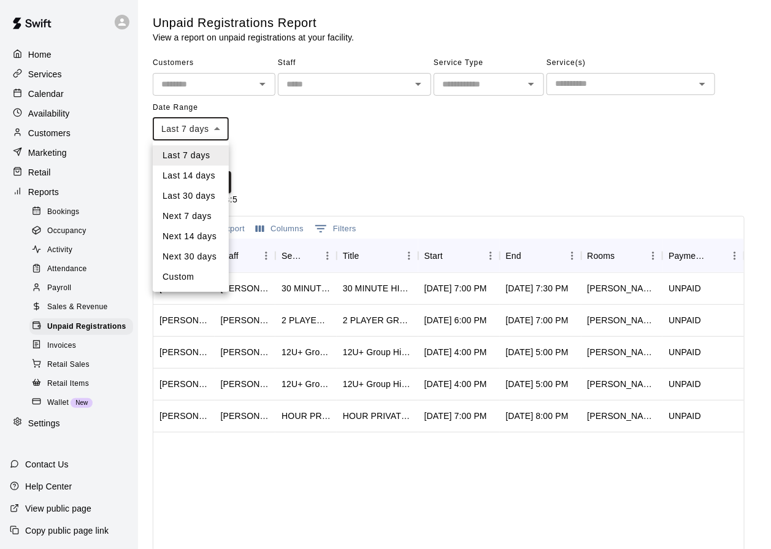
click at [213, 200] on li "Last 30 days" at bounding box center [191, 196] width 76 height 20
type input "*****"
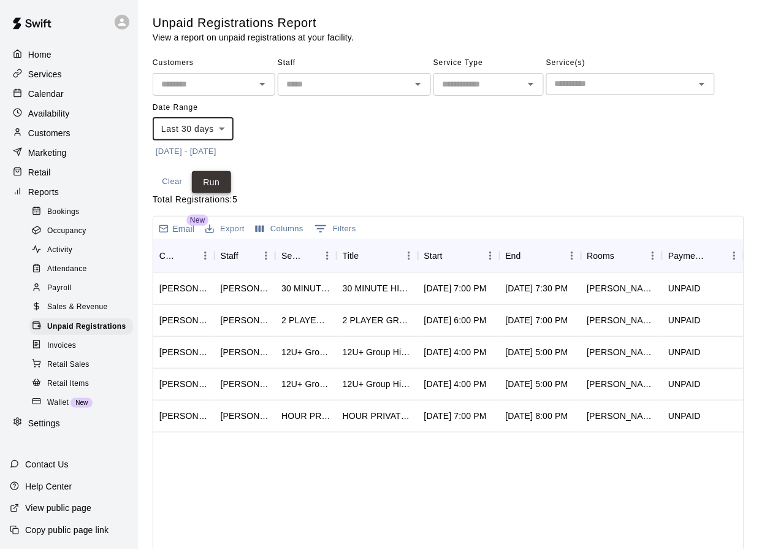
click at [223, 186] on button "Run" at bounding box center [211, 182] width 39 height 23
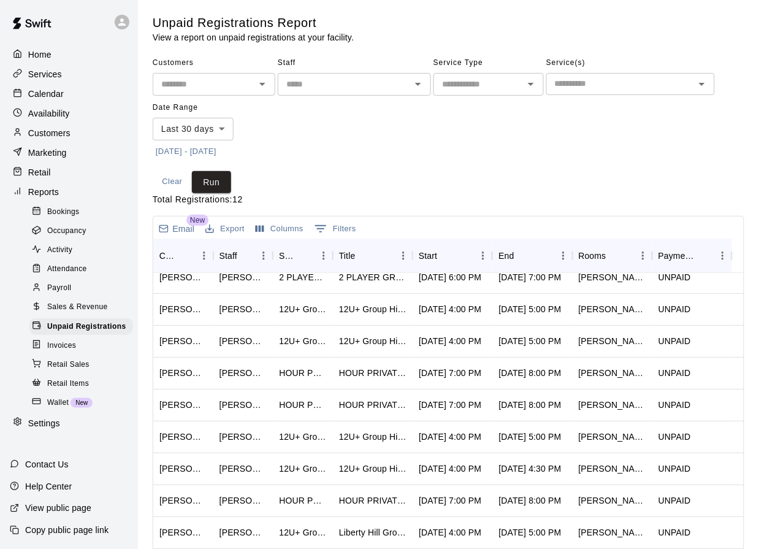
click at [244, 85] on input "text" at bounding box center [203, 84] width 95 height 15
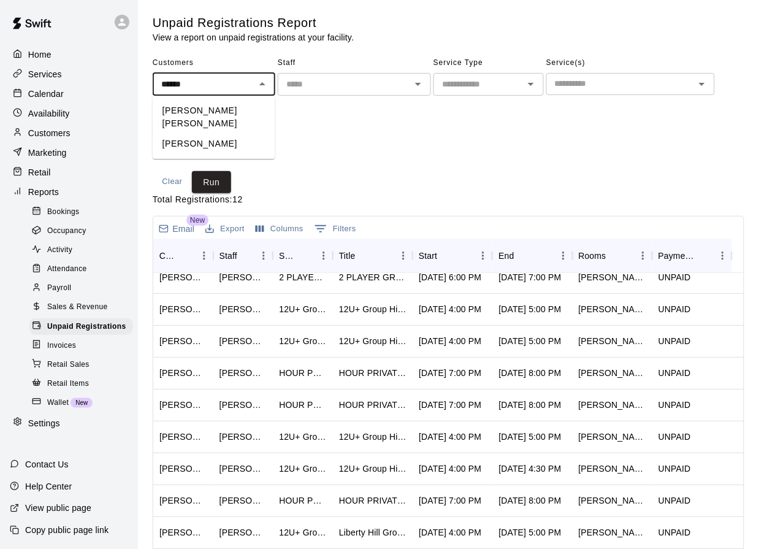
click at [174, 107] on li "Connor Comeau" at bounding box center [214, 117] width 123 height 33
type input "**********"
click at [208, 178] on button "Run" at bounding box center [211, 182] width 39 height 23
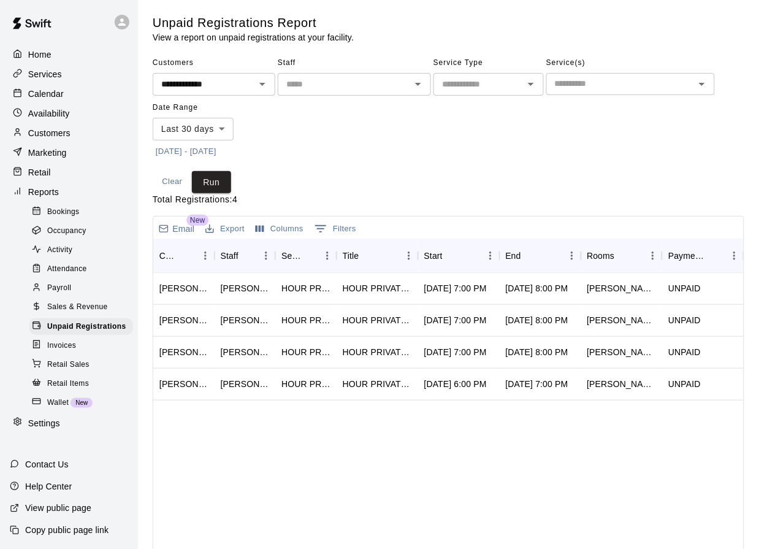
click at [186, 125] on body "**********" at bounding box center [379, 325] width 759 height 650
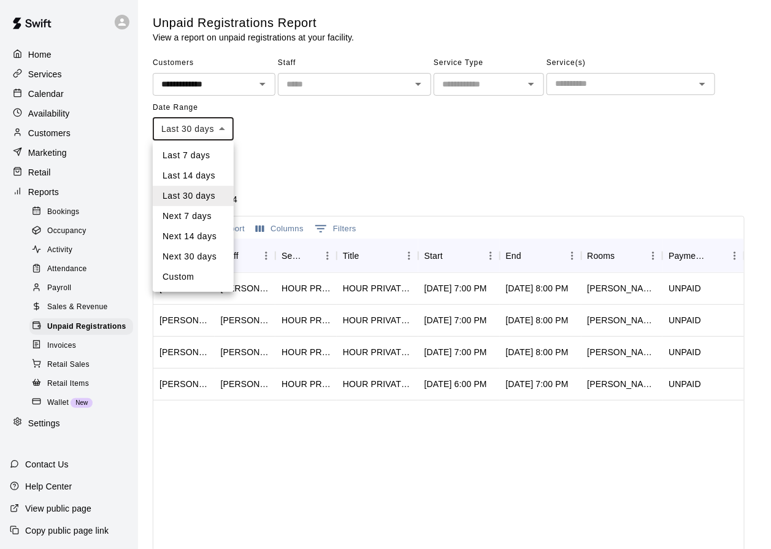
click at [571, 176] on div at bounding box center [385, 274] width 771 height 549
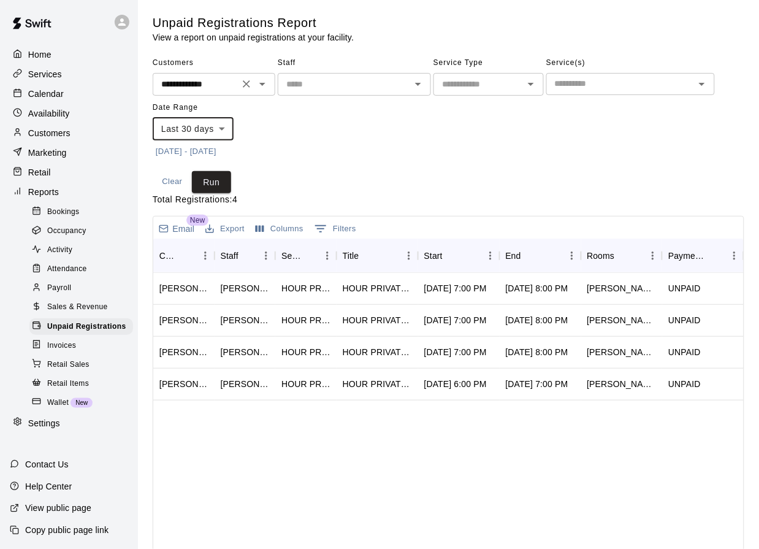
click at [236, 88] on div "**********" at bounding box center [214, 84] width 123 height 23
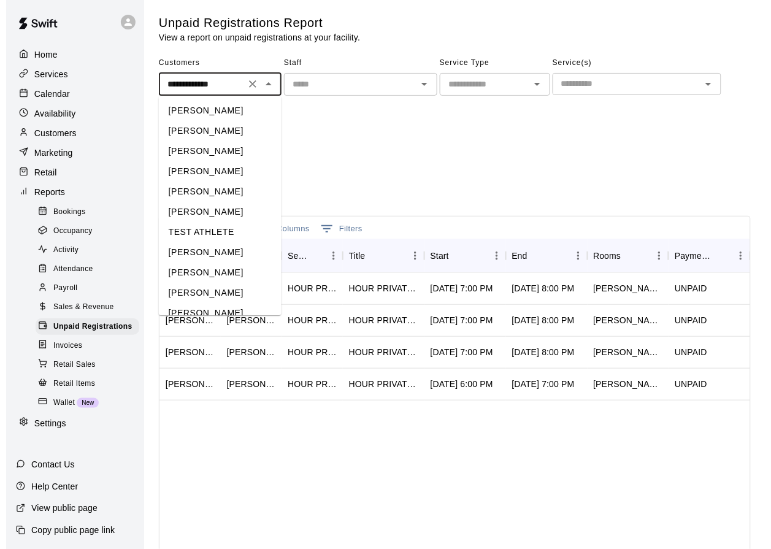
scroll to position [1181, 0]
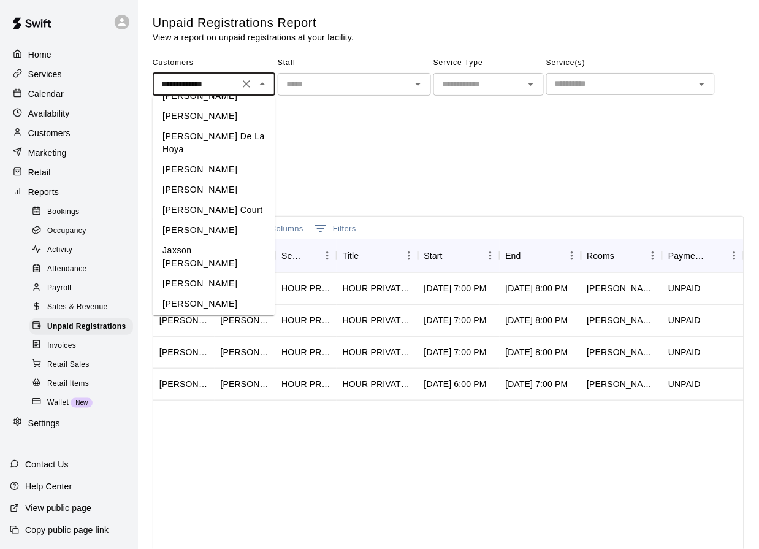
click at [411, 164] on div "**********" at bounding box center [449, 123] width 592 height 140
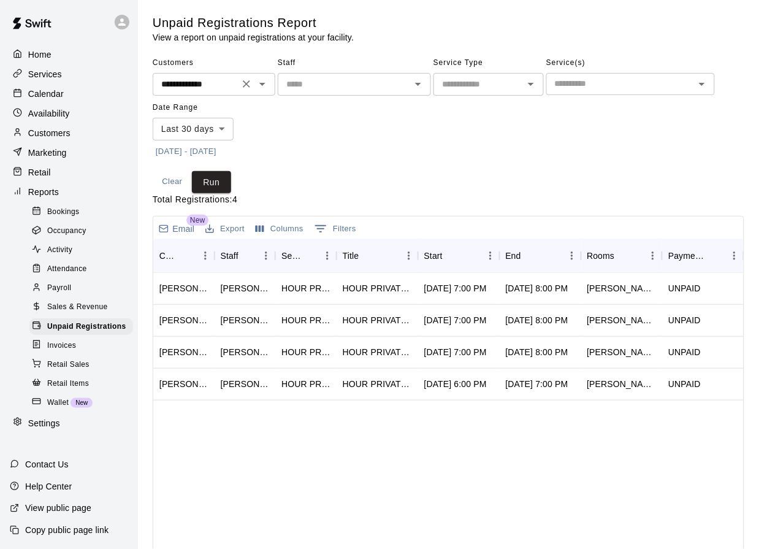
click at [242, 80] on icon "Clear" at bounding box center [246, 84] width 12 height 12
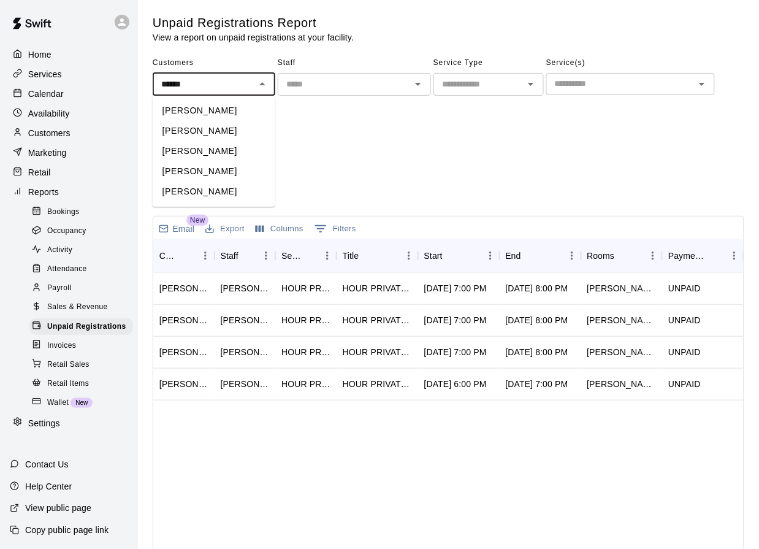
click at [203, 112] on li "Carson Sharp" at bounding box center [214, 111] width 123 height 20
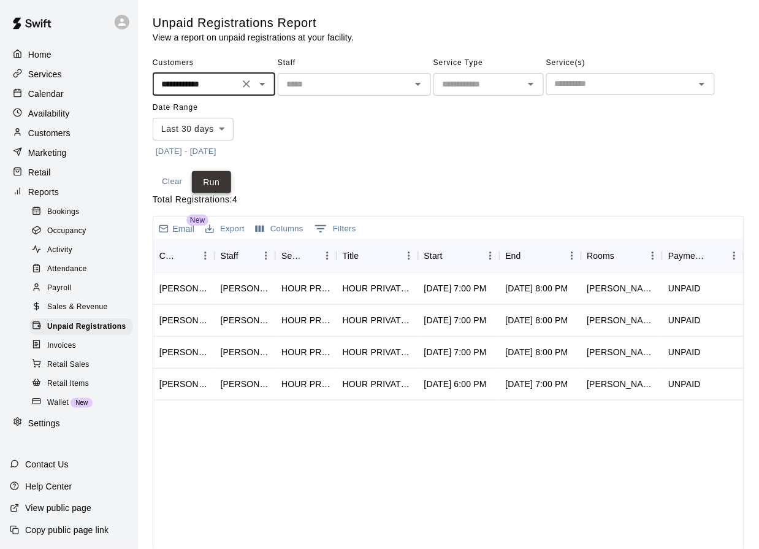
click at [221, 174] on button "Run" at bounding box center [211, 182] width 39 height 23
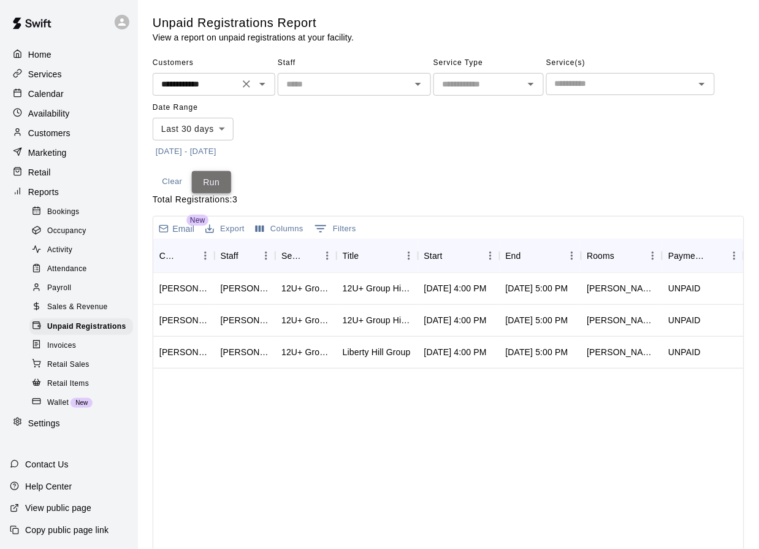
click at [213, 185] on button "Run" at bounding box center [211, 182] width 39 height 23
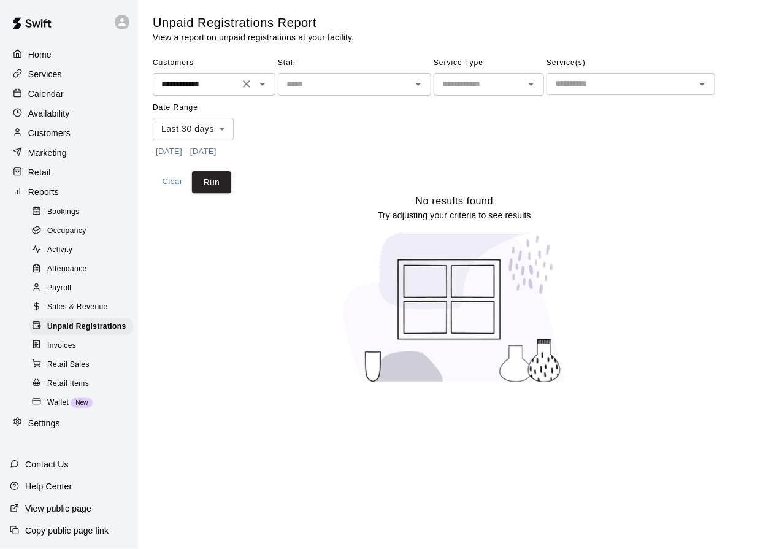
click at [229, 75] on div "**********" at bounding box center [214, 84] width 123 height 23
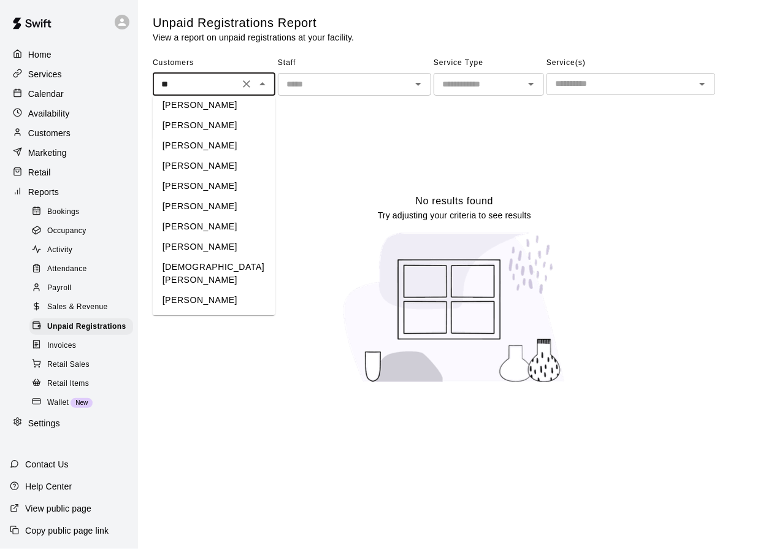
scroll to position [0, 0]
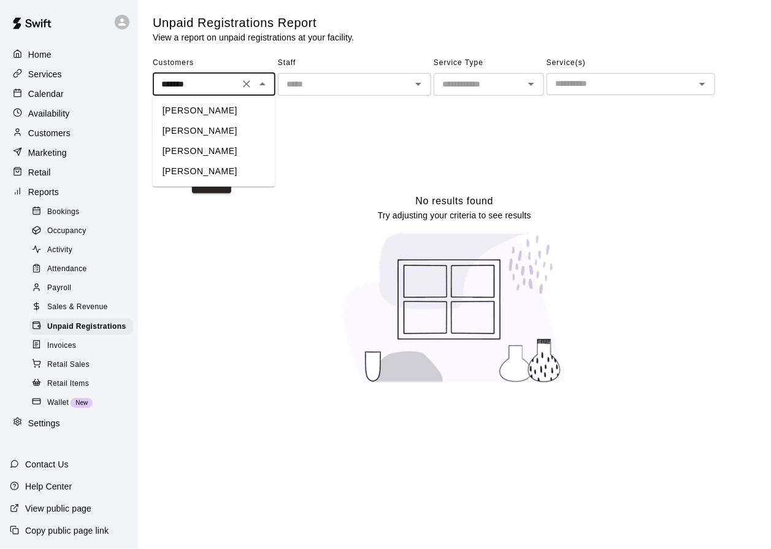
click at [219, 130] on li "Jaxson Richter" at bounding box center [214, 131] width 123 height 20
type input "**********"
click at [216, 174] on button "Run" at bounding box center [211, 182] width 39 height 23
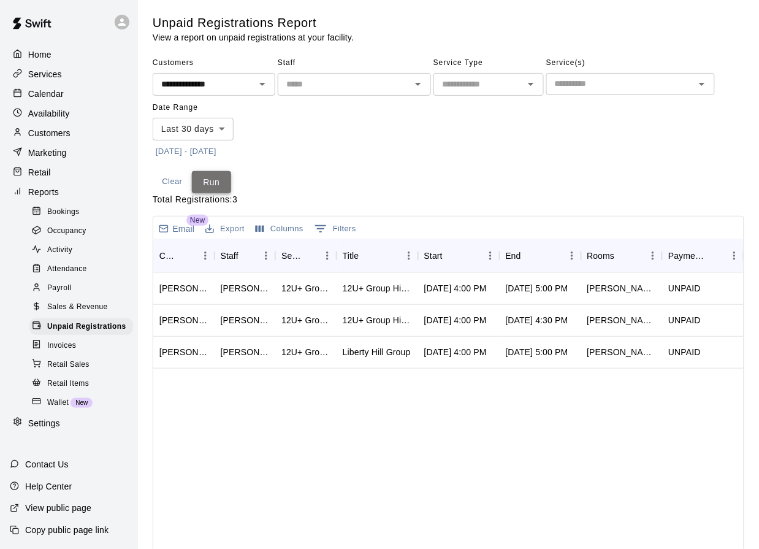
click at [197, 182] on button "Run" at bounding box center [211, 182] width 39 height 23
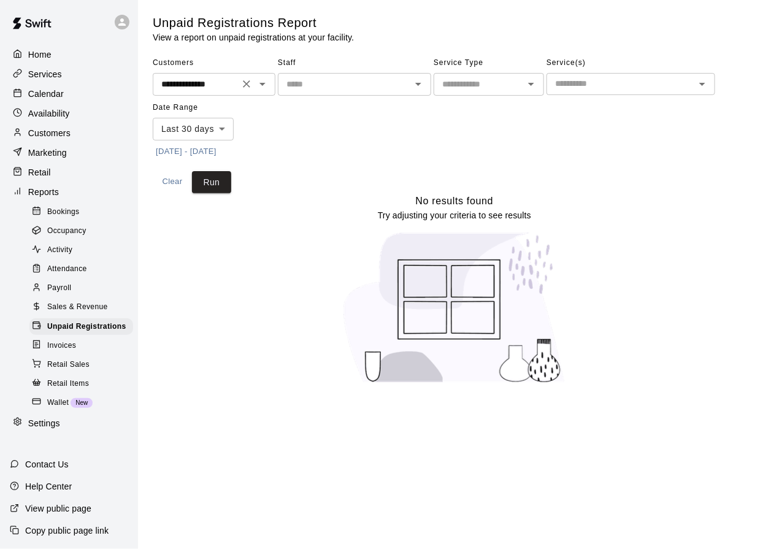
click at [228, 82] on input "**********" at bounding box center [195, 84] width 79 height 15
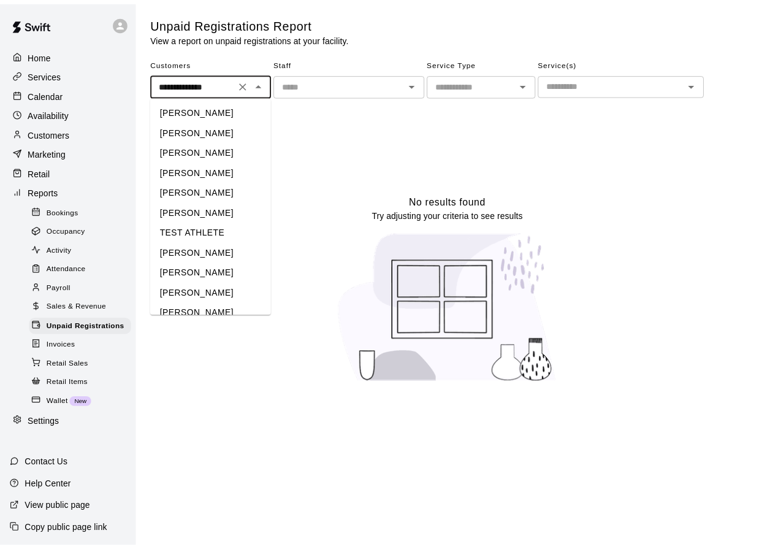
scroll to position [3277, 0]
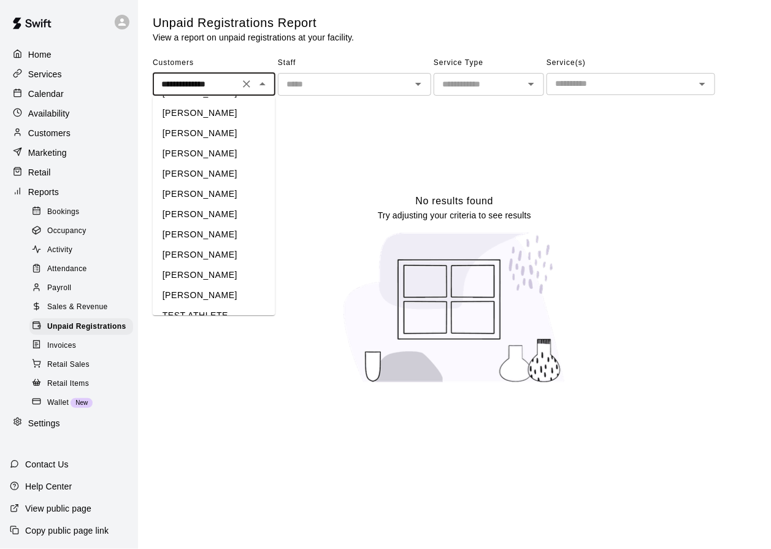
click at [255, 83] on icon "Close" at bounding box center [262, 84] width 15 height 15
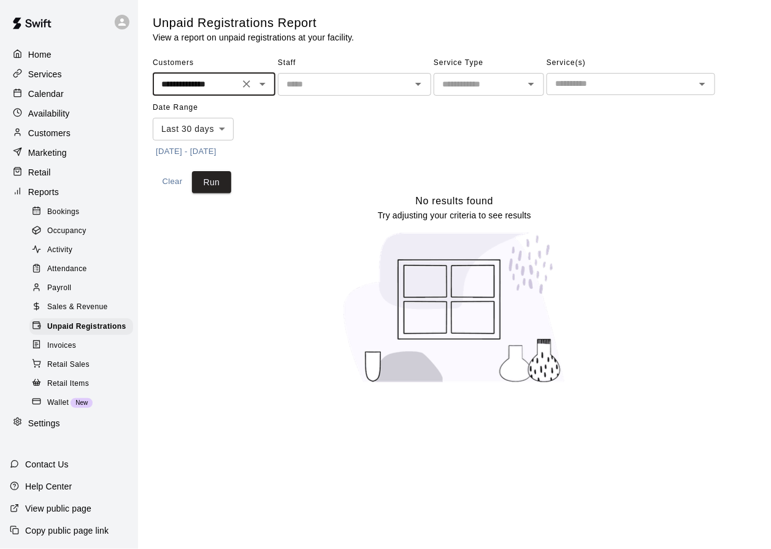
click at [243, 84] on icon "Clear" at bounding box center [246, 84] width 12 height 12
click at [215, 183] on button "Run" at bounding box center [211, 182] width 39 height 23
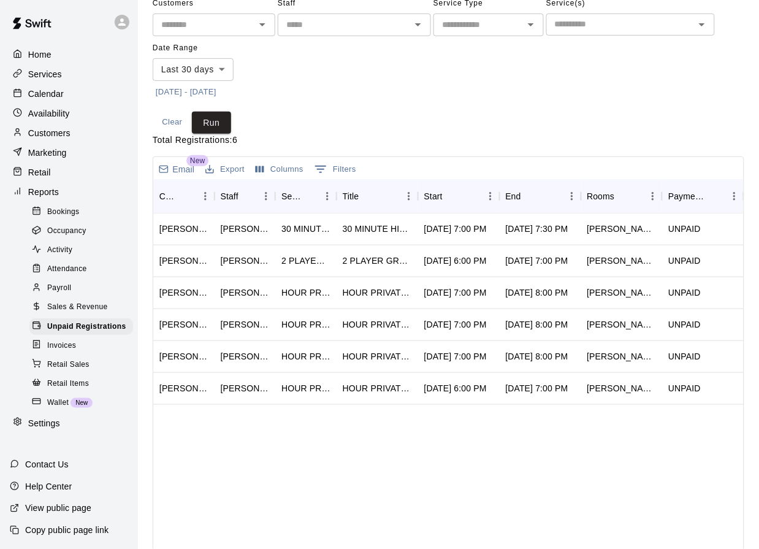
scroll to position [0, 0]
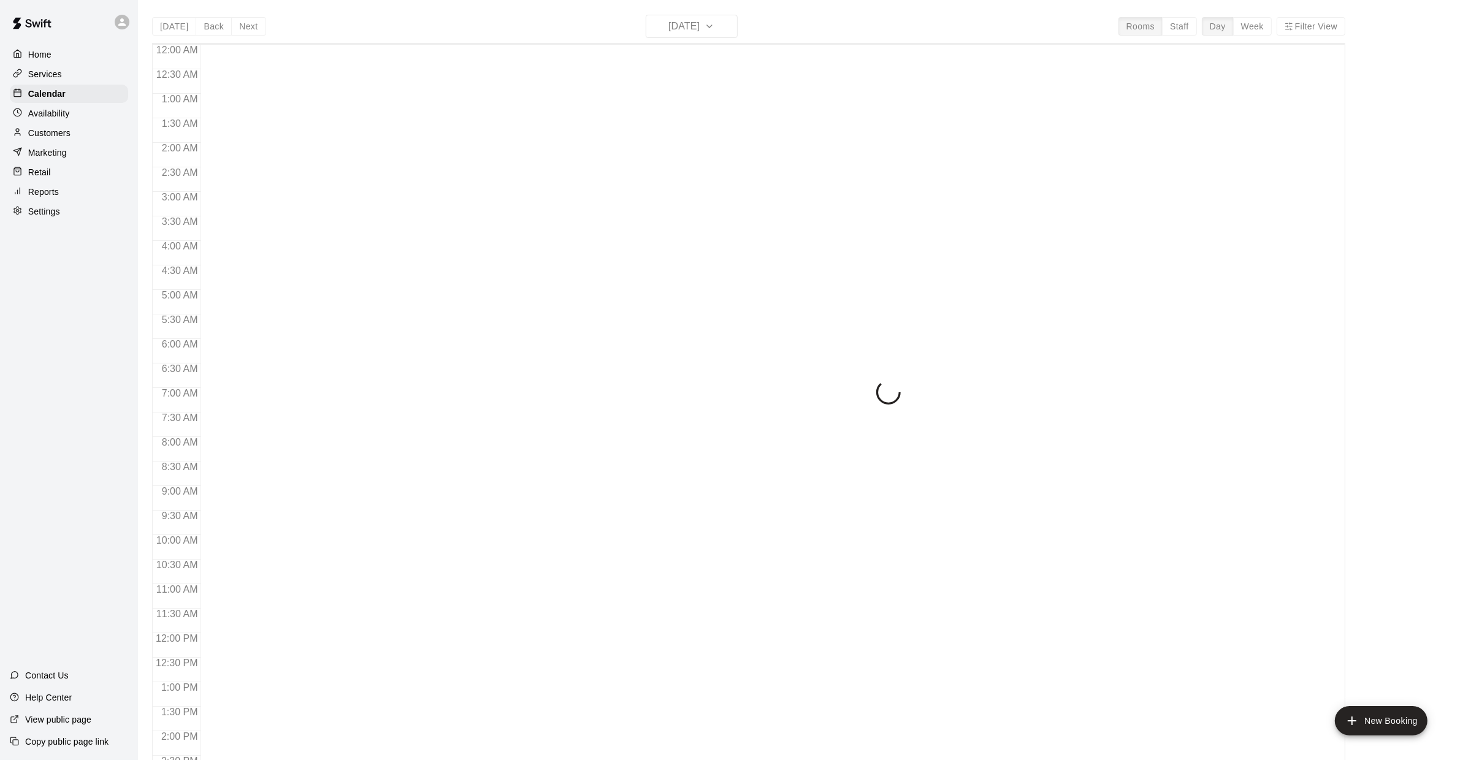
scroll to position [448, 0]
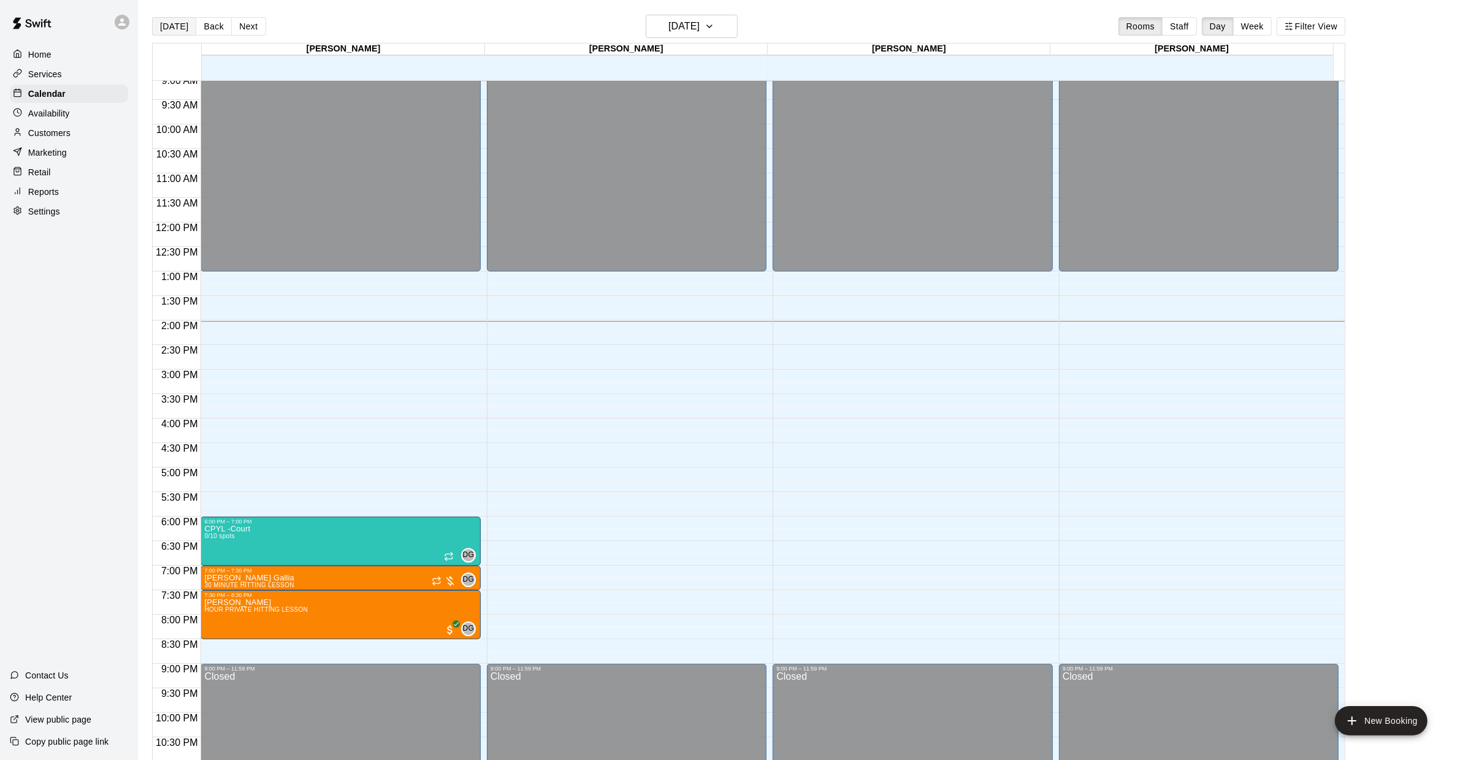
click at [178, 26] on button "[DATE]" at bounding box center [174, 26] width 44 height 18
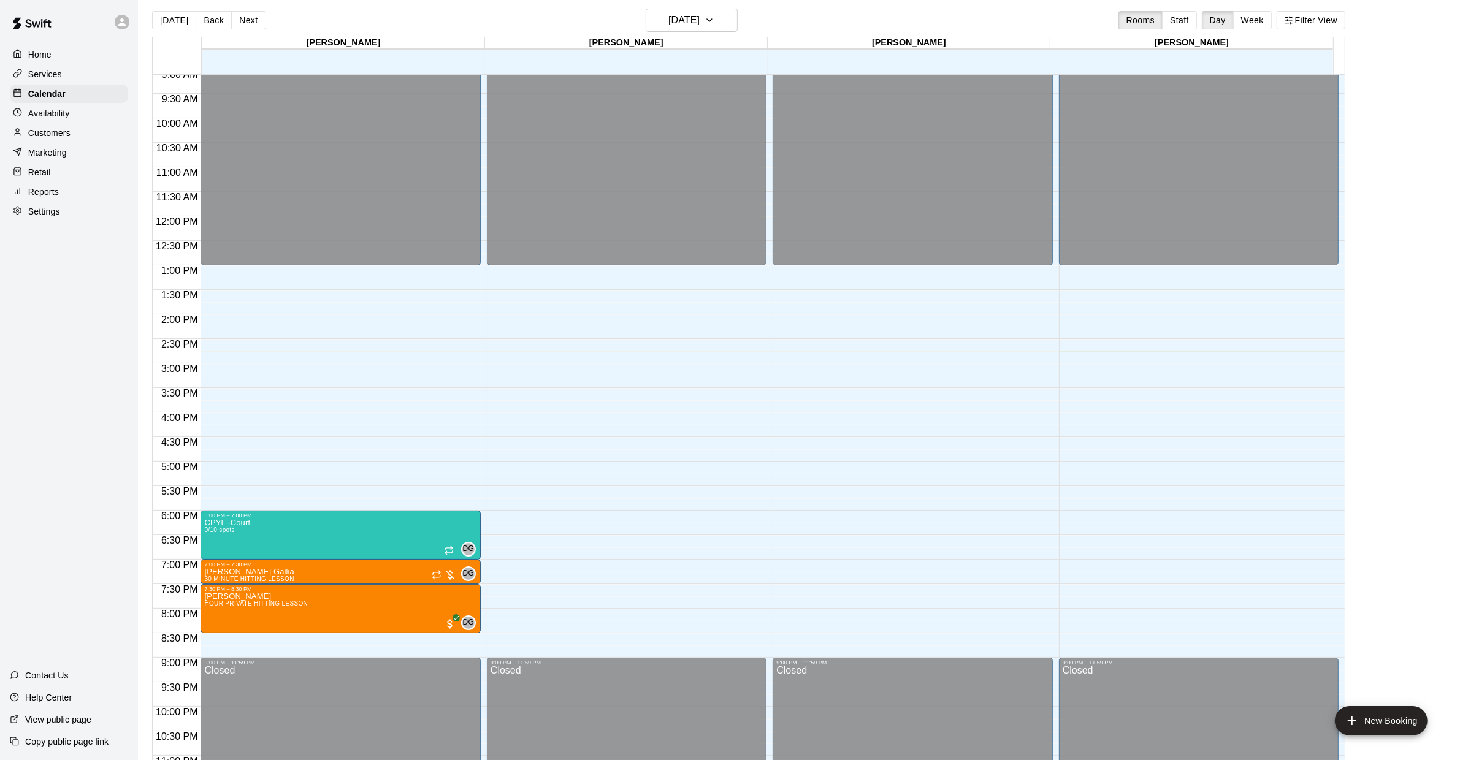
scroll to position [448, 0]
click at [223, 16] on button "Back" at bounding box center [214, 20] width 36 height 18
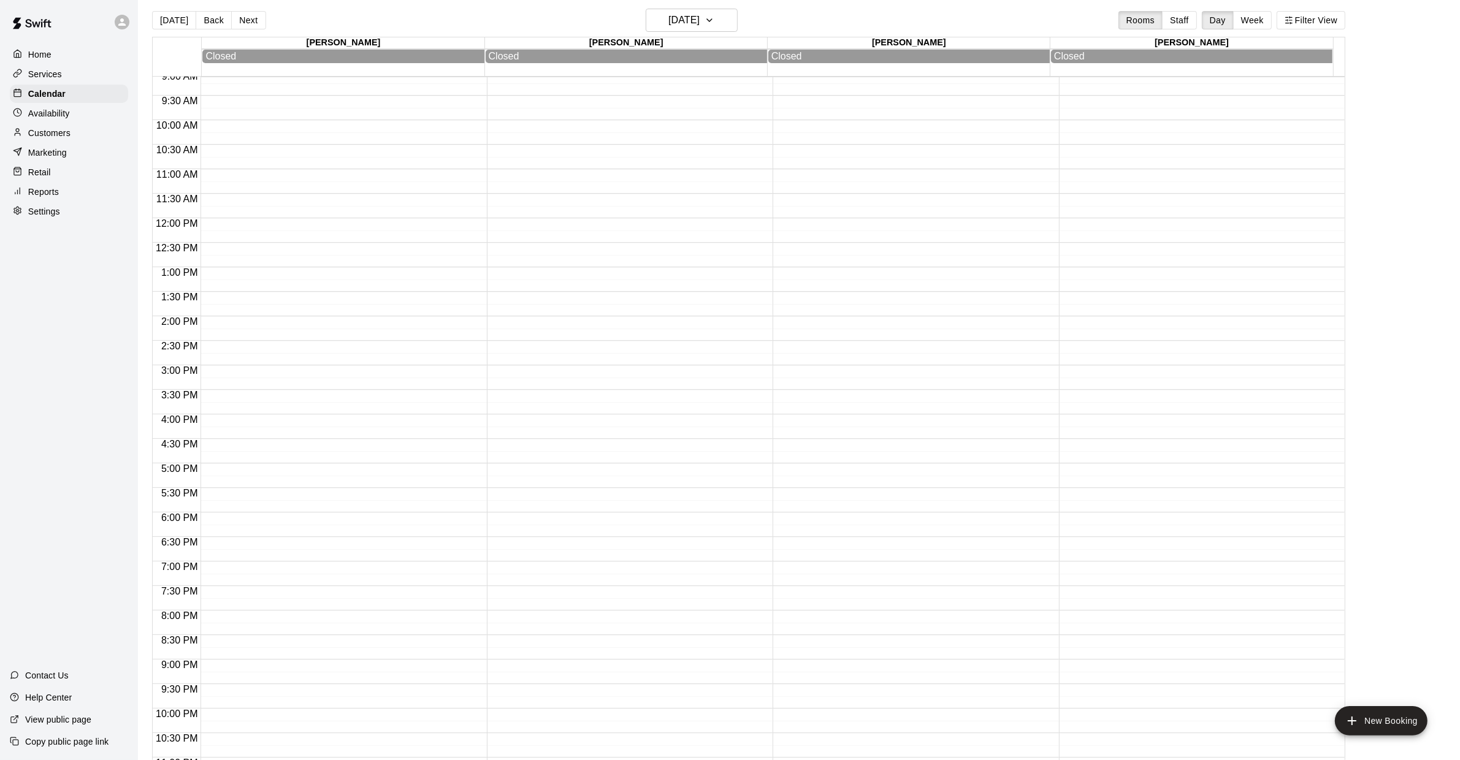
click at [96, 56] on div "Home" at bounding box center [69, 54] width 118 height 18
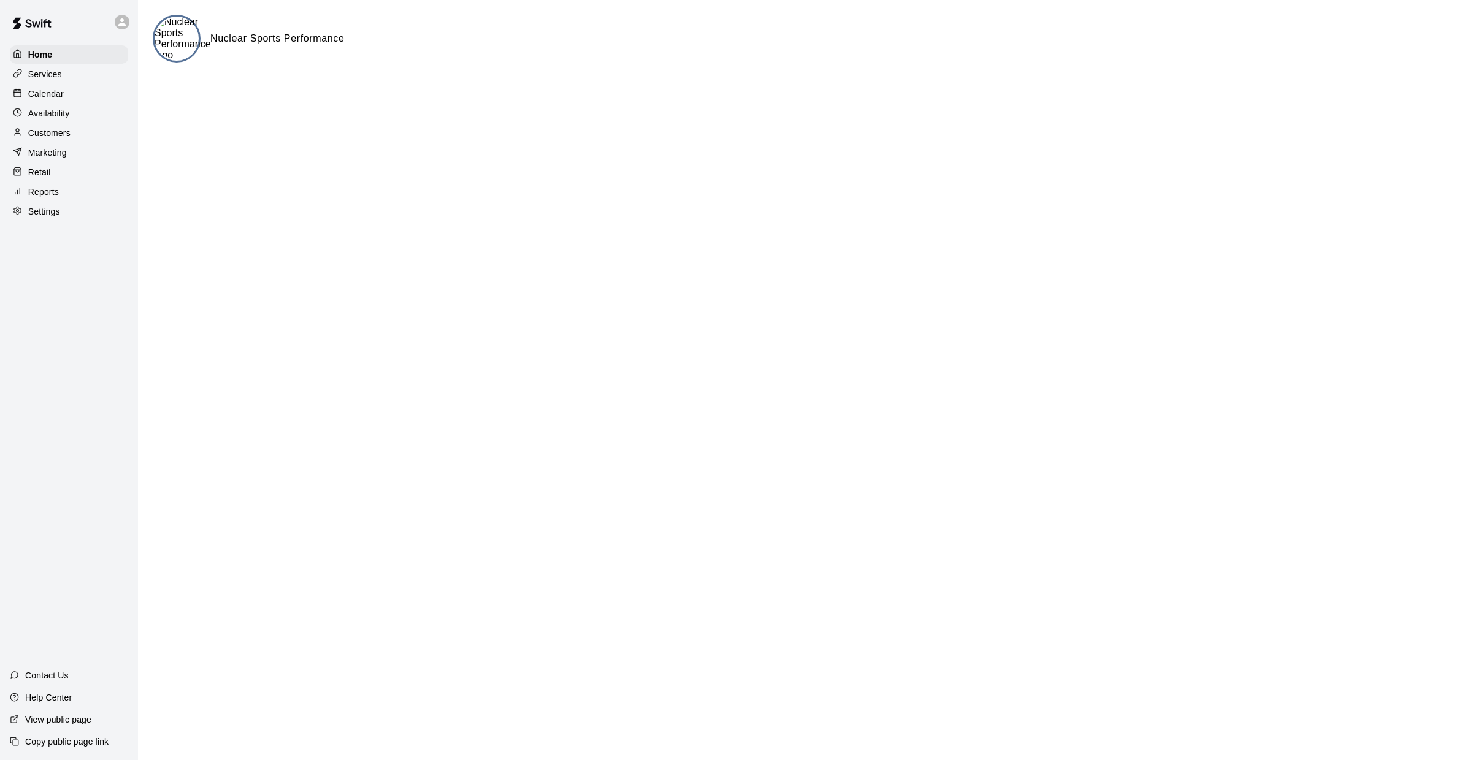
click at [156, 58] on div at bounding box center [177, 39] width 48 height 48
click at [175, 44] on img at bounding box center [183, 39] width 56 height 44
click at [18, 213] on icon at bounding box center [17, 210] width 9 height 9
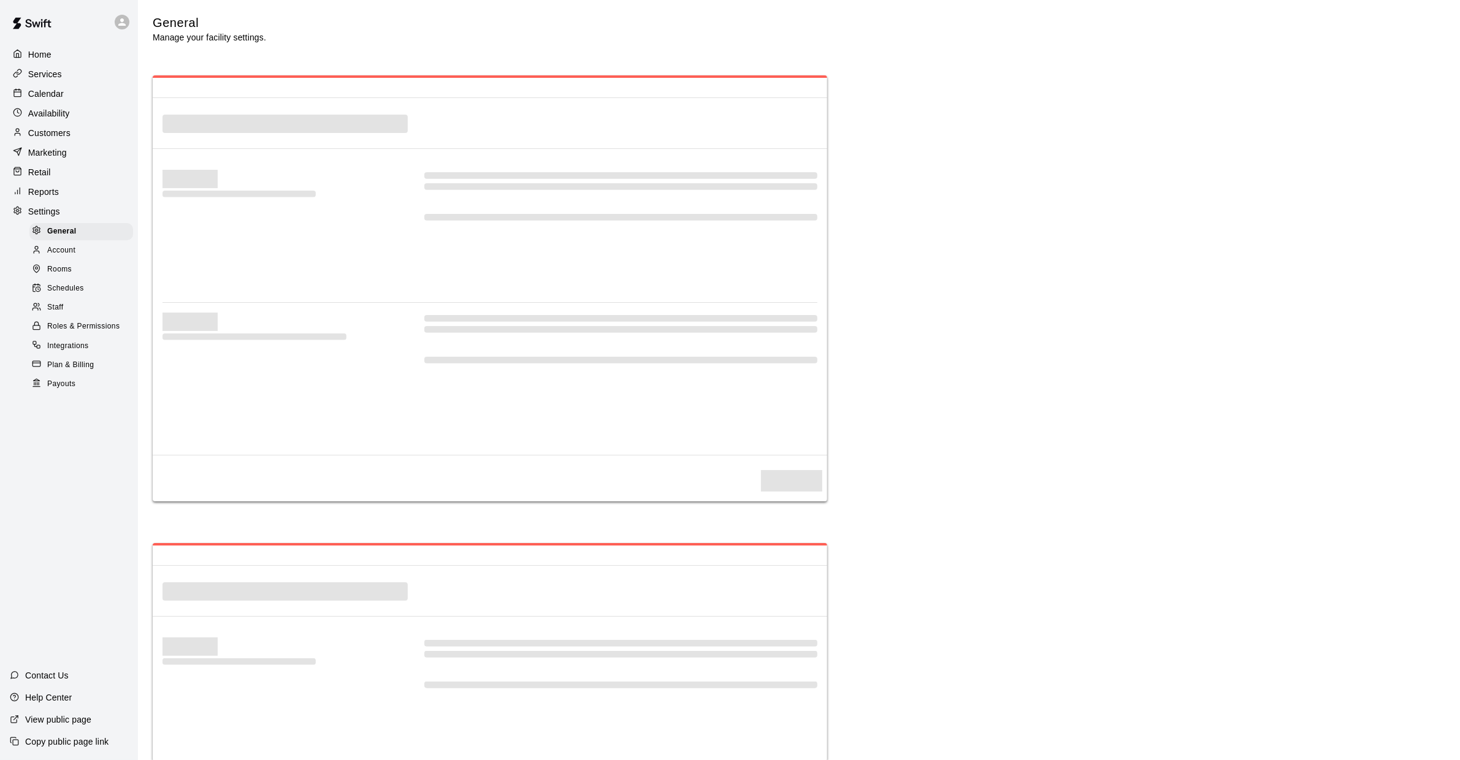
select select "**"
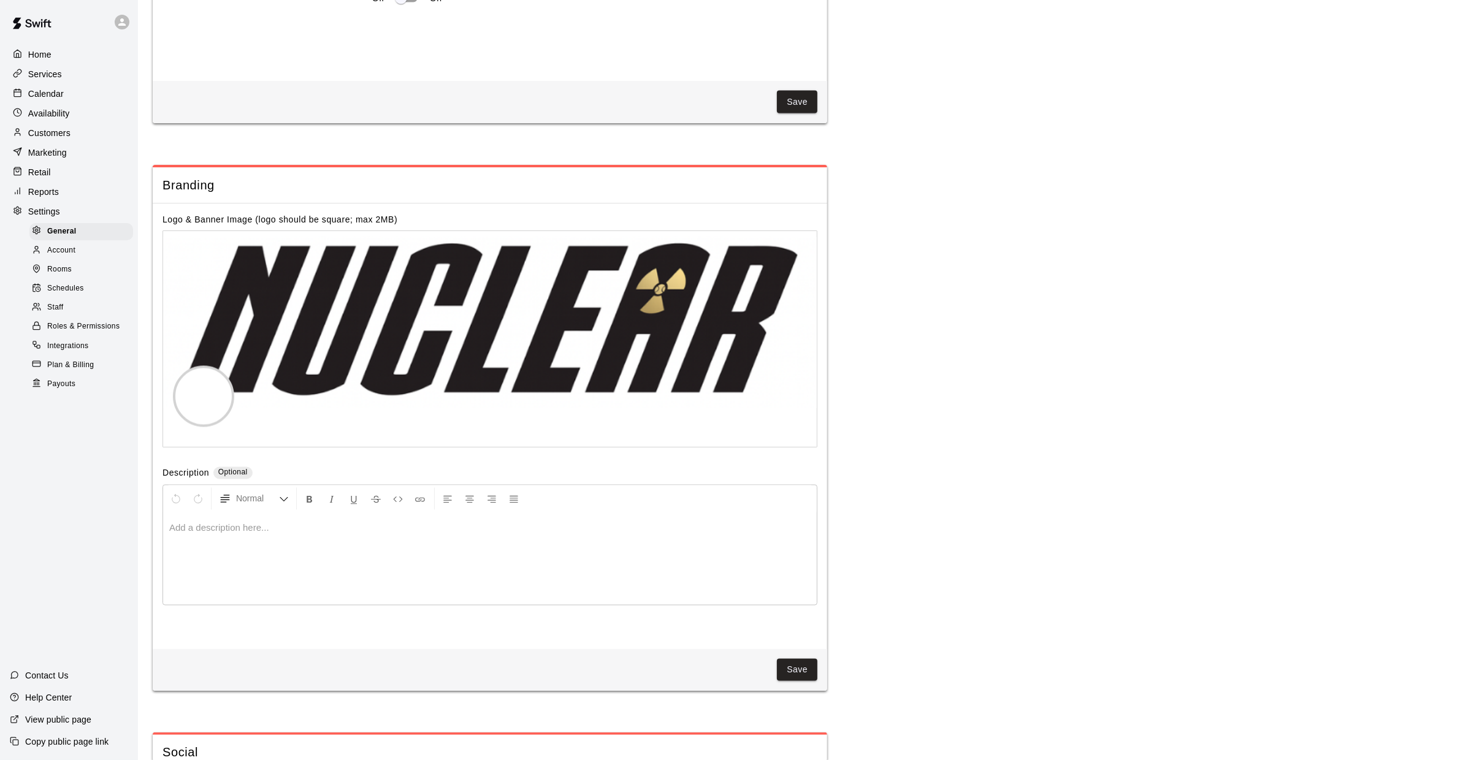
scroll to position [2701, 0]
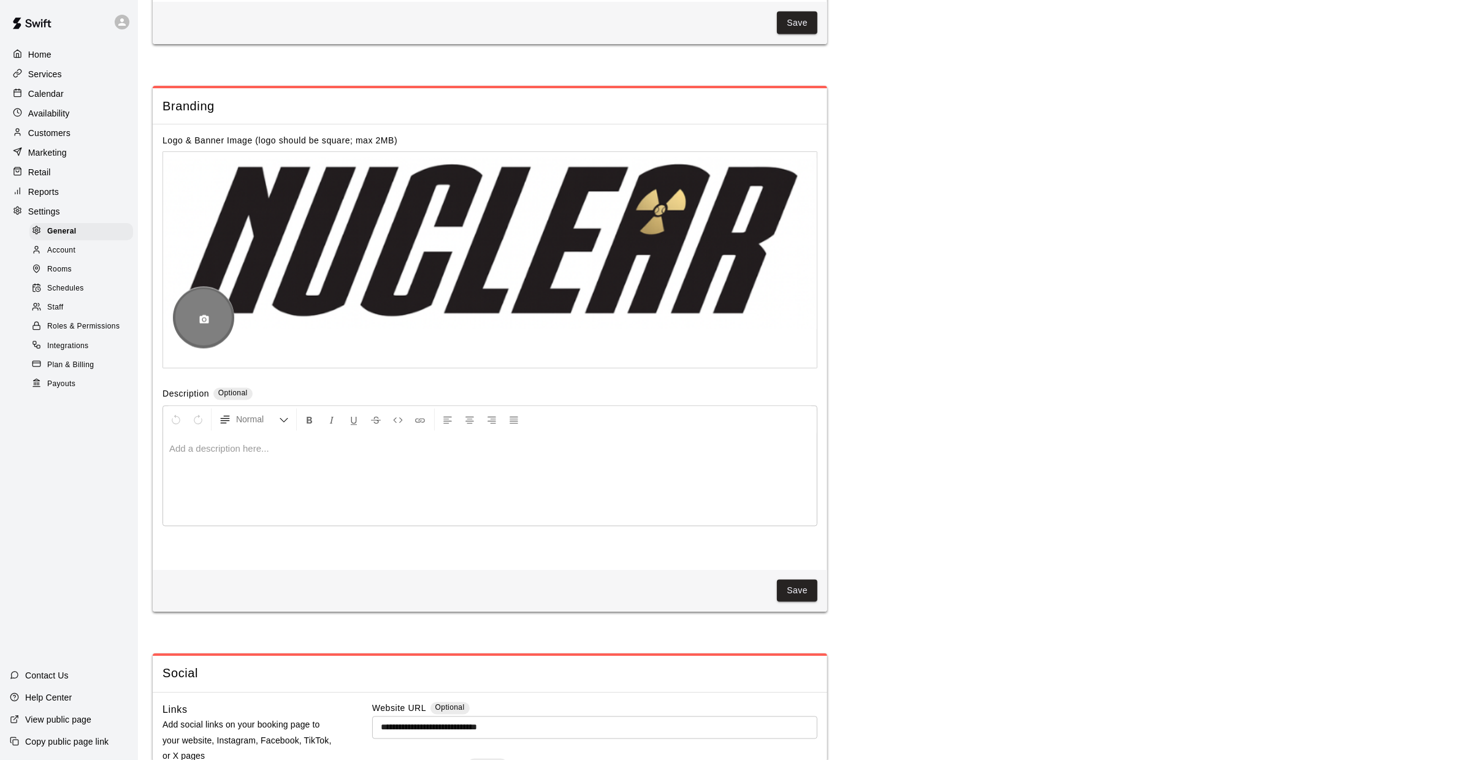
click at [204, 307] on div at bounding box center [203, 317] width 61 height 61
click at [201, 324] on icon "button" at bounding box center [204, 320] width 9 height 9
click at [200, 324] on icon "button" at bounding box center [204, 320] width 9 height 9
click at [815, 591] on button "Save" at bounding box center [797, 591] width 40 height 23
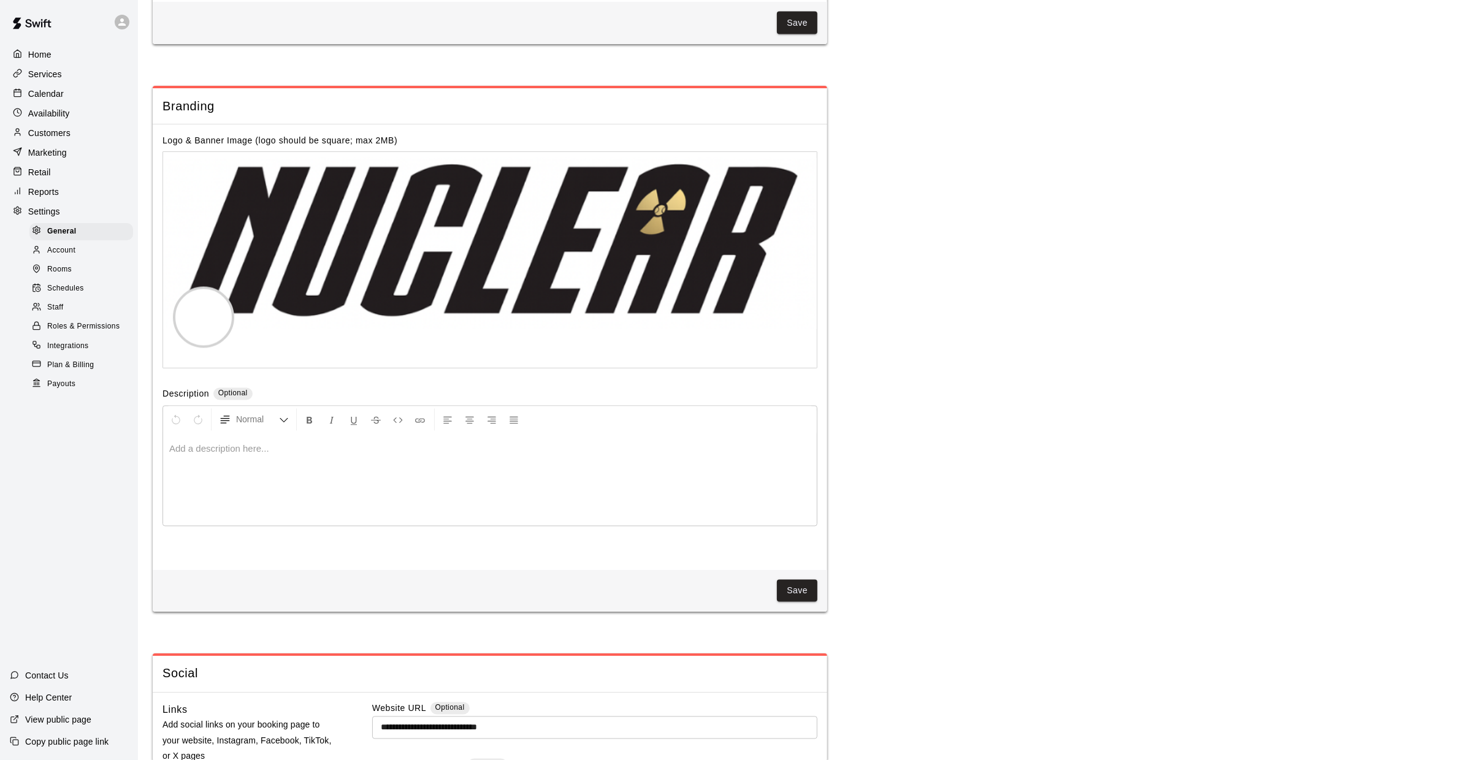
click at [50, 60] on p "Home" at bounding box center [39, 54] width 23 height 12
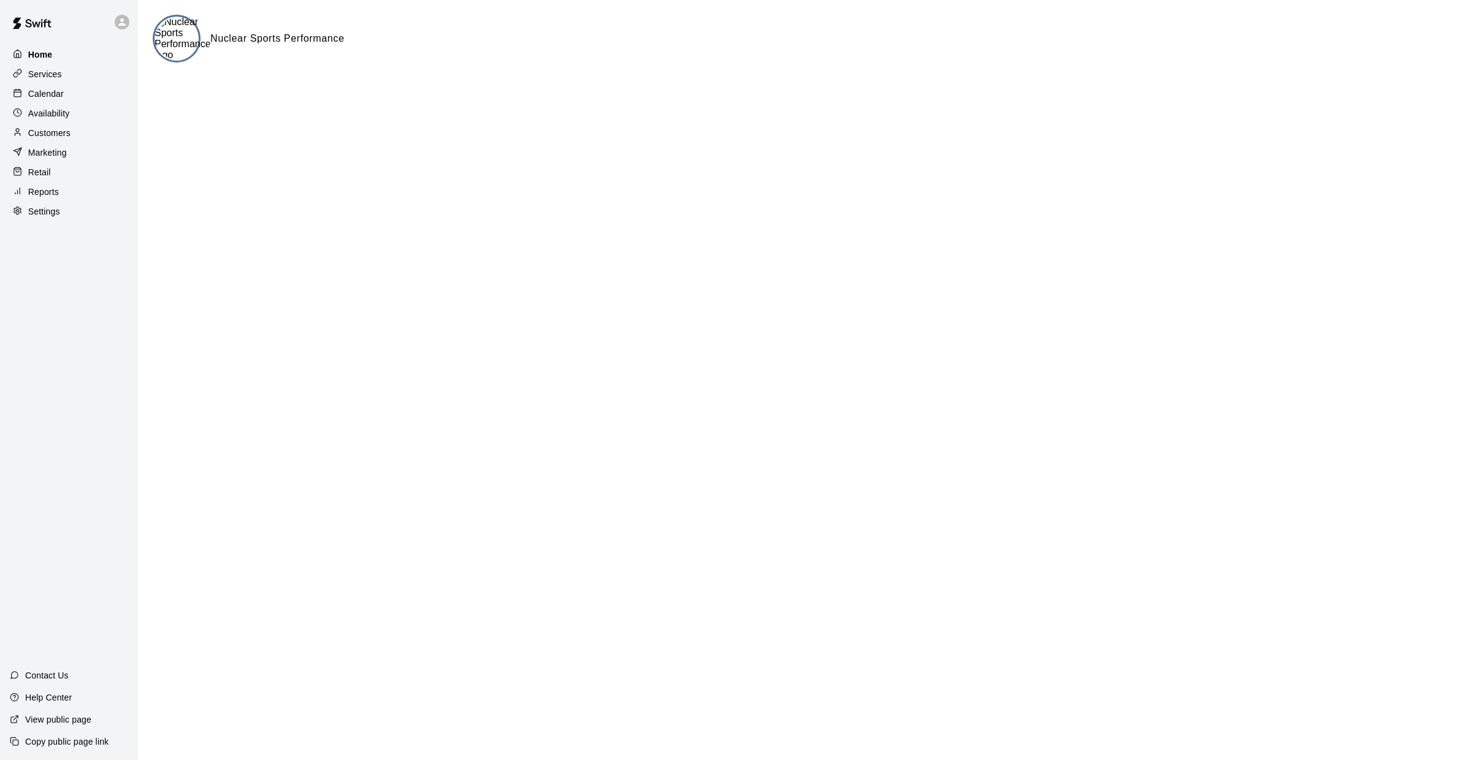
click at [82, 47] on div "Home" at bounding box center [69, 54] width 118 height 18
click at [45, 118] on p "Availability" at bounding box center [49, 113] width 42 height 12
click at [52, 94] on p "Calendar" at bounding box center [46, 94] width 36 height 12
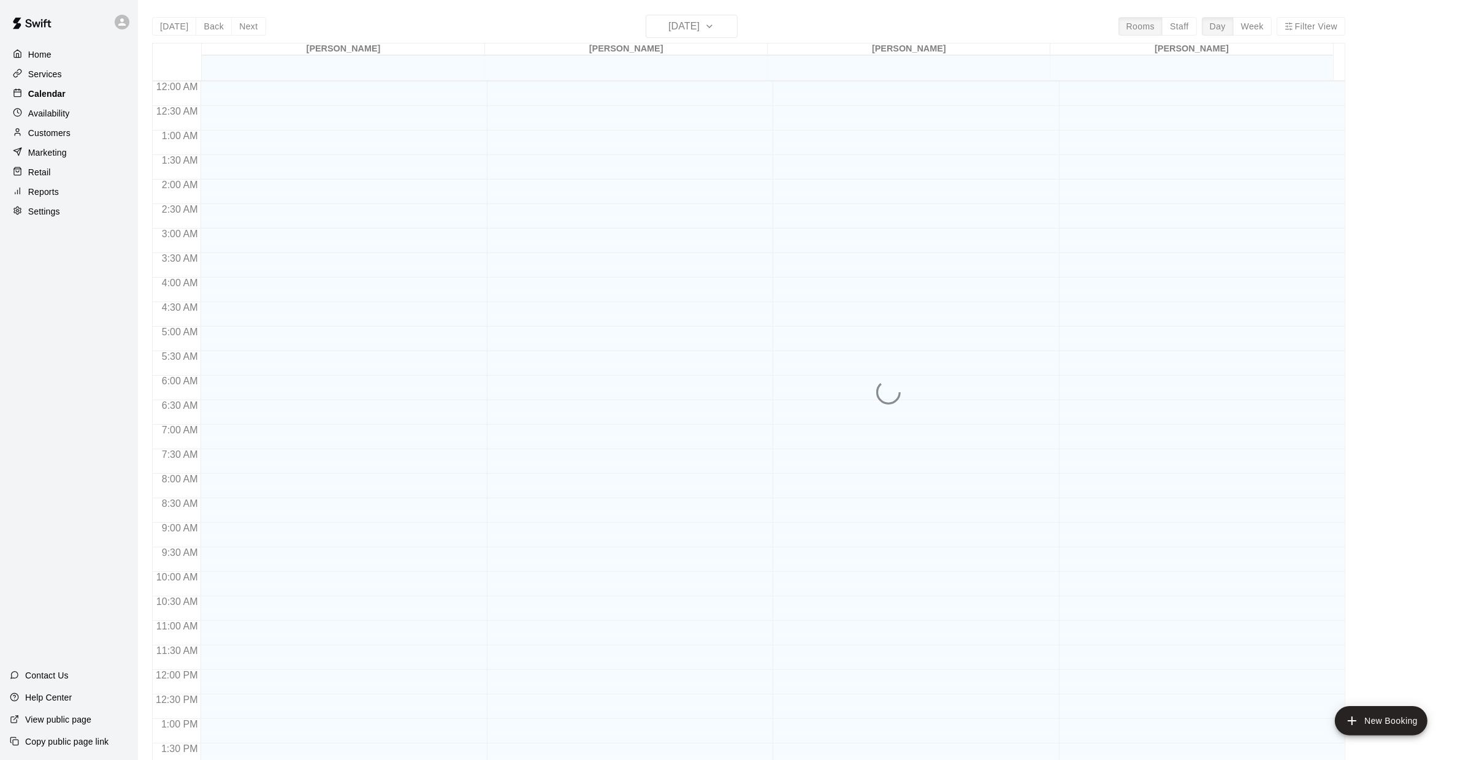
scroll to position [448, 0]
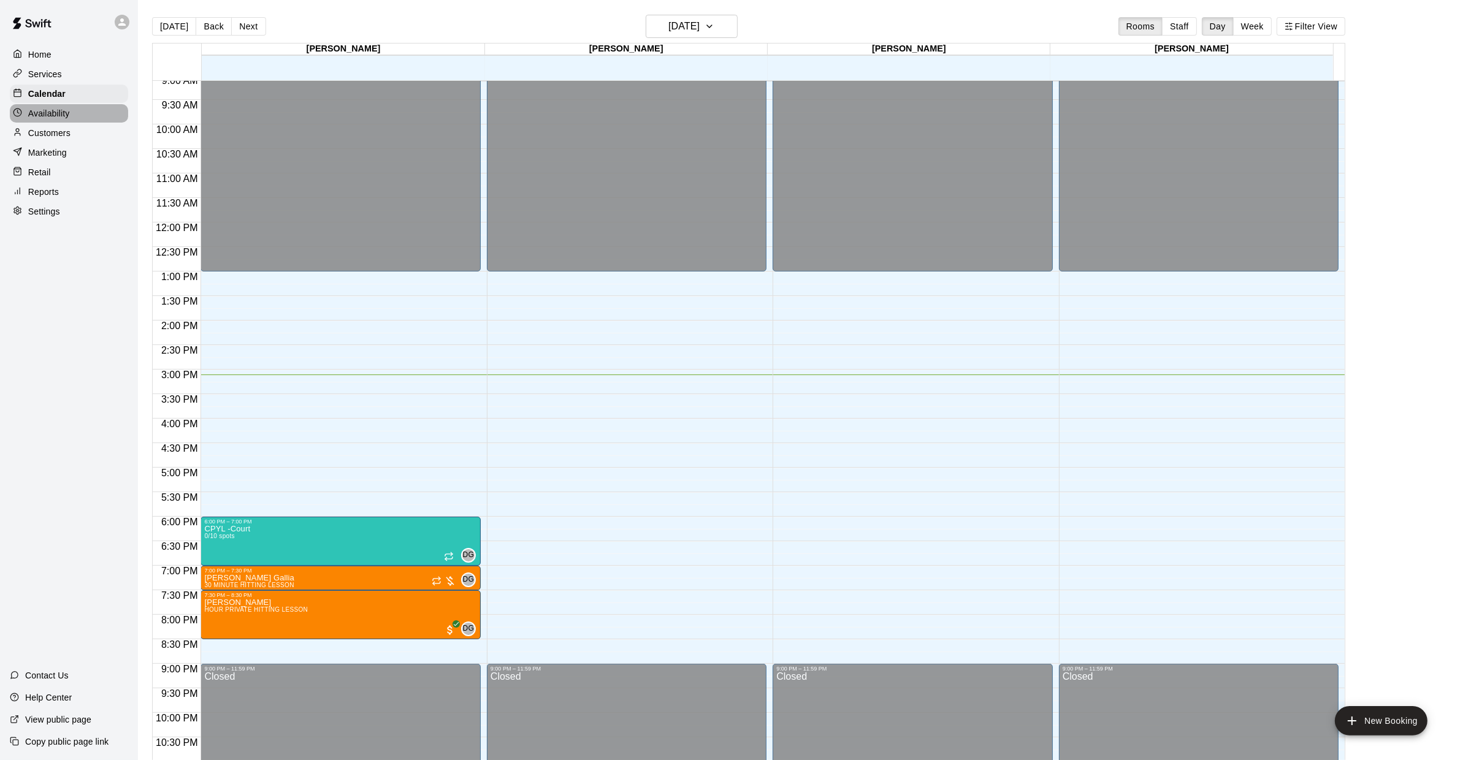
click at [55, 121] on div "Availability" at bounding box center [69, 113] width 118 height 18
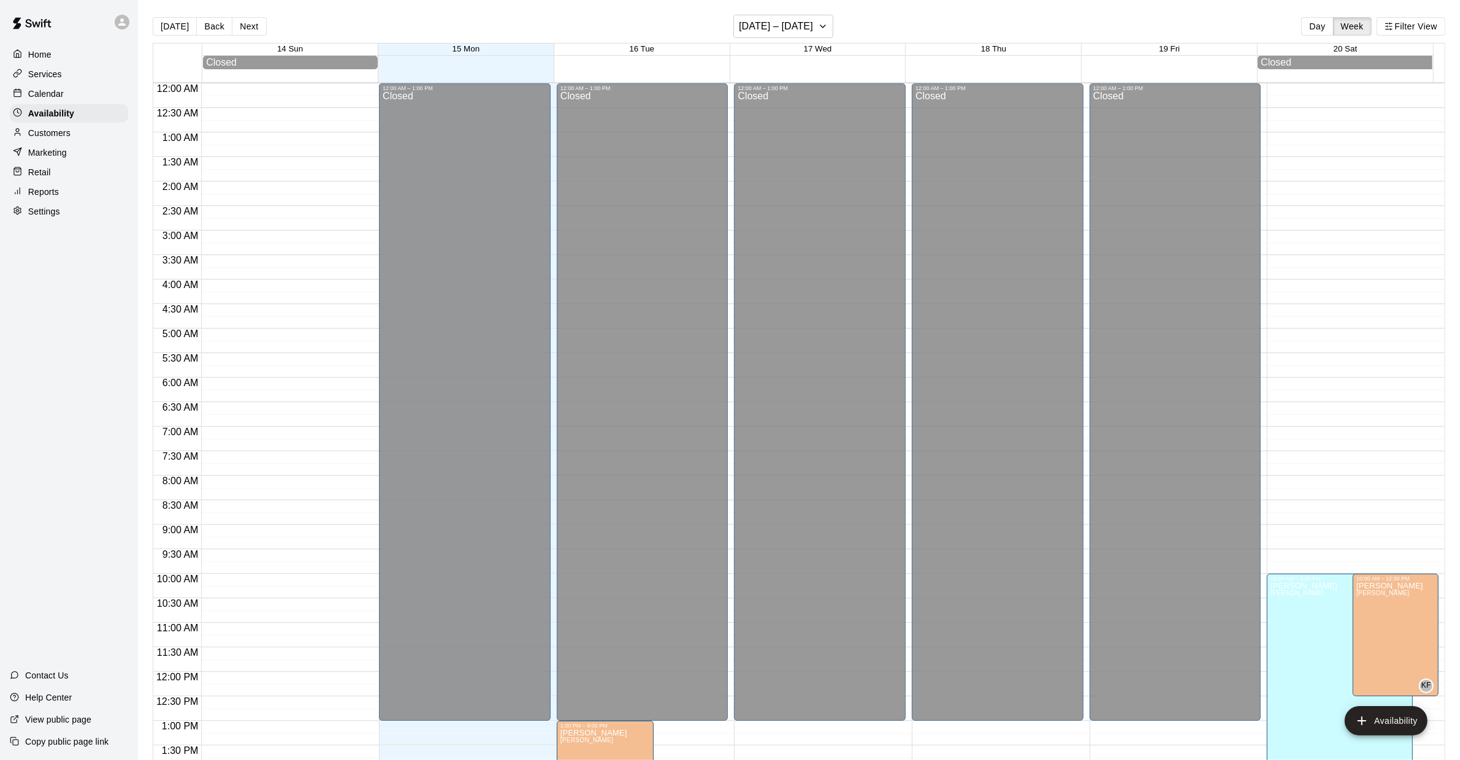
scroll to position [484, 0]
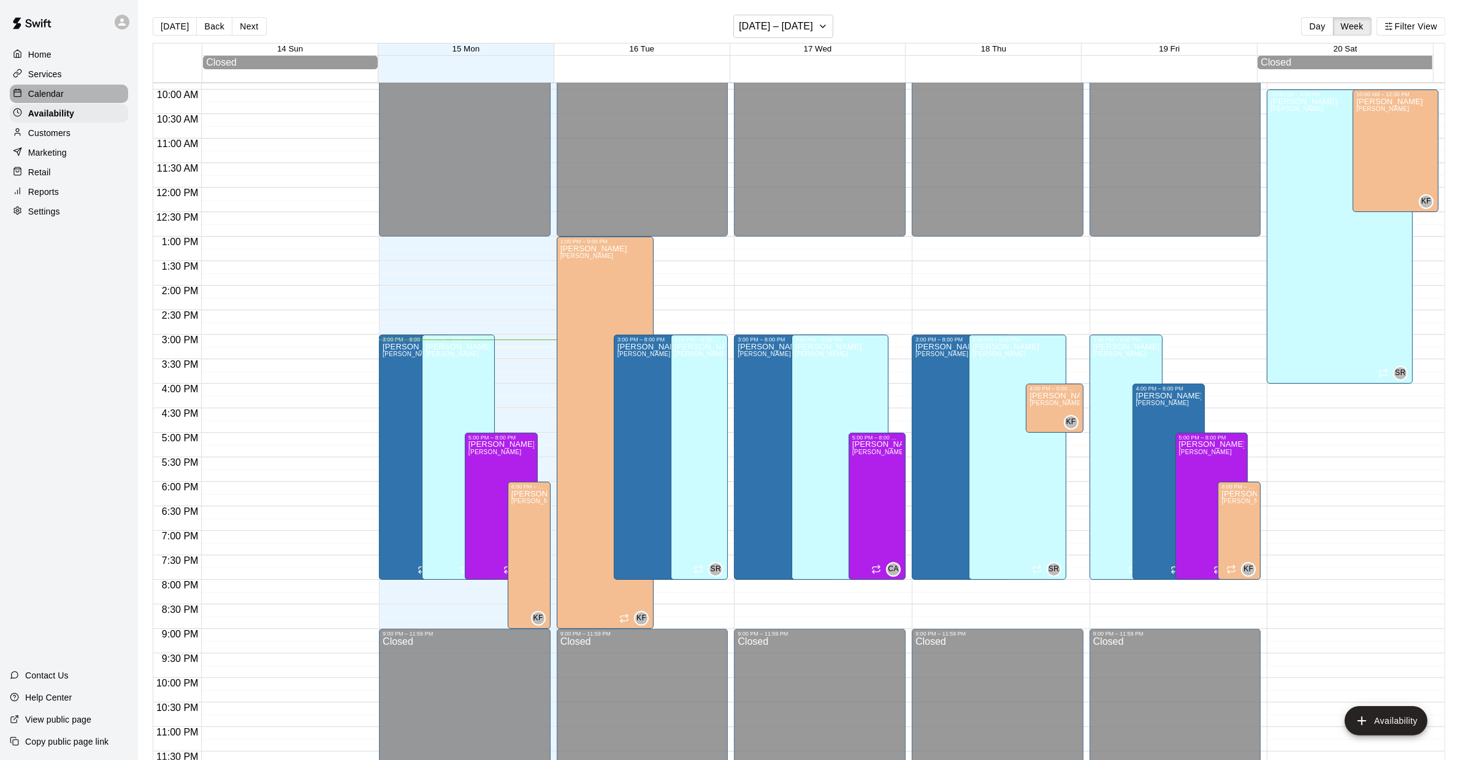
click at [67, 91] on div "Calendar" at bounding box center [69, 94] width 118 height 18
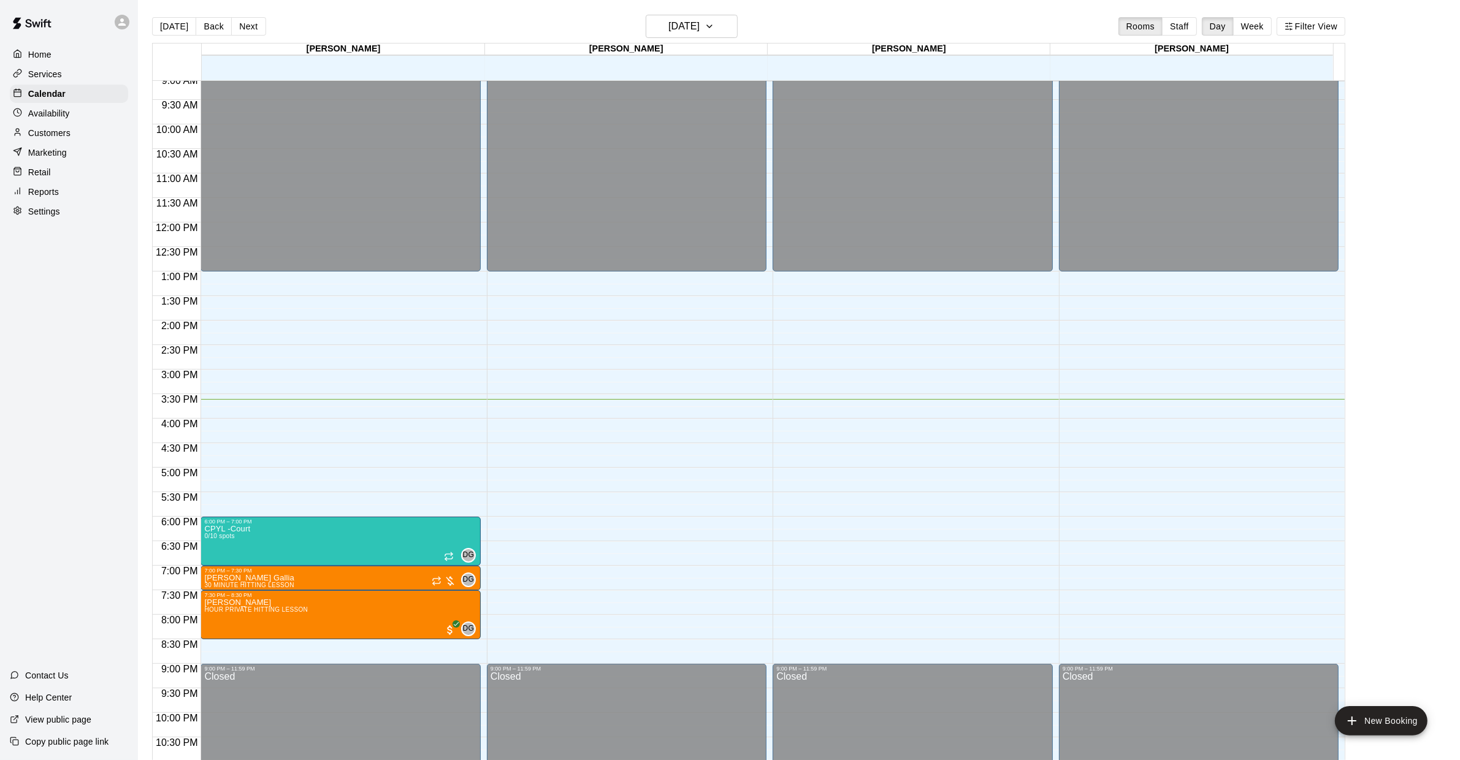
scroll to position [448, 0]
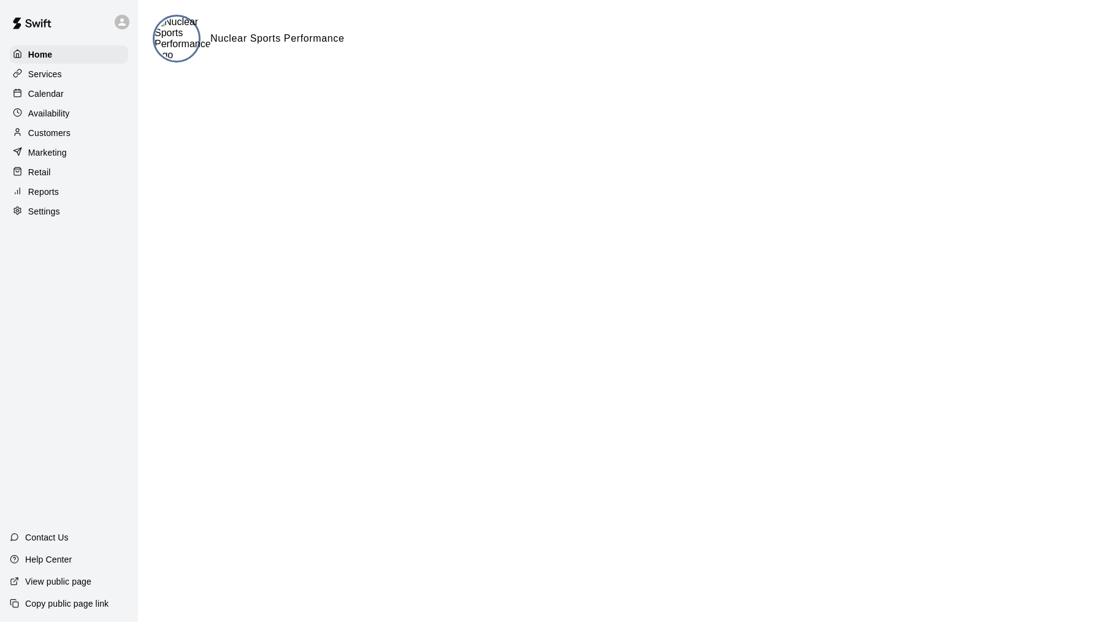
click at [34, 102] on div "Home Services Calendar Availability Customers Marketing Retail Reports Settings" at bounding box center [69, 133] width 138 height 178
click at [37, 99] on div "Calendar" at bounding box center [69, 94] width 118 height 18
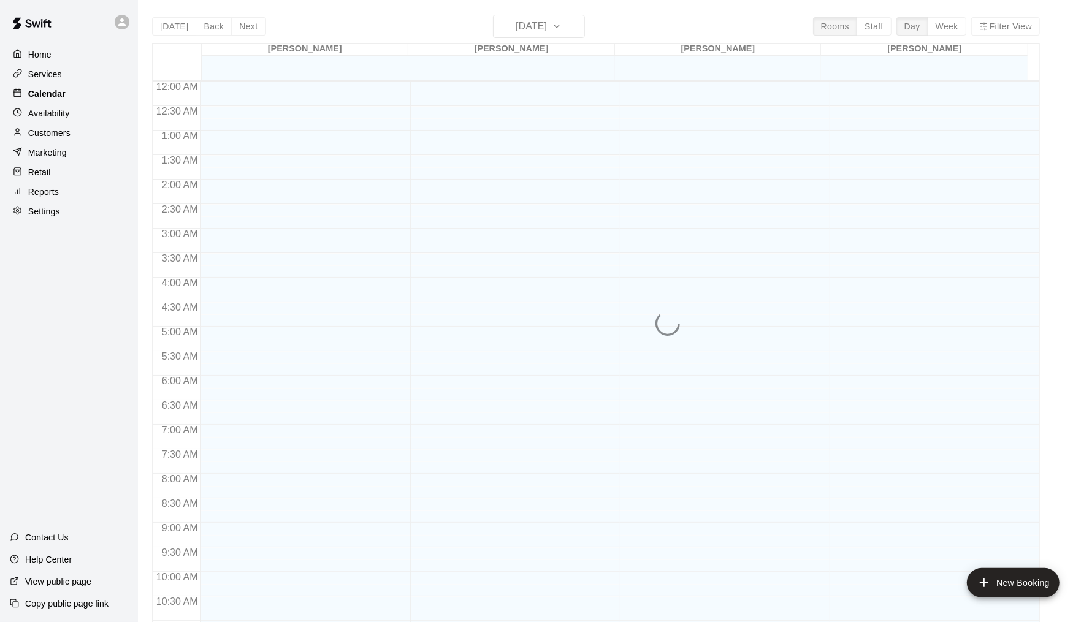
scroll to position [585, 0]
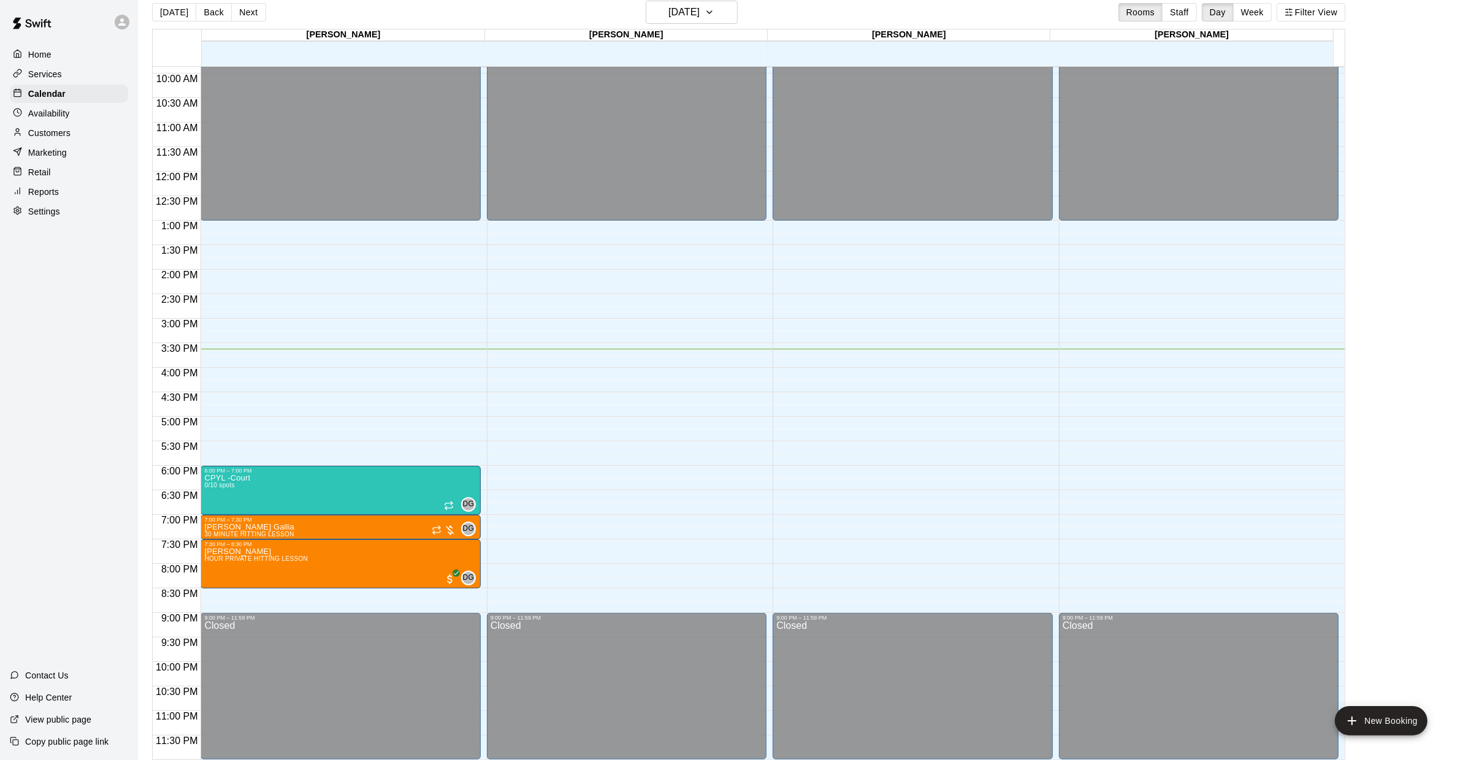
scroll to position [17, 0]
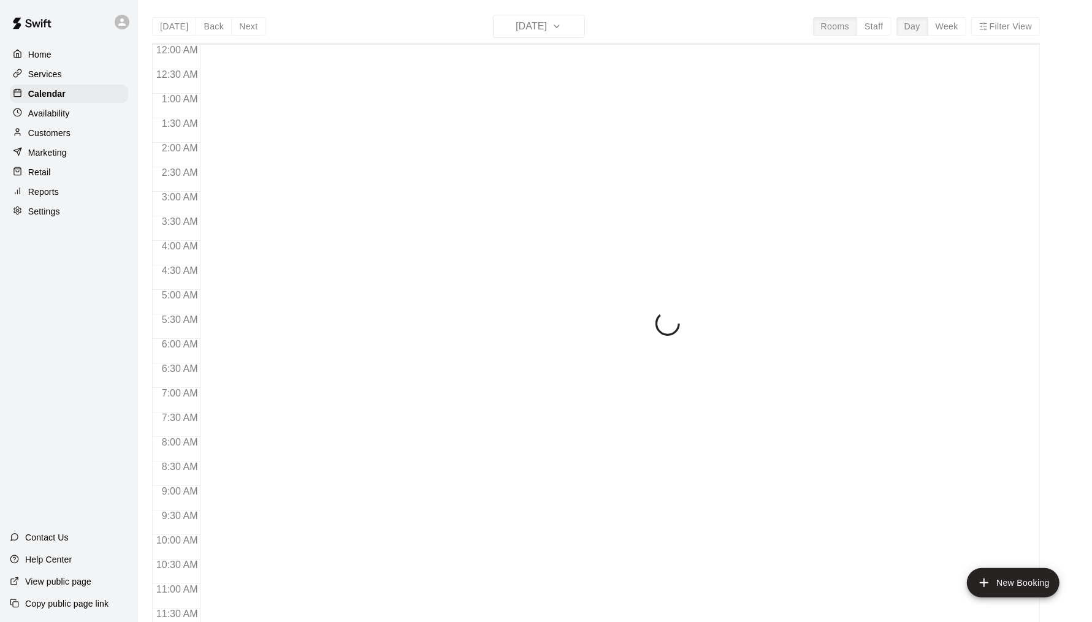
scroll to position [585, 0]
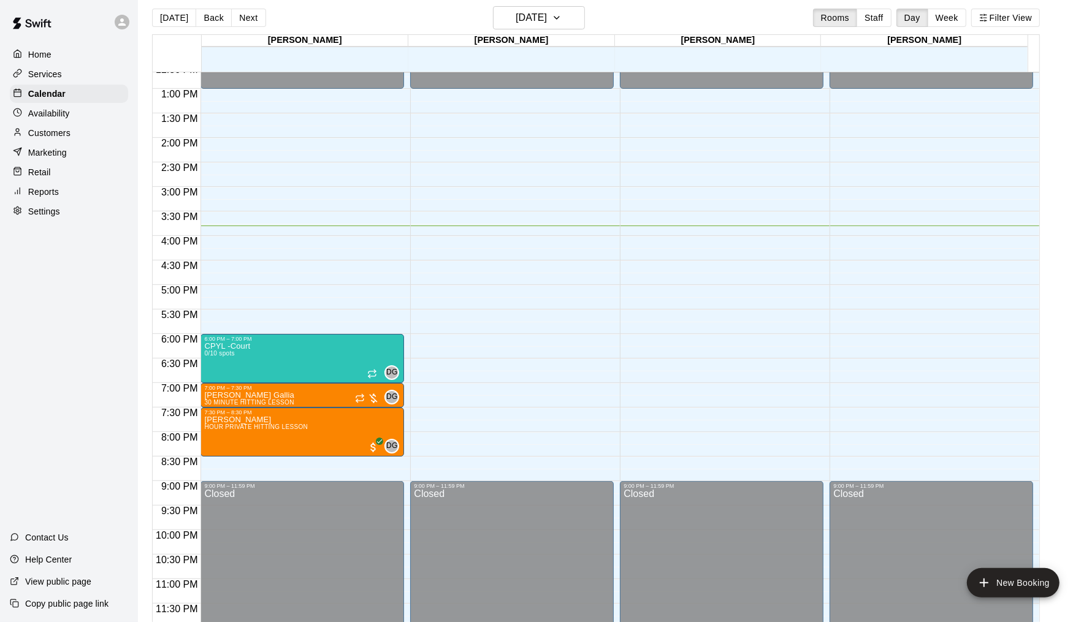
scroll to position [19, 0]
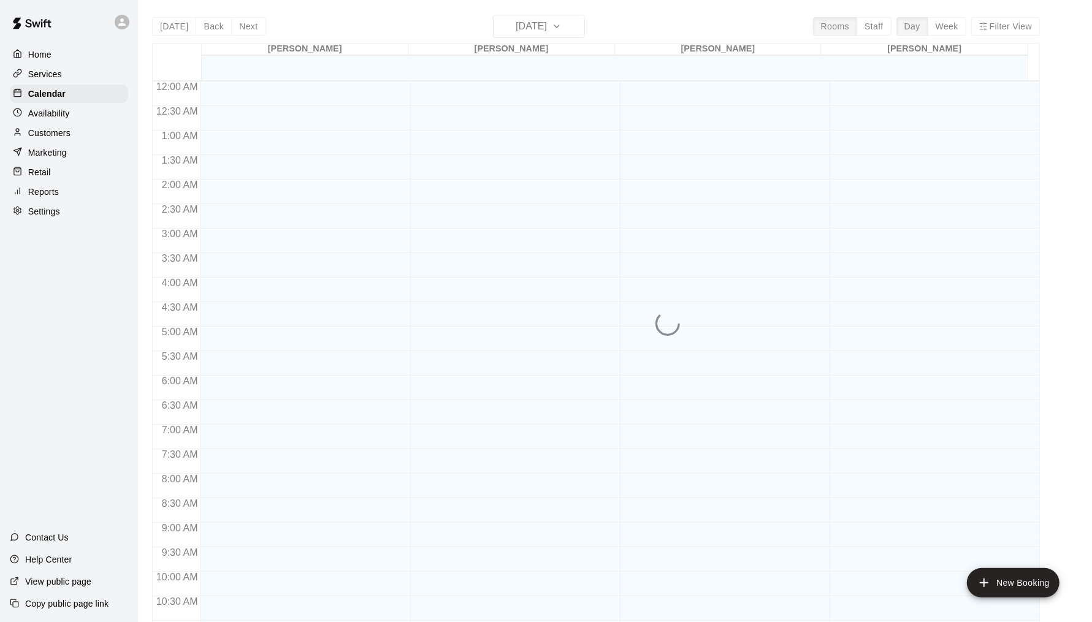
scroll to position [585, 0]
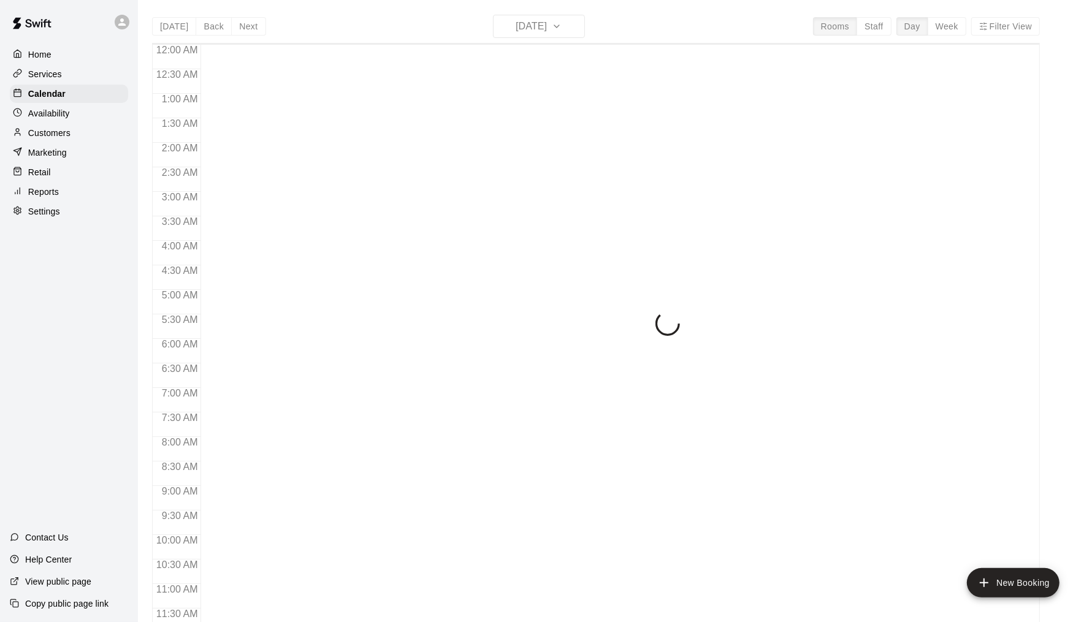
scroll to position [585, 0]
